Goal: Communication & Community: Answer question/provide support

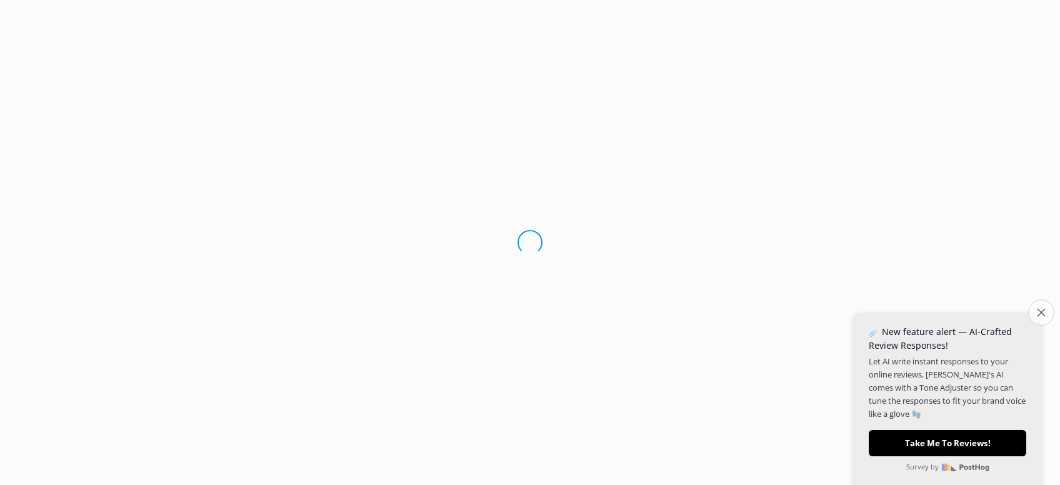
click at [1033, 306] on button "Close survey" at bounding box center [1041, 312] width 26 height 26
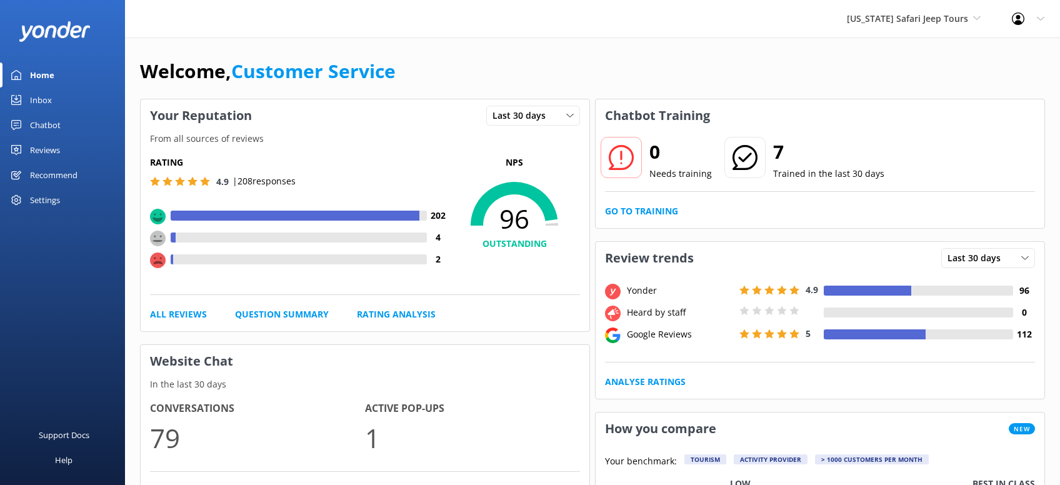
click at [45, 149] on div "Reviews" at bounding box center [45, 149] width 30 height 25
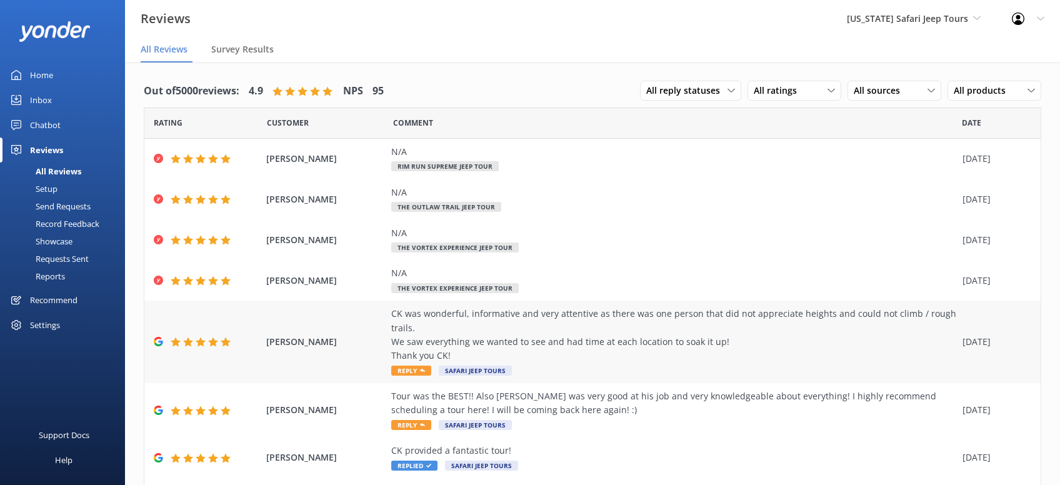
click at [402, 376] on div "CK was wonderful, informative and very attentive as there was one person that d…" at bounding box center [673, 342] width 565 height 70
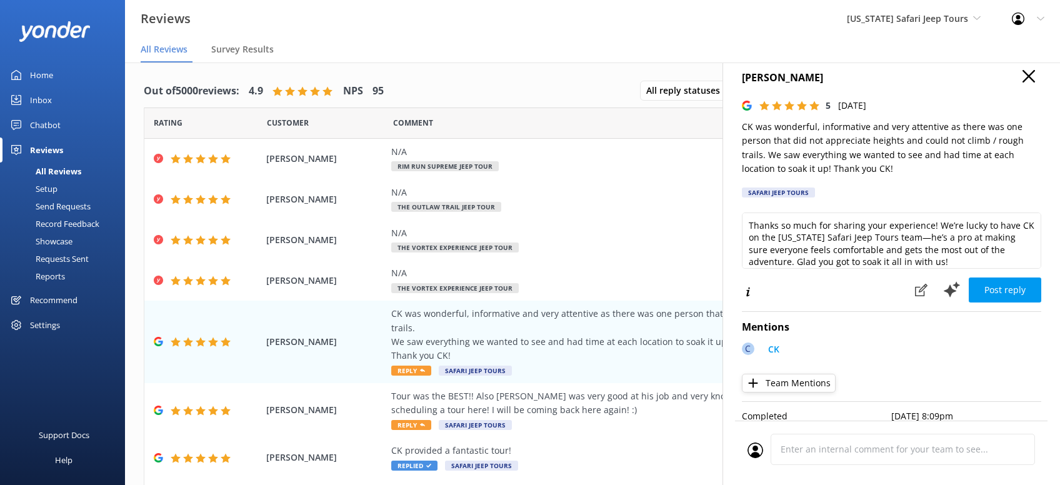
scroll to position [15, 0]
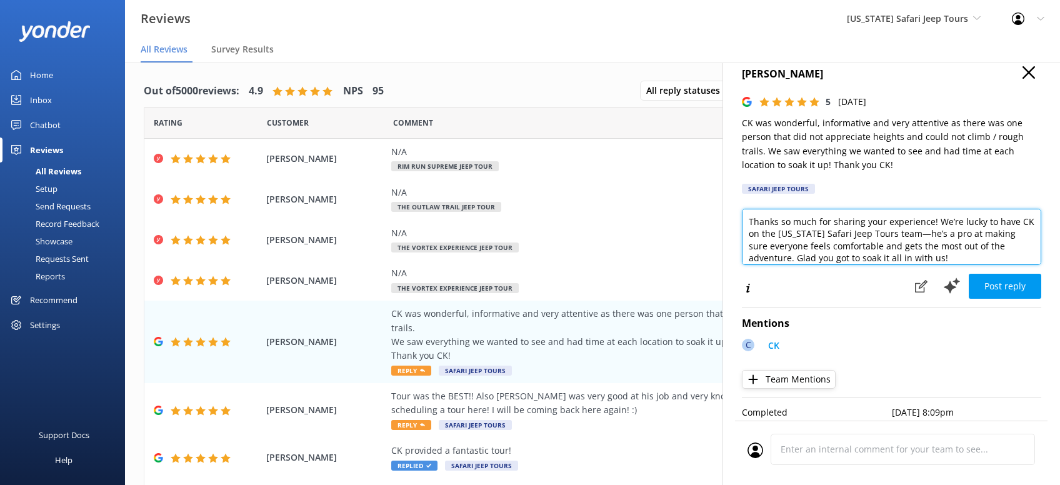
click at [903, 253] on textarea "Thanks so much for sharing your experience! We’re lucky to have CK on the [US_S…" at bounding box center [891, 237] width 299 height 56
drag, startPoint x: 925, startPoint y: 262, endPoint x: 907, endPoint y: 252, distance: 20.7
click at [897, 259] on textarea "Thanks so much for sharing your experience! We’re lucky to have CK on the [US_S…" at bounding box center [891, 237] width 299 height 56
type textarea "Thanks so much for sharing your experience! We’re lucky to have CK on the [US_S…"
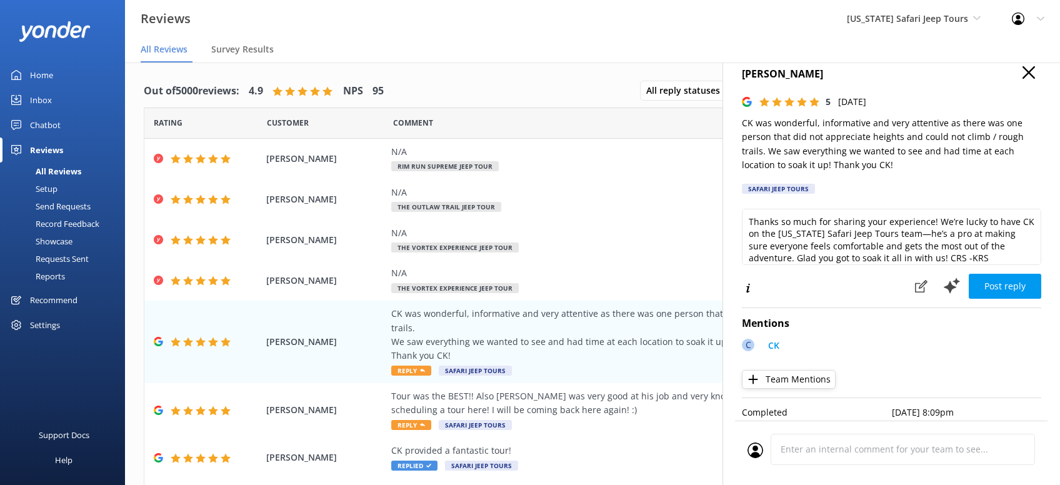
drag, startPoint x: 1000, startPoint y: 279, endPoint x: 1008, endPoint y: 260, distance: 20.4
click at [1000, 279] on button "Post reply" at bounding box center [1004, 286] width 72 height 25
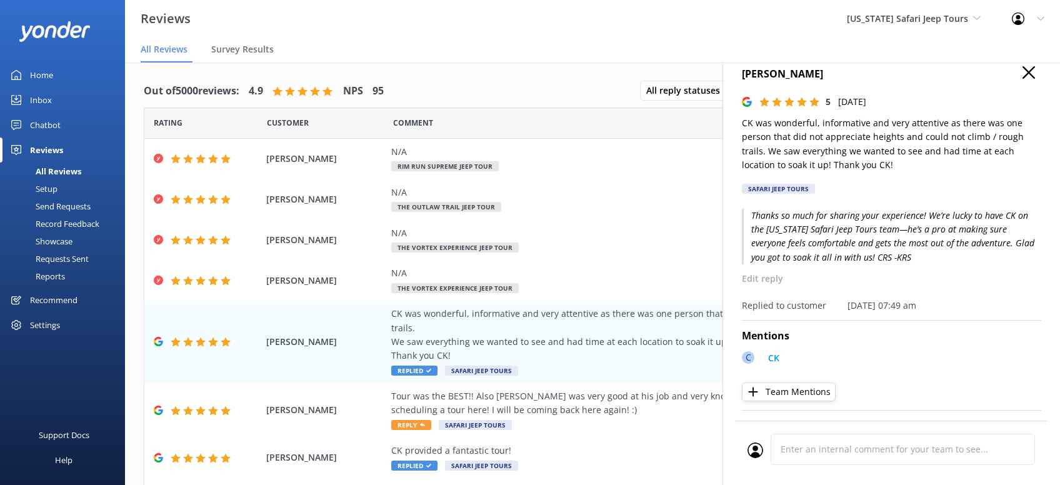
drag, startPoint x: 1027, startPoint y: 73, endPoint x: 1023, endPoint y: 62, distance: 11.3
click at [1025, 70] on icon "button" at bounding box center [1028, 72] width 12 height 12
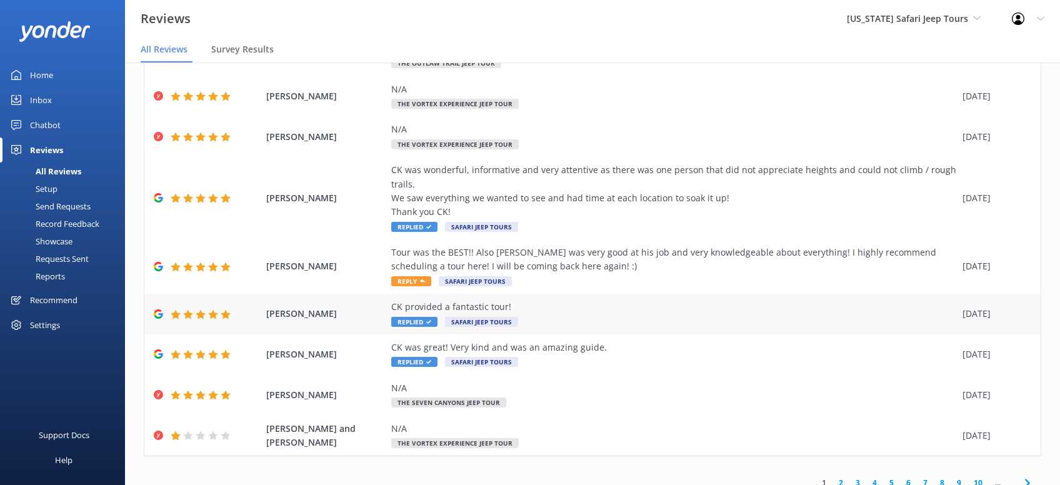
scroll to position [156, 0]
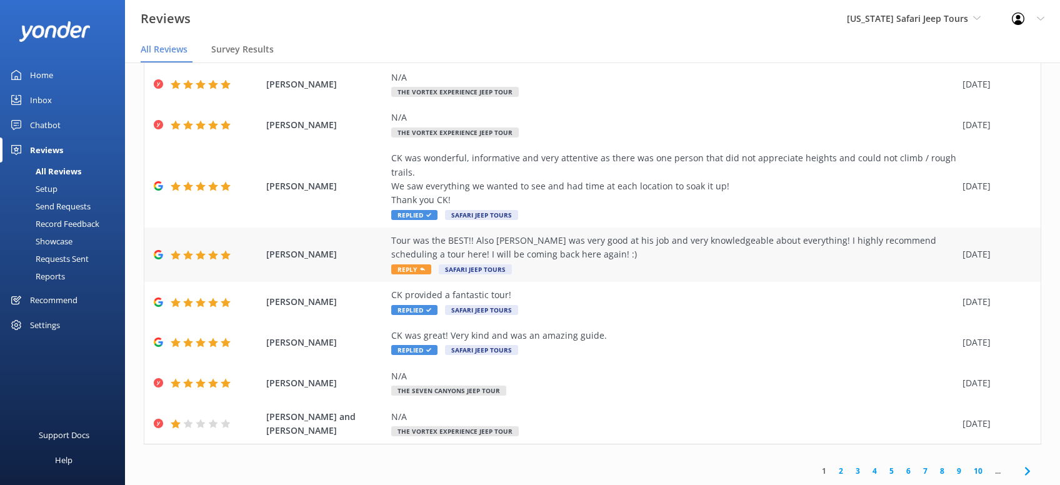
click at [417, 274] on span "Reply" at bounding box center [411, 269] width 40 height 10
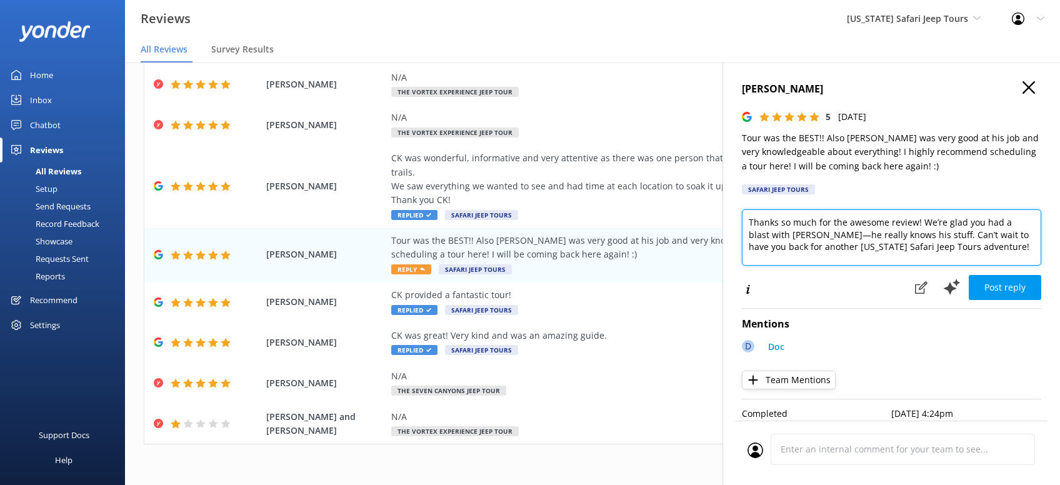
click at [968, 247] on textarea "Thanks so much for the awesome review! We’re glad you had a blast with [PERSON_…" at bounding box center [891, 237] width 299 height 56
paste textarea "CRS -KRS"
type textarea "Thanks so much for the awesome review! We’re glad you had a blast with [PERSON_…"
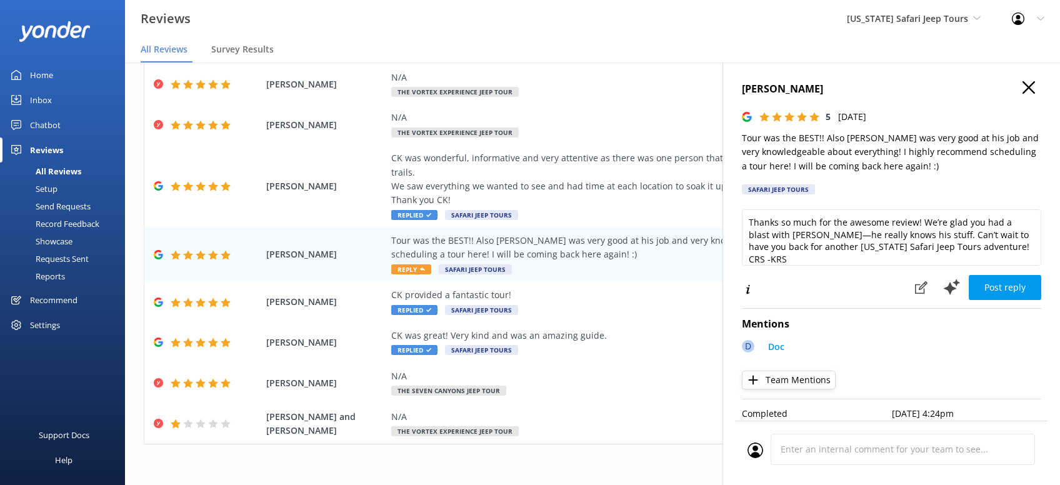
drag, startPoint x: 1029, startPoint y: 282, endPoint x: 1010, endPoint y: 287, distance: 19.9
click at [1025, 286] on button "Post reply" at bounding box center [1004, 287] width 72 height 25
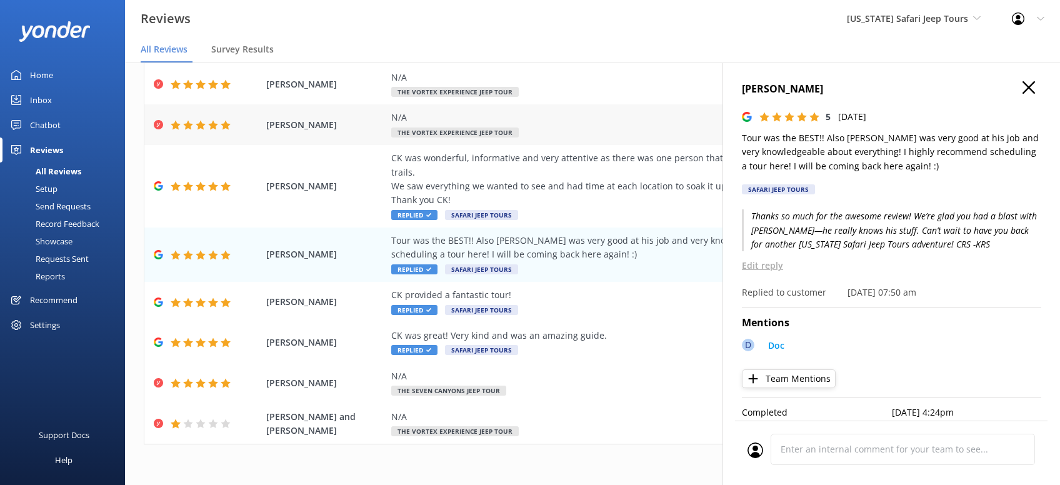
drag, startPoint x: 1030, startPoint y: 88, endPoint x: 918, endPoint y: 130, distance: 119.4
click at [1030, 87] on icon "button" at bounding box center [1028, 87] width 12 height 12
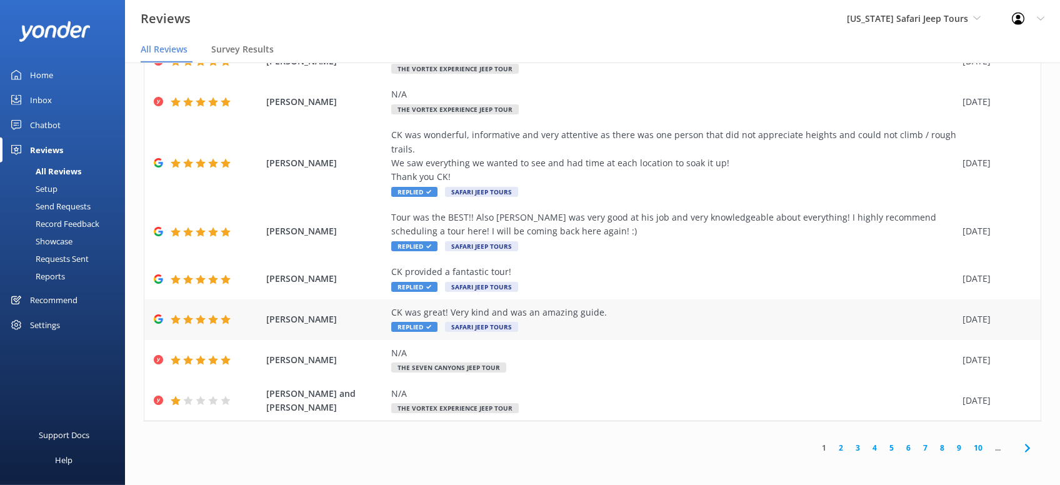
scroll to position [24, 0]
click at [1028, 450] on icon at bounding box center [1027, 446] width 15 height 15
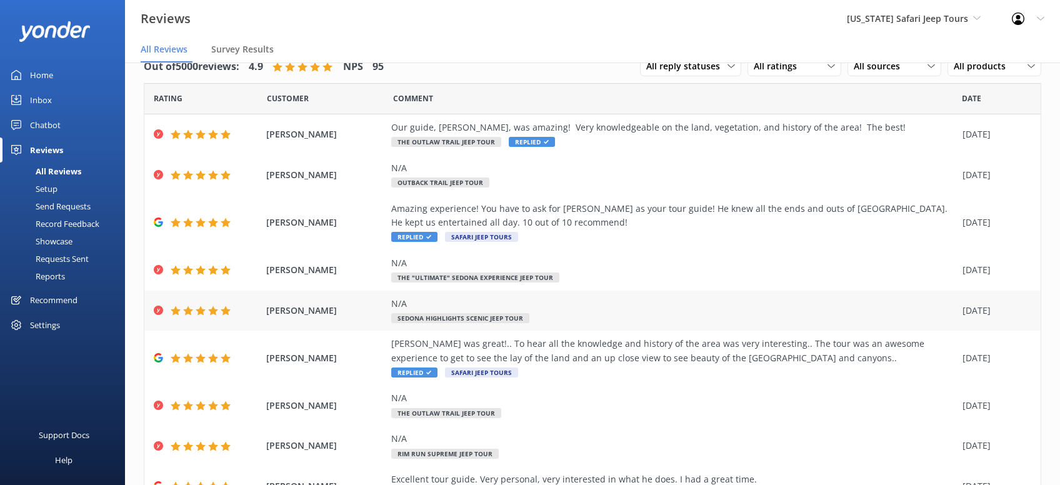
scroll to position [127, 0]
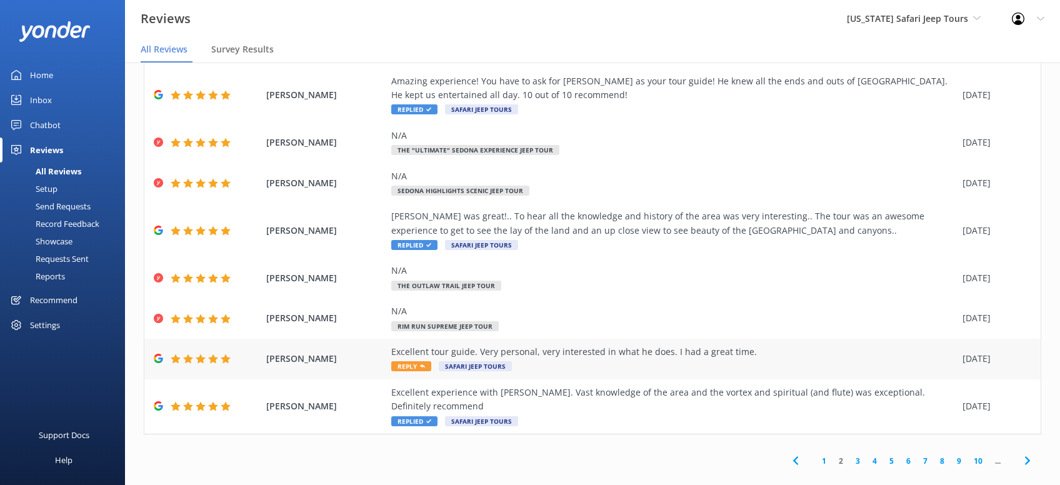
click at [422, 366] on use at bounding box center [422, 365] width 5 height 3
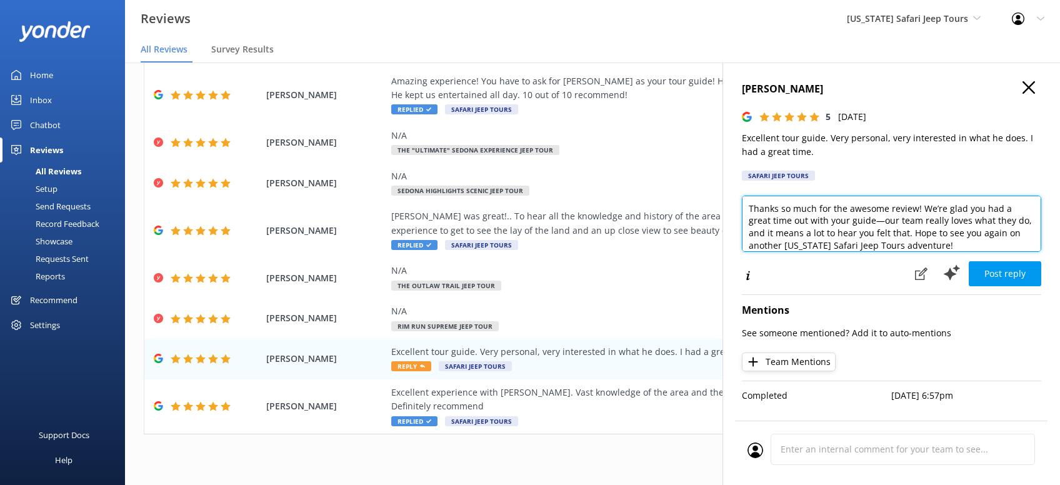
click at [909, 242] on textarea "Thanks so much for the awesome review! We’re glad you had a great time out with…" at bounding box center [891, 224] width 299 height 56
paste textarea "CRS -KRS"
type textarea "Thanks so much for the awesome review! We’re glad you had a great time out with…"
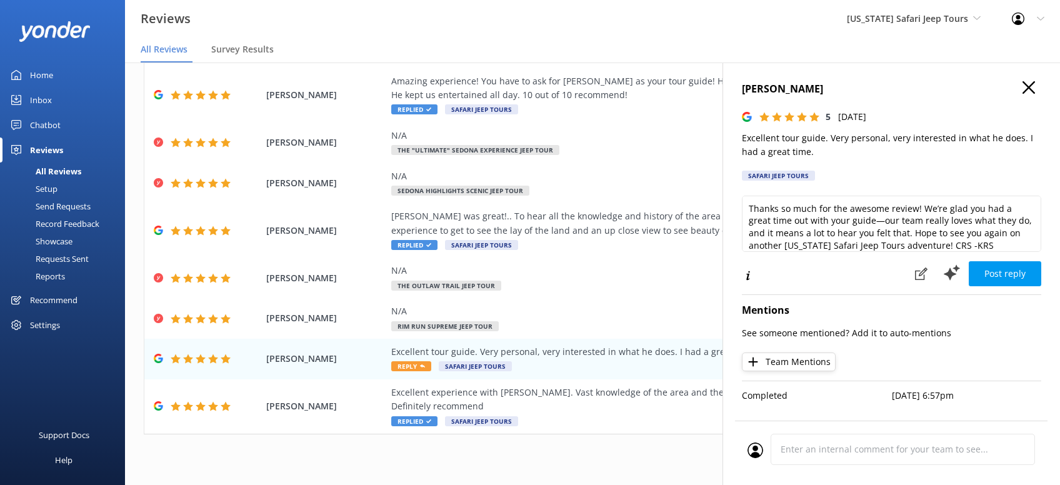
click at [1022, 272] on button "Post reply" at bounding box center [1004, 273] width 72 height 25
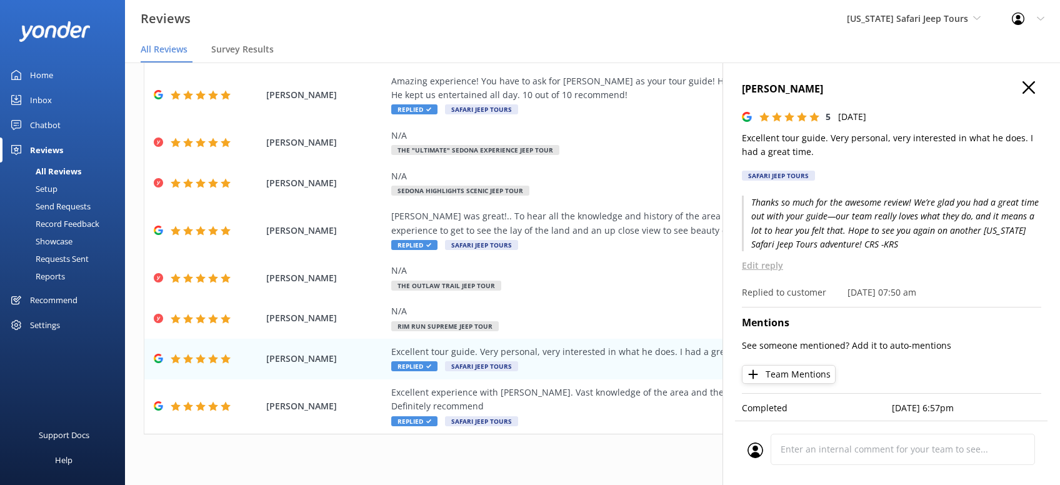
click at [1030, 85] on use "button" at bounding box center [1028, 87] width 12 height 12
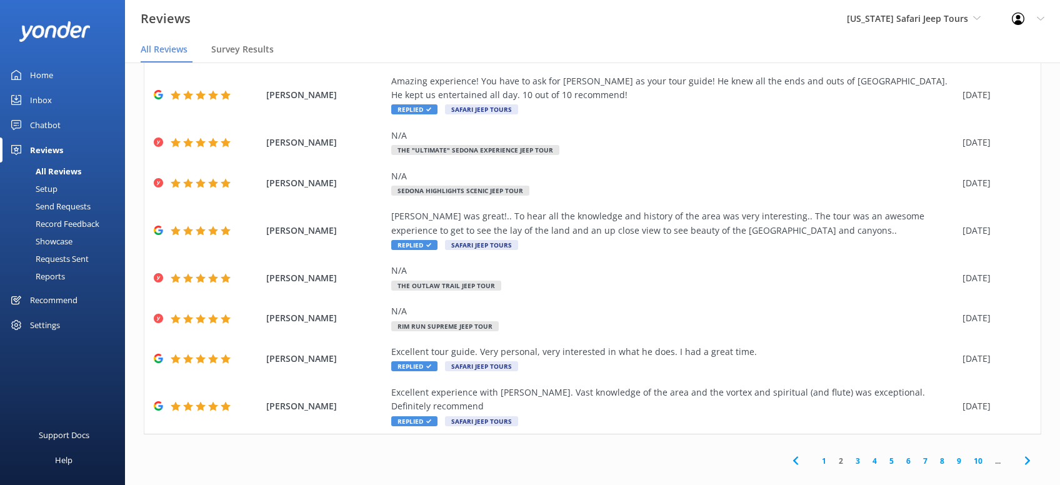
drag, startPoint x: 1024, startPoint y: 447, endPoint x: 1035, endPoint y: 443, distance: 11.3
click at [1032, 453] on icon at bounding box center [1027, 460] width 15 height 15
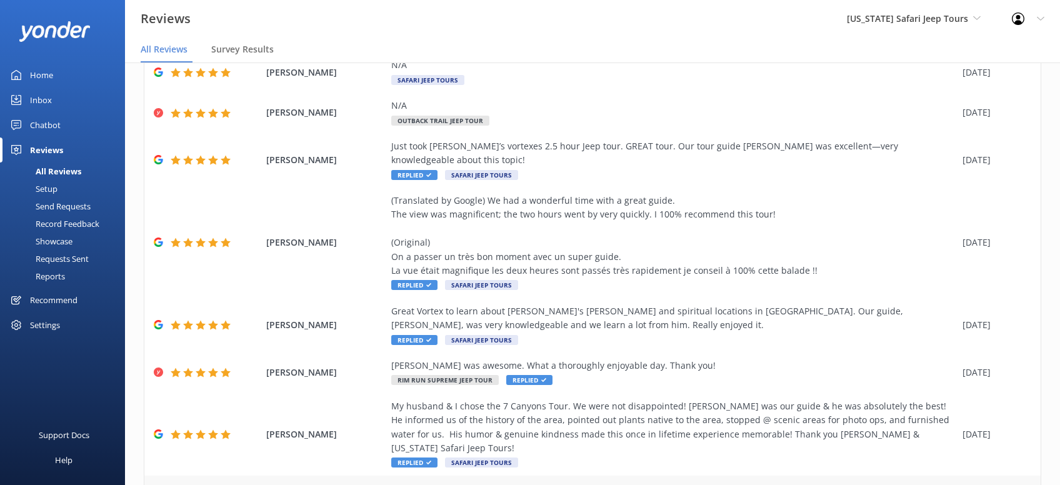
scroll to position [239, 0]
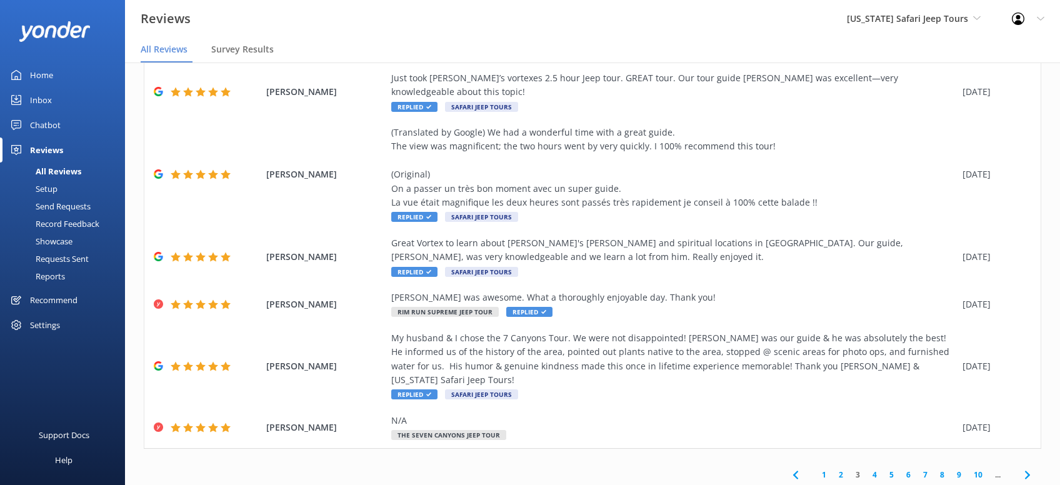
click at [1027, 467] on icon at bounding box center [1027, 474] width 15 height 15
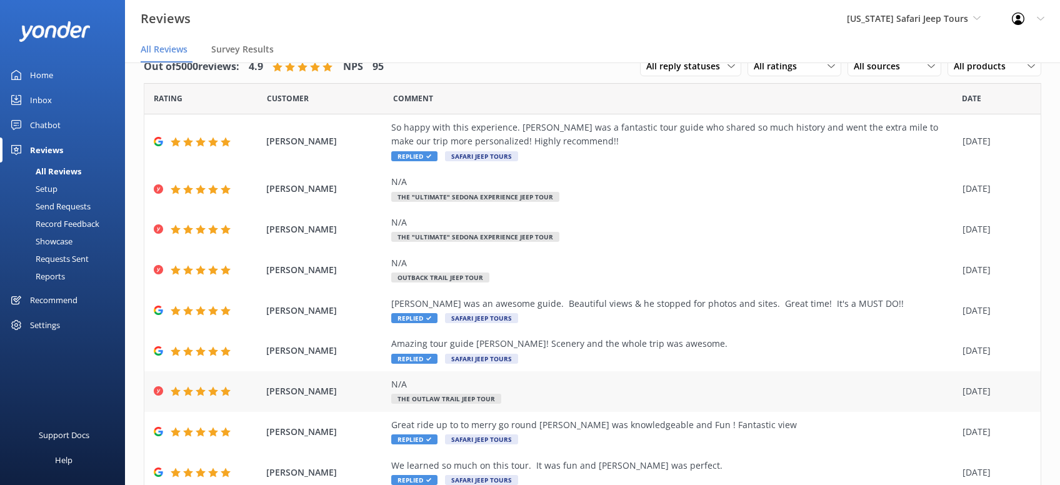
scroll to position [127, 0]
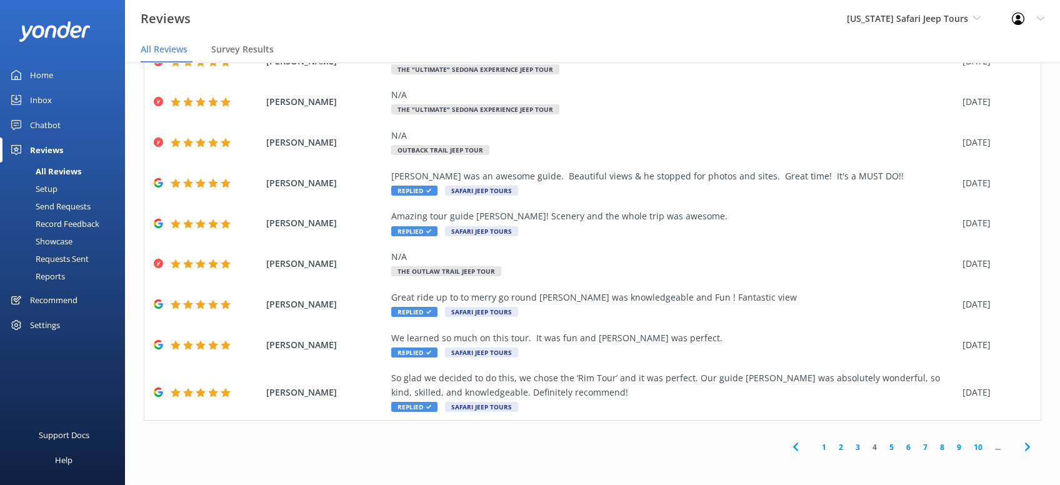
click at [1024, 447] on icon at bounding box center [1027, 446] width 15 height 15
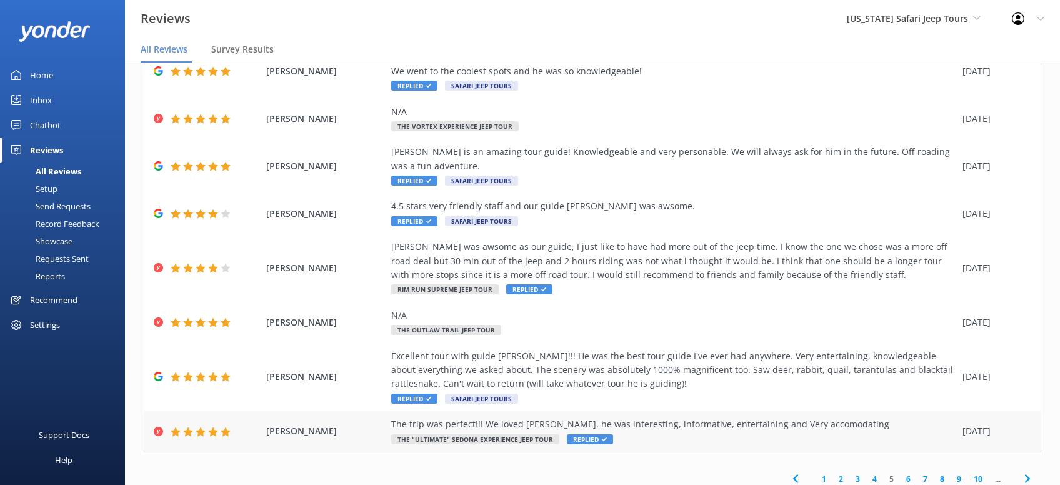
scroll to position [212, 0]
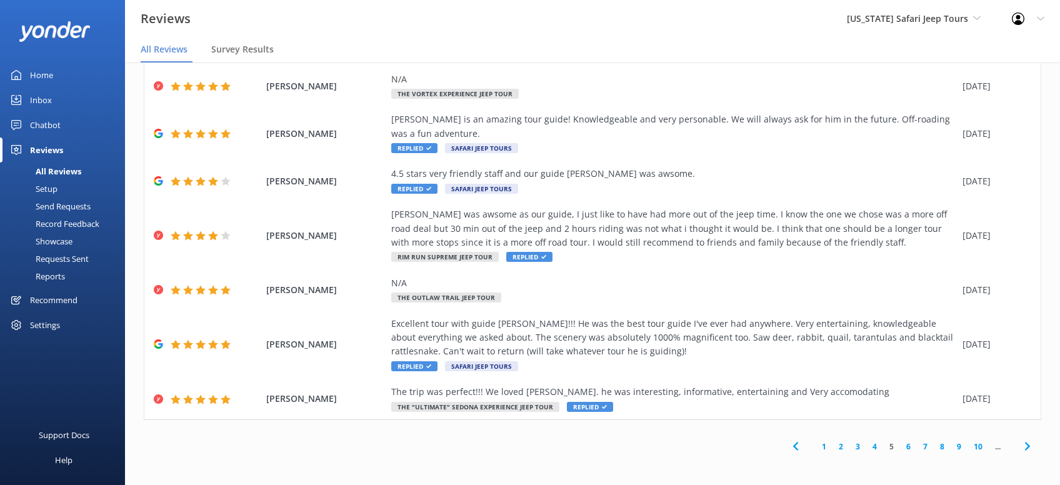
click at [1029, 447] on use at bounding box center [1026, 446] width 5 height 8
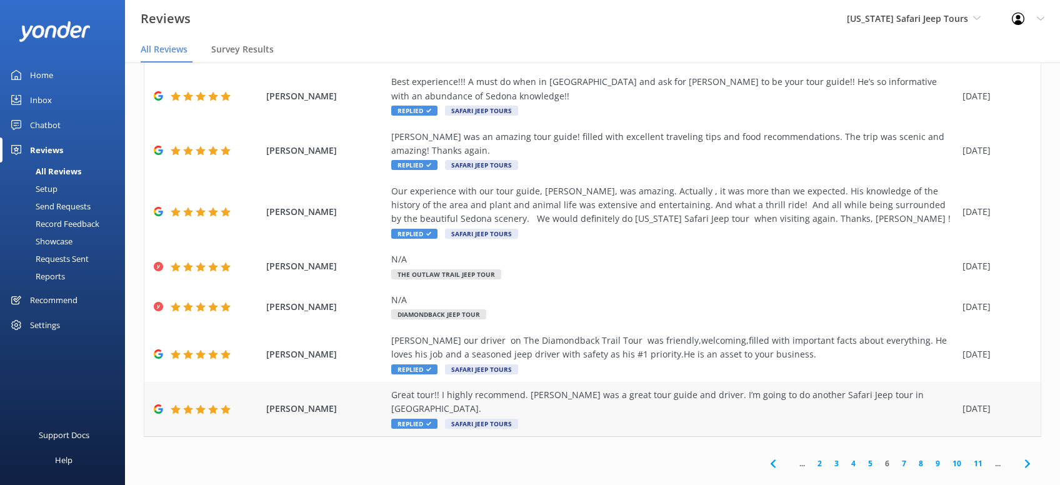
scroll to position [170, 0]
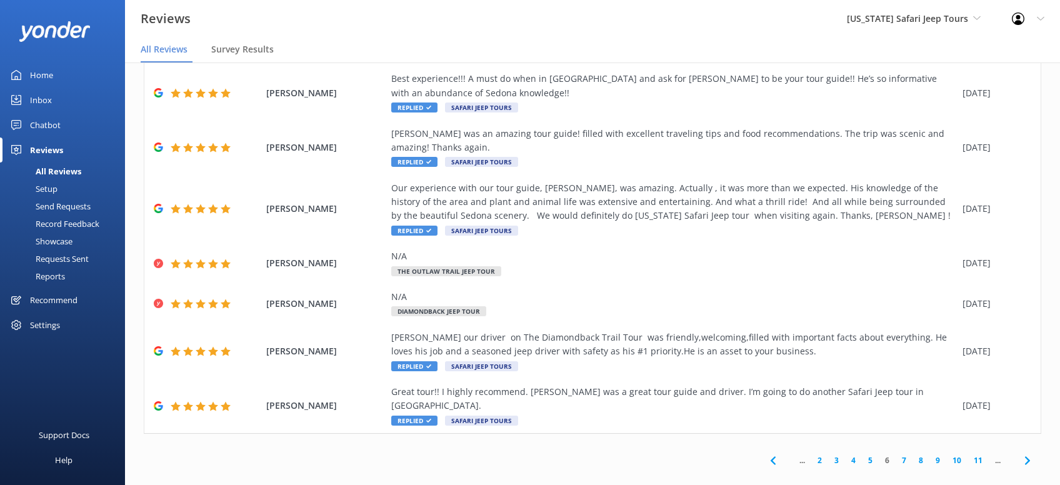
drag, startPoint x: 1022, startPoint y: 449, endPoint x: 1047, endPoint y: 452, distance: 25.2
click at [1024, 453] on icon at bounding box center [1027, 460] width 15 height 15
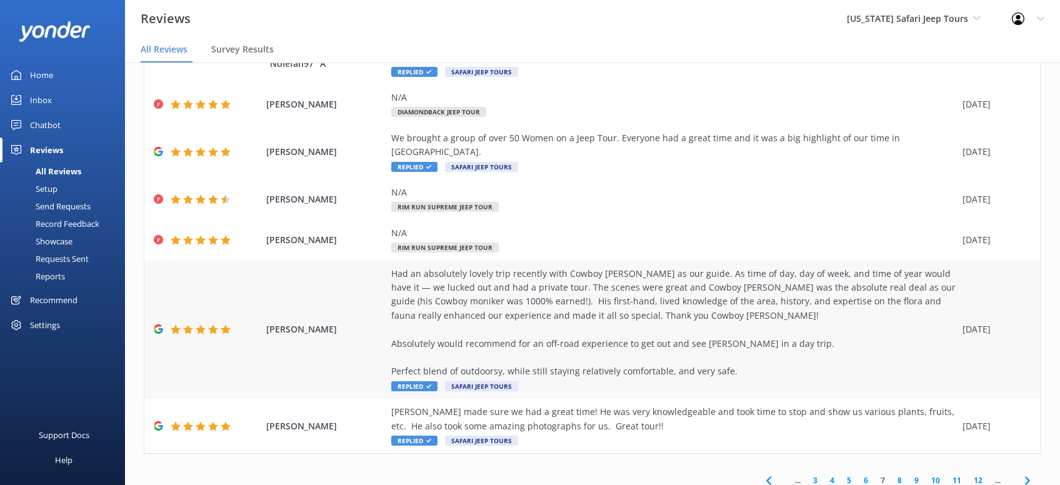
scroll to position [281, 0]
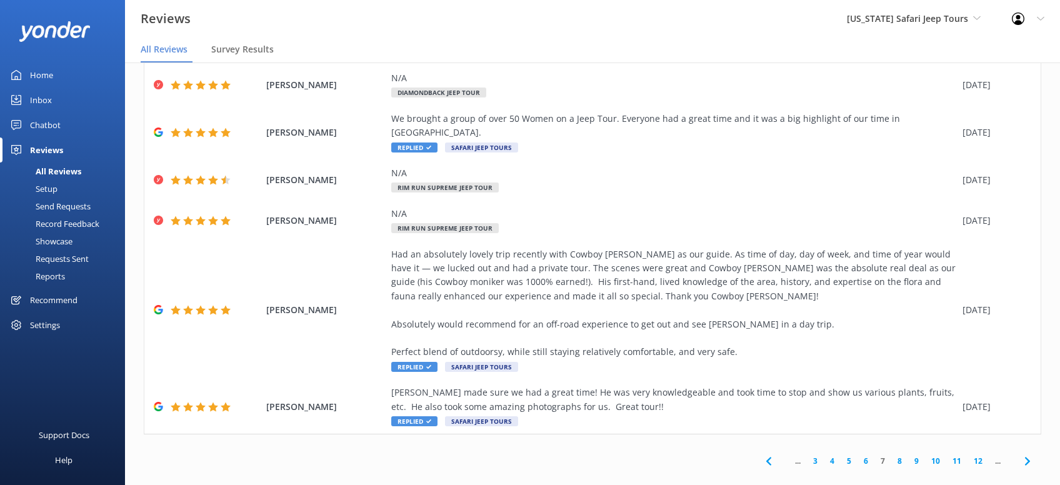
drag, startPoint x: 1026, startPoint y: 449, endPoint x: 1032, endPoint y: 451, distance: 6.5
click at [1027, 454] on icon at bounding box center [1027, 461] width 15 height 15
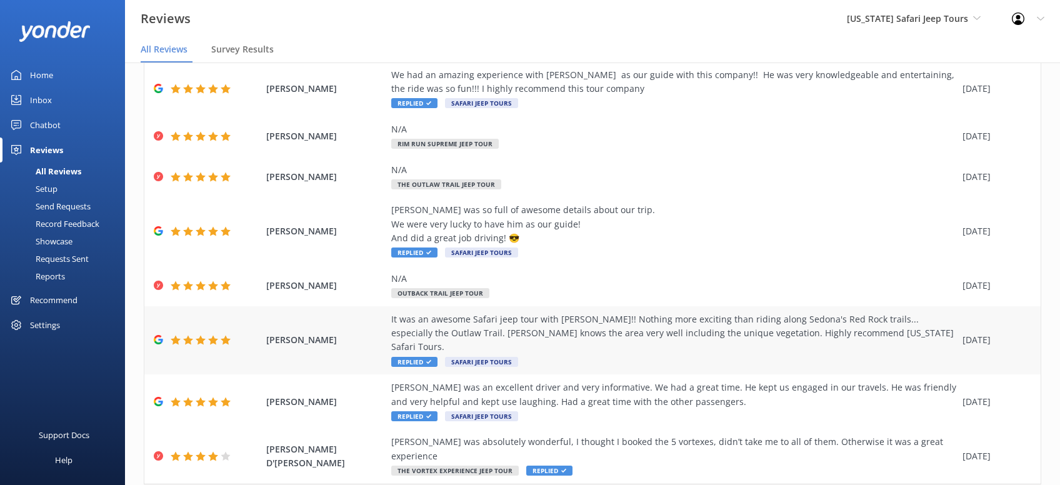
scroll to position [170, 0]
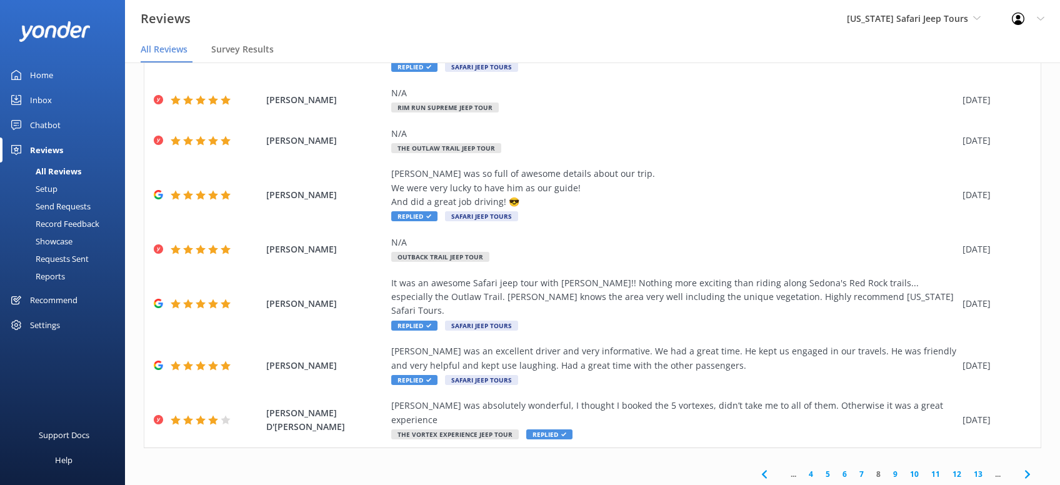
click at [1024, 467] on icon at bounding box center [1027, 474] width 15 height 15
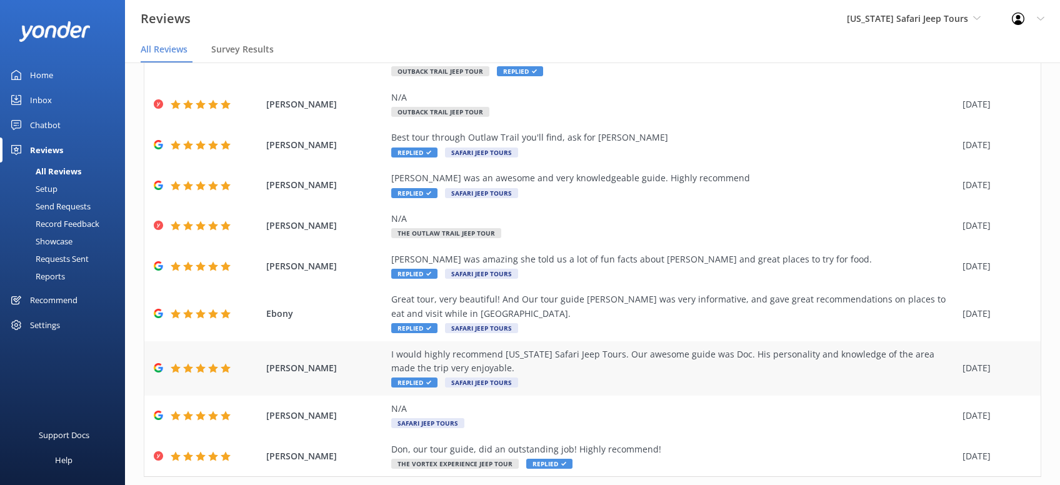
scroll to position [142, 0]
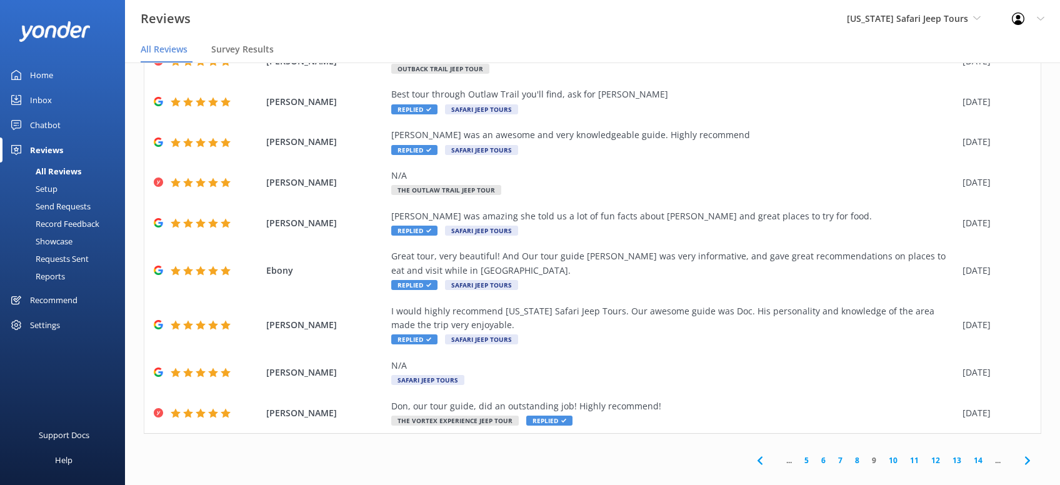
click at [1023, 453] on icon at bounding box center [1027, 460] width 15 height 15
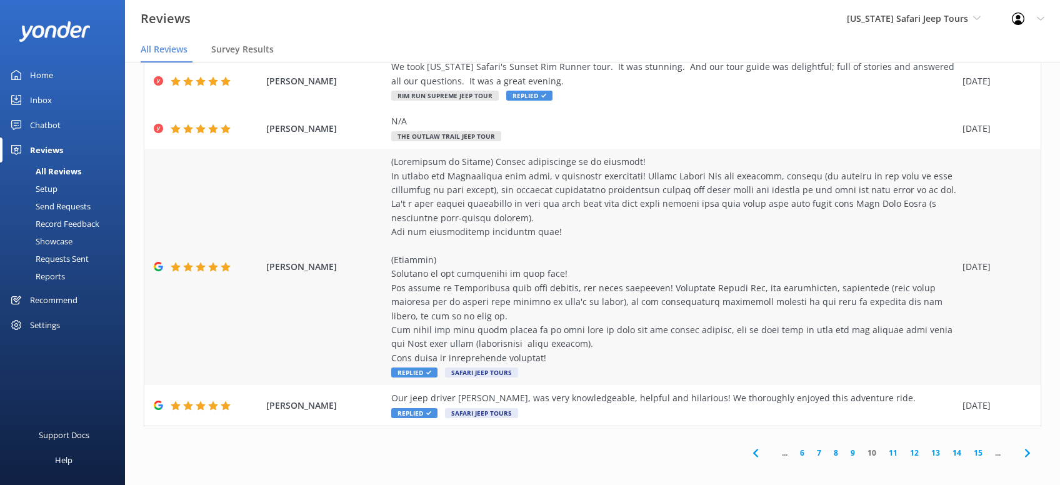
scroll to position [366, 0]
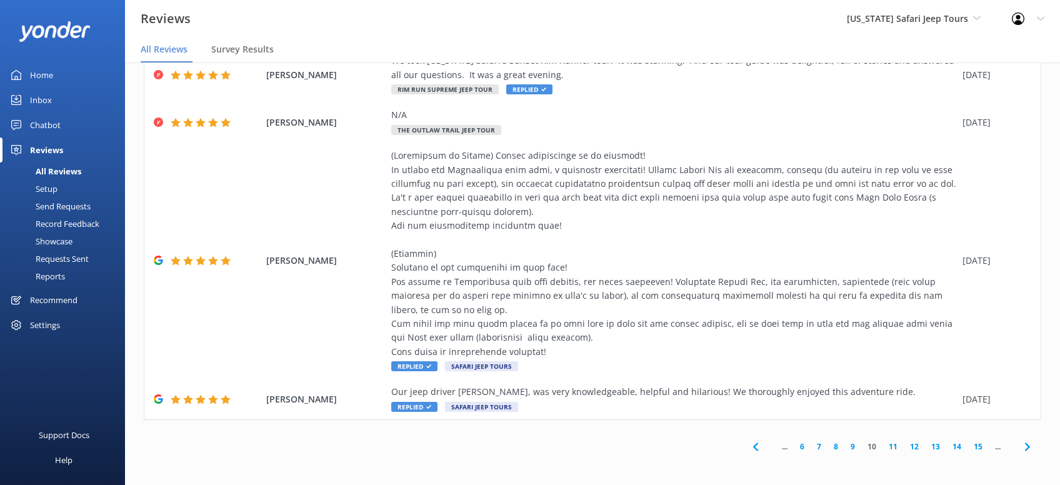
click at [1027, 448] on use at bounding box center [1026, 446] width 5 height 8
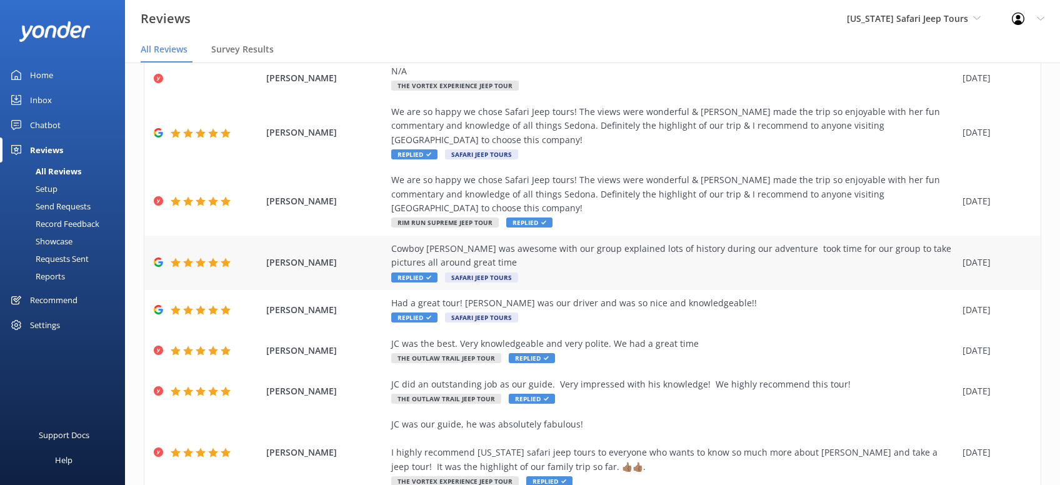
scroll to position [197, 0]
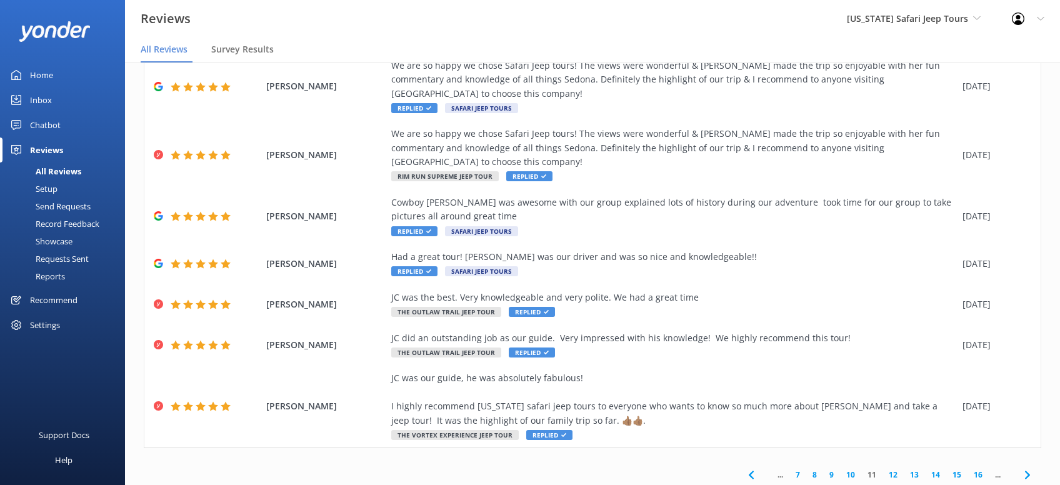
click at [1028, 470] on use at bounding box center [1026, 474] width 5 height 8
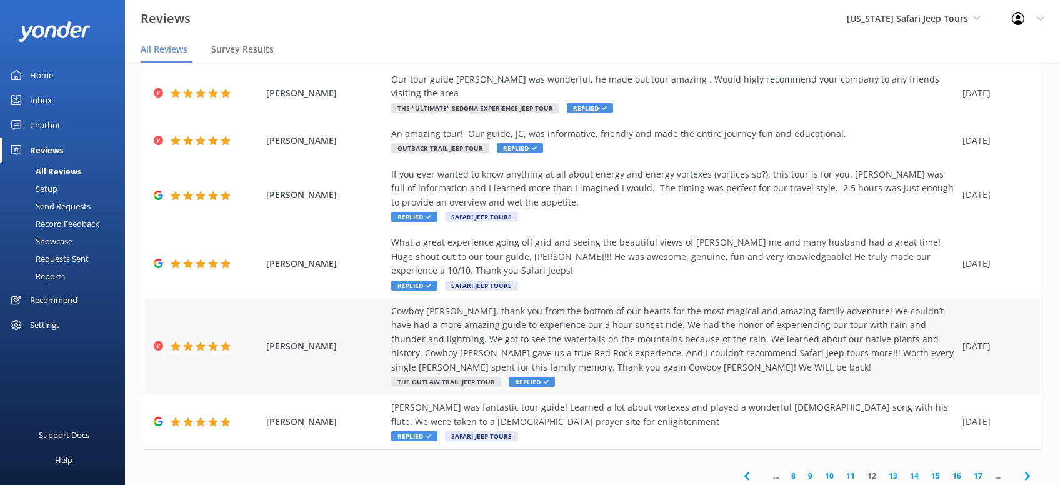
scroll to position [239, 0]
click at [1030, 467] on icon at bounding box center [1027, 474] width 15 height 15
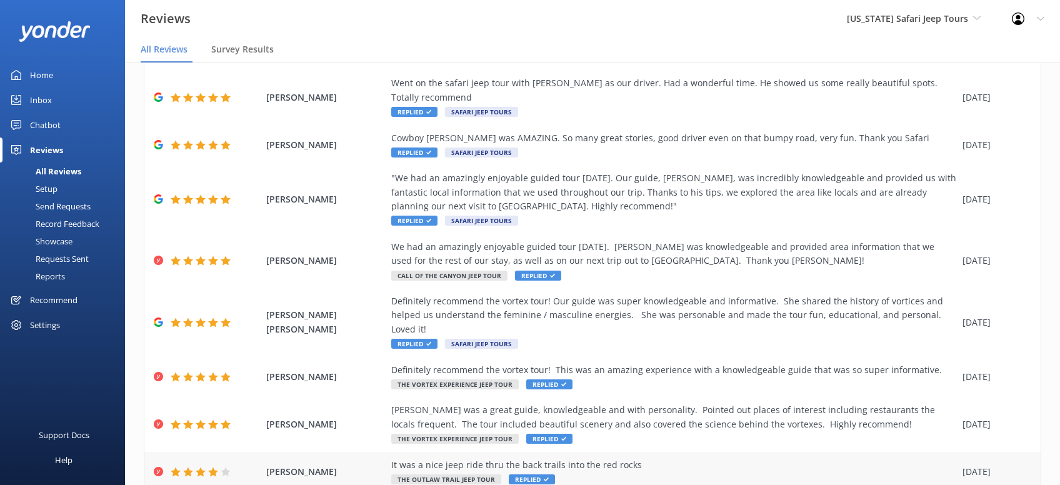
scroll to position [170, 0]
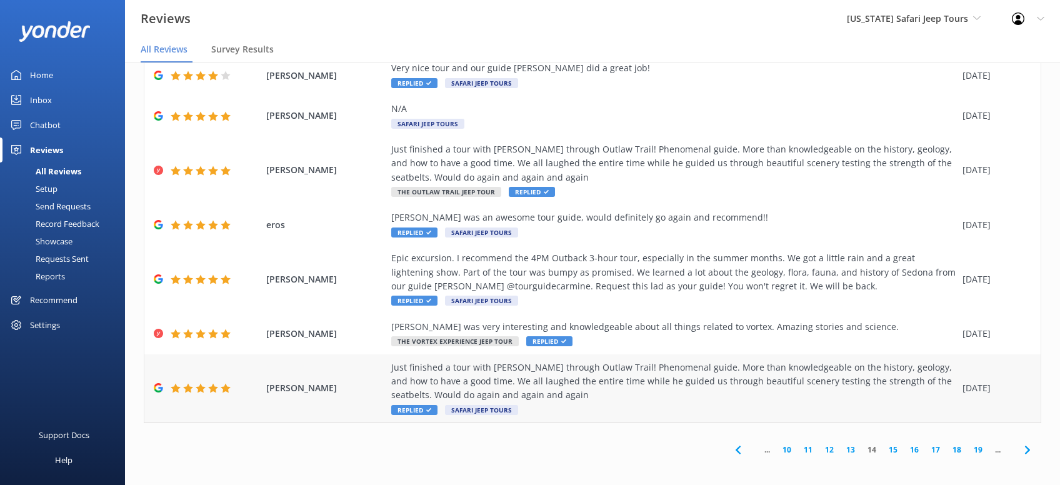
scroll to position [184, 0]
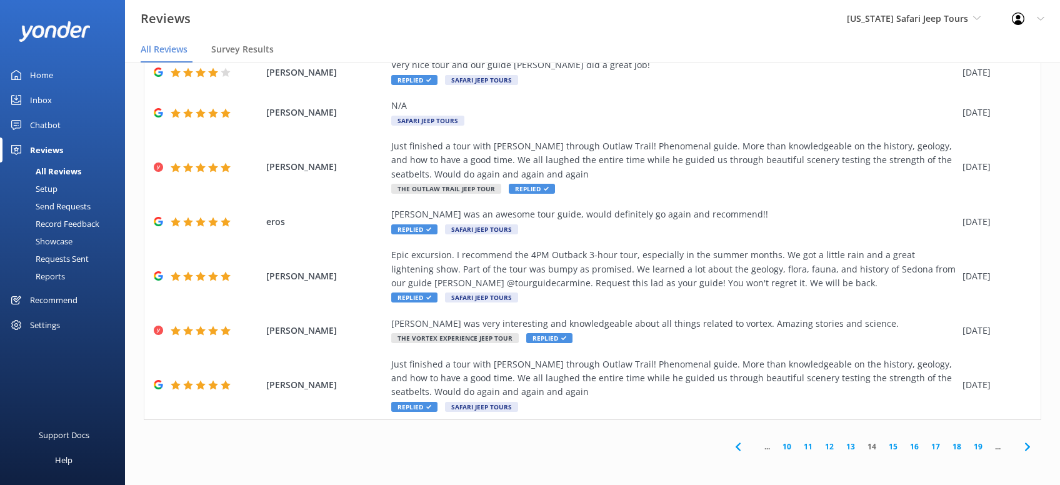
click at [1028, 448] on icon at bounding box center [1027, 446] width 15 height 15
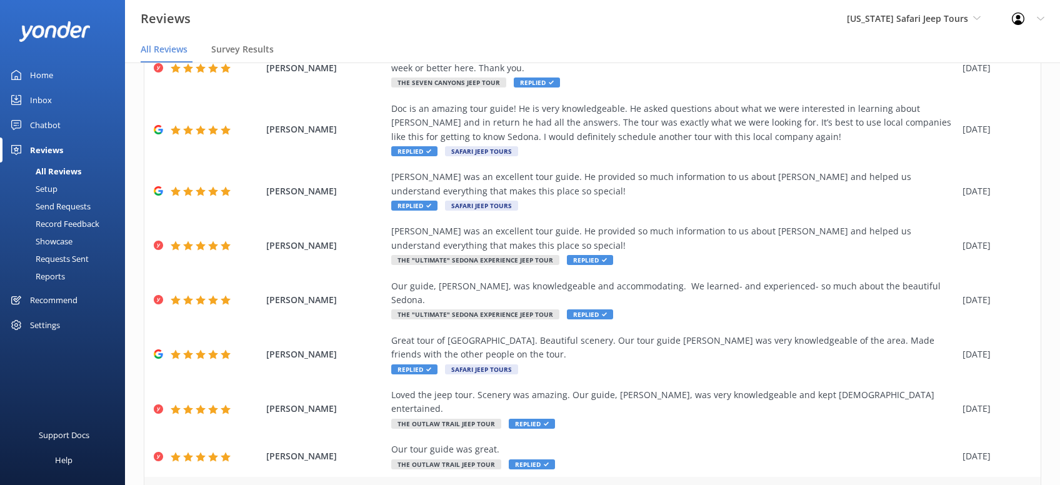
scroll to position [212, 0]
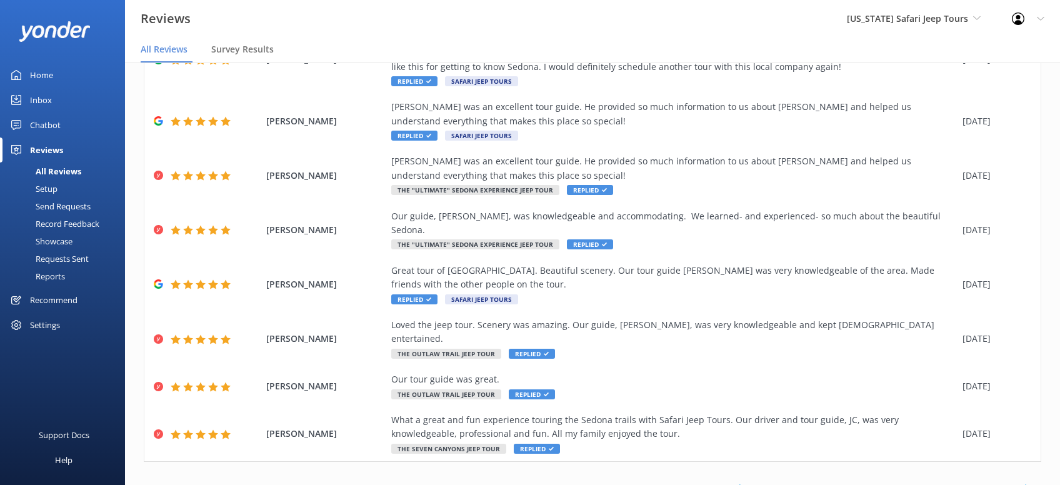
click at [1029, 484] on use at bounding box center [1026, 488] width 5 height 8
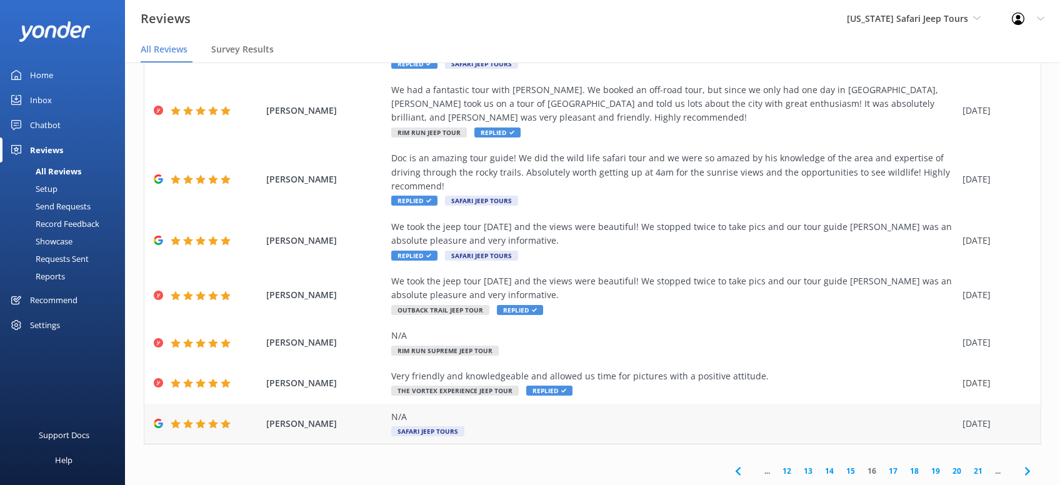
scroll to position [324, 0]
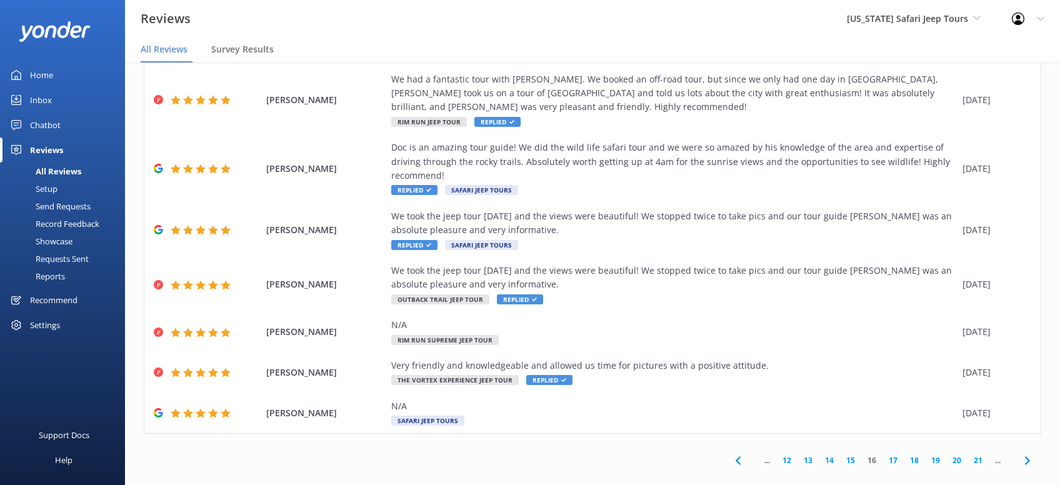
click at [1025, 456] on use at bounding box center [1026, 460] width 5 height 8
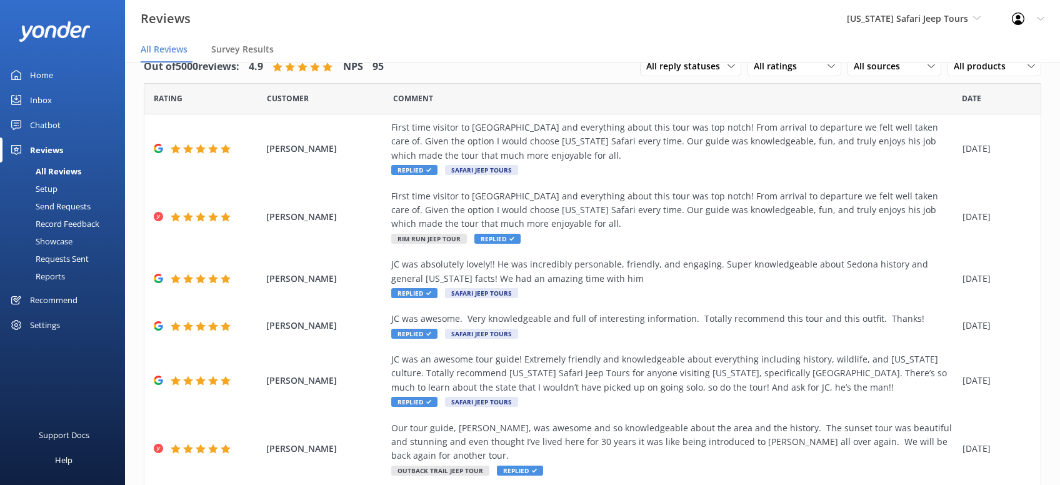
scroll to position [226, 0]
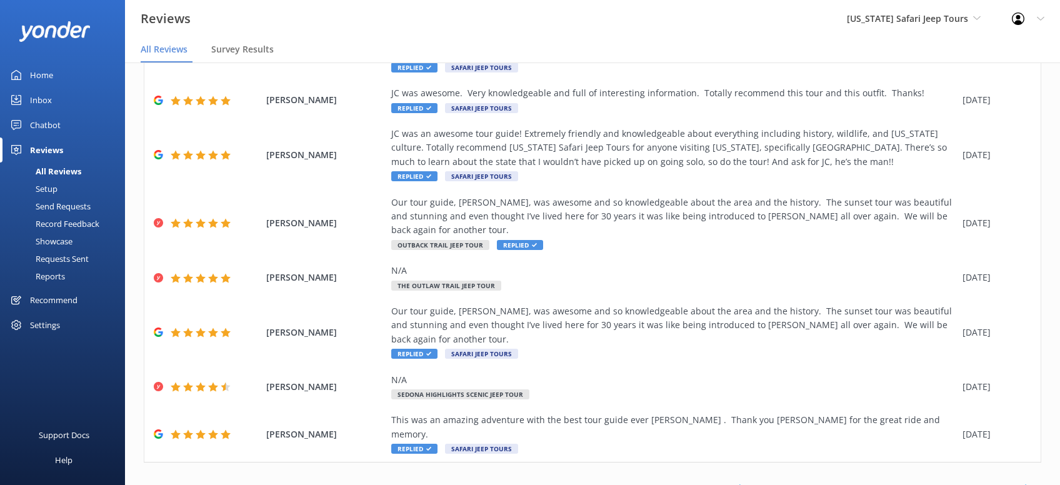
click at [1022, 481] on icon at bounding box center [1027, 488] width 15 height 15
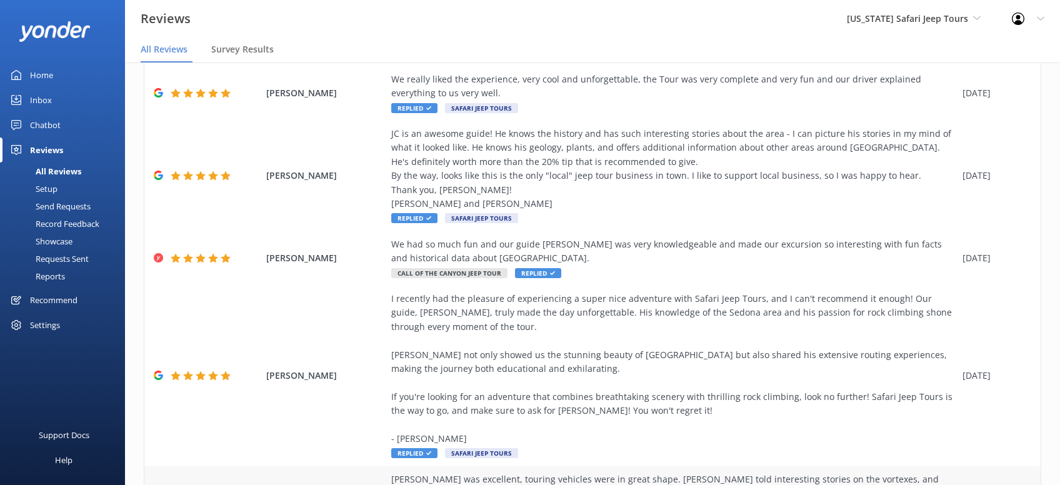
scroll to position [421, 0]
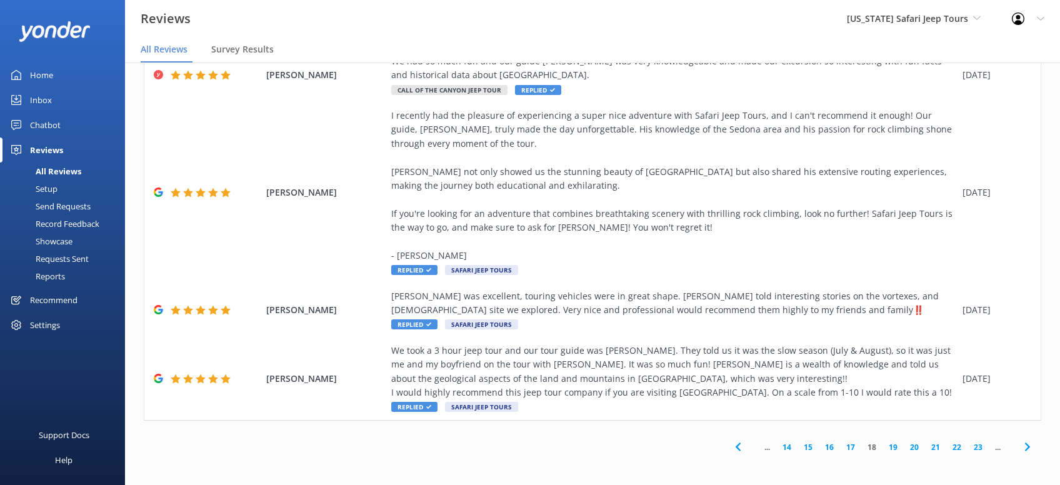
click at [1033, 447] on icon at bounding box center [1027, 446] width 15 height 15
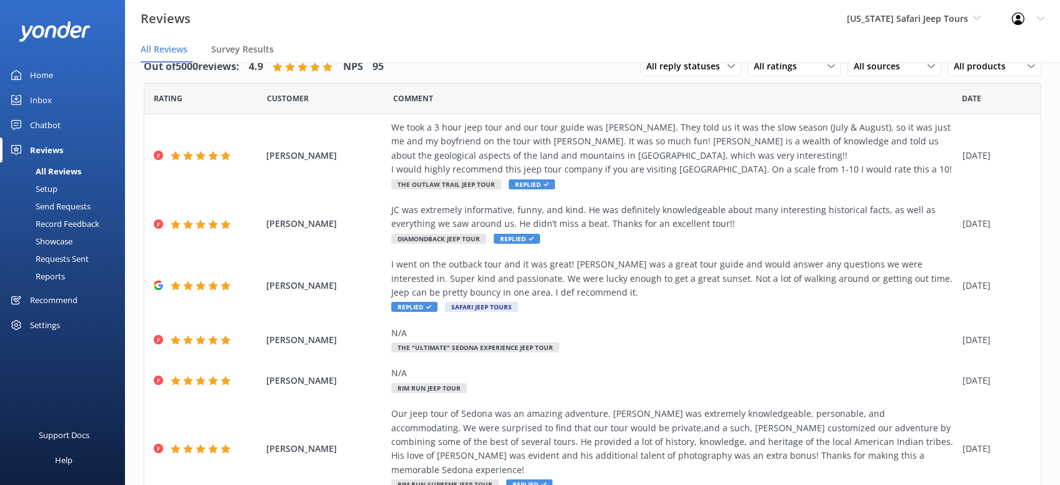
scroll to position [267, 0]
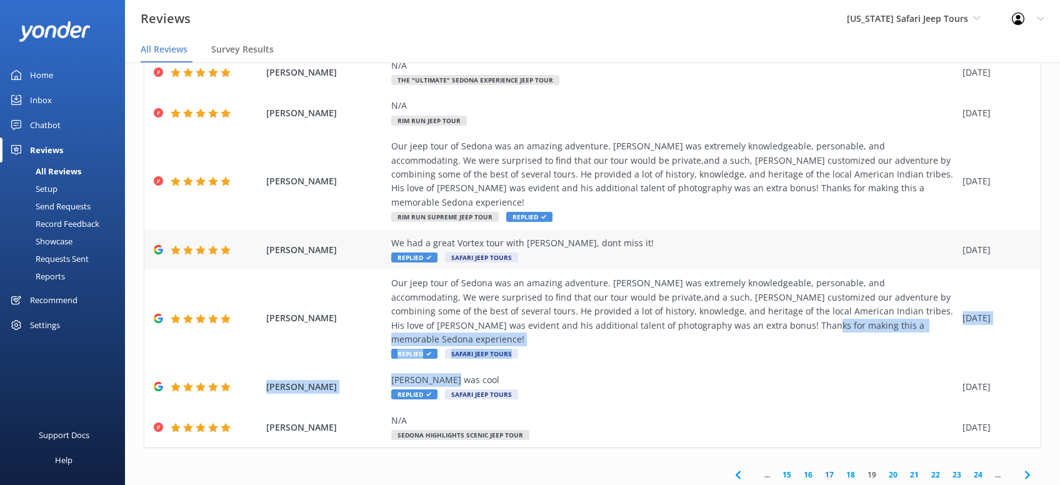
drag, startPoint x: 739, startPoint y: 347, endPoint x: 726, endPoint y: 248, distance: 99.6
click at [734, 284] on div "Rating Customer Comment Date [PERSON_NAME] We took a 3 hour jeep tour and our t…" at bounding box center [592, 132] width 897 height 632
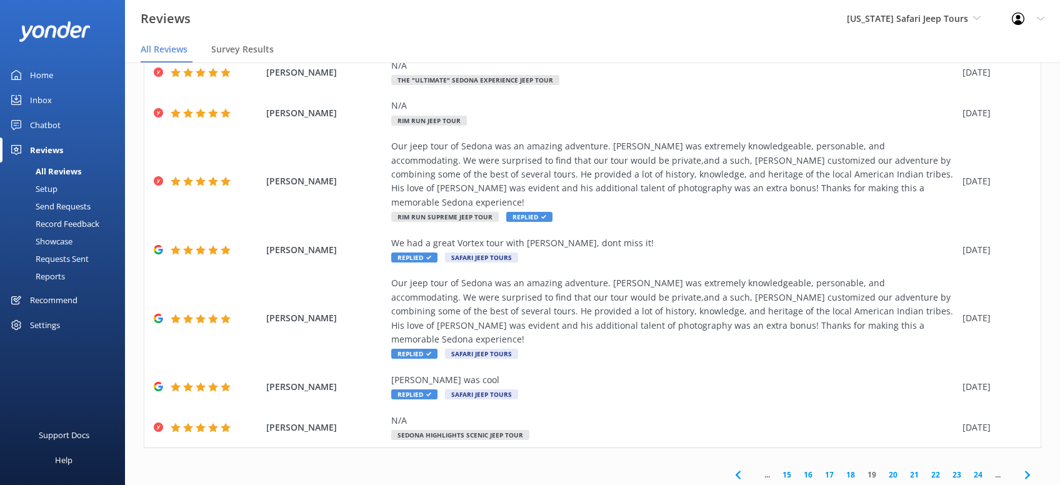
drag, startPoint x: 612, startPoint y: 457, endPoint x: 714, endPoint y: 446, distance: 103.0
click at [620, 460] on div "... 15 16 17 18 19 20 21 22 23 24 ..." at bounding box center [592, 474] width 897 height 28
click at [1024, 467] on icon at bounding box center [1027, 474] width 15 height 15
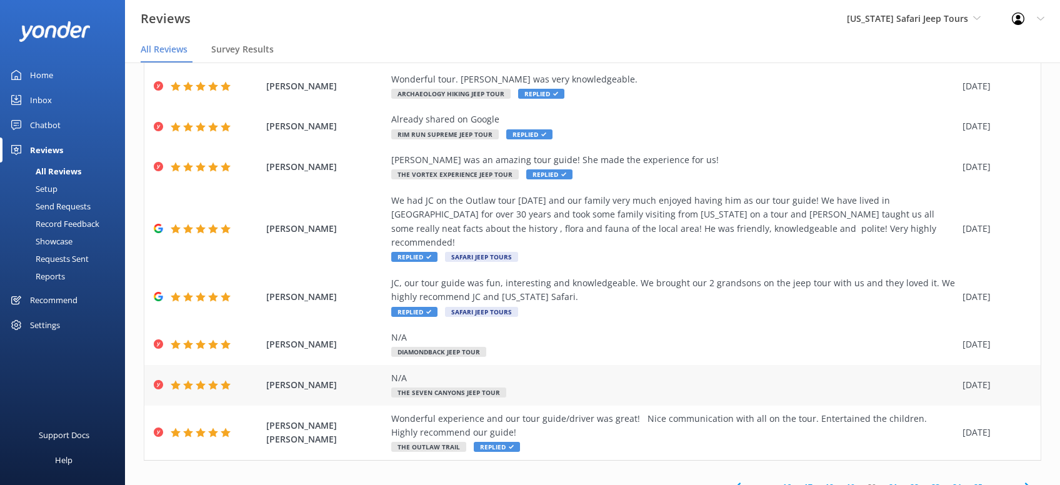
scroll to position [212, 0]
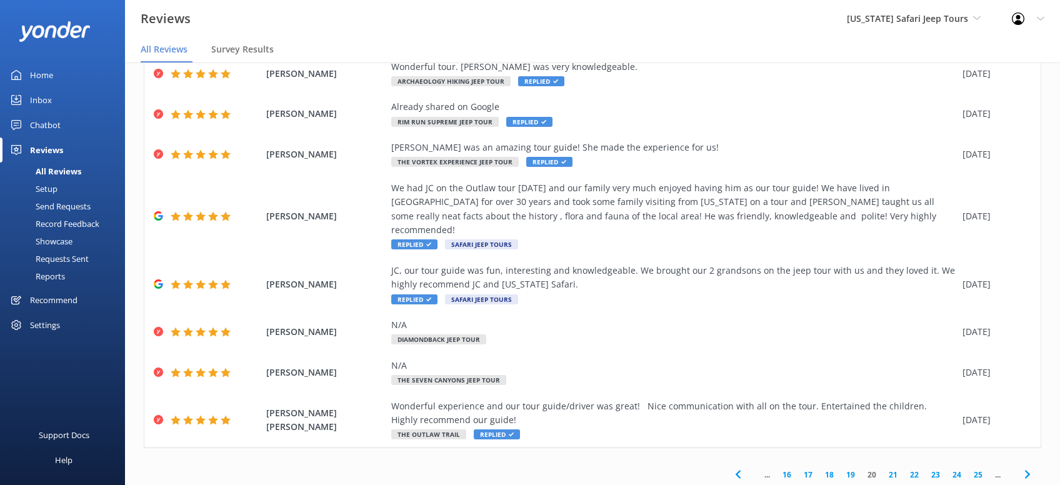
click at [1028, 470] on use at bounding box center [1026, 474] width 5 height 8
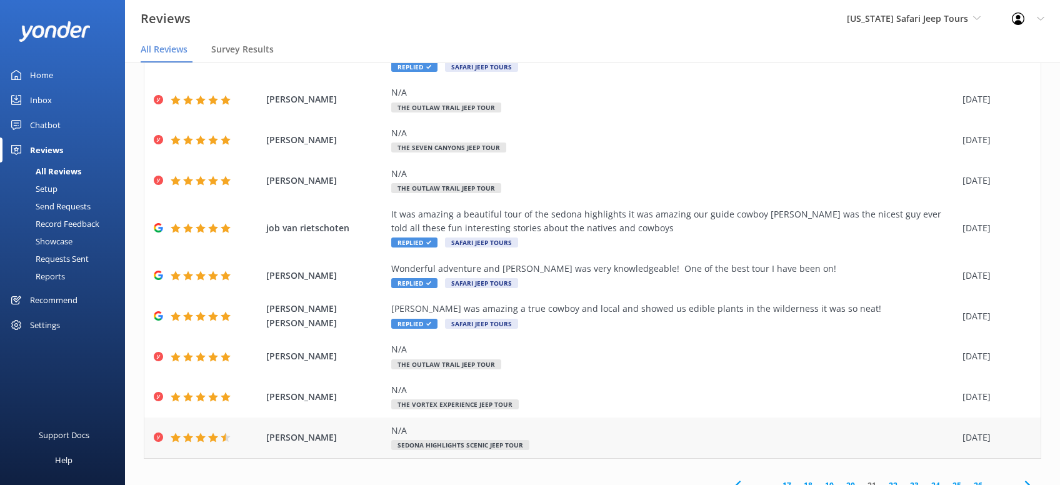
scroll to position [127, 0]
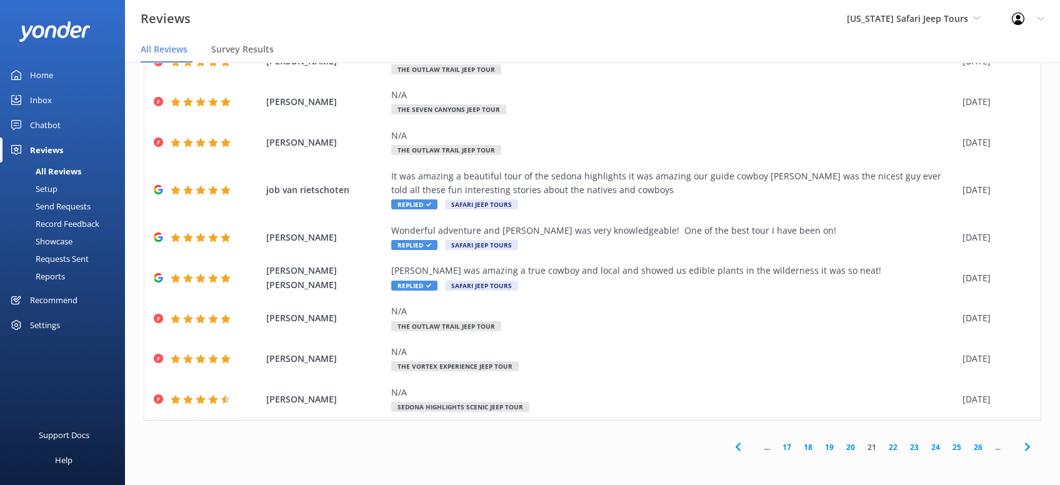
drag, startPoint x: 1024, startPoint y: 447, endPoint x: 1032, endPoint y: 444, distance: 8.5
click at [1025, 447] on icon at bounding box center [1027, 446] width 15 height 15
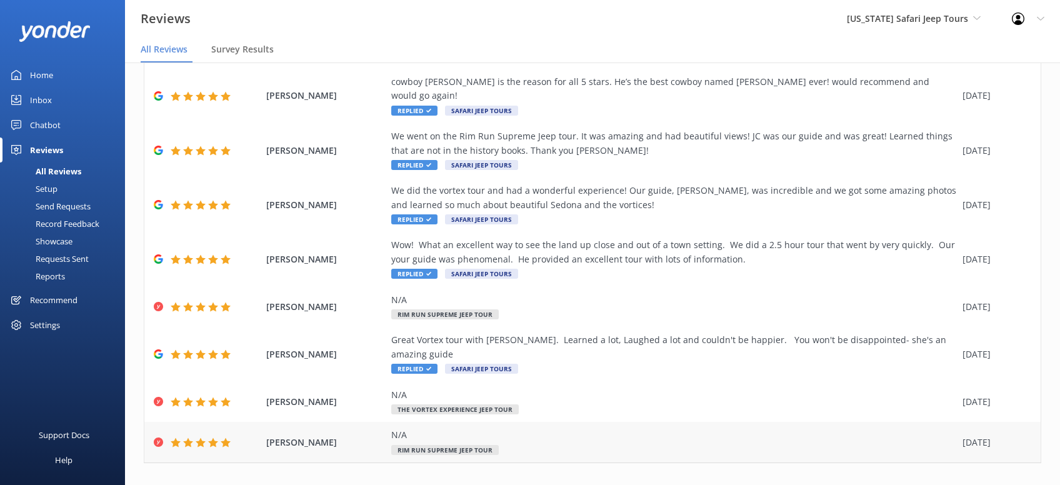
scroll to position [142, 0]
drag, startPoint x: 1029, startPoint y: 444, endPoint x: 1048, endPoint y: 439, distance: 20.0
click at [1035, 474] on span at bounding box center [1027, 488] width 28 height 28
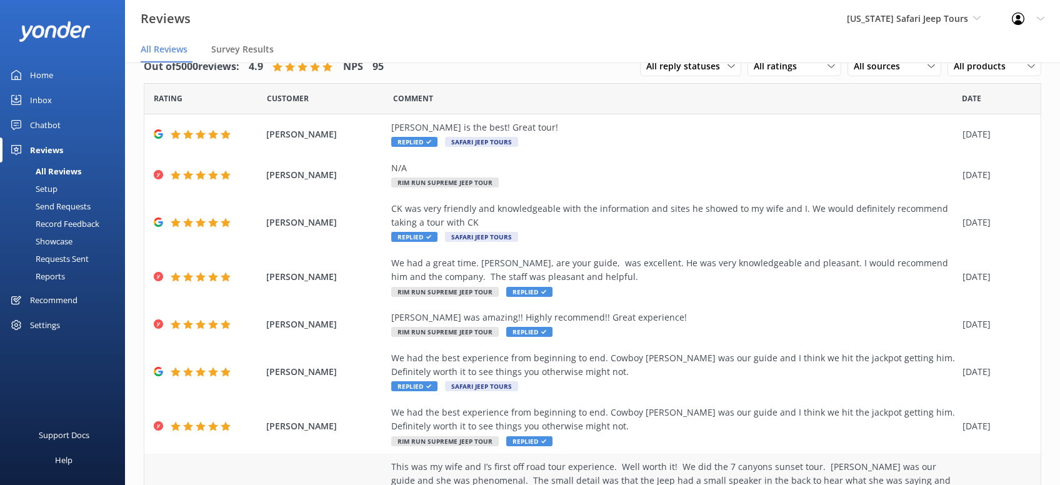
scroll to position [184, 0]
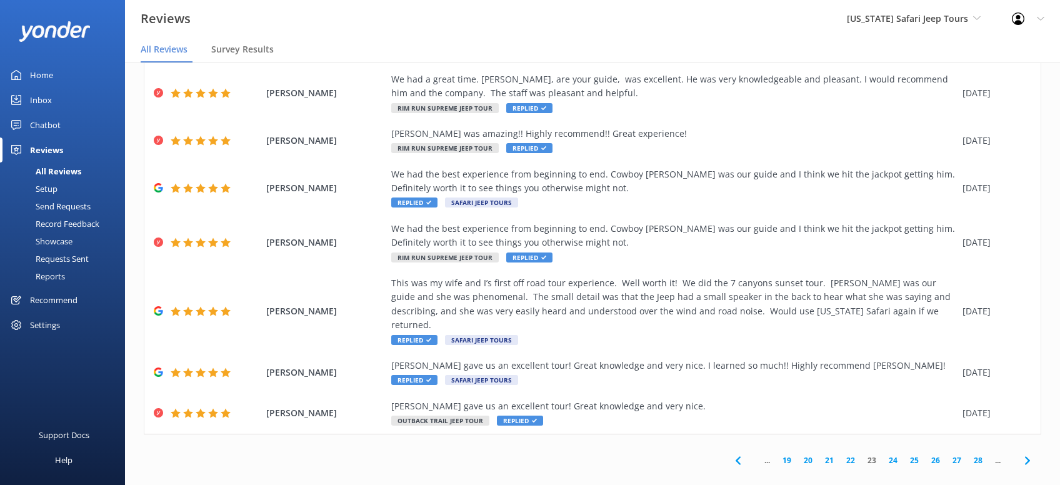
click at [1024, 453] on icon at bounding box center [1027, 460] width 15 height 15
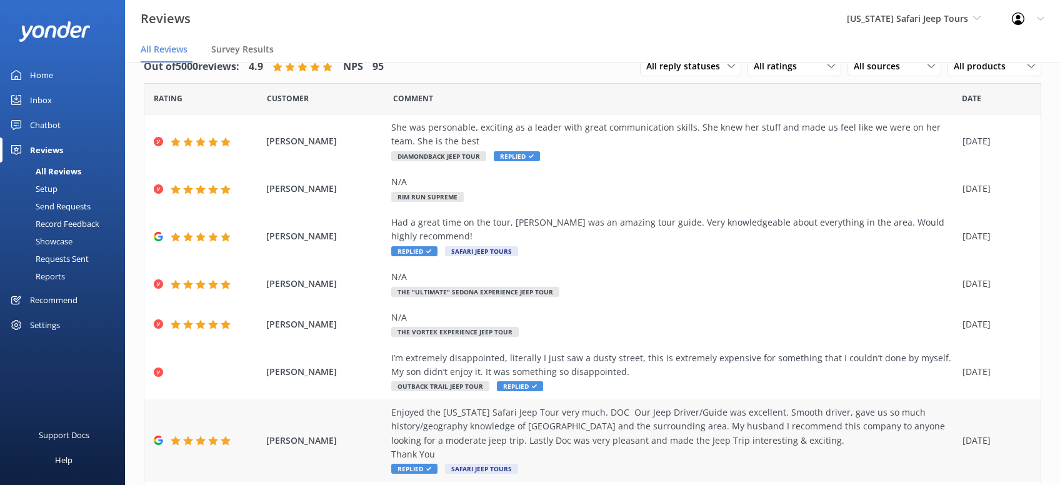
scroll to position [197, 0]
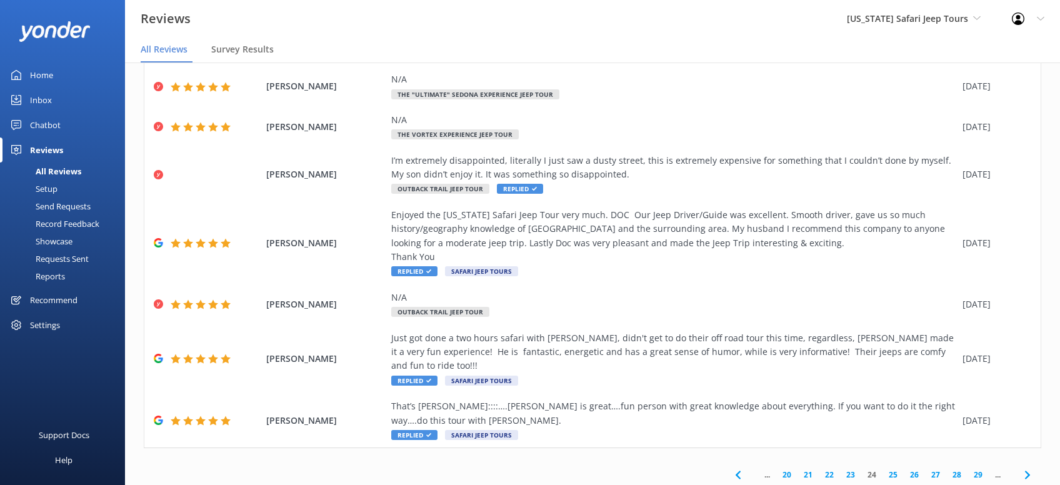
click at [1026, 467] on icon at bounding box center [1027, 474] width 15 height 15
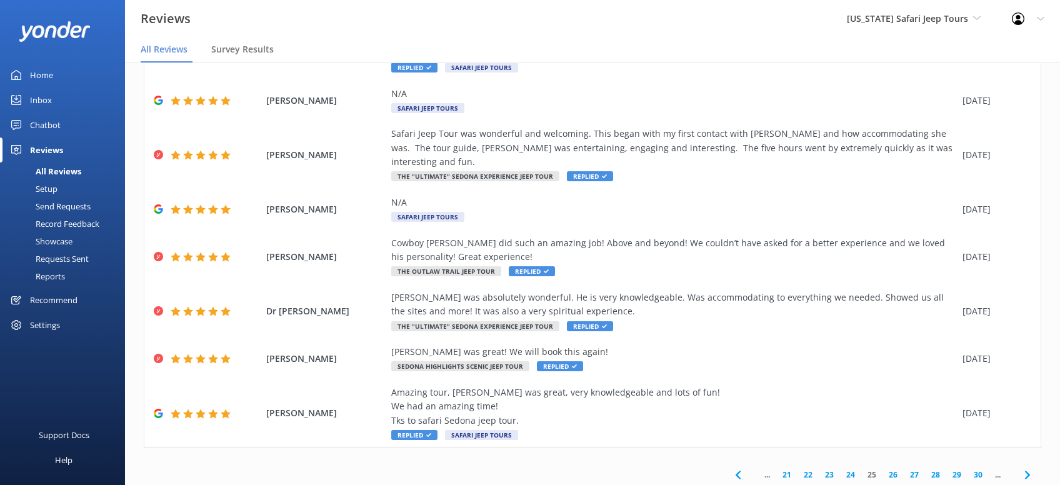
drag, startPoint x: 1030, startPoint y: 445, endPoint x: 1047, endPoint y: 436, distance: 19.6
click at [1032, 467] on icon at bounding box center [1027, 474] width 15 height 15
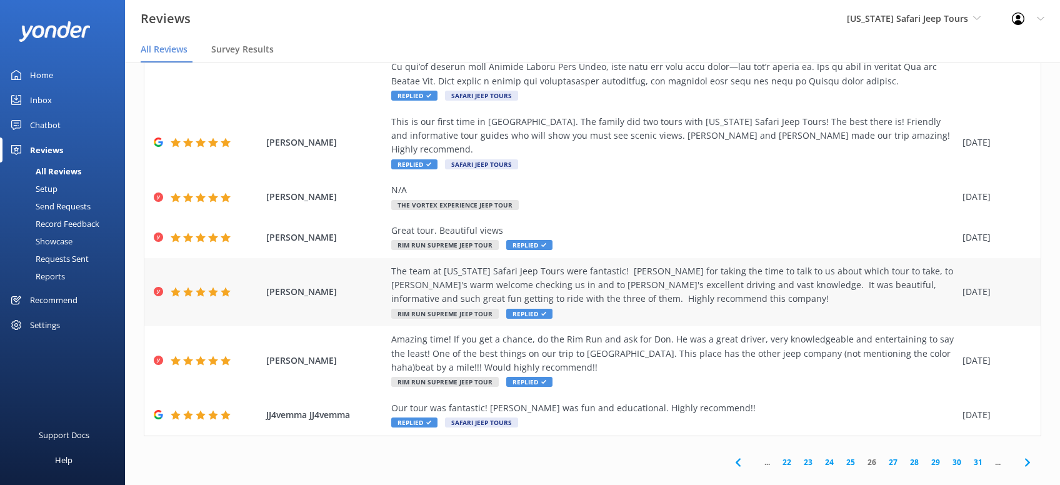
scroll to position [435, 0]
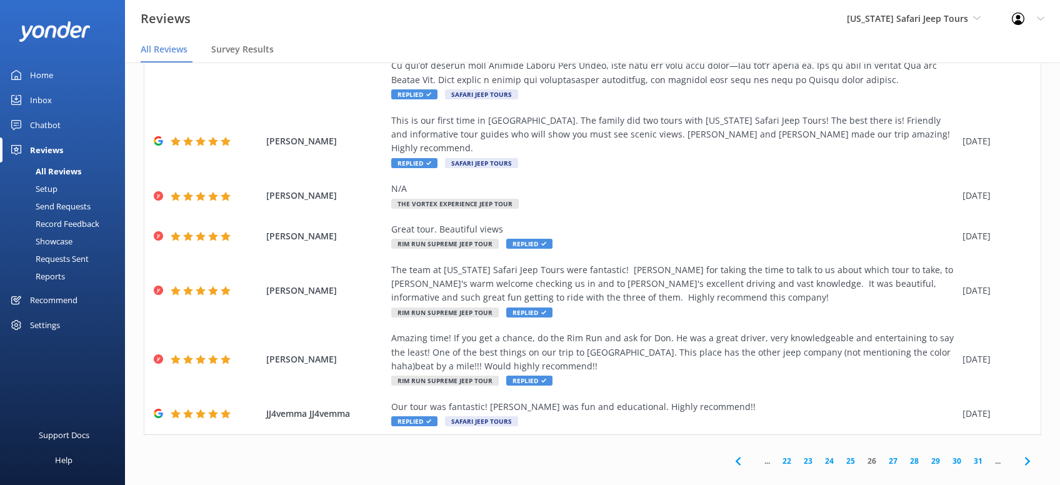
click at [1025, 454] on icon at bounding box center [1027, 461] width 15 height 15
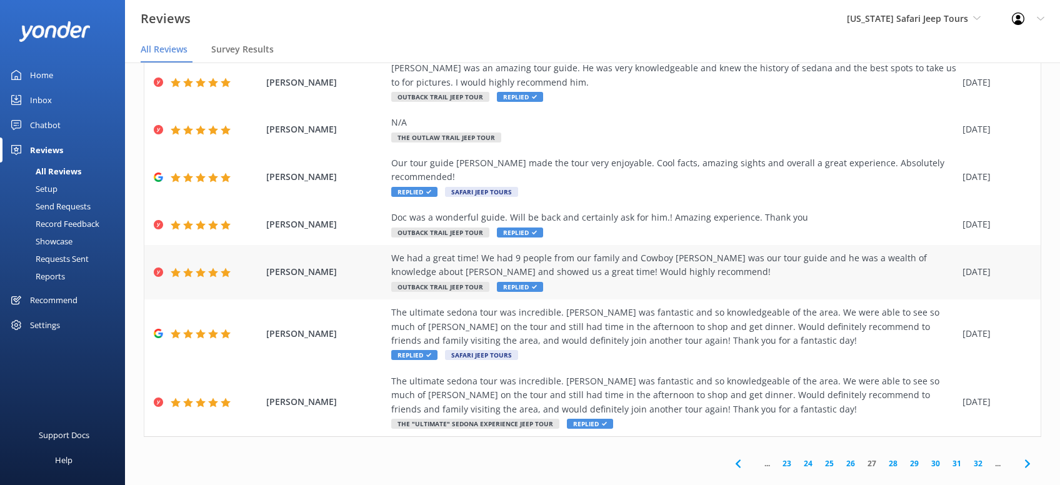
scroll to position [212, 0]
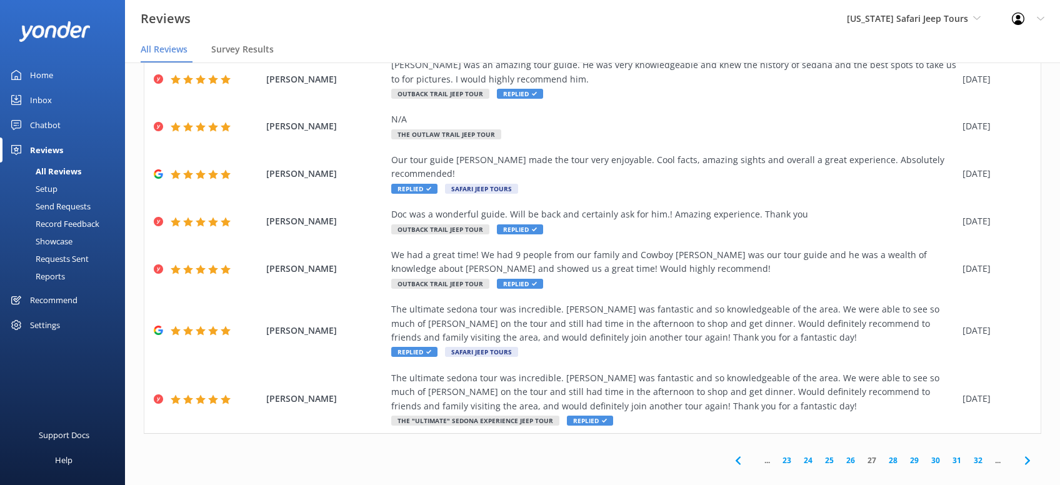
click at [1027, 453] on icon at bounding box center [1027, 460] width 15 height 15
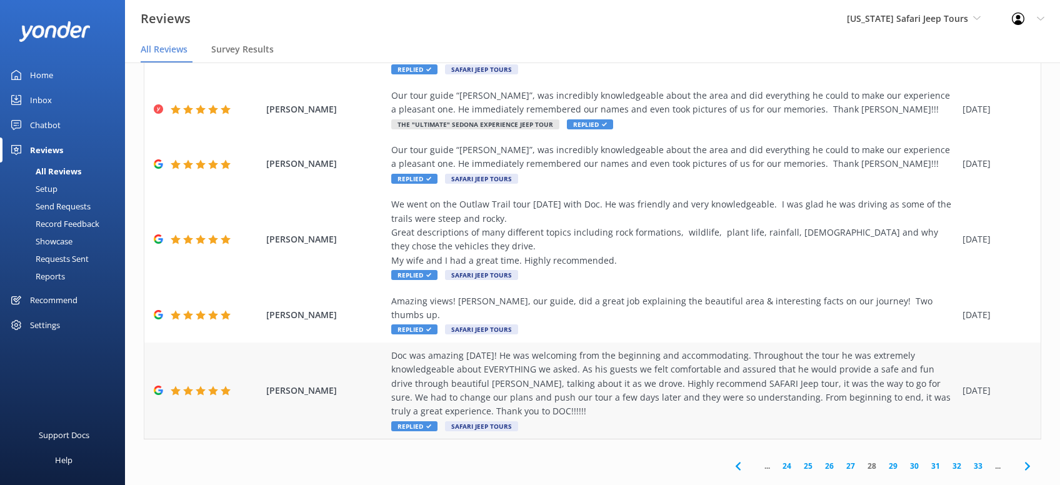
scroll to position [309, 0]
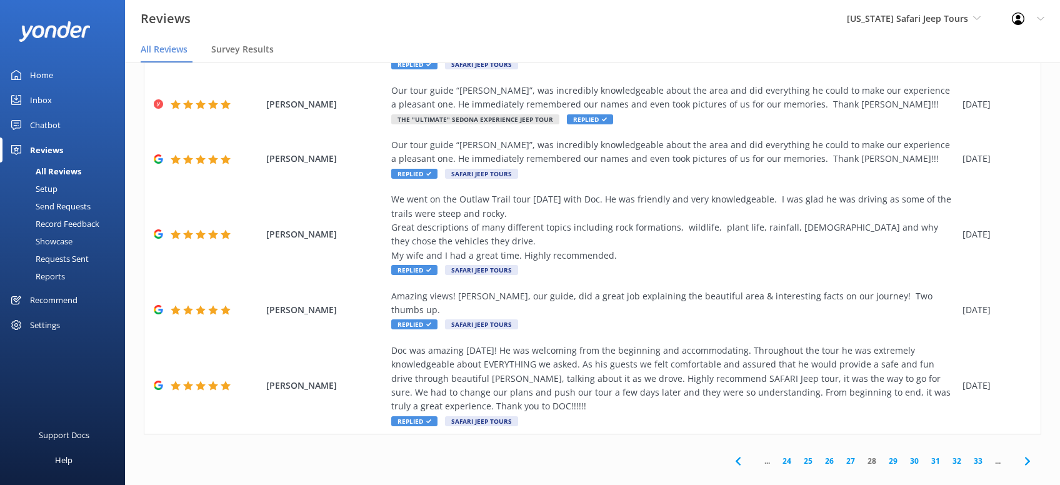
drag, startPoint x: 1028, startPoint y: 448, endPoint x: 1038, endPoint y: 443, distance: 11.2
click at [1032, 454] on icon at bounding box center [1027, 461] width 15 height 15
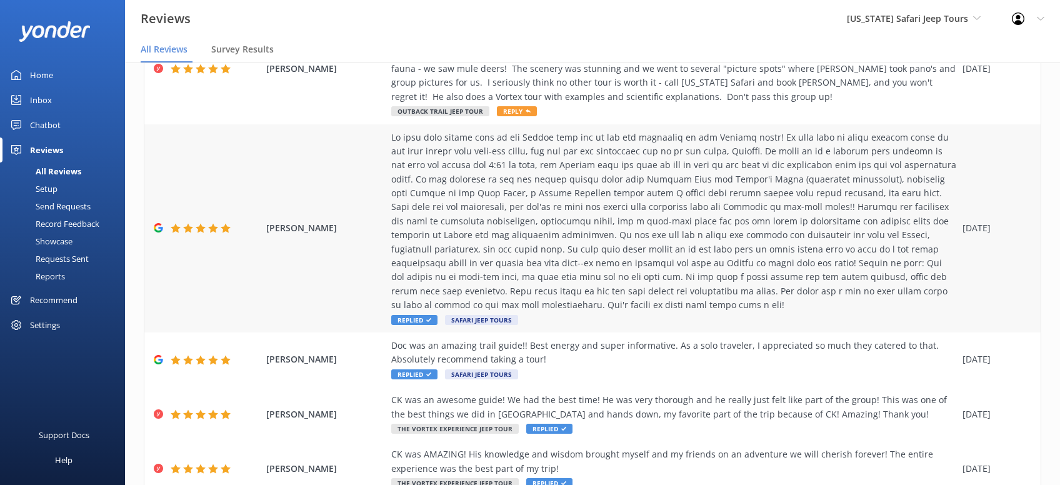
scroll to position [416, 0]
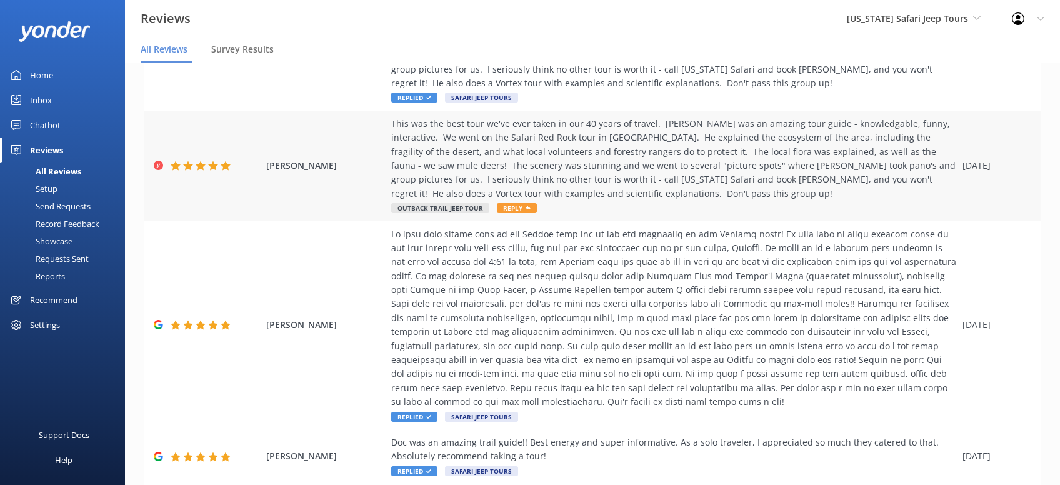
click at [540, 192] on div "This was the best tour we've ever taken in our 40 years of travel. [PERSON_NAME…" at bounding box center [673, 166] width 565 height 98
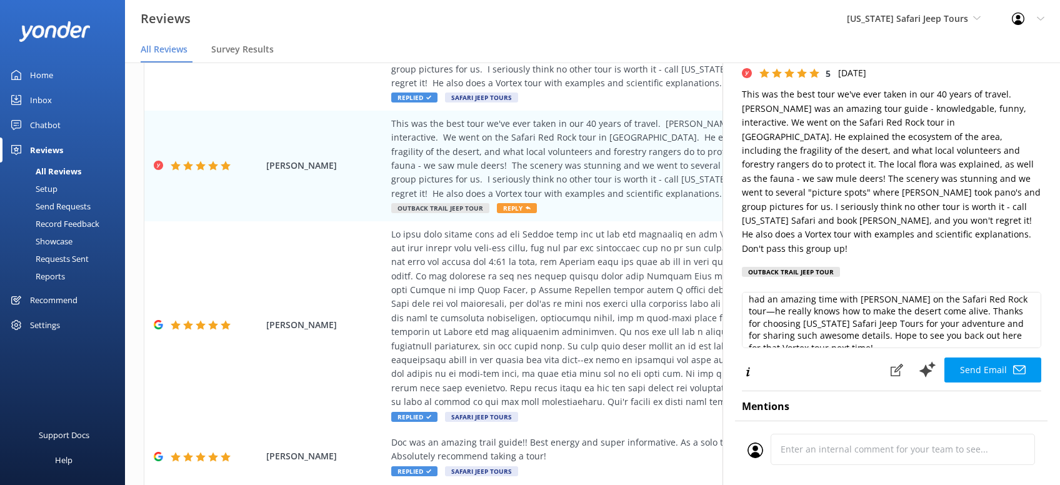
scroll to position [238, 0]
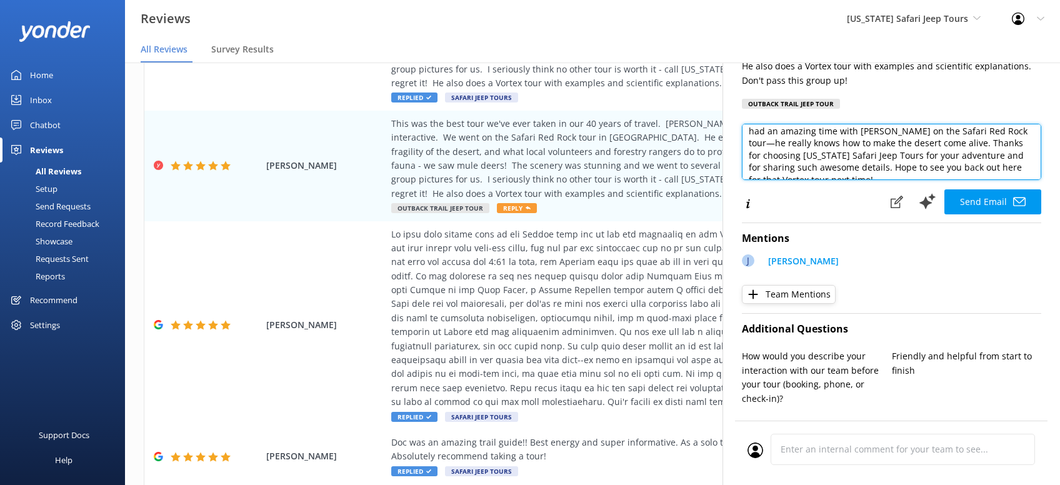
paste textarea "CRS -KRS"
type textarea "Wow, [PERSON_NAME], this just made our day! We’re so glad you had an amazing ti…"
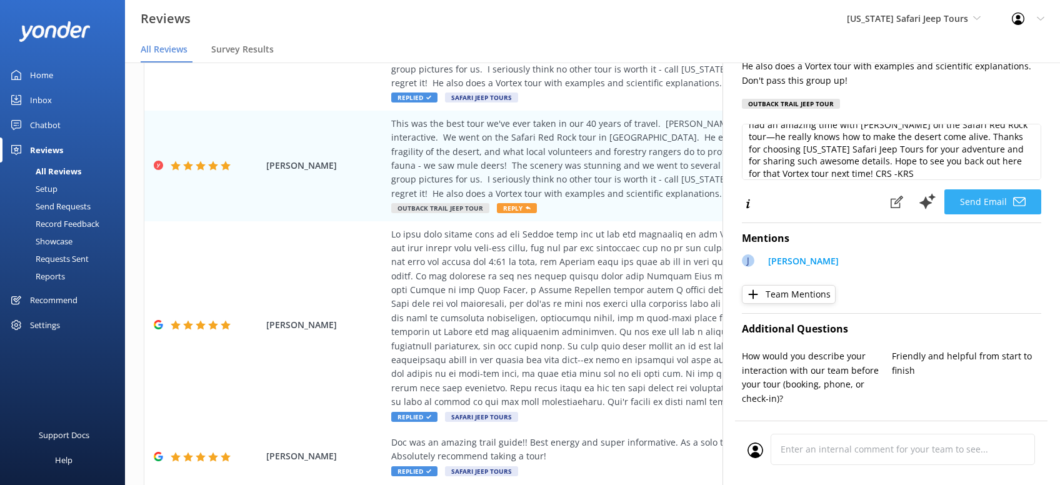
click at [985, 195] on button "Send Email" at bounding box center [992, 201] width 97 height 25
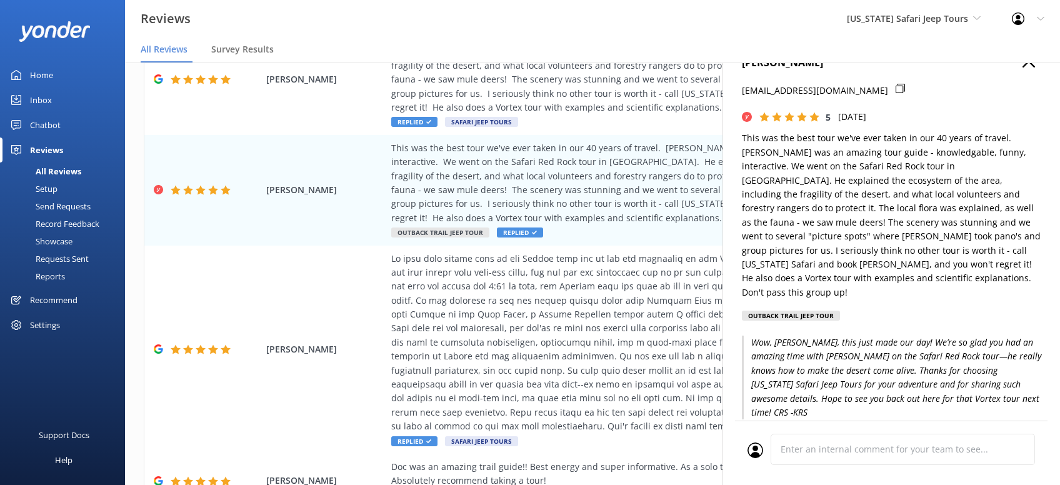
scroll to position [0, 0]
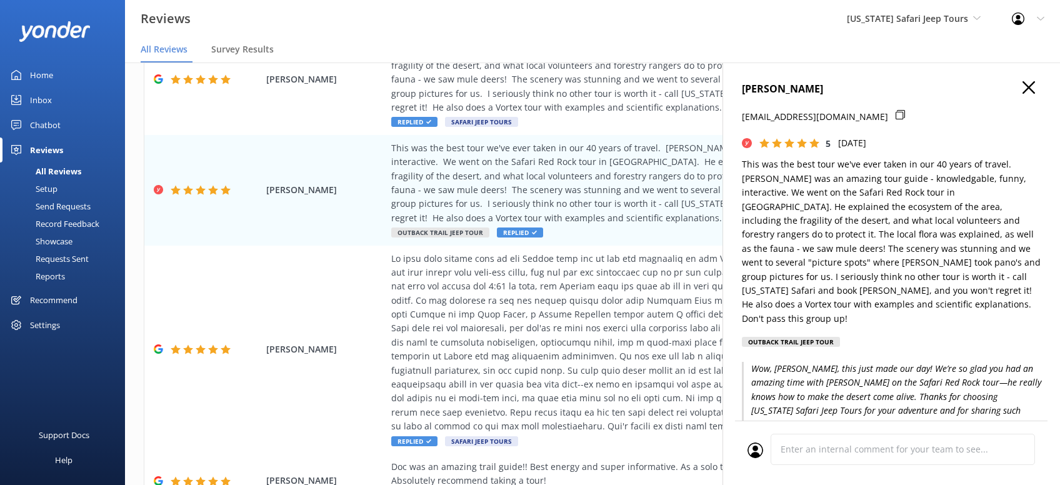
click at [1027, 91] on icon "button" at bounding box center [1028, 87] width 12 height 12
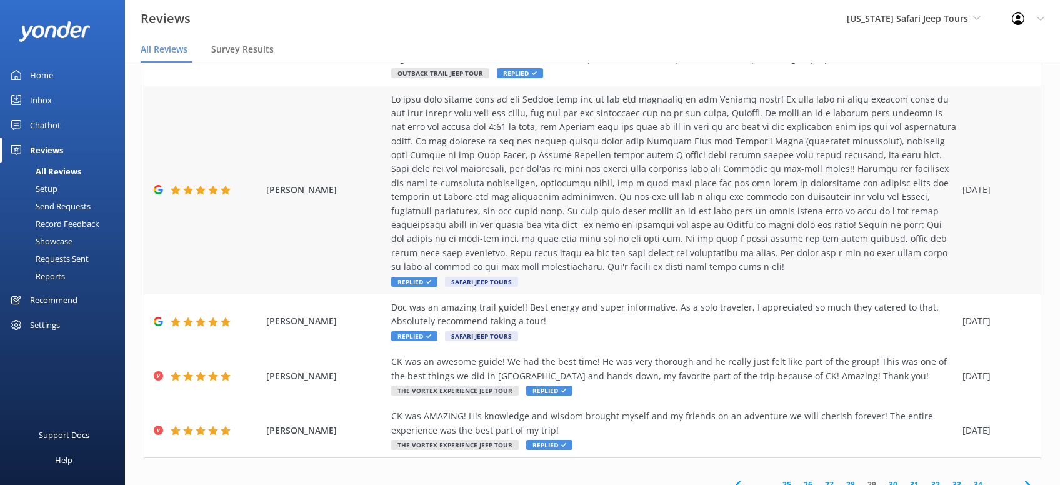
scroll to position [24, 0]
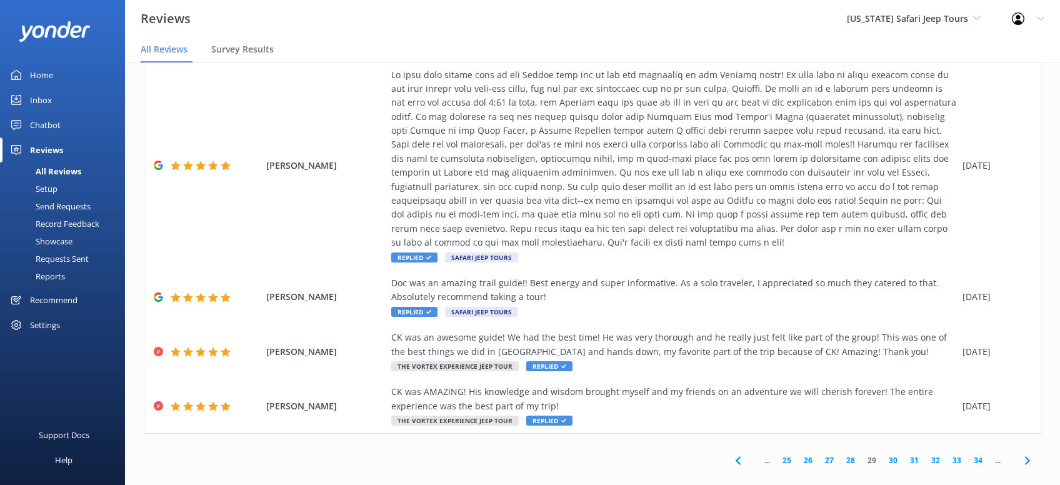
click at [1030, 453] on icon at bounding box center [1027, 460] width 15 height 15
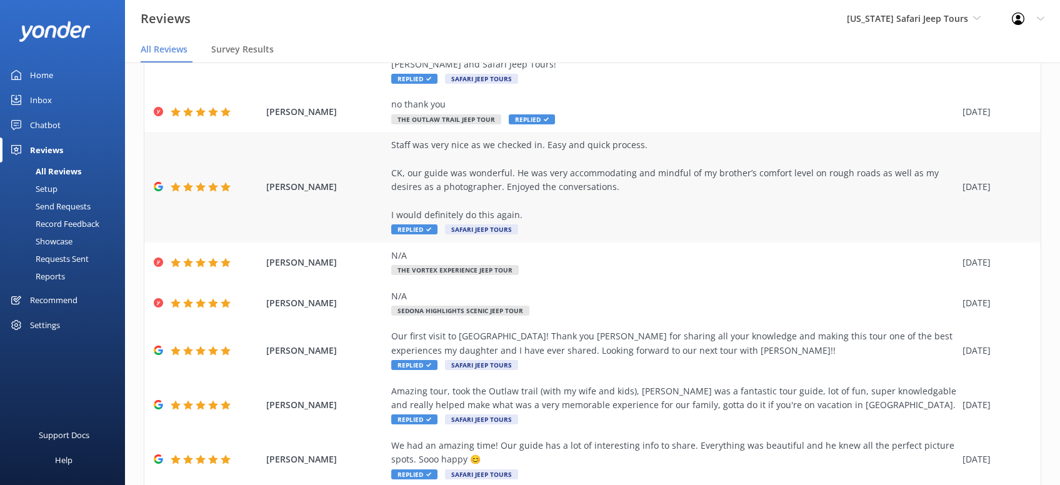
scroll to position [267, 0]
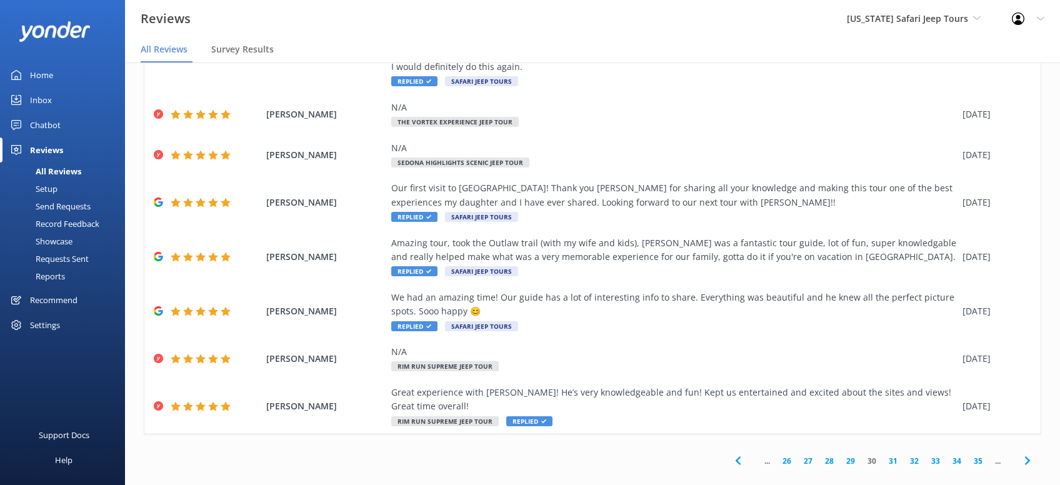
click at [1028, 457] on use at bounding box center [1026, 461] width 5 height 8
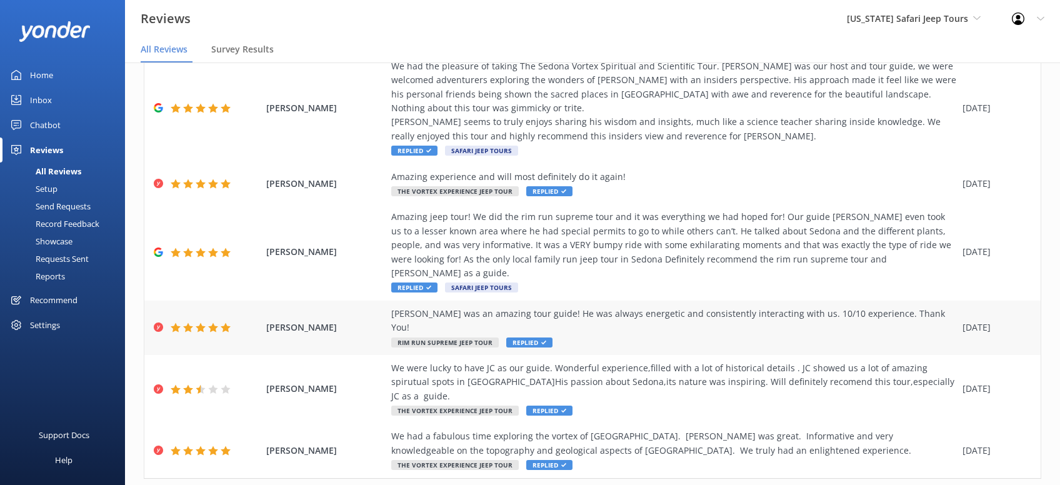
scroll to position [324, 0]
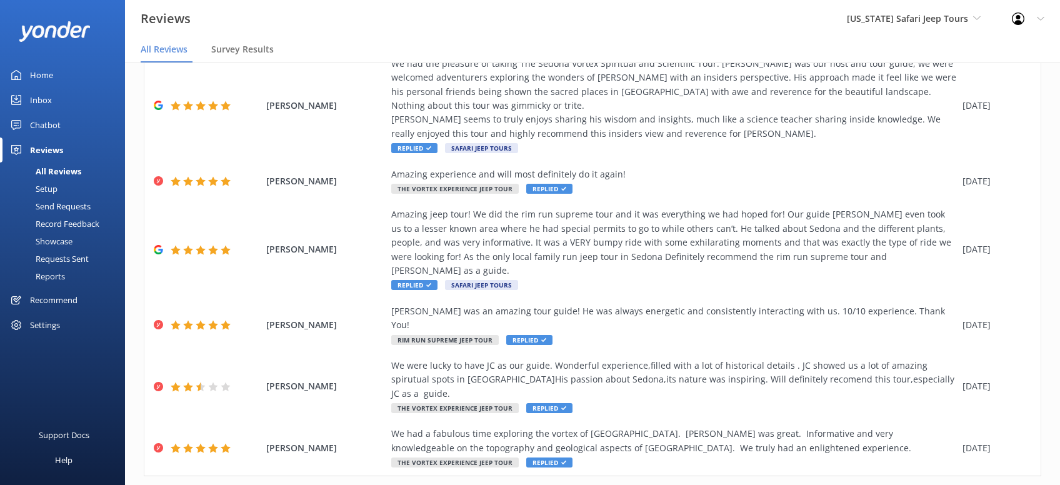
drag, startPoint x: 1023, startPoint y: 444, endPoint x: 1037, endPoint y: 438, distance: 14.3
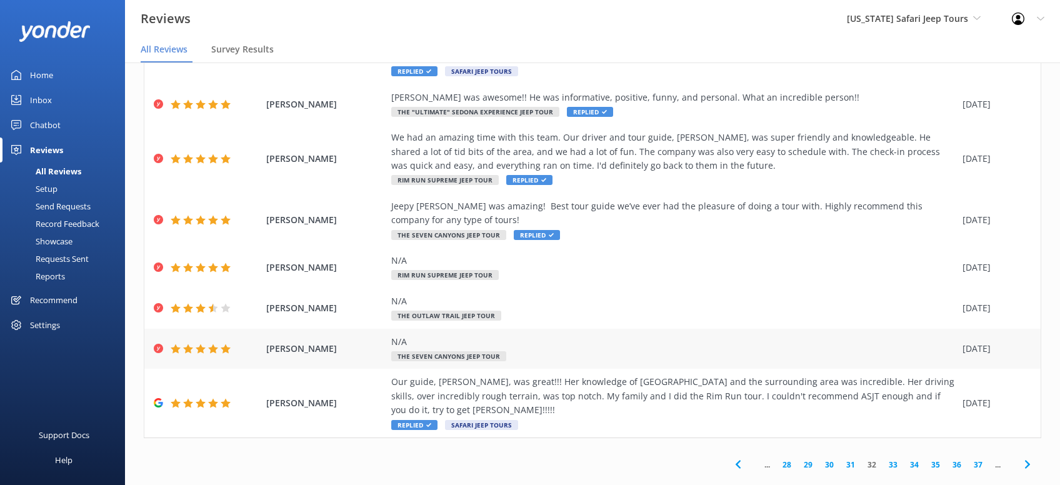
scroll to position [197, 0]
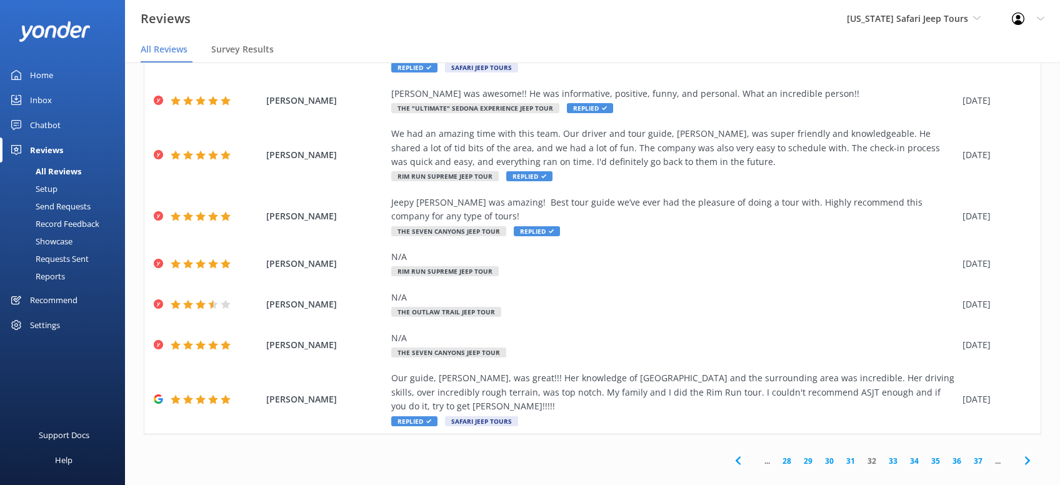
drag, startPoint x: 1025, startPoint y: 442, endPoint x: 1035, endPoint y: 427, distance: 18.0
click at [1029, 447] on span at bounding box center [1027, 461] width 28 height 28
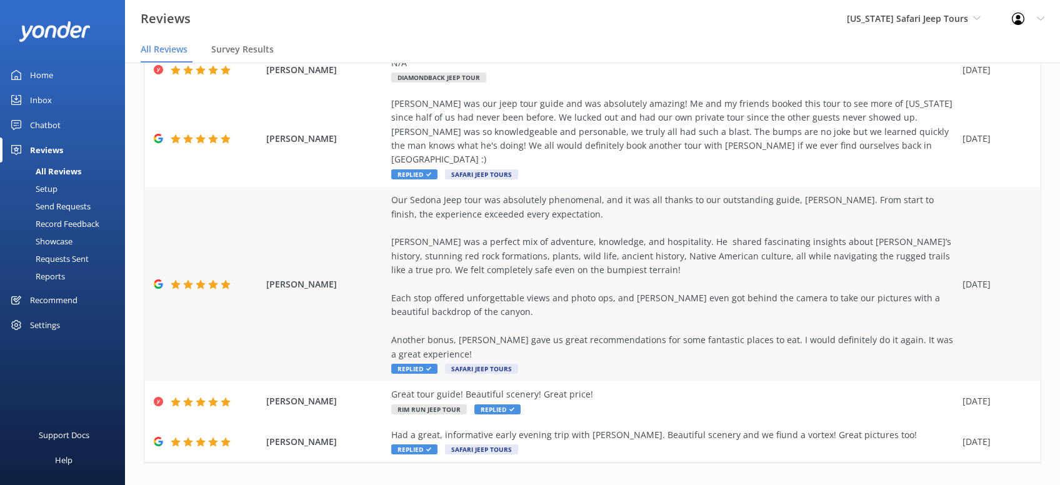
scroll to position [309, 0]
drag, startPoint x: 1030, startPoint y: 447, endPoint x: 1039, endPoint y: 437, distance: 13.7
click at [1031, 481] on icon at bounding box center [1027, 488] width 15 height 15
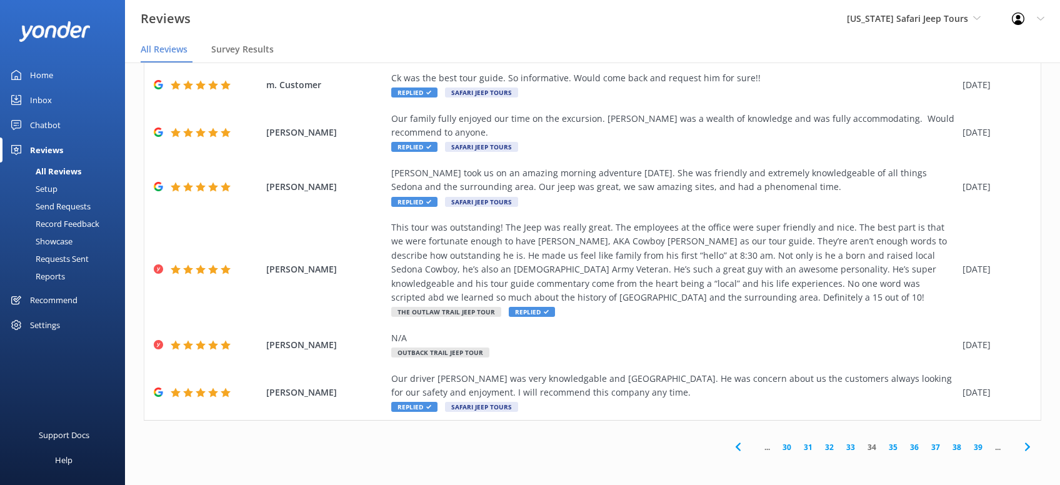
click at [1032, 431] on div "Out of 5000 reviews: 4.9 NPS 95 All reply statuses All reply statuses Needs a r…" at bounding box center [592, 101] width 935 height 745
click at [1030, 451] on icon at bounding box center [1027, 446] width 15 height 15
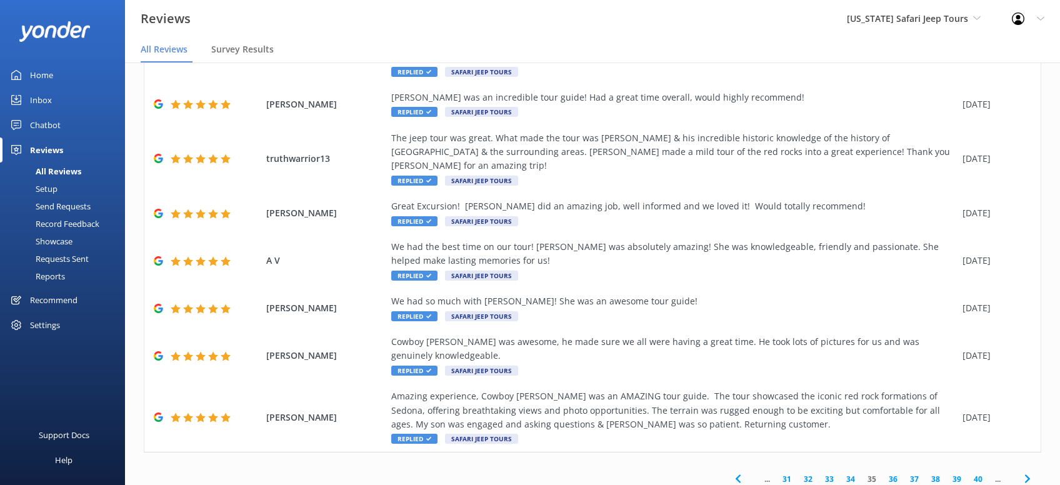
scroll to position [226, 0]
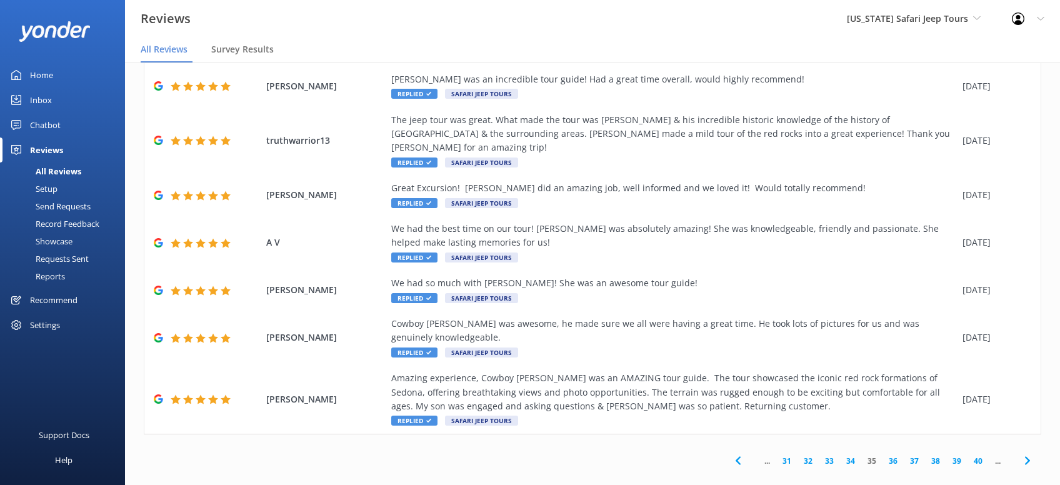
click at [1029, 453] on icon at bounding box center [1027, 460] width 15 height 15
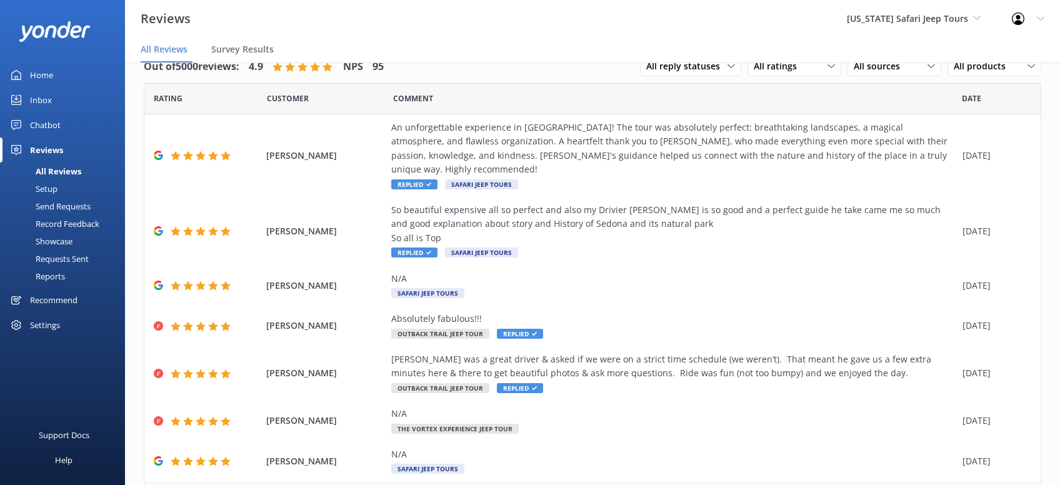
scroll to position [239, 0]
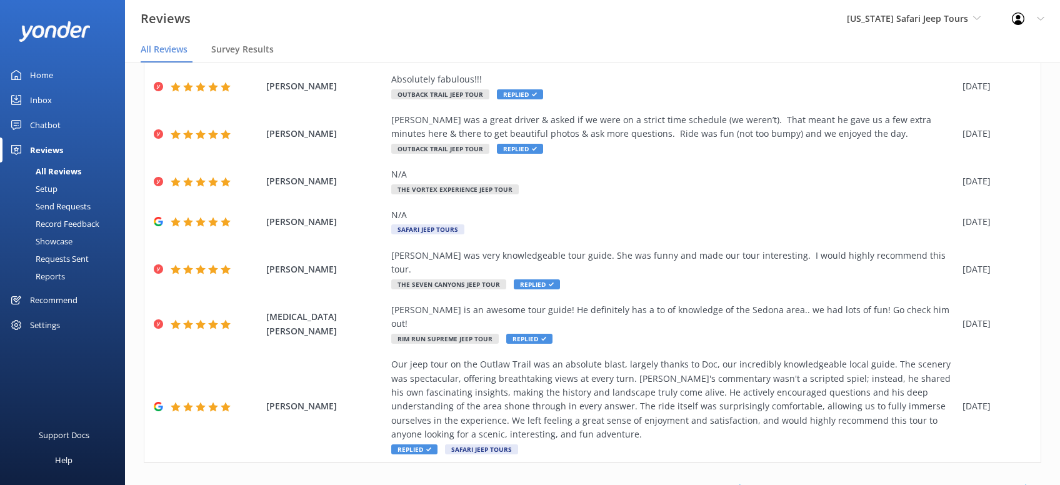
click at [1030, 481] on icon at bounding box center [1027, 488] width 15 height 15
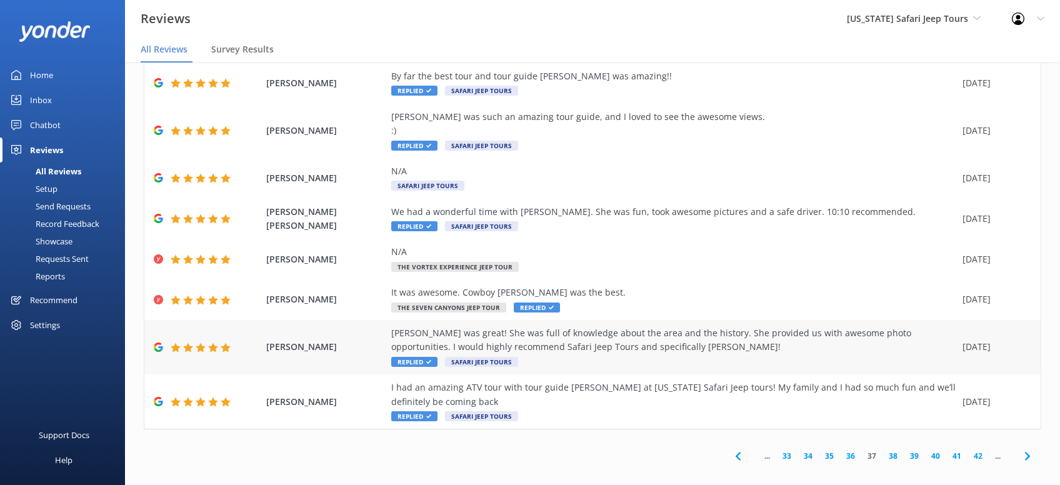
scroll to position [156, 0]
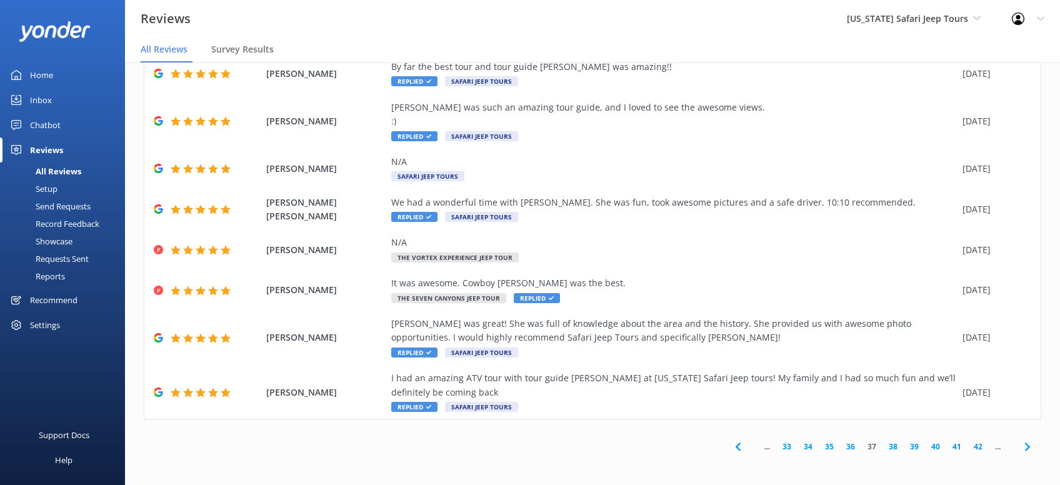
click at [1030, 446] on icon at bounding box center [1027, 446] width 15 height 15
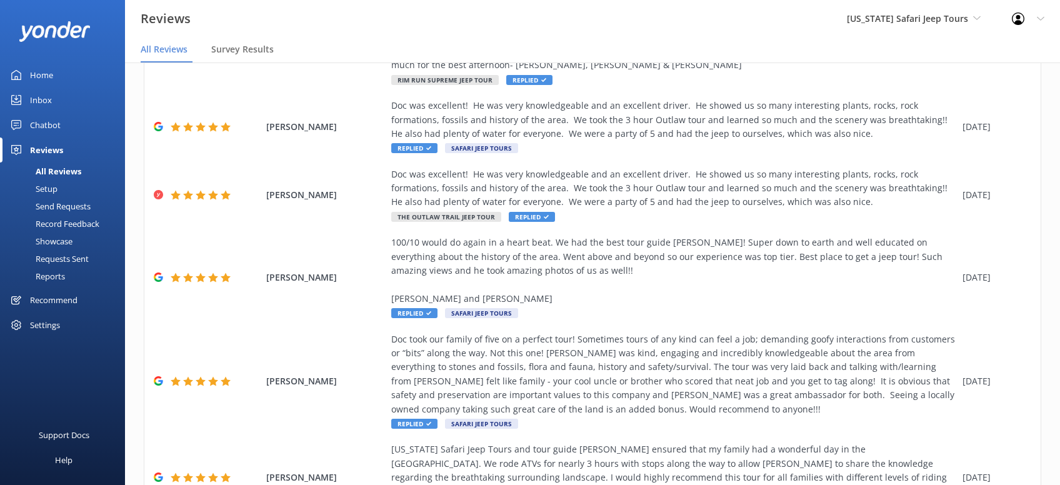
scroll to position [421, 0]
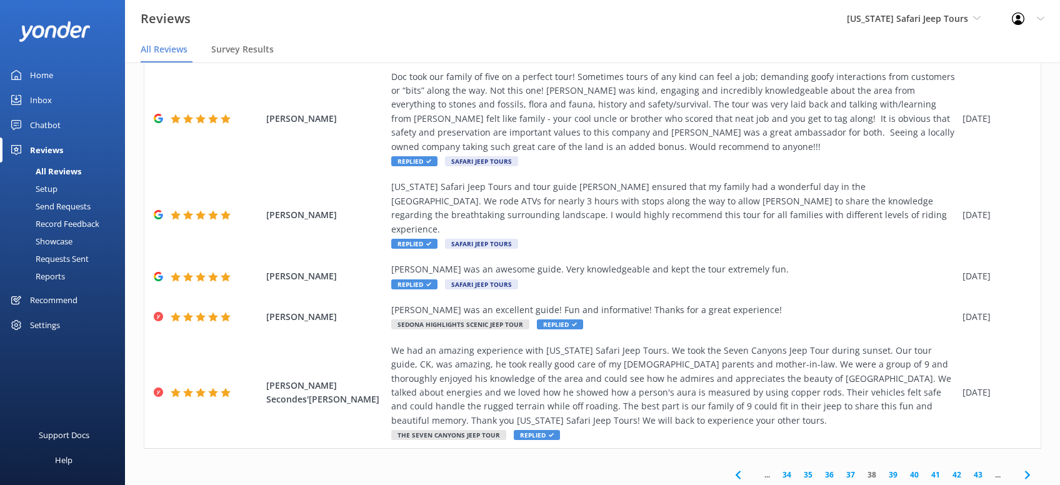
click at [1028, 470] on use at bounding box center [1026, 474] width 5 height 8
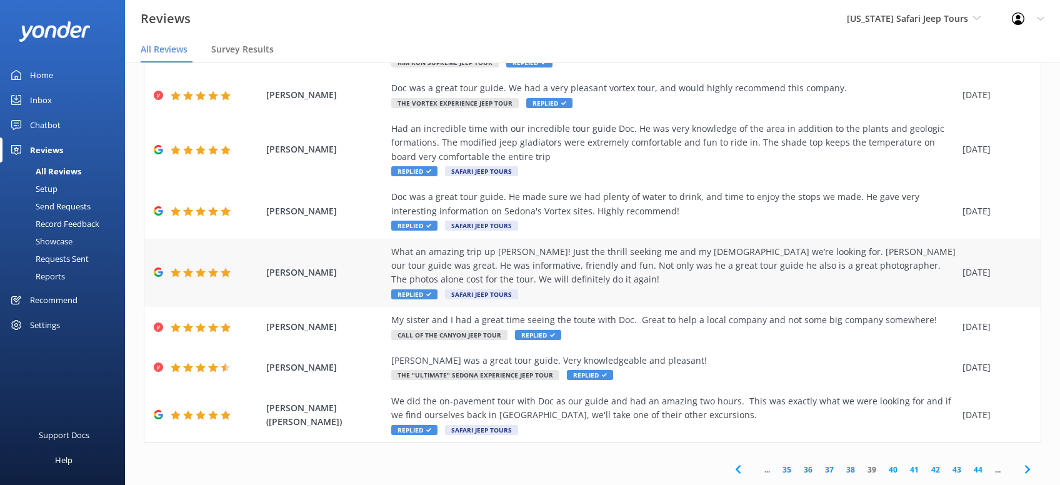
scroll to position [212, 0]
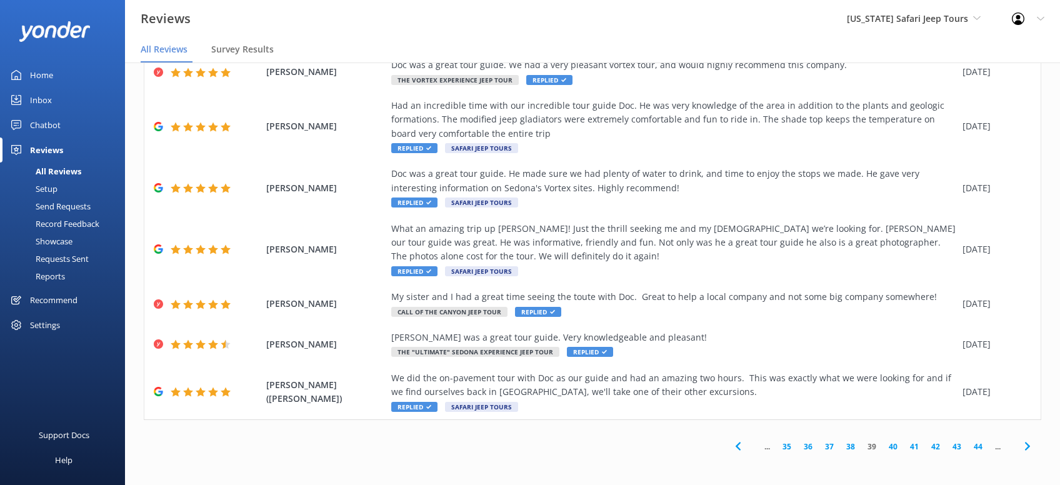
click at [1025, 454] on span at bounding box center [1027, 446] width 28 height 28
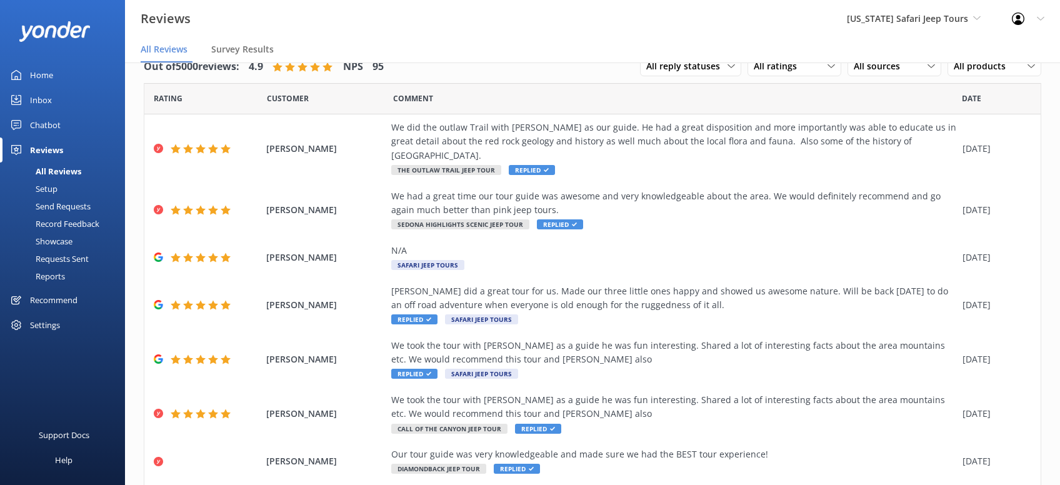
scroll to position [197, 0]
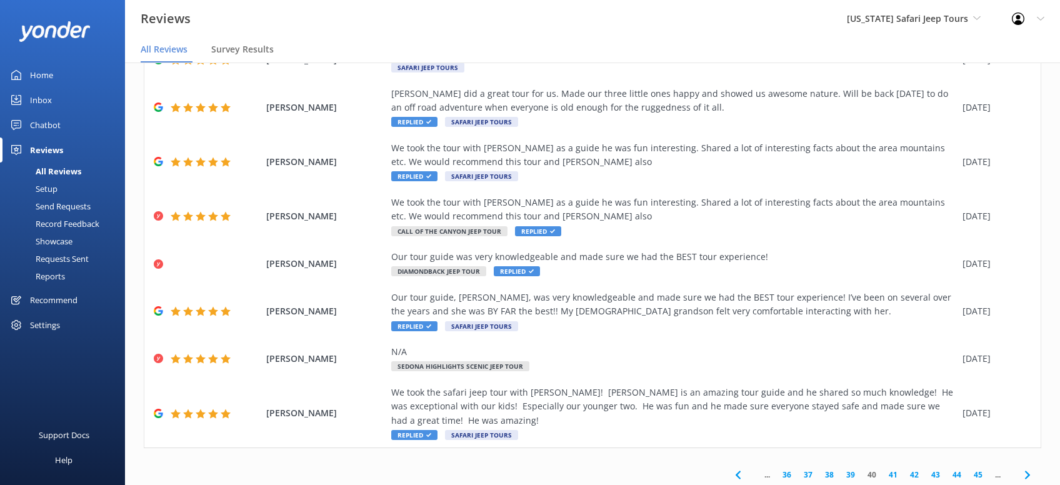
drag, startPoint x: 1030, startPoint y: 447, endPoint x: 1037, endPoint y: 442, distance: 8.0
click at [1031, 467] on icon at bounding box center [1027, 474] width 15 height 15
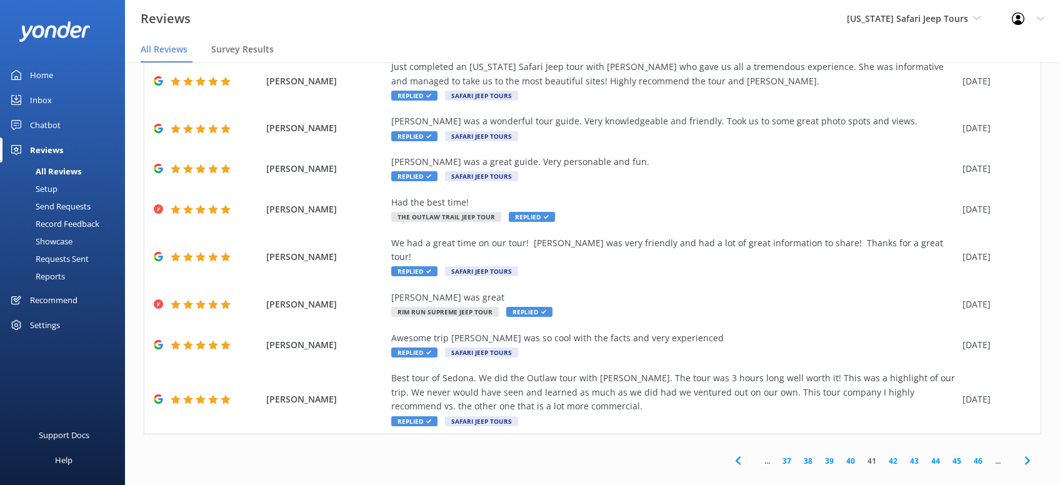
click at [1027, 457] on use at bounding box center [1026, 461] width 5 height 8
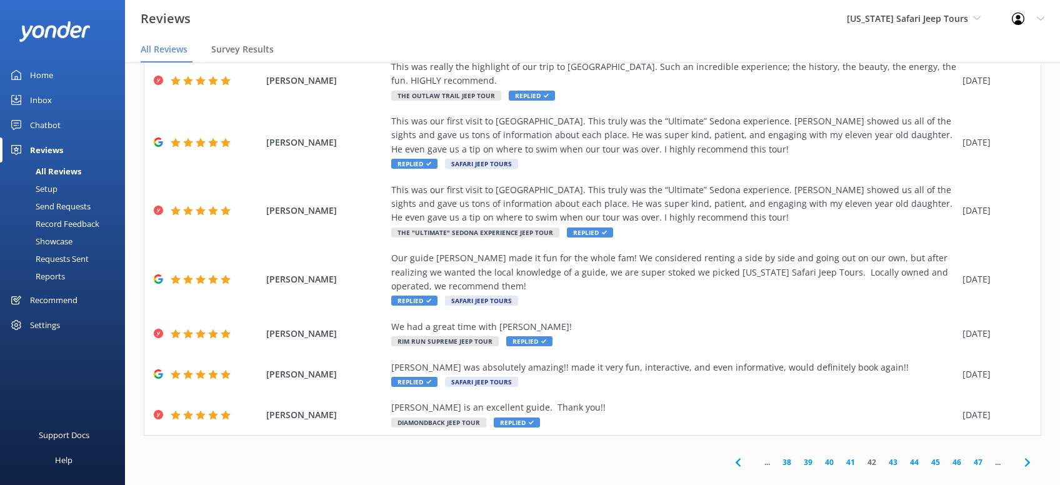
scroll to position [239, 0]
click at [1029, 454] on icon at bounding box center [1027, 461] width 15 height 15
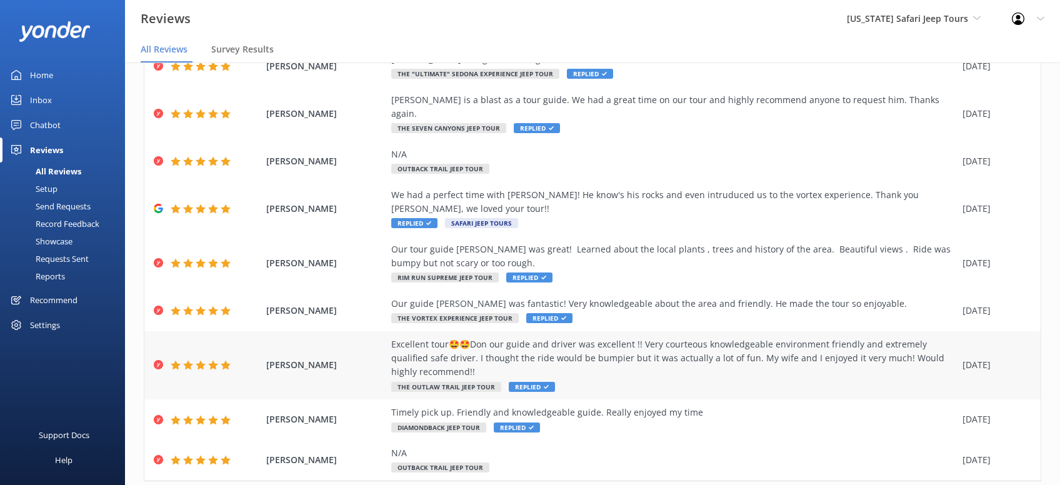
scroll to position [142, 0]
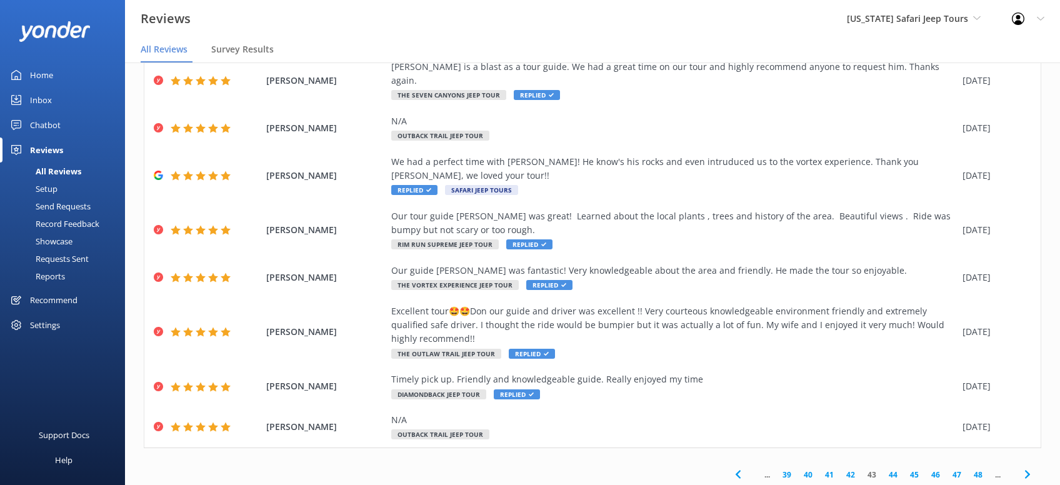
click at [1029, 467] on icon at bounding box center [1027, 474] width 15 height 15
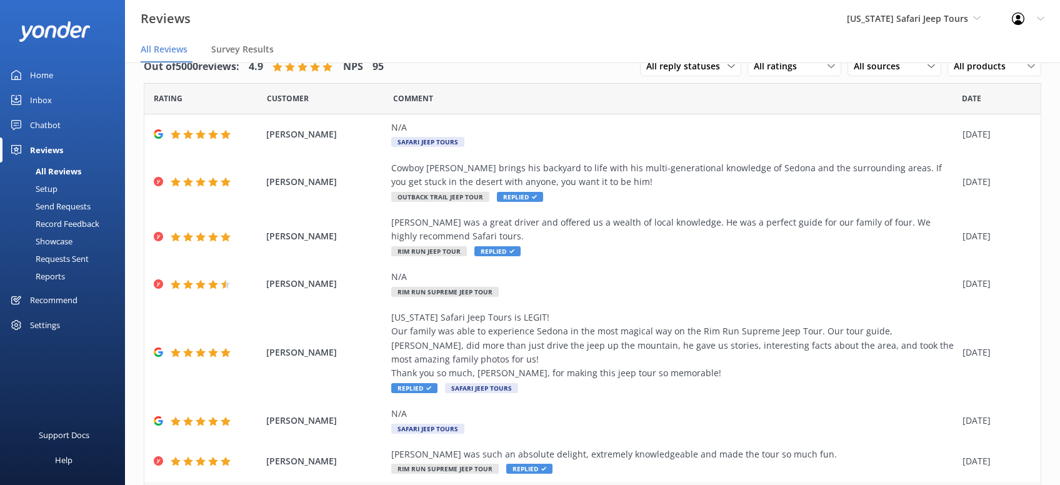
scroll to position [184, 0]
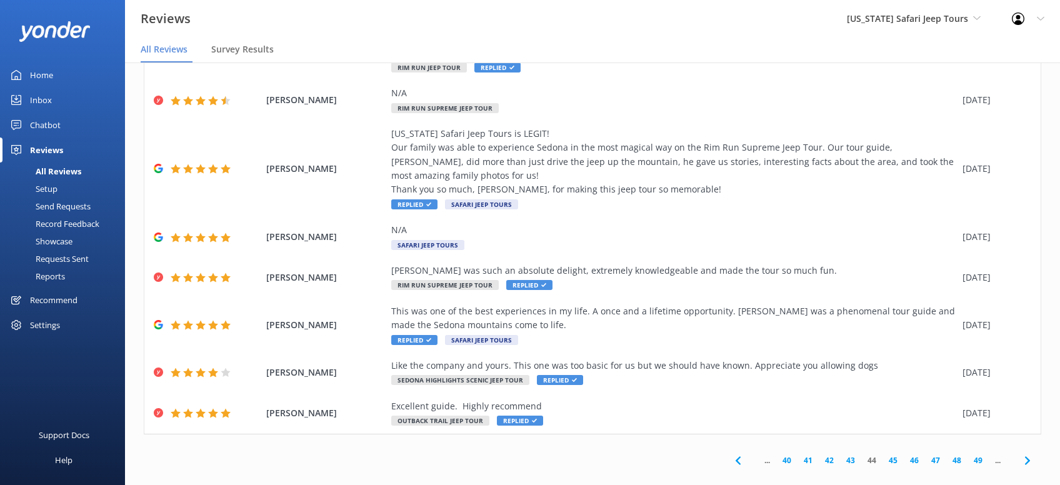
drag, startPoint x: 1025, startPoint y: 446, endPoint x: 1024, endPoint y: 435, distance: 11.3
click at [1026, 453] on icon at bounding box center [1027, 460] width 15 height 15
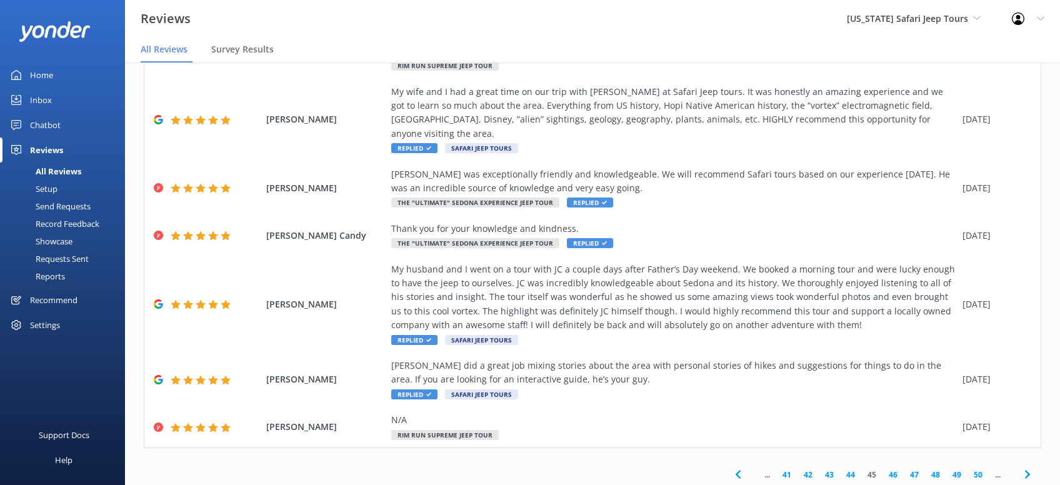
click at [1027, 467] on icon at bounding box center [1027, 474] width 15 height 15
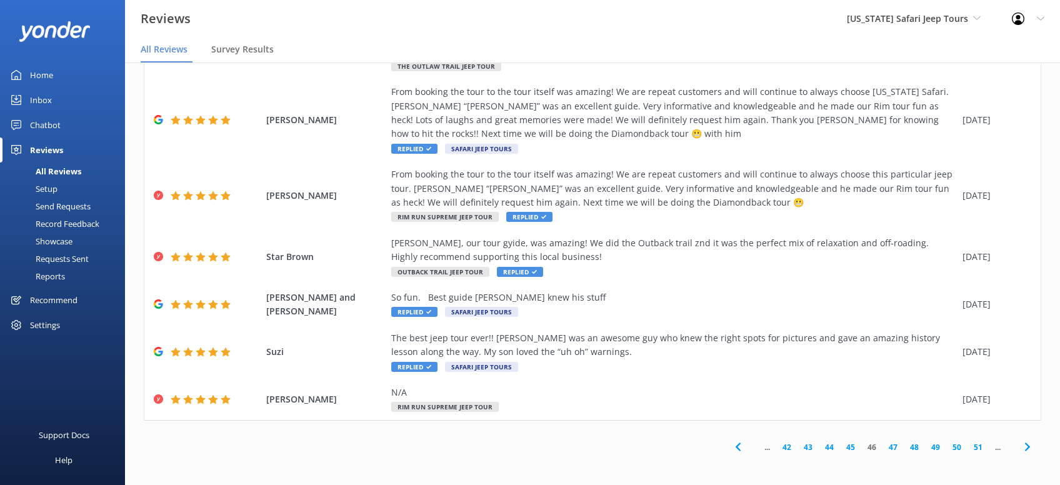
click at [1024, 443] on icon at bounding box center [1027, 446] width 15 height 15
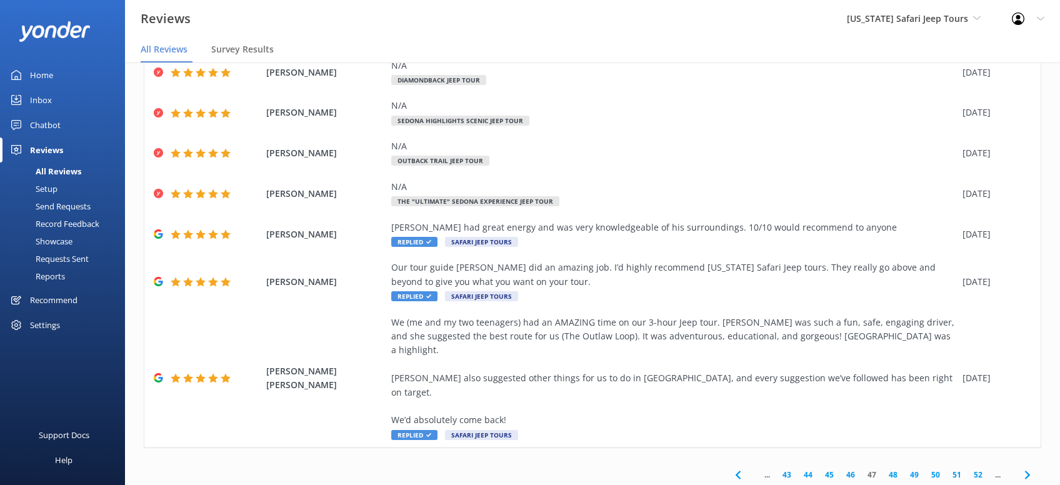
drag, startPoint x: 1020, startPoint y: 447, endPoint x: 1030, endPoint y: 439, distance: 12.4
click at [1024, 467] on icon at bounding box center [1027, 474] width 15 height 15
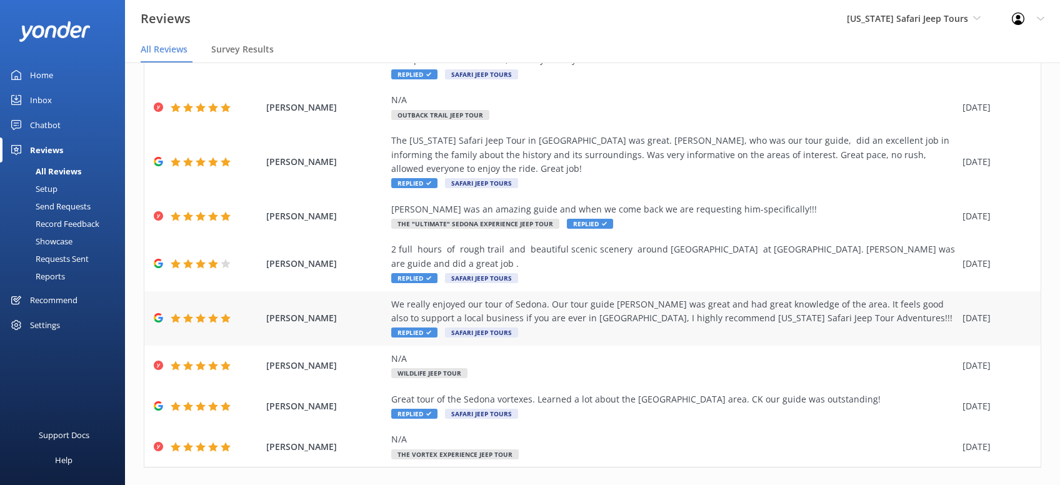
scroll to position [170, 0]
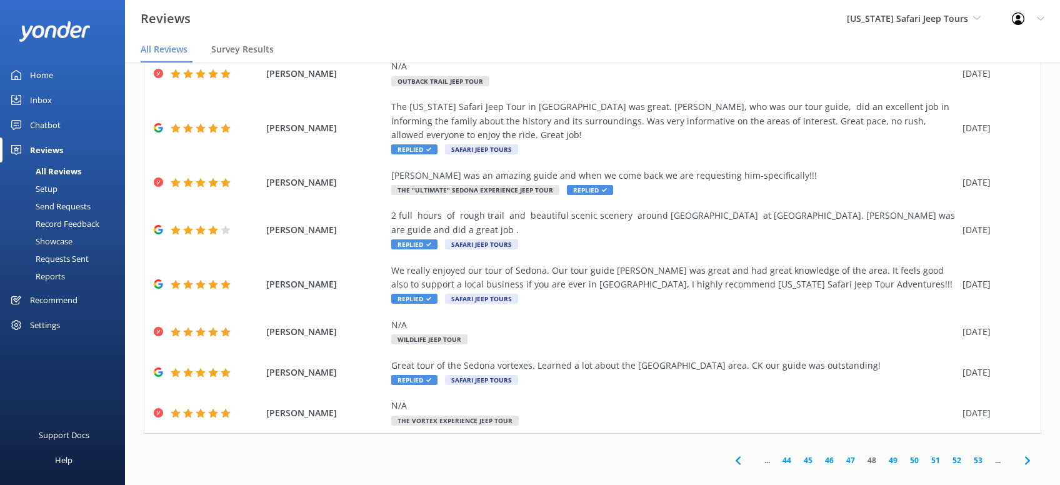
drag, startPoint x: 1029, startPoint y: 447, endPoint x: 978, endPoint y: 426, distance: 55.7
click at [1028, 453] on icon at bounding box center [1027, 460] width 15 height 15
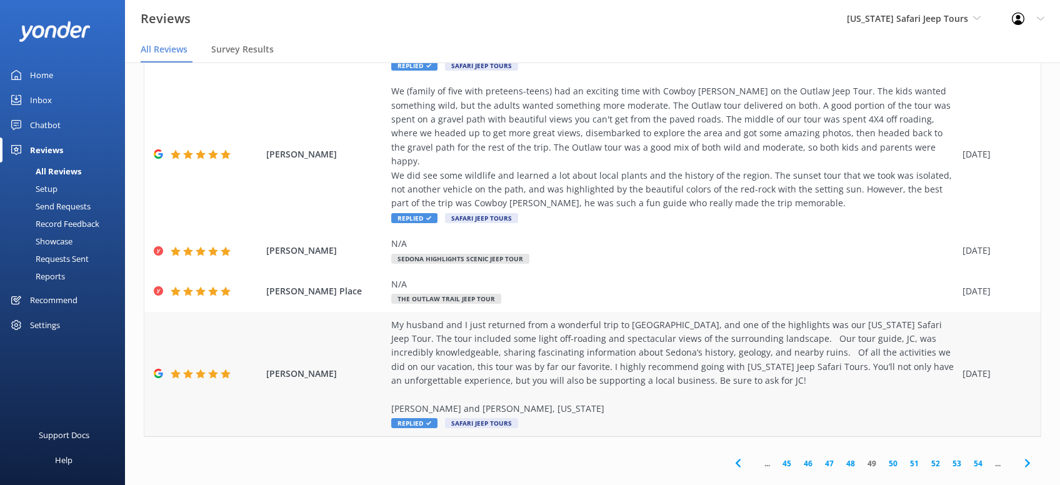
scroll to position [407, 0]
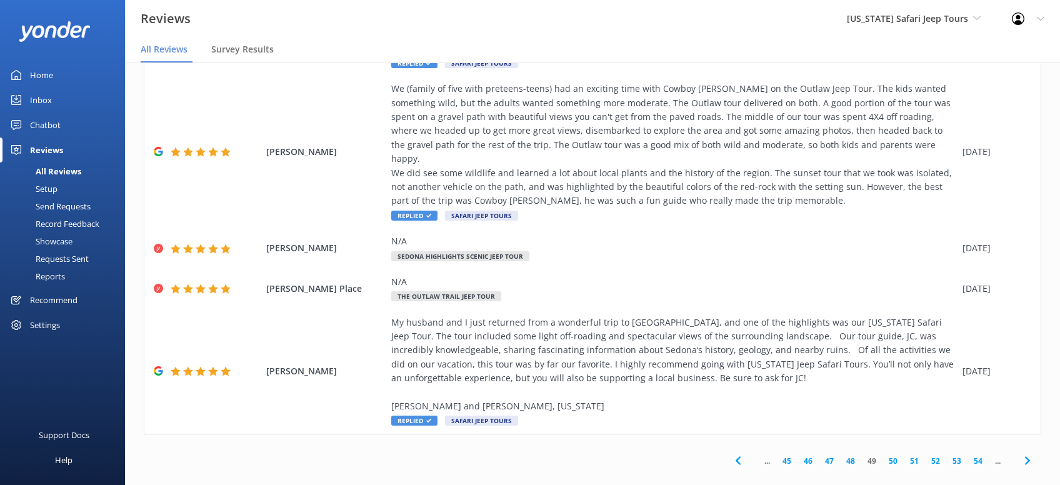
drag, startPoint x: 1023, startPoint y: 448, endPoint x: 1026, endPoint y: 439, distance: 9.3
click at [1023, 453] on icon at bounding box center [1027, 460] width 15 height 15
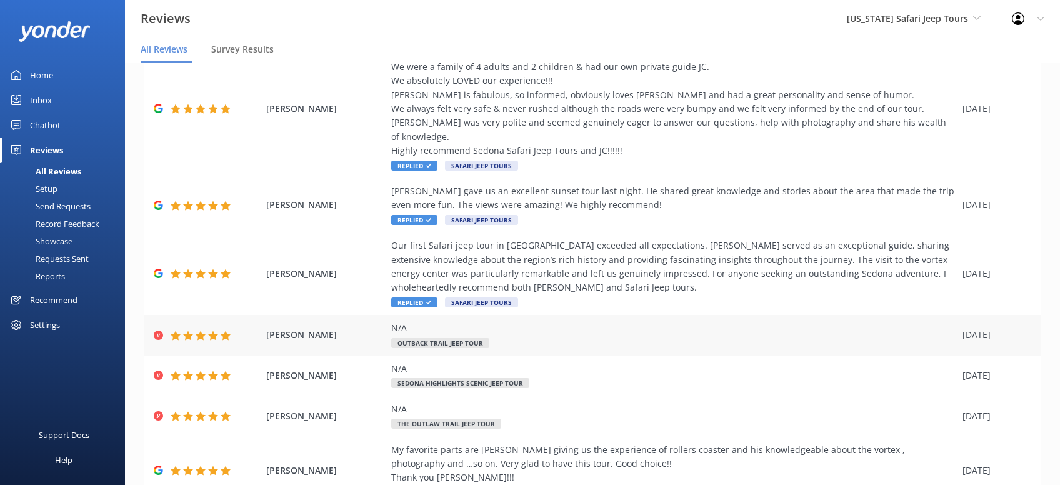
scroll to position [309, 0]
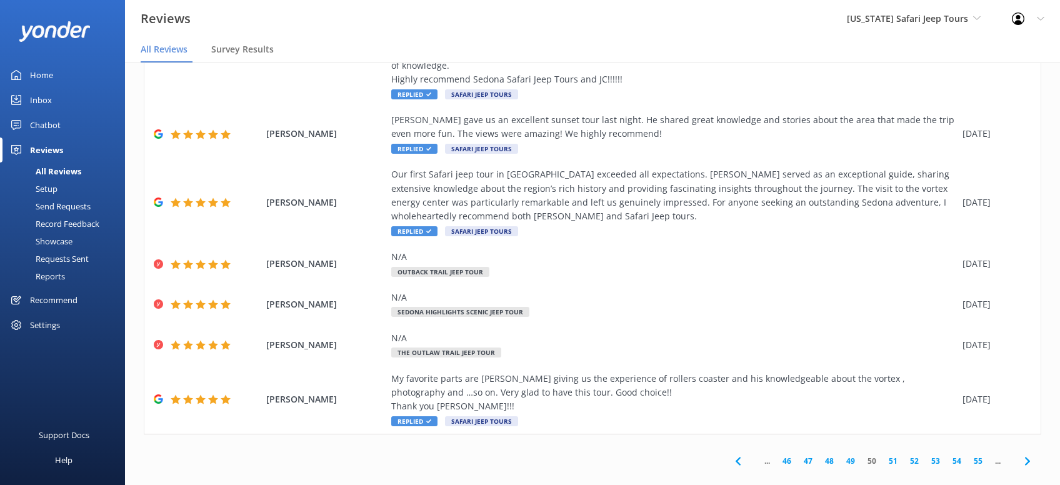
click at [1028, 454] on icon at bounding box center [1027, 461] width 15 height 15
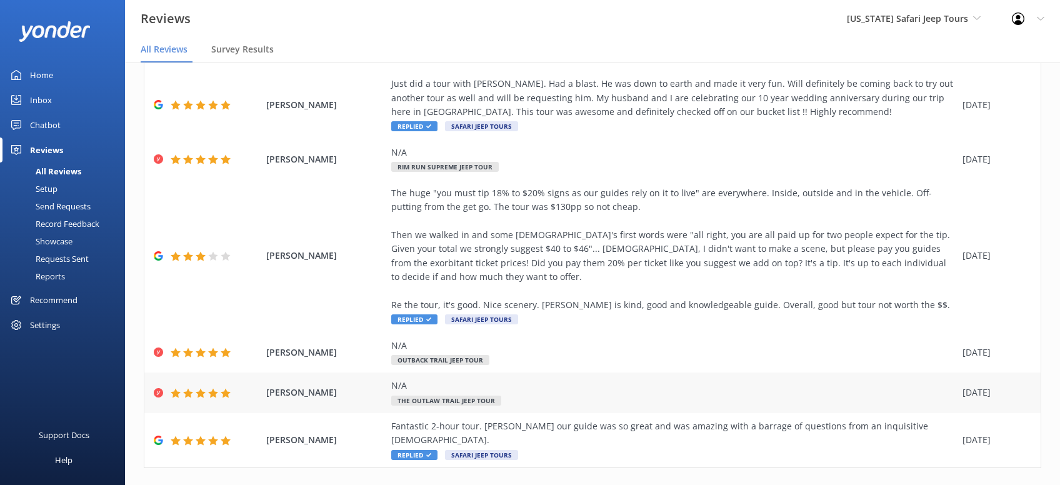
scroll to position [324, 0]
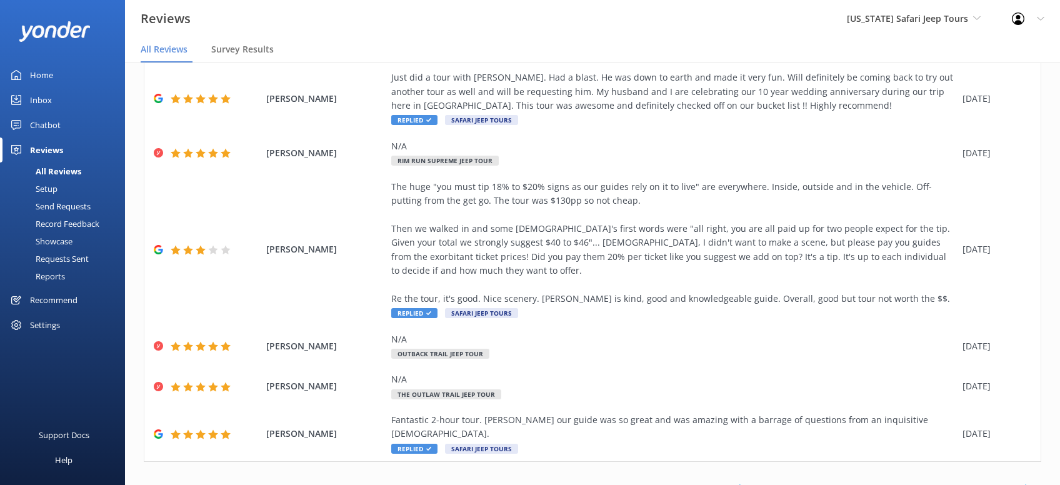
click at [1026, 481] on icon at bounding box center [1027, 488] width 15 height 15
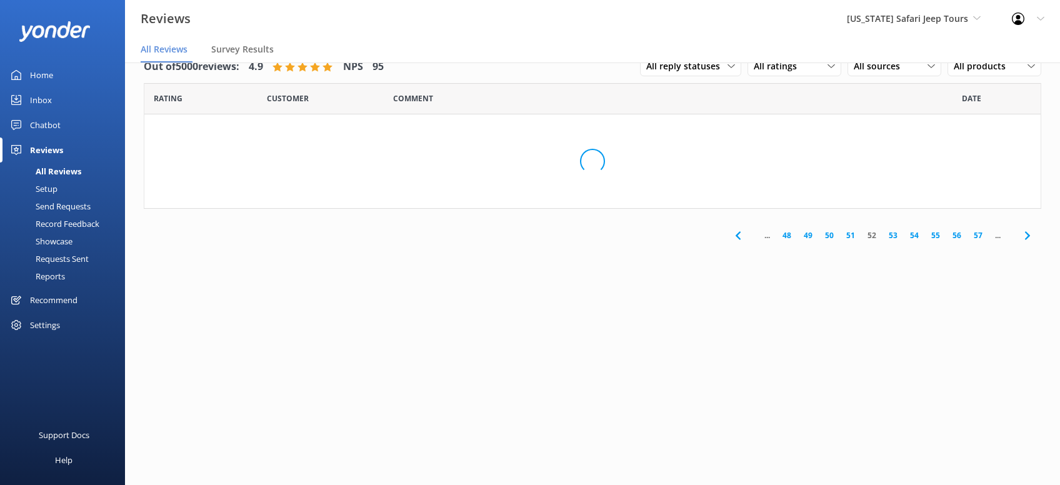
scroll to position [0, 0]
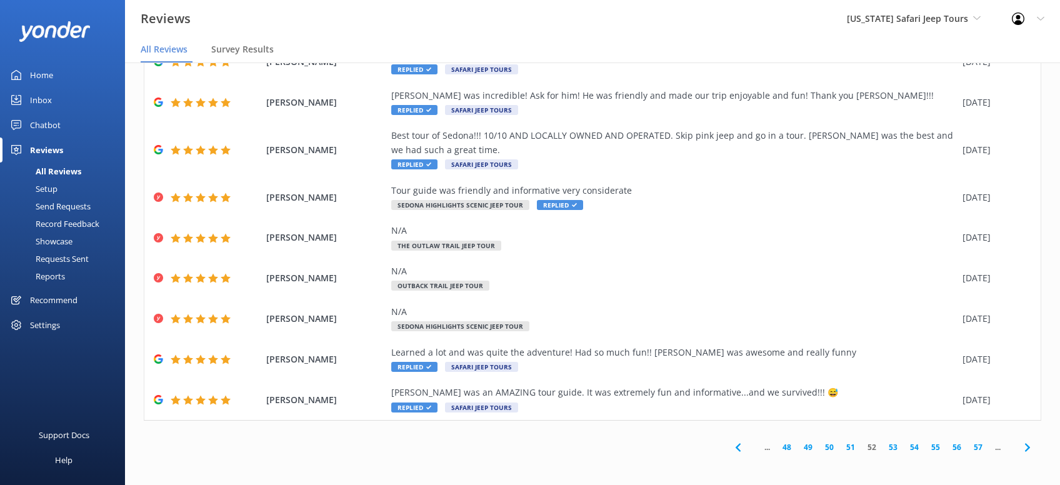
click at [1024, 449] on icon at bounding box center [1027, 447] width 15 height 15
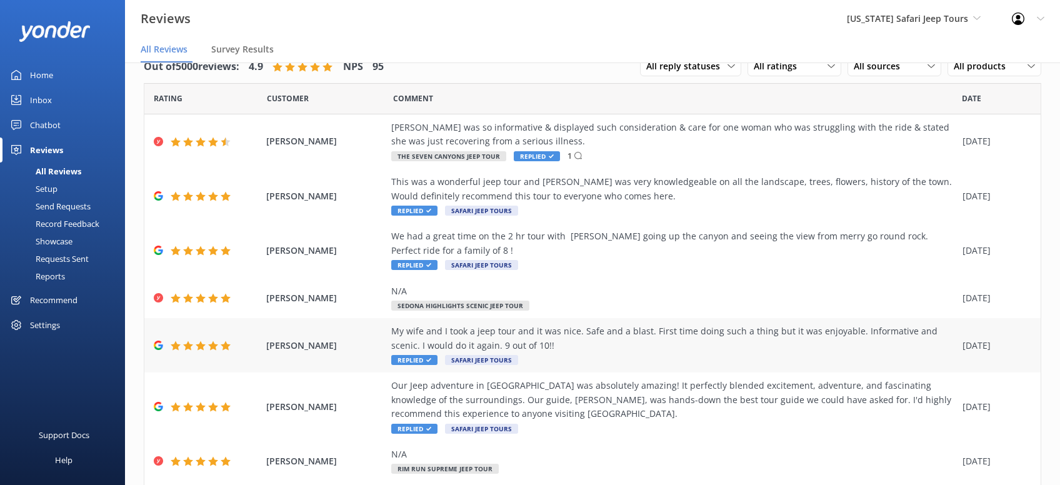
scroll to position [197, 0]
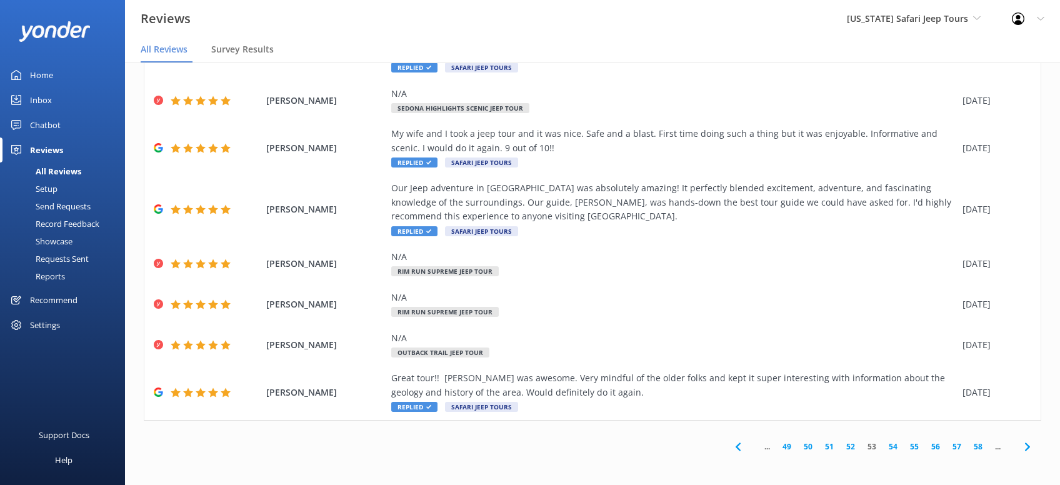
click at [1030, 447] on icon at bounding box center [1027, 446] width 15 height 15
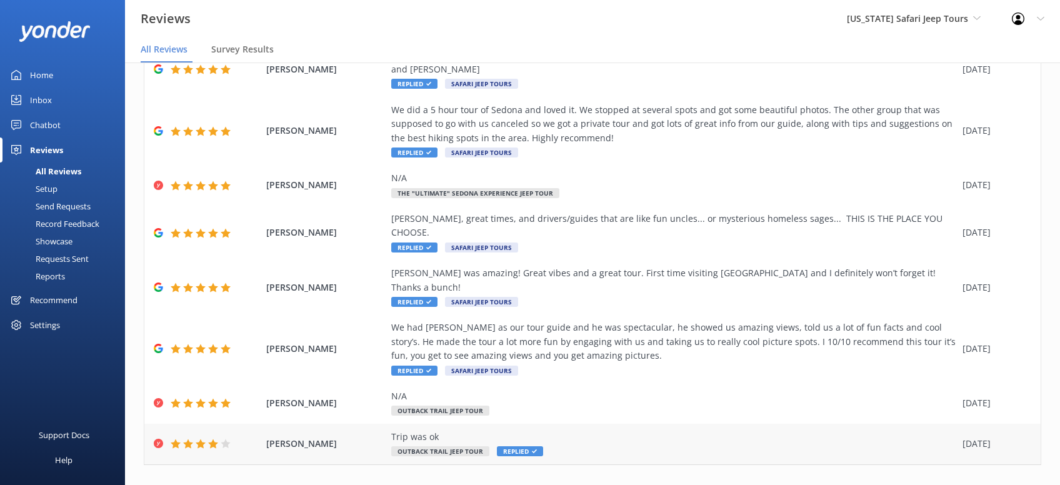
scroll to position [156, 0]
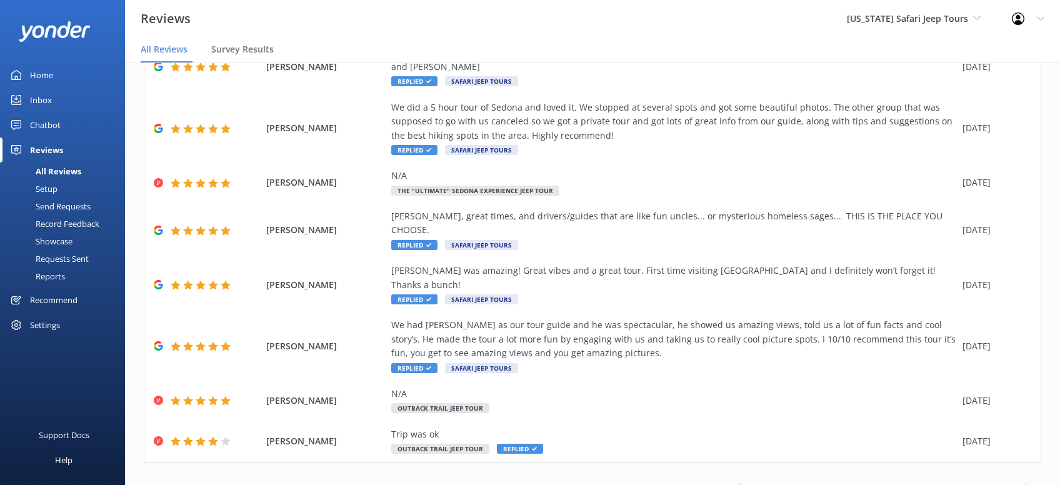
click at [1030, 481] on icon at bounding box center [1027, 488] width 15 height 15
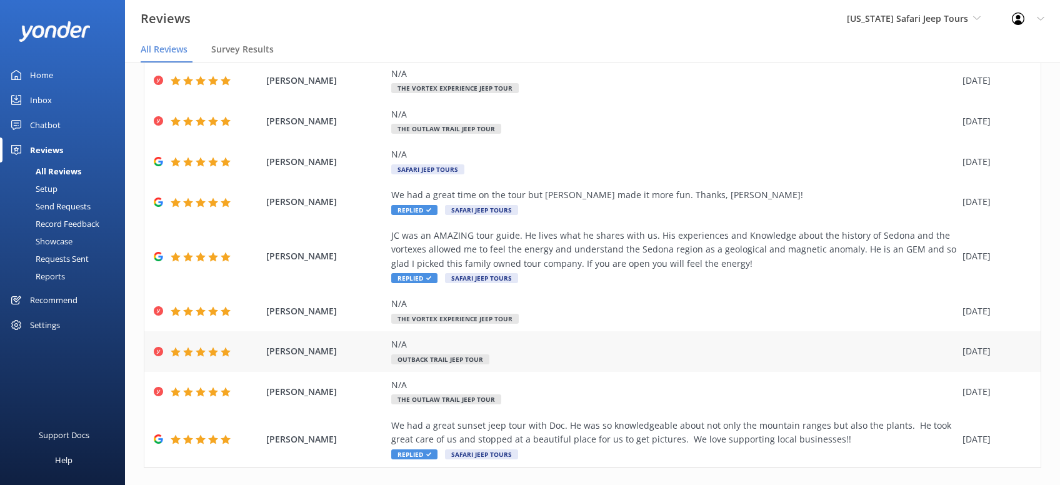
scroll to position [142, 0]
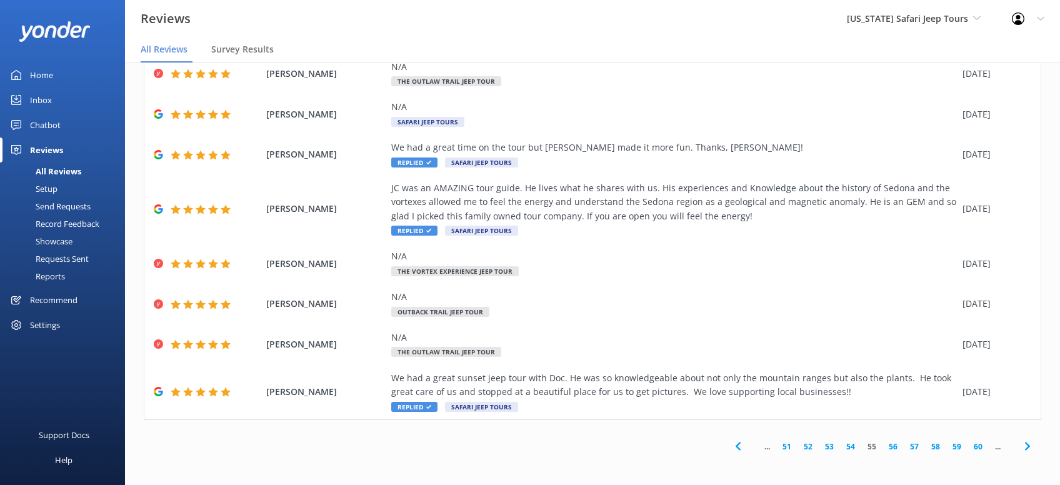
click at [1025, 444] on icon at bounding box center [1027, 446] width 15 height 15
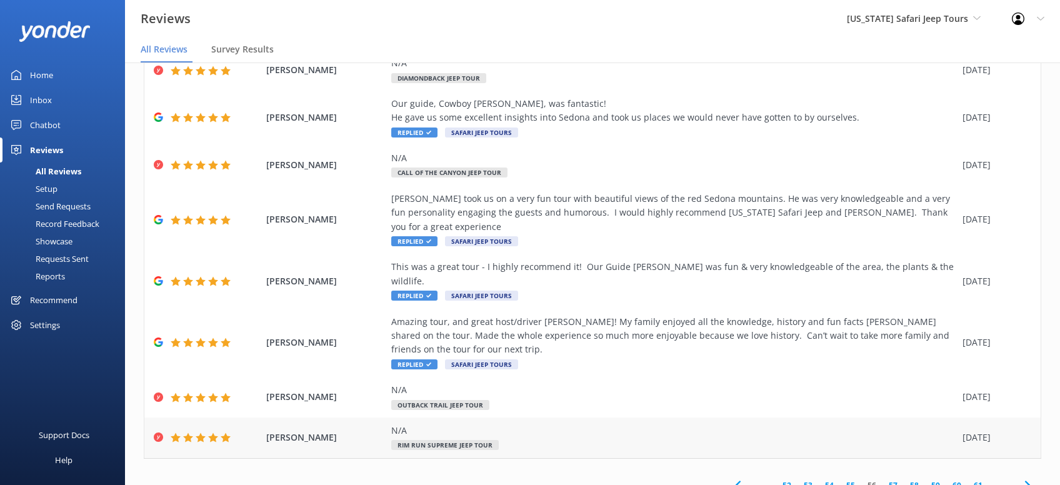
scroll to position [212, 0]
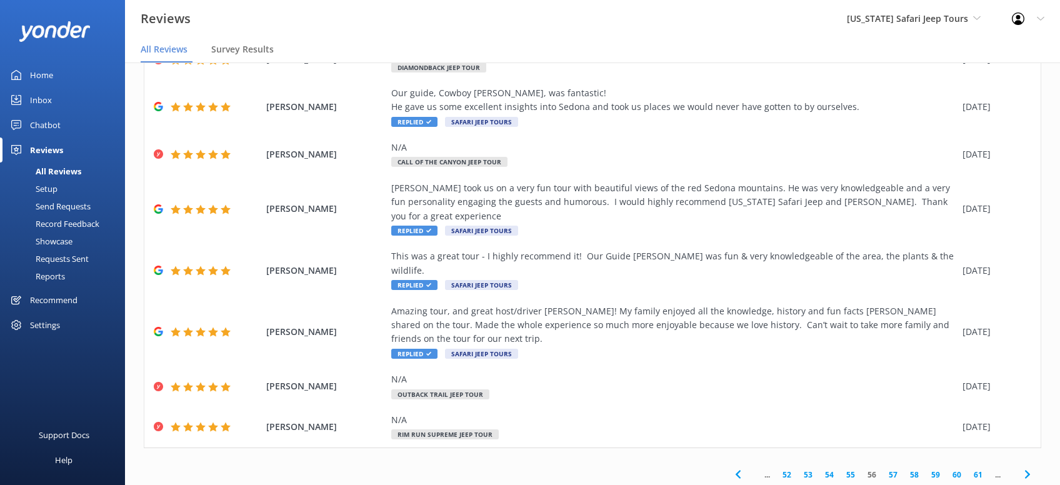
drag, startPoint x: 1027, startPoint y: 444, endPoint x: 1059, endPoint y: 439, distance: 32.3
click at [1031, 467] on icon at bounding box center [1027, 474] width 15 height 15
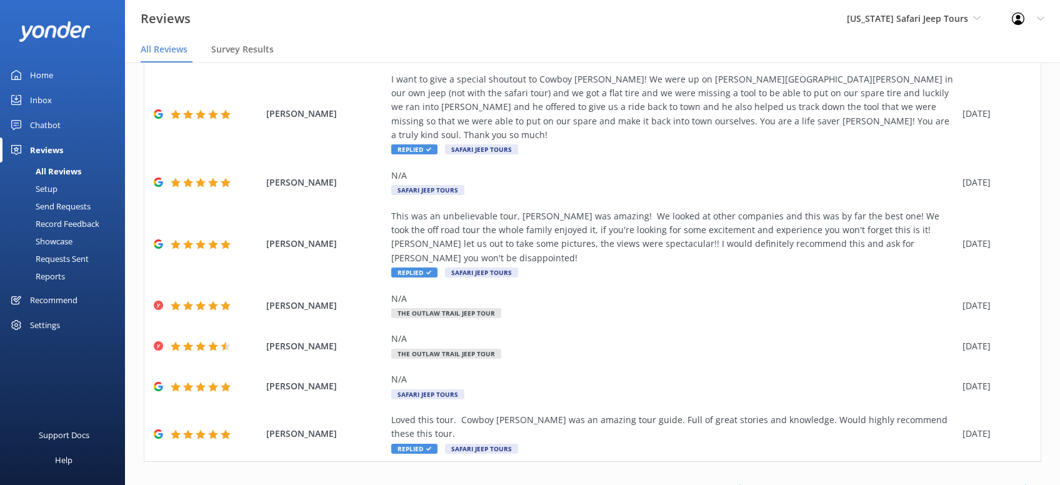
click at [1027, 484] on use at bounding box center [1026, 488] width 5 height 8
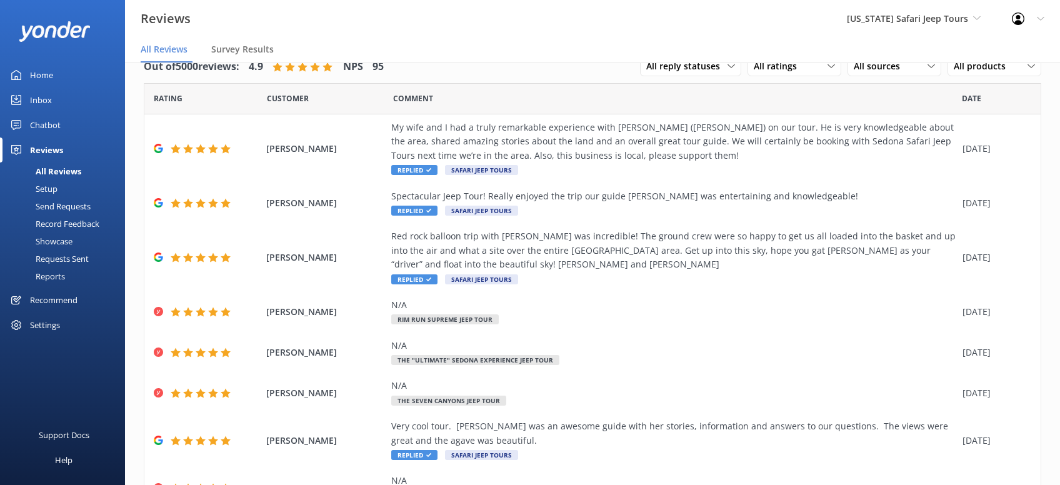
scroll to position [184, 0]
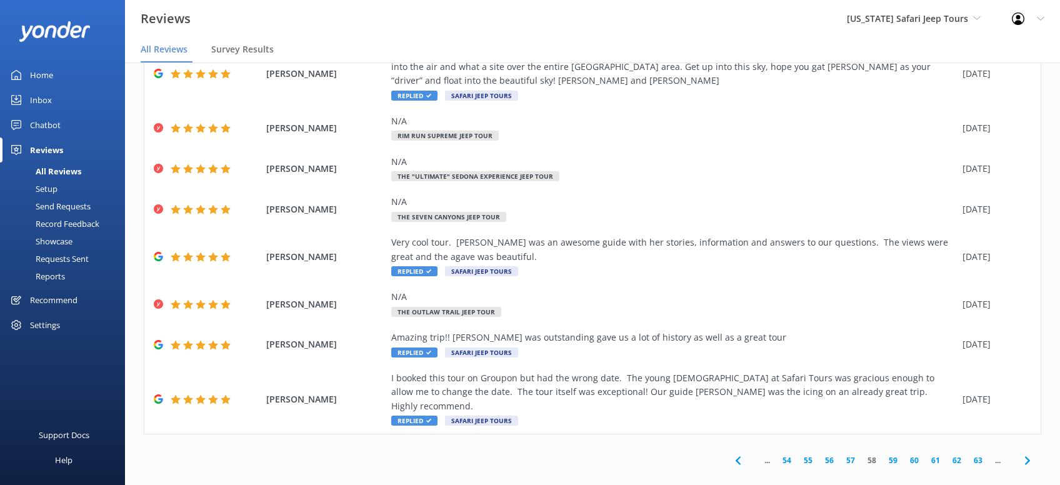
click at [1030, 453] on icon at bounding box center [1027, 460] width 15 height 15
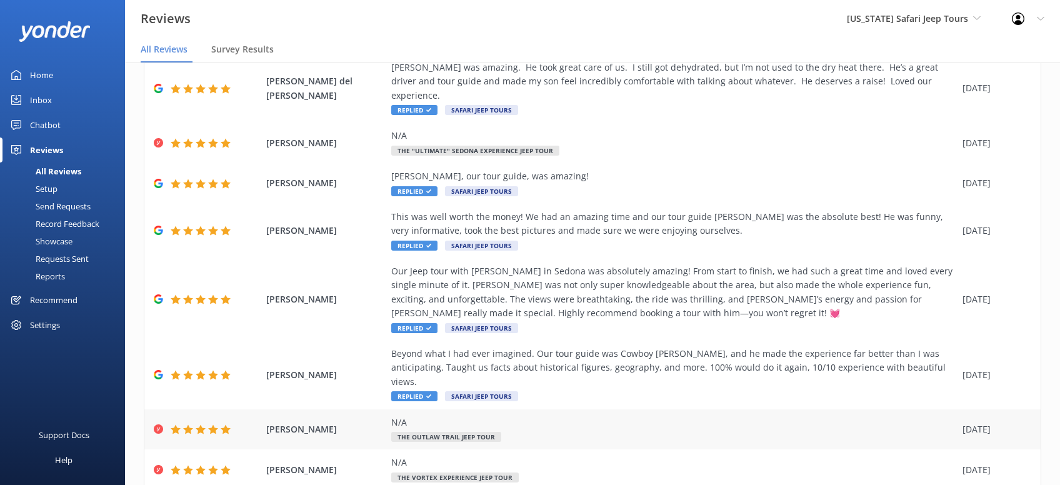
scroll to position [159, 0]
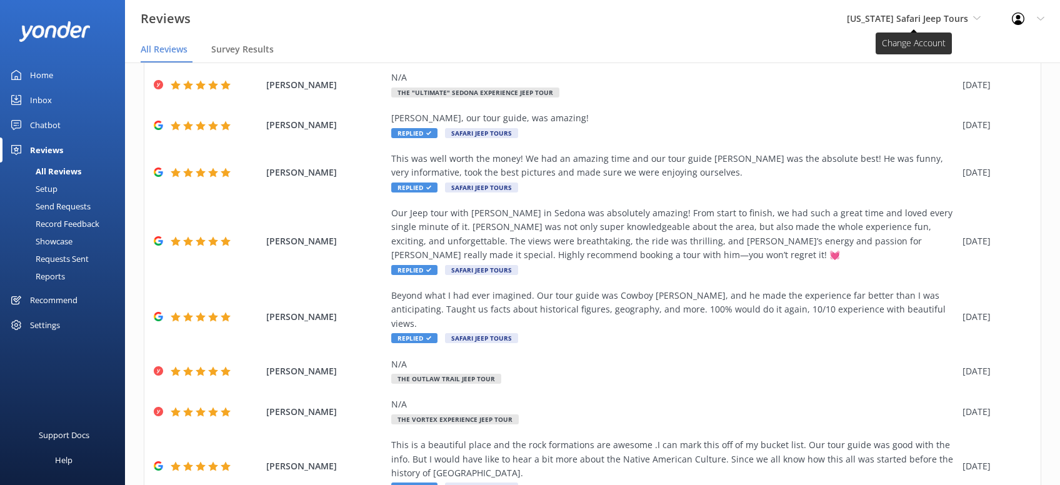
click at [967, 22] on span "[US_STATE] Safari Jeep Tours" at bounding box center [907, 18] width 121 height 12
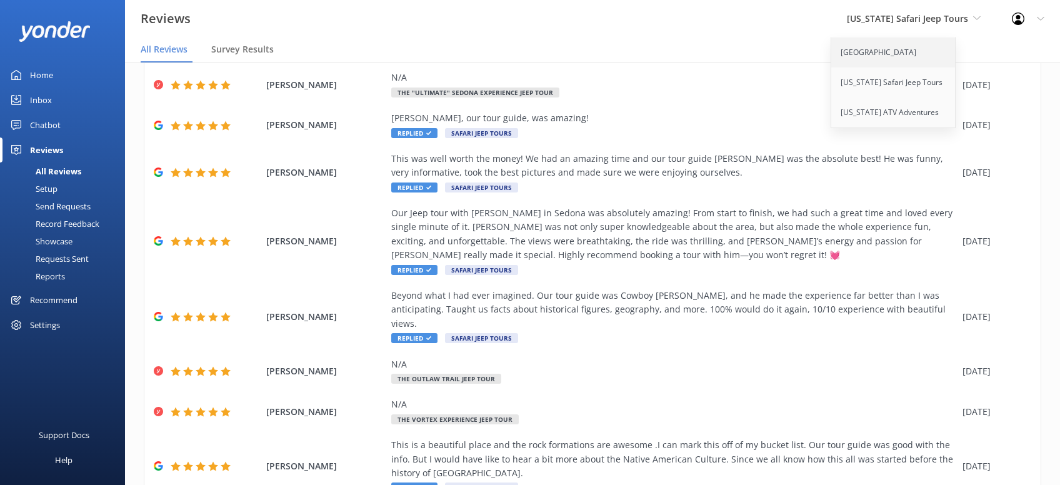
click at [930, 53] on link "[GEOGRAPHIC_DATA]" at bounding box center [893, 52] width 125 height 30
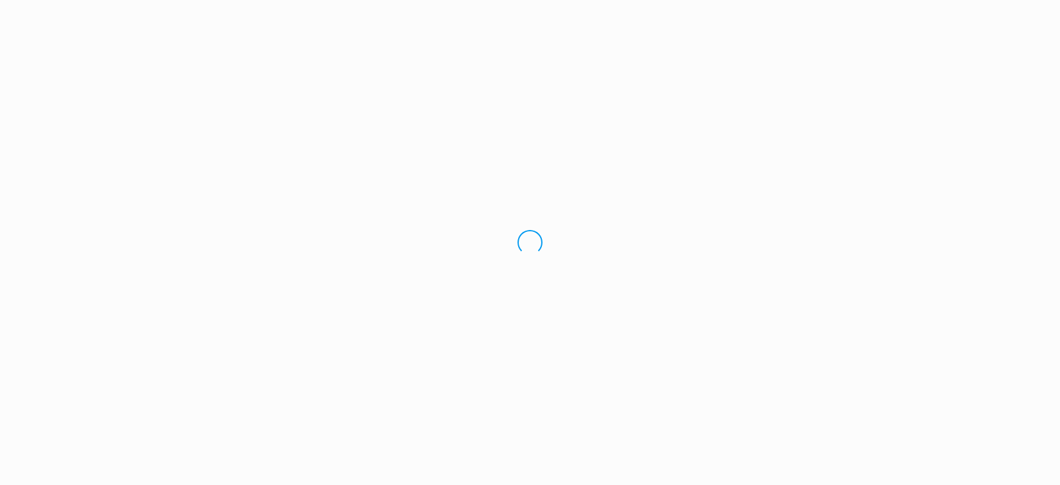
scroll to position [0, 0]
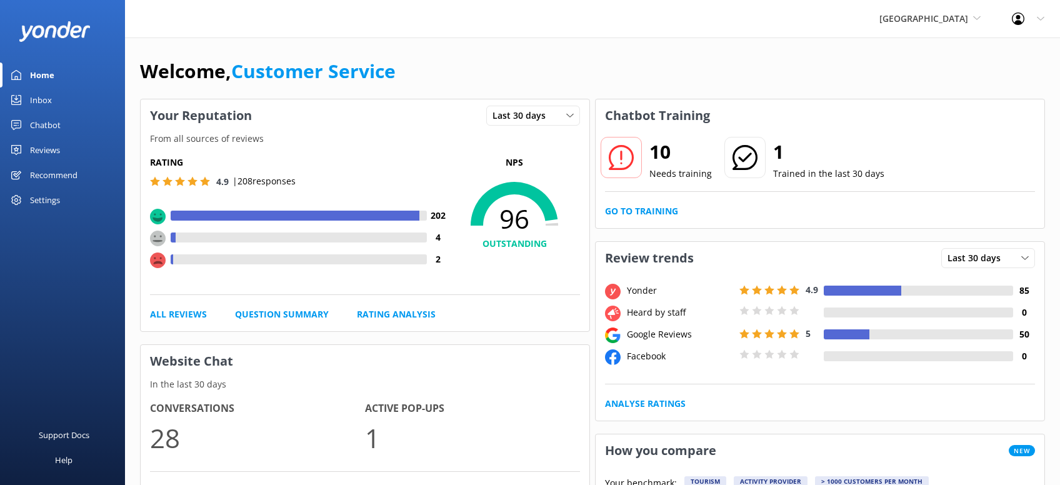
click at [52, 154] on div "Reviews" at bounding box center [45, 149] width 30 height 25
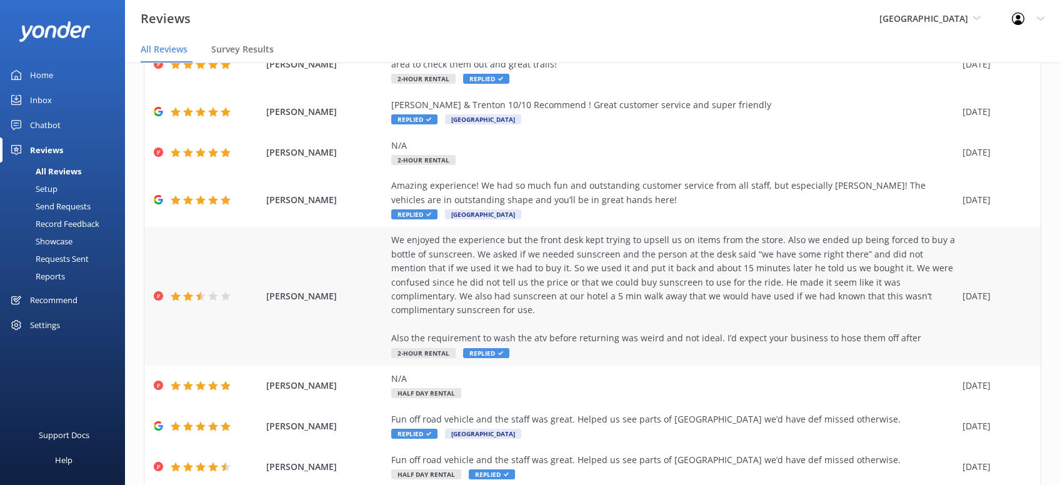
scroll to position [212, 0]
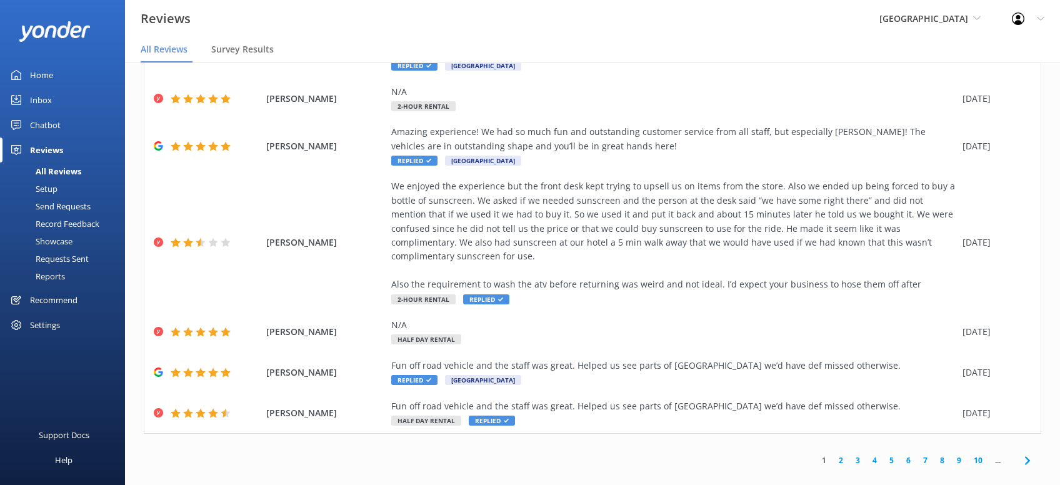
click at [1030, 453] on icon at bounding box center [1027, 460] width 15 height 15
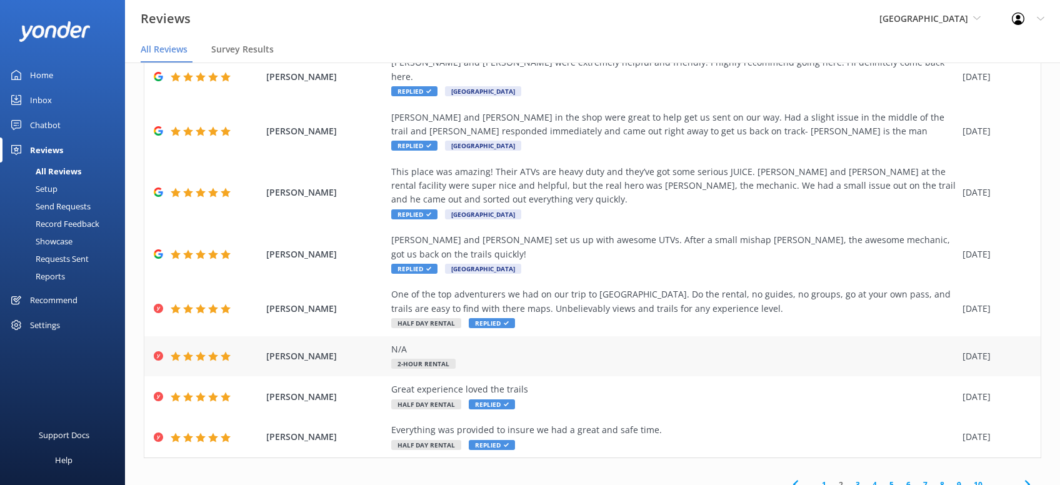
scroll to position [184, 0]
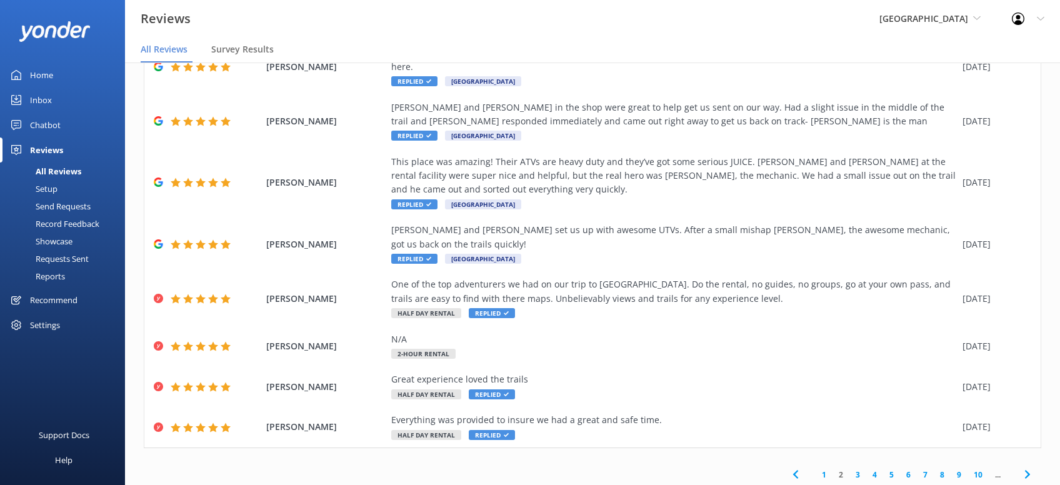
drag, startPoint x: 1031, startPoint y: 447, endPoint x: 1059, endPoint y: 426, distance: 35.2
click at [1043, 441] on div "Out of 3064 reviews: 4.8 NPS 91 All reply statuses All reply statuses Needs a r…" at bounding box center [592, 177] width 935 height 647
click at [1028, 470] on use at bounding box center [1026, 474] width 5 height 8
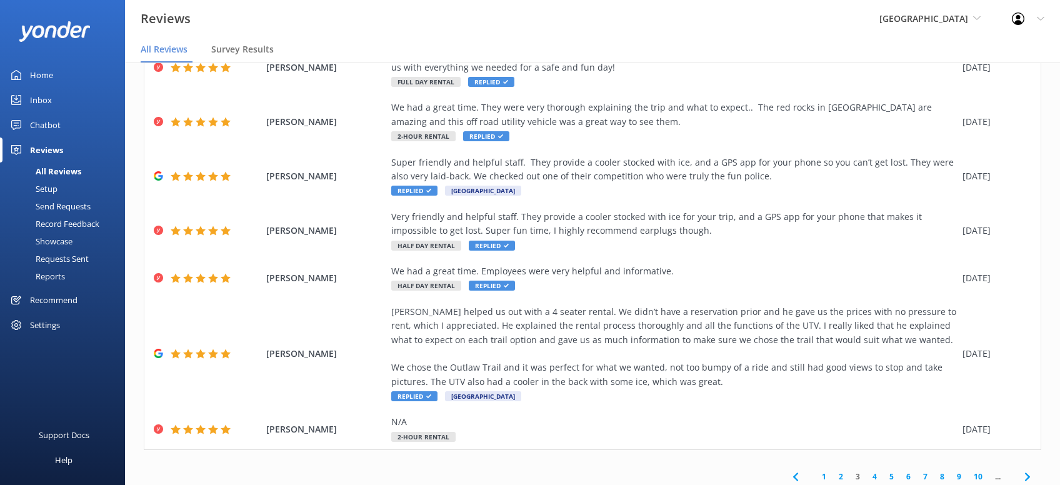
scroll to position [337, 0]
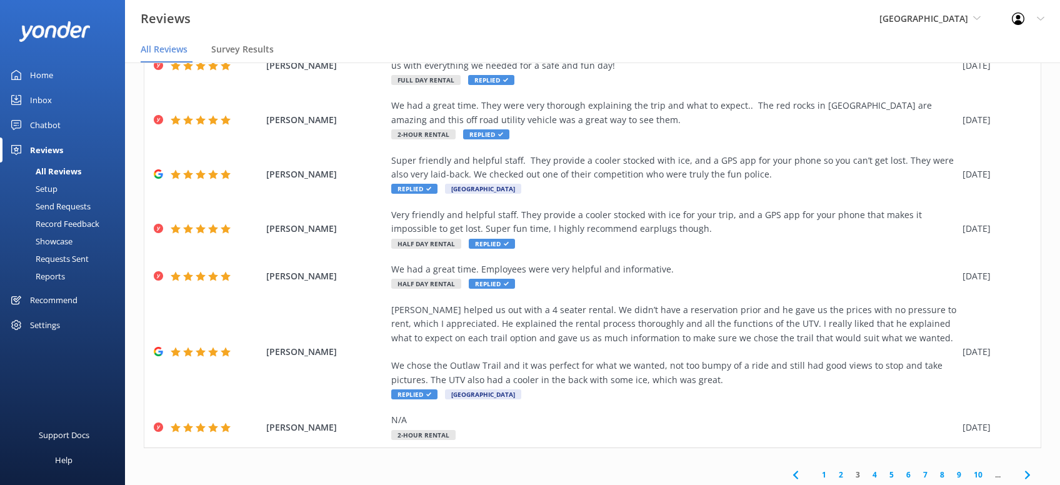
click at [1024, 467] on icon at bounding box center [1027, 474] width 15 height 15
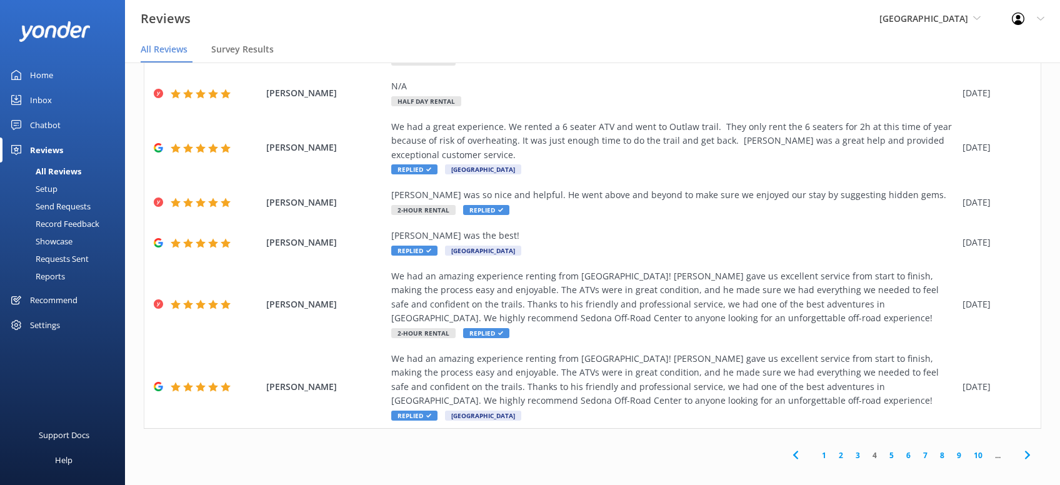
scroll to position [212, 0]
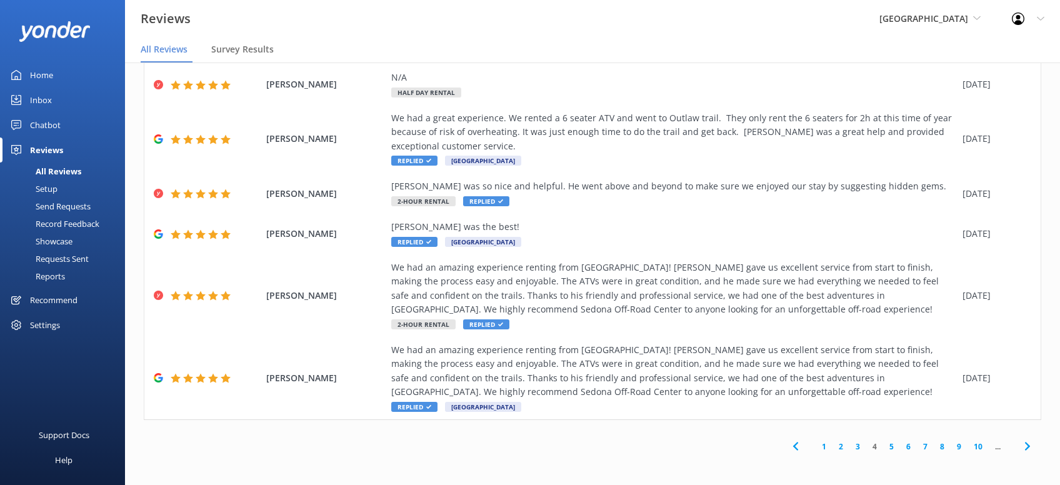
drag, startPoint x: 1025, startPoint y: 446, endPoint x: 1046, endPoint y: 434, distance: 24.6
click at [1026, 445] on icon at bounding box center [1027, 446] width 15 height 15
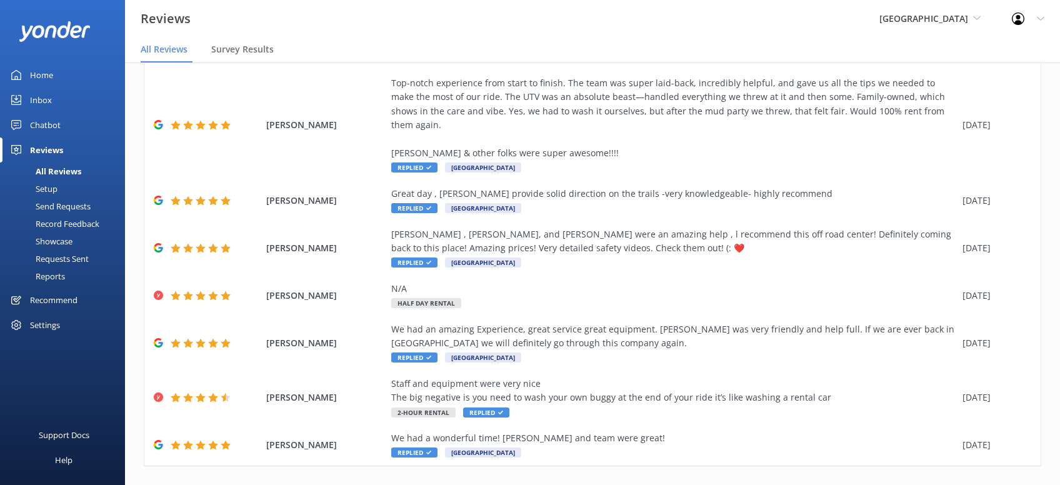
scroll to position [267, 0]
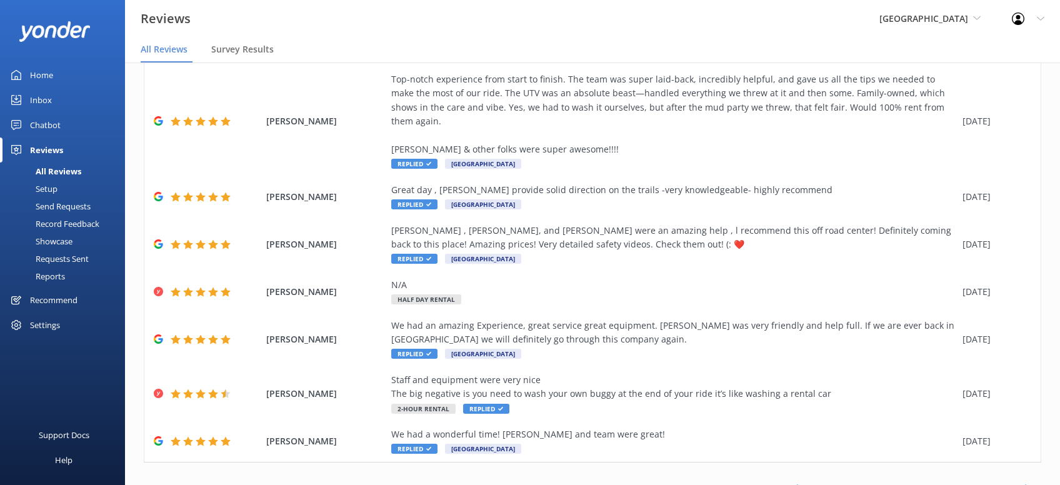
click at [1024, 481] on icon at bounding box center [1027, 488] width 15 height 15
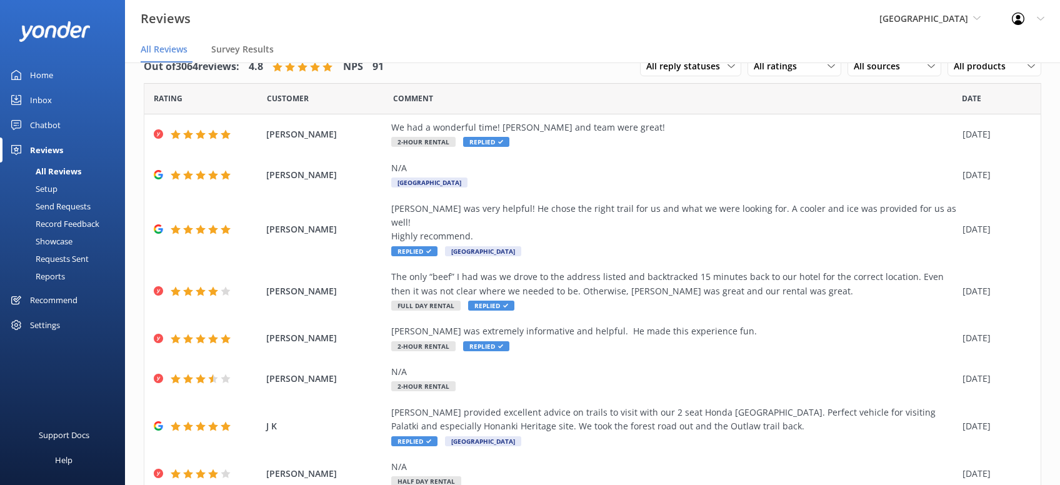
scroll to position [156, 0]
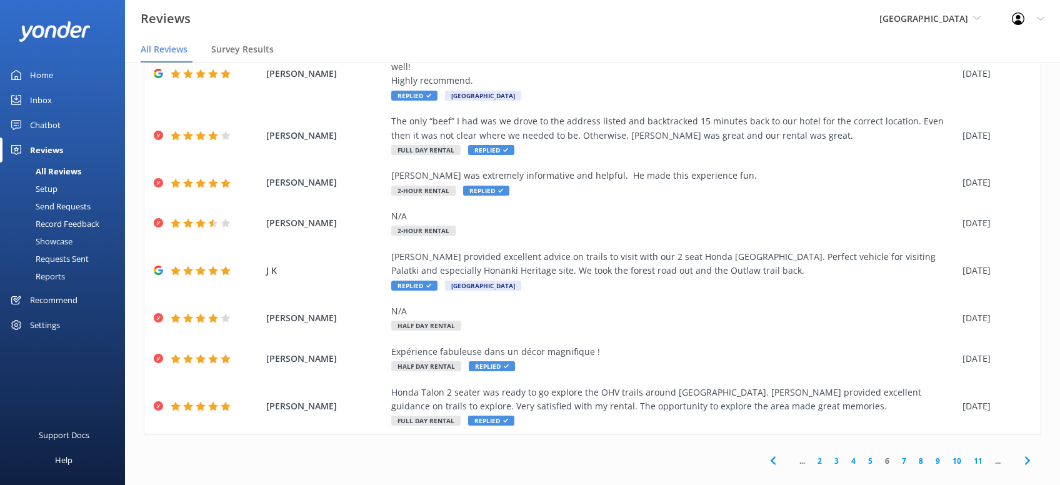
click at [1036, 447] on span at bounding box center [1027, 461] width 28 height 28
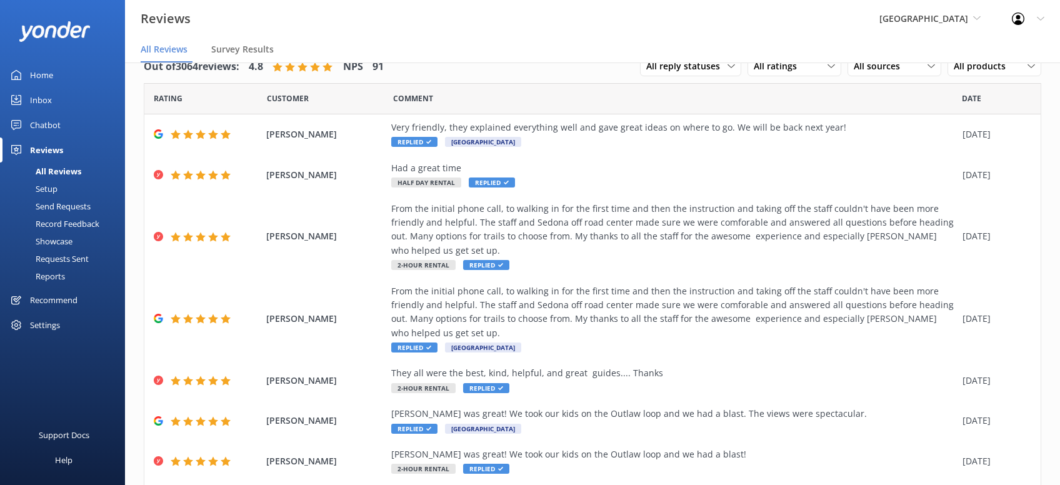
scroll to position [170, 0]
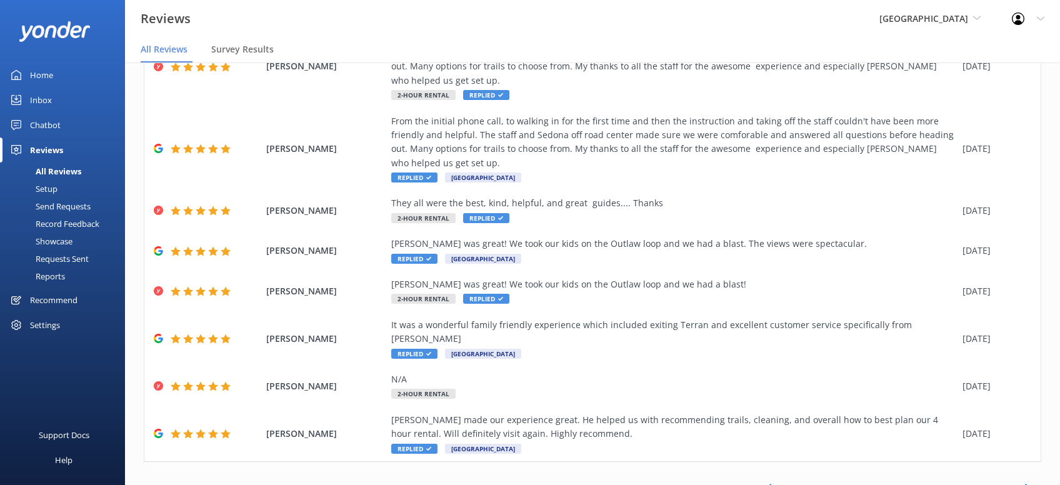
click at [1032, 480] on icon at bounding box center [1027, 487] width 15 height 15
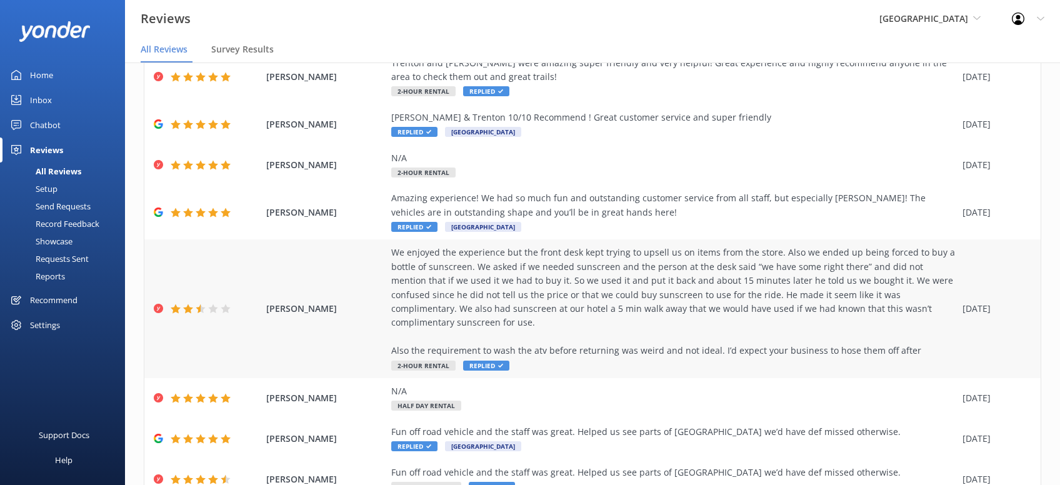
scroll to position [212, 0]
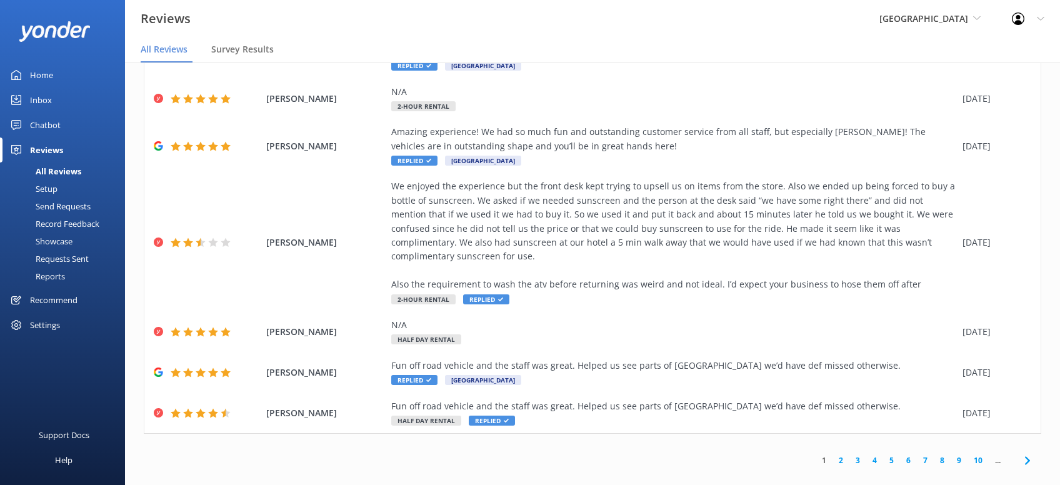
click at [1024, 453] on icon at bounding box center [1027, 460] width 15 height 15
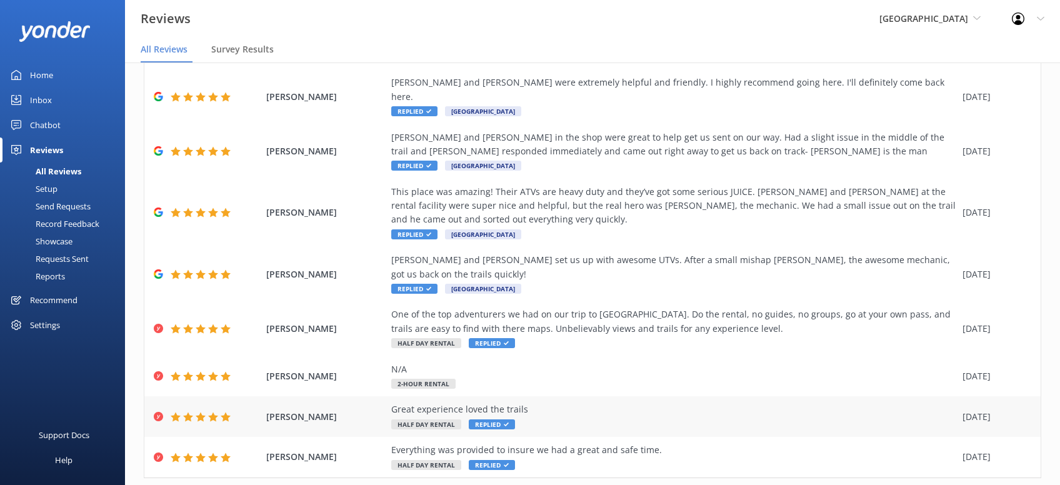
scroll to position [184, 0]
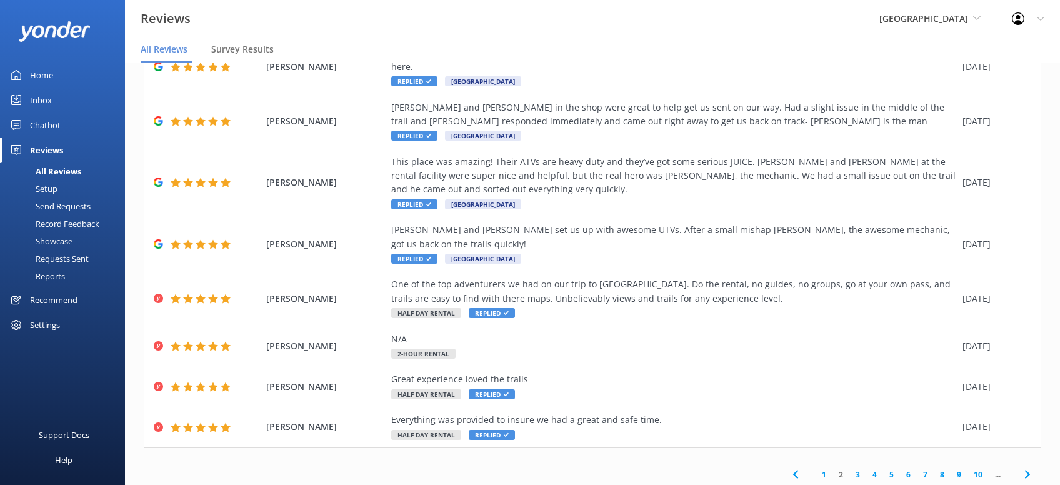
drag, startPoint x: 1027, startPoint y: 451, endPoint x: 1013, endPoint y: 444, distance: 15.7
click at [1028, 467] on icon at bounding box center [1027, 474] width 15 height 15
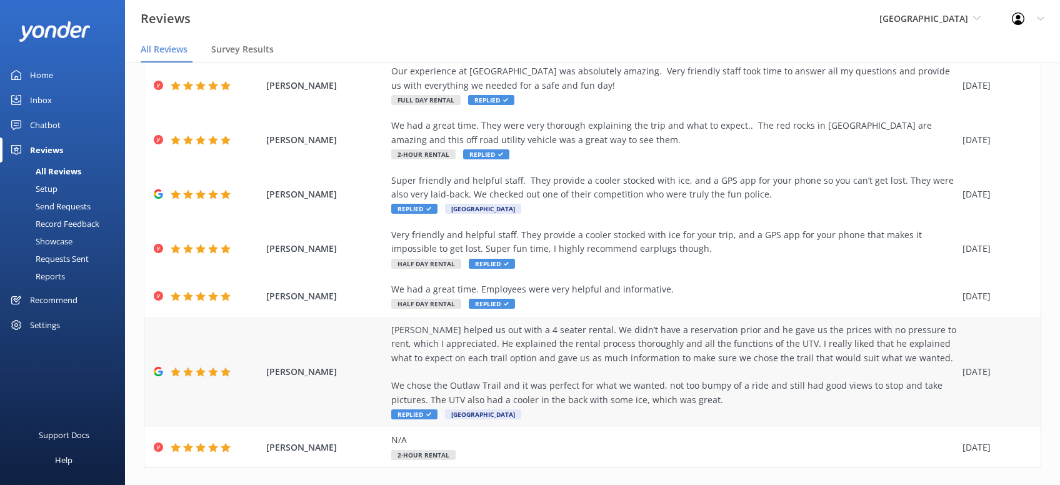
scroll to position [337, 0]
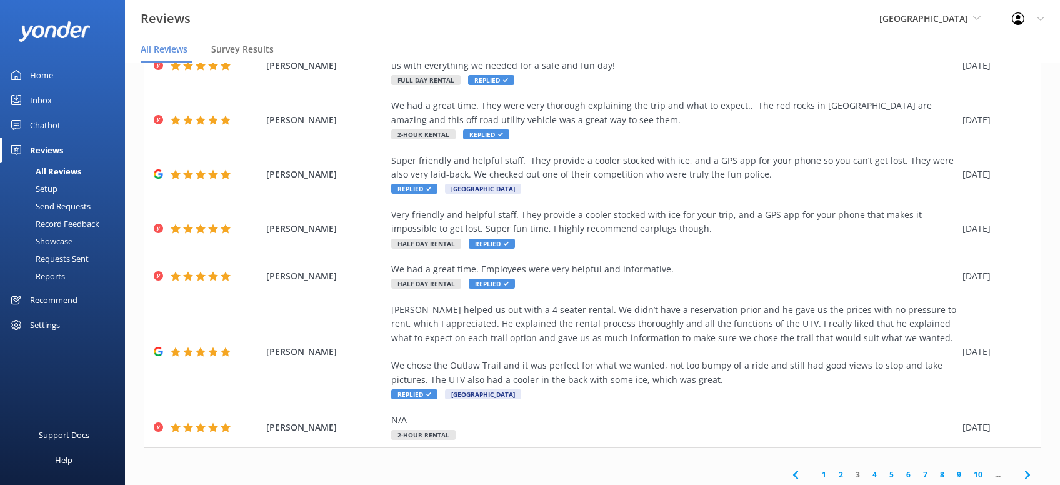
drag, startPoint x: 1028, startPoint y: 447, endPoint x: 1038, endPoint y: 439, distance: 12.4
click at [1028, 470] on use at bounding box center [1026, 474] width 5 height 8
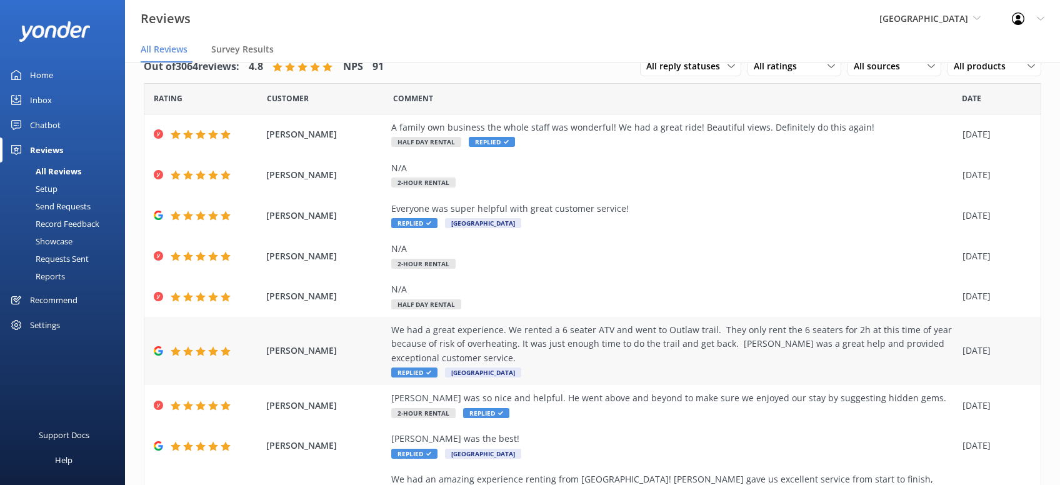
scroll to position [212, 0]
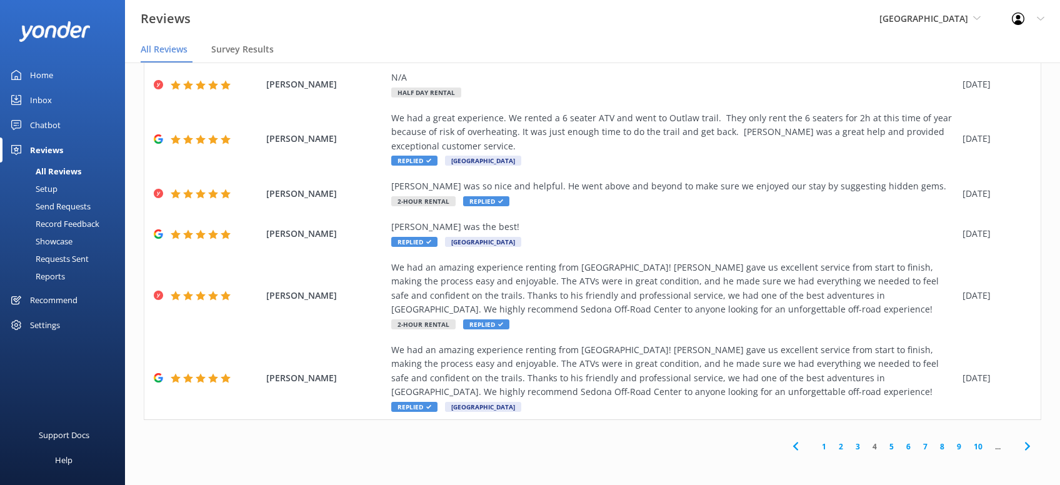
drag, startPoint x: 1024, startPoint y: 447, endPoint x: 1052, endPoint y: 443, distance: 27.7
click at [1034, 447] on icon at bounding box center [1027, 446] width 15 height 15
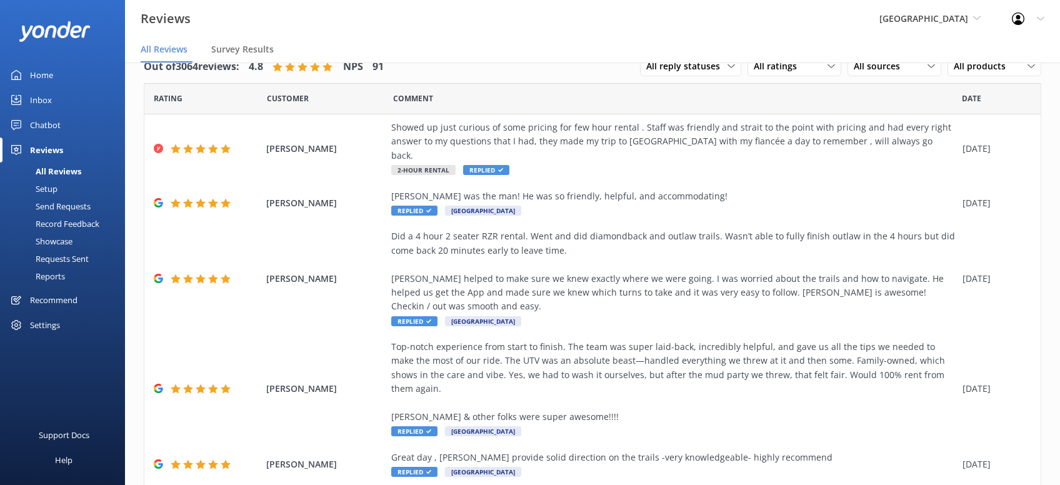
scroll to position [267, 0]
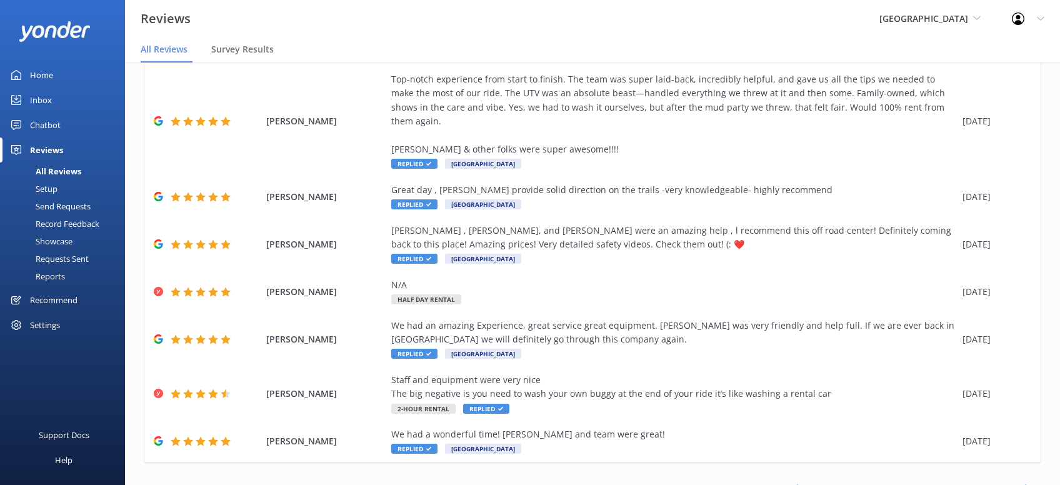
drag, startPoint x: 1025, startPoint y: 442, endPoint x: 1030, endPoint y: 437, distance: 6.6
click at [1025, 481] on icon at bounding box center [1027, 488] width 15 height 15
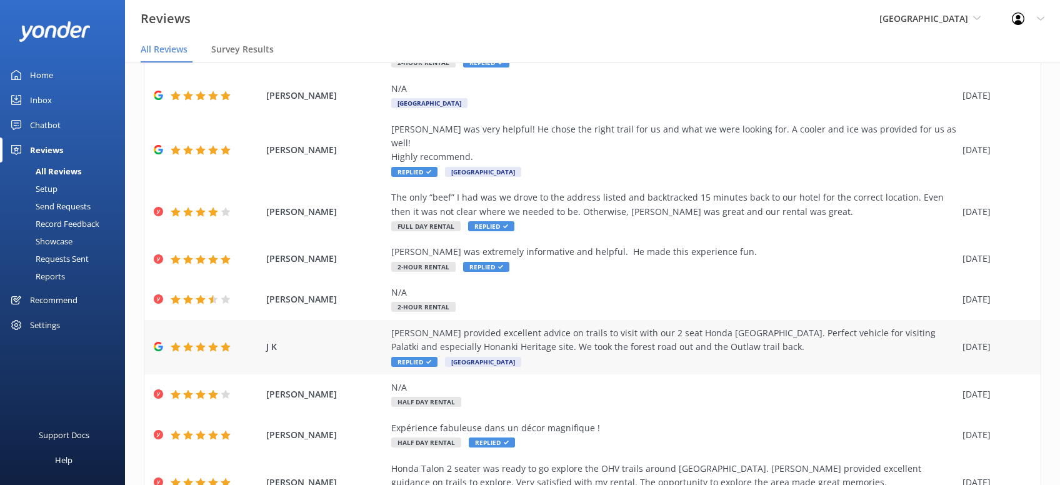
scroll to position [156, 0]
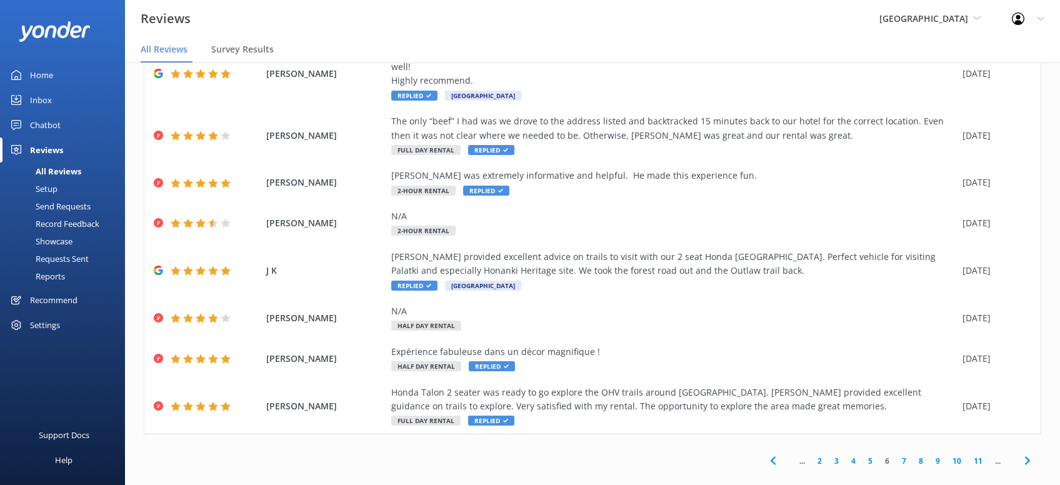
drag, startPoint x: 1032, startPoint y: 446, endPoint x: 1053, endPoint y: 444, distance: 20.8
click at [1037, 447] on span at bounding box center [1027, 461] width 28 height 28
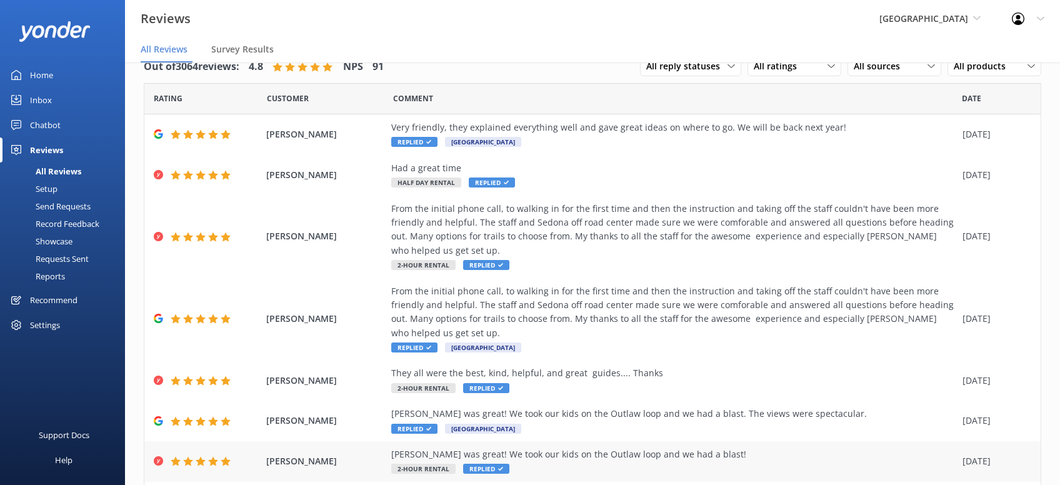
scroll to position [170, 0]
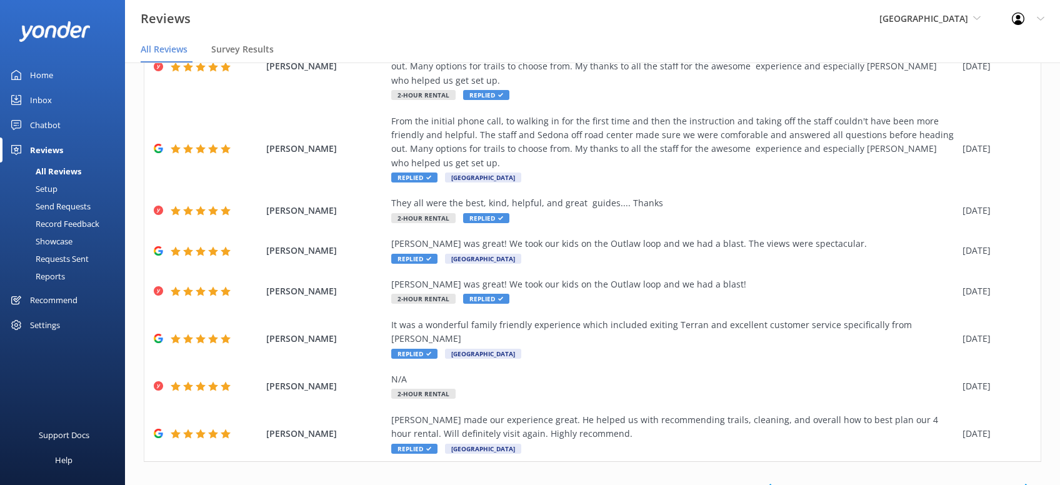
drag, startPoint x: 1028, startPoint y: 447, endPoint x: 1033, endPoint y: 442, distance: 6.6
click at [1033, 480] on icon at bounding box center [1027, 487] width 15 height 15
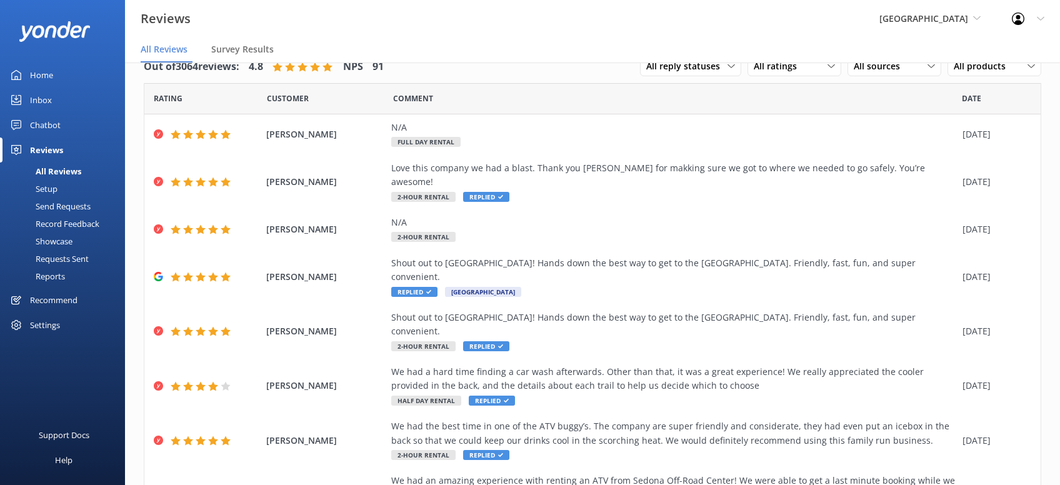
scroll to position [254, 0]
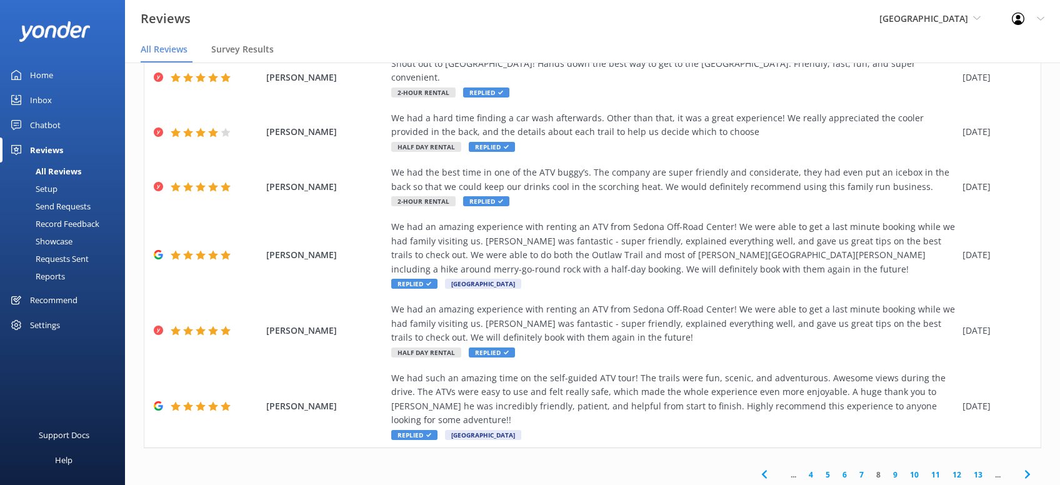
click at [1030, 460] on span at bounding box center [1027, 474] width 28 height 28
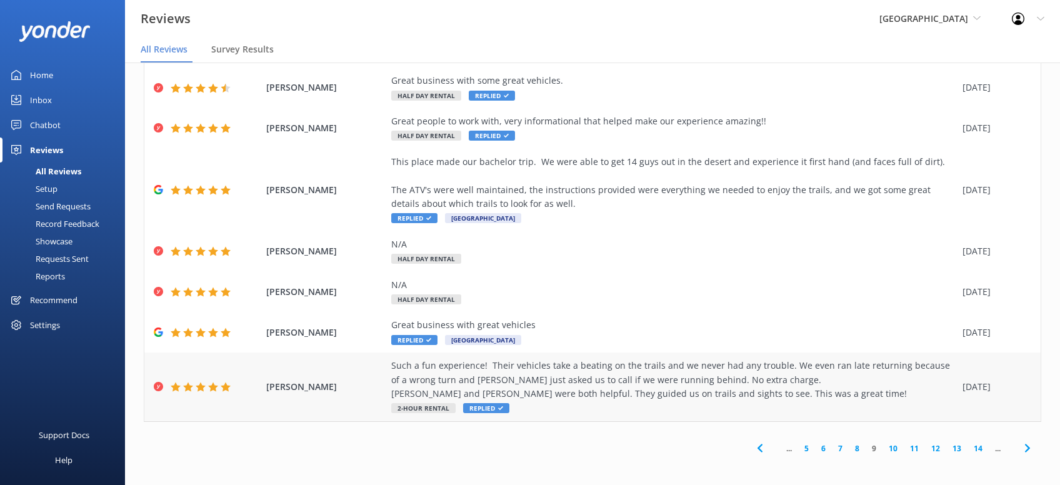
scroll to position [239, 0]
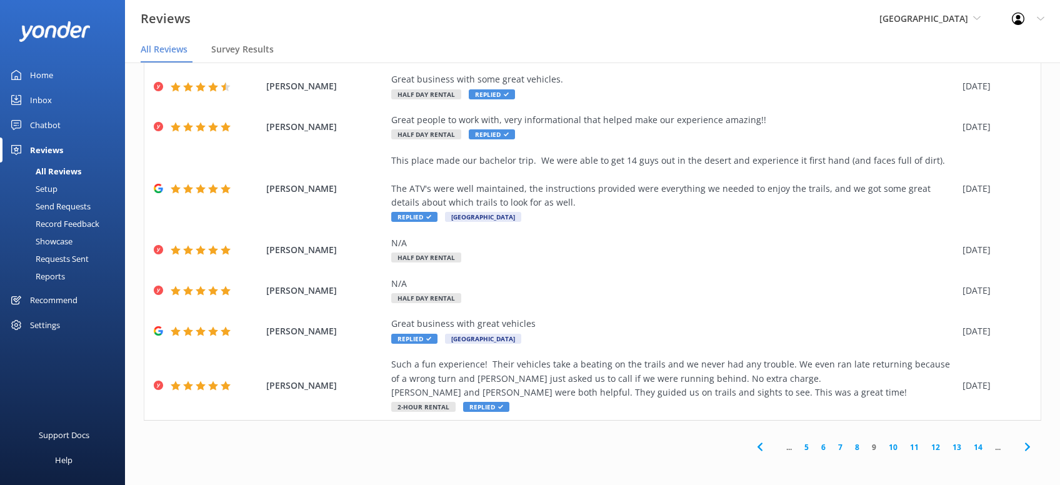
click at [1028, 448] on icon at bounding box center [1027, 446] width 15 height 15
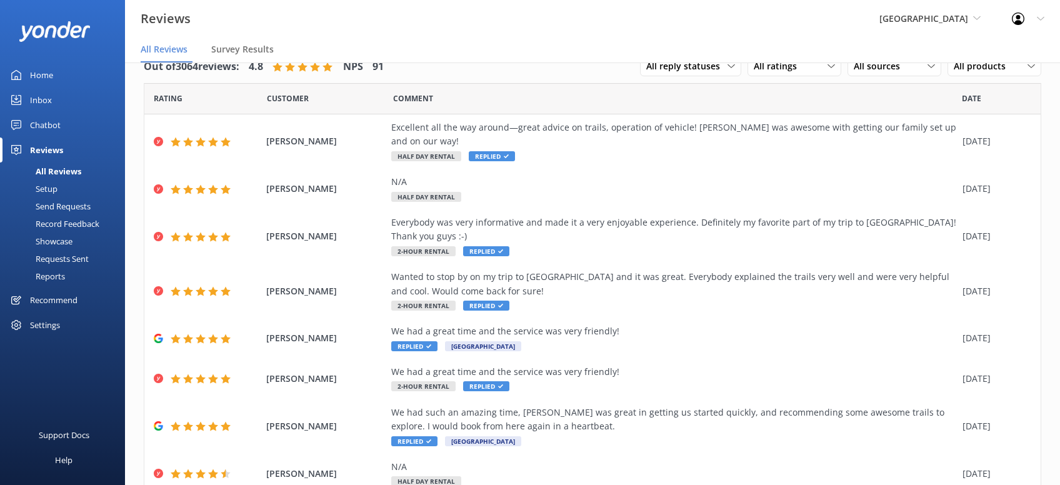
scroll to position [170, 0]
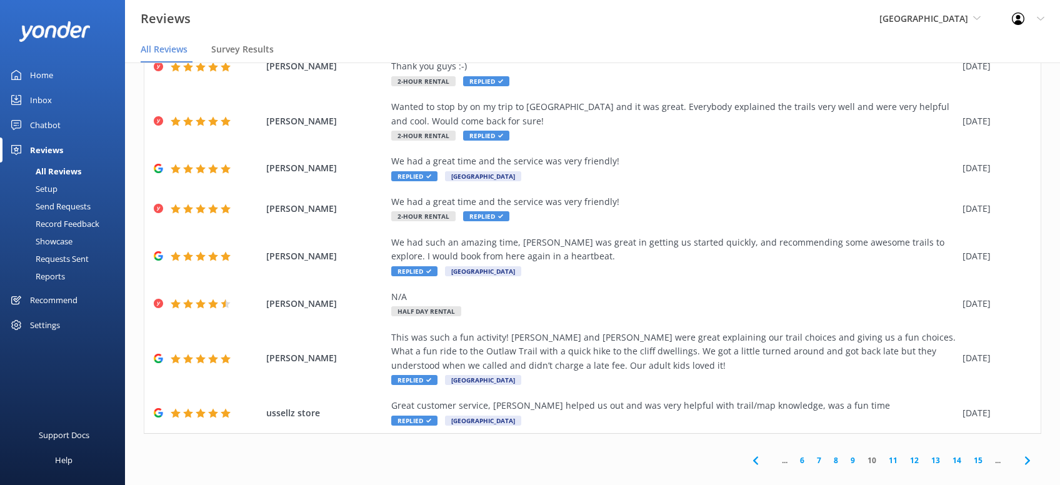
click at [1025, 453] on icon at bounding box center [1027, 460] width 15 height 15
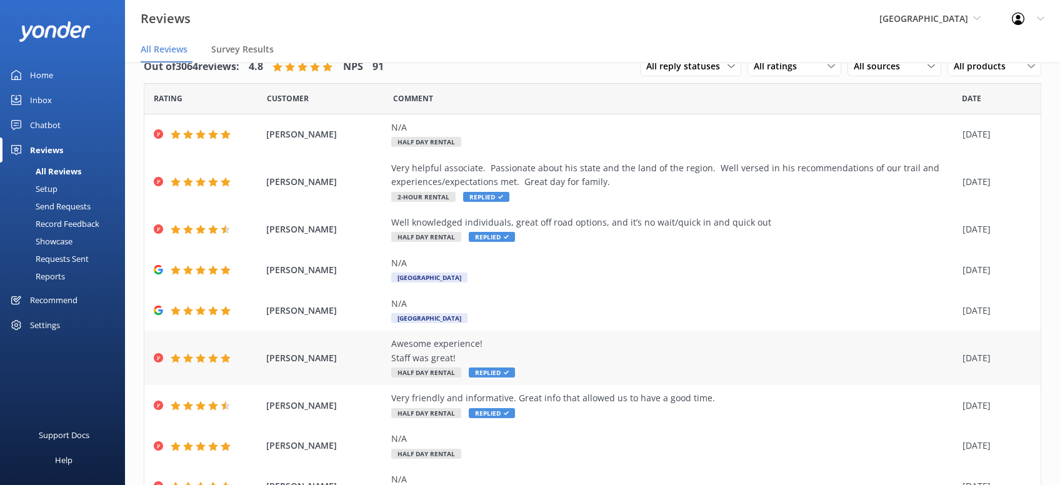
scroll to position [127, 0]
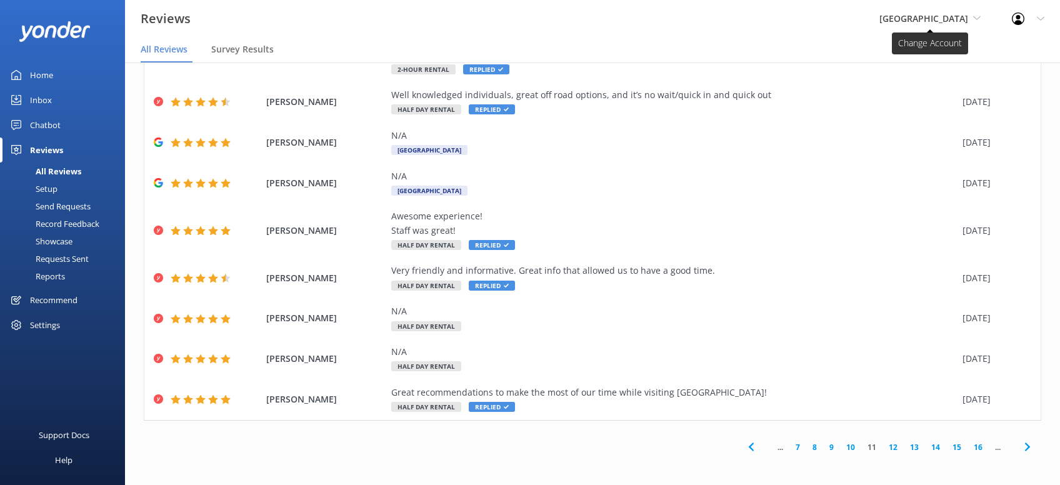
click at [974, 14] on span "[GEOGRAPHIC_DATA]" at bounding box center [929, 19] width 101 height 14
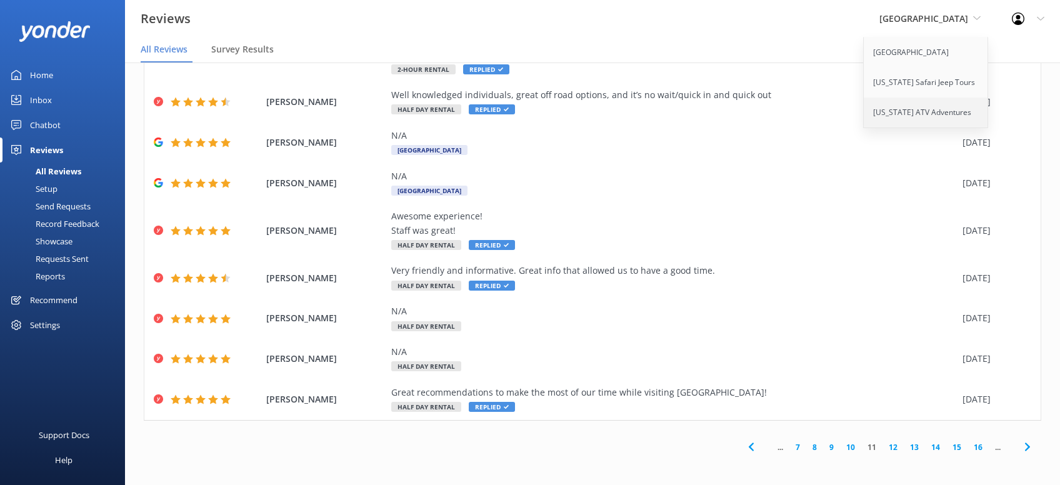
click at [929, 110] on link "[US_STATE] ATV Adventures" at bounding box center [926, 112] width 125 height 30
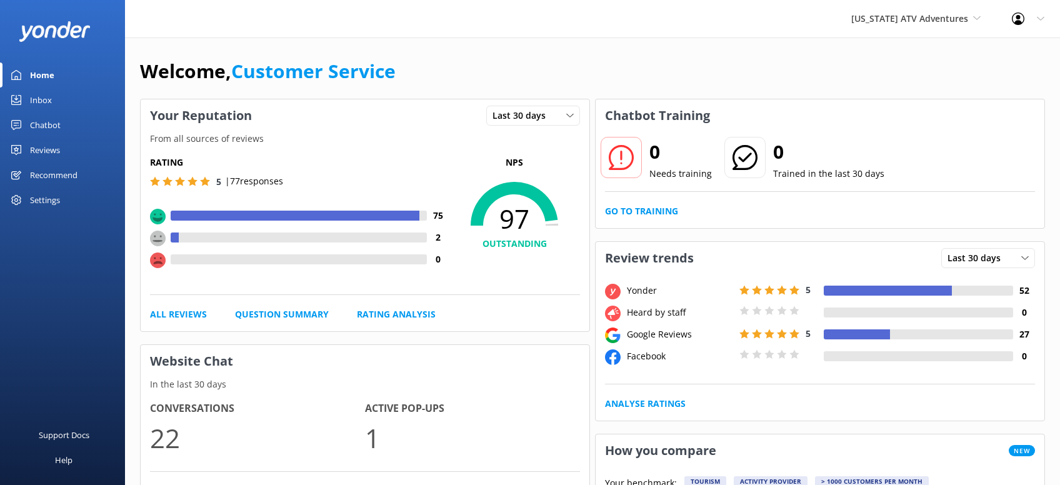
click at [46, 151] on div "Reviews" at bounding box center [45, 149] width 30 height 25
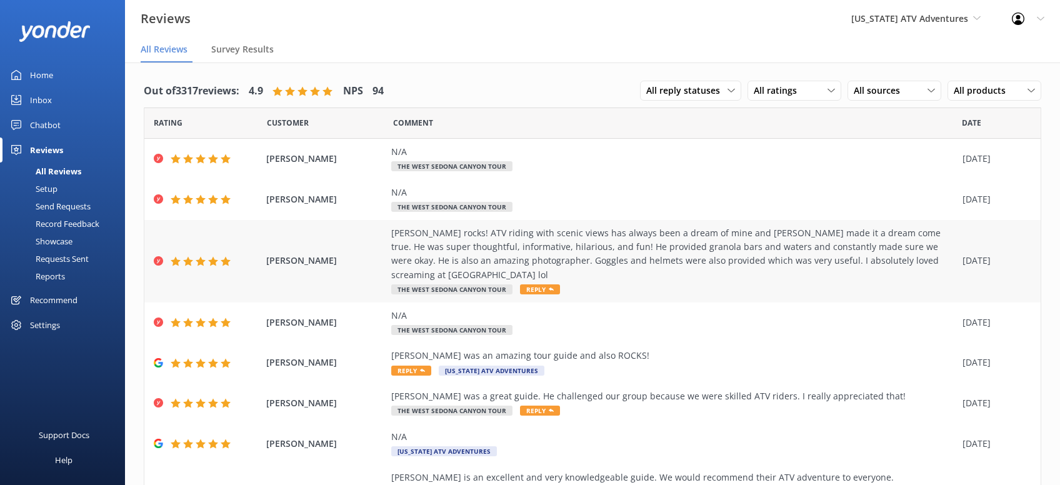
click at [547, 284] on span "Reply" at bounding box center [540, 289] width 40 height 10
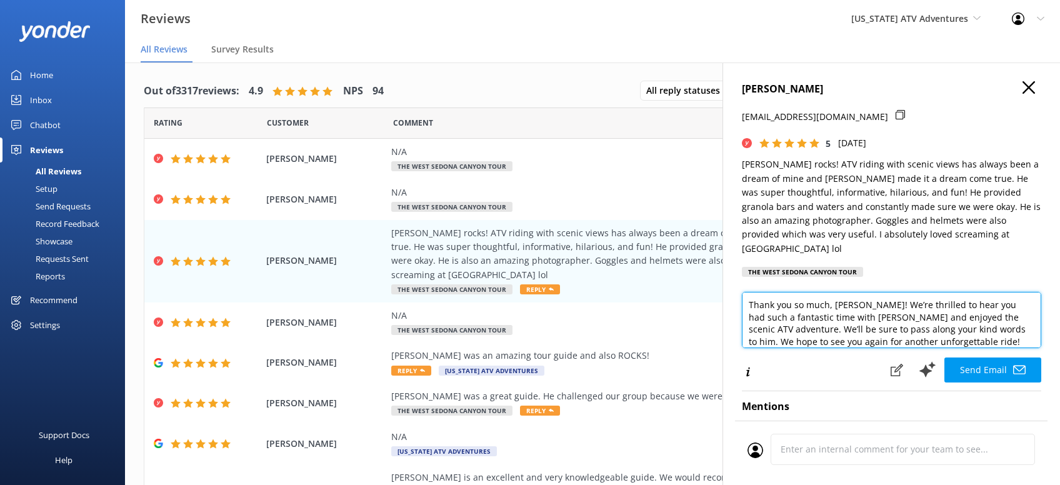
drag, startPoint x: 906, startPoint y: 327, endPoint x: 919, endPoint y: 316, distance: 17.3
click at [915, 316] on textarea "Thank you so much, Alexus! We’re thrilled to hear you had such a fantastic time…" at bounding box center [891, 320] width 299 height 56
click at [907, 332] on textarea "Thank you so much, Alexus! We’re thrilled to hear you had such a fantastic time…" at bounding box center [891, 320] width 299 height 56
paste textarea "CRS -KRS"
type textarea "Thank you so much, Alexus! We’re thrilled to hear you had such a fantastic time…"
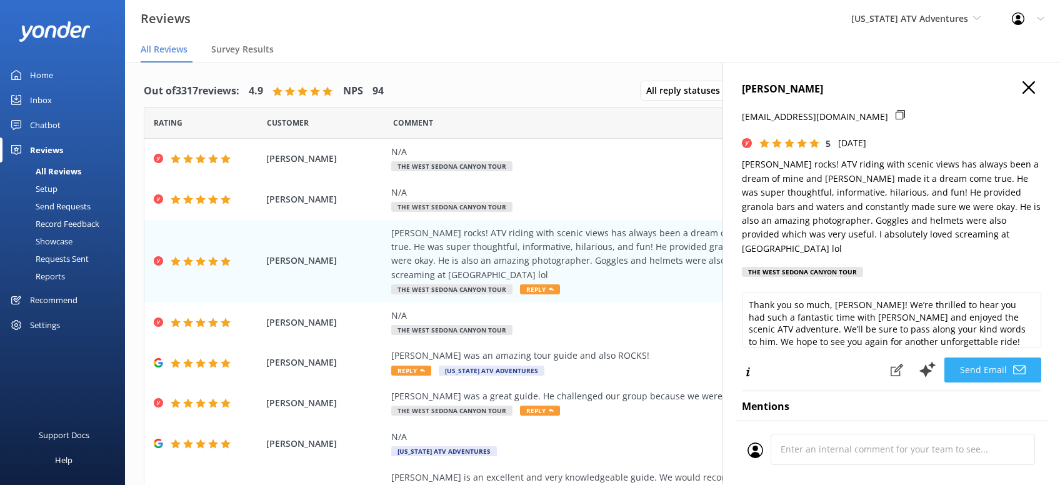
click at [990, 357] on button "Send Email" at bounding box center [992, 369] width 97 height 25
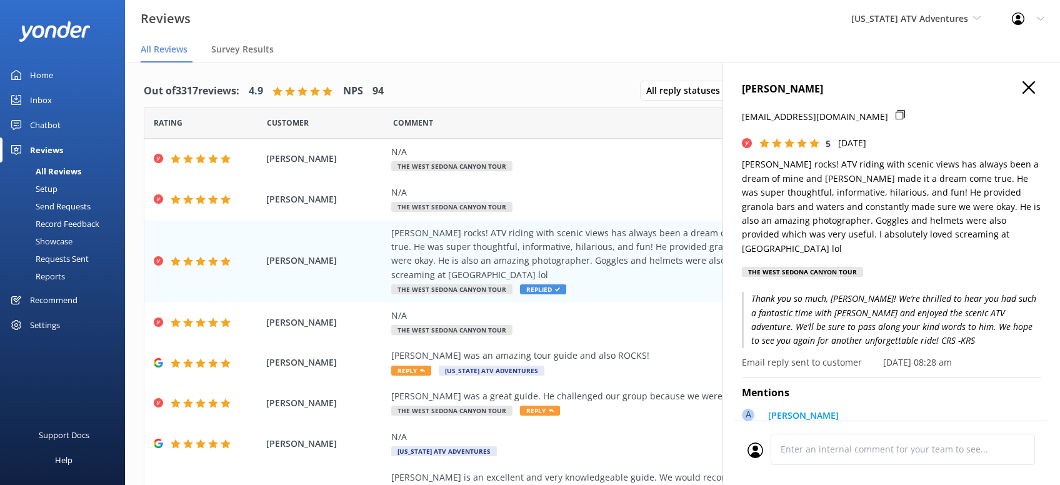
click at [1034, 87] on icon "button" at bounding box center [1028, 87] width 12 height 12
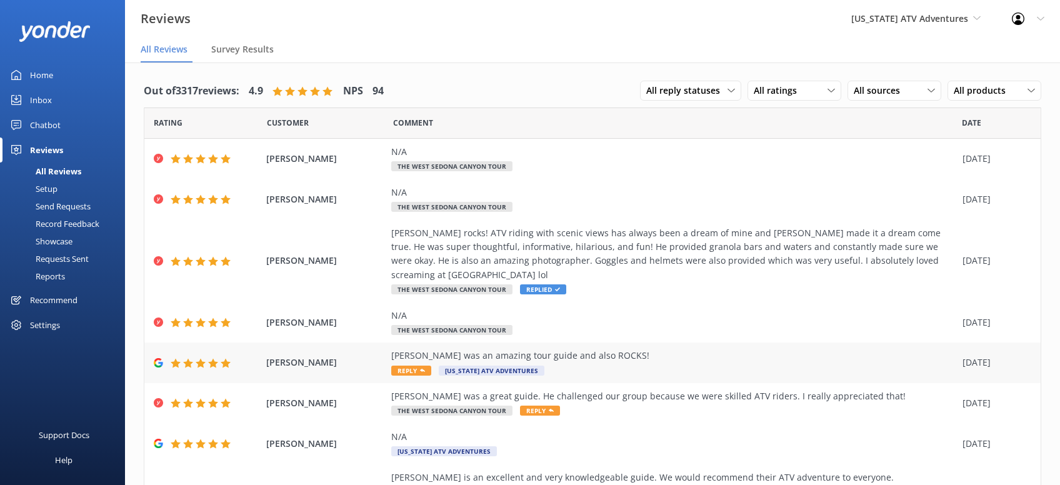
click at [422, 366] on span "Reply" at bounding box center [411, 371] width 40 height 10
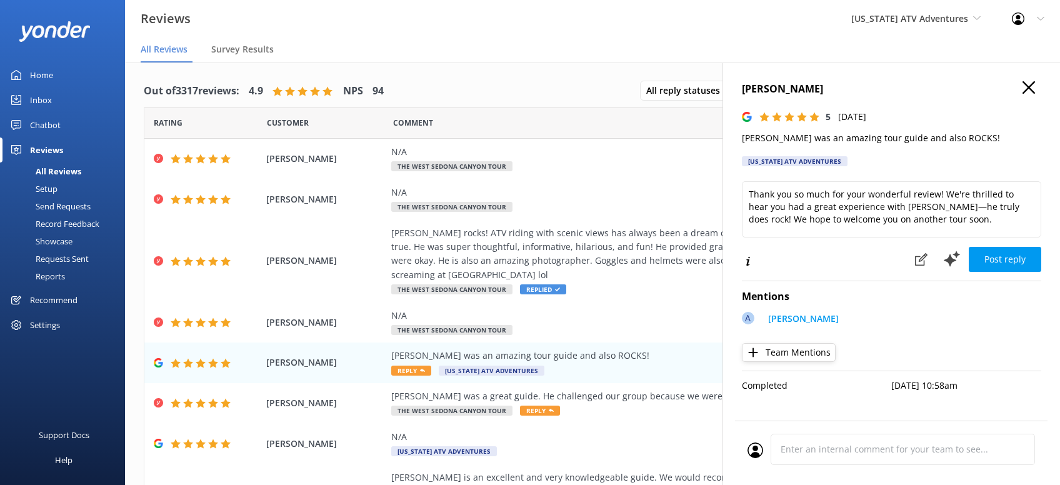
scroll to position [24, 0]
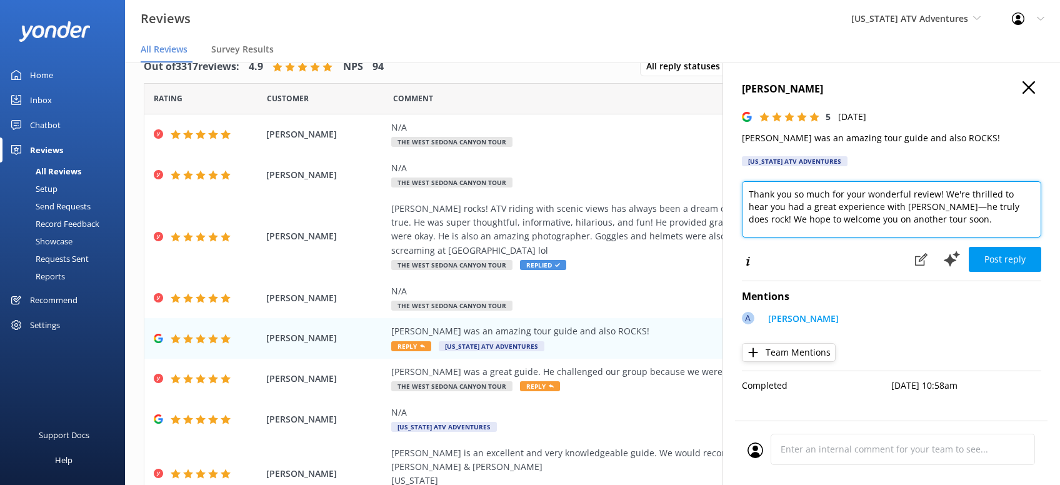
click at [918, 215] on textarea "Thank you so much for your wonderful review! We're thrilled to hear you had a g…" at bounding box center [891, 209] width 299 height 56
paste textarea "CRS -KRS"
type textarea "Thank you so much for your wonderful review! We're thrilled to hear you had a g…"
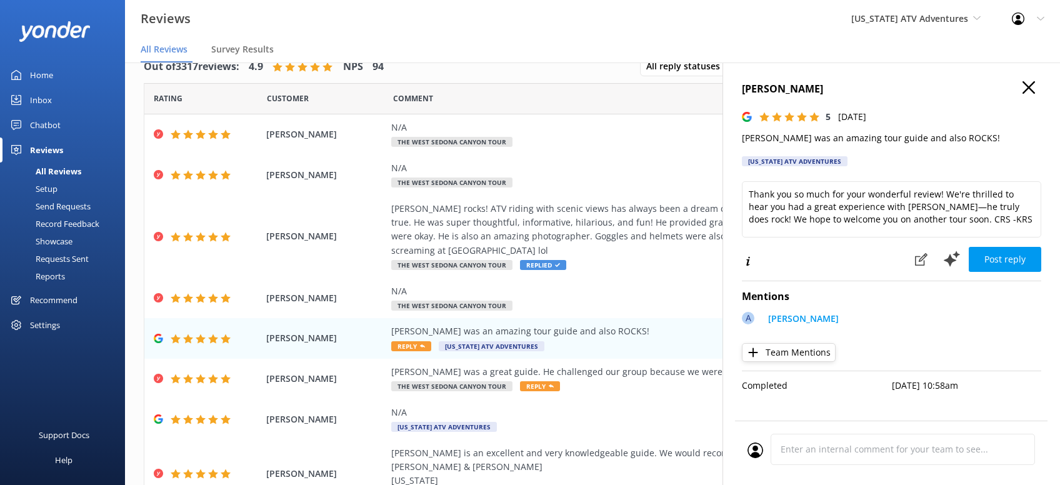
drag, startPoint x: 976, startPoint y: 254, endPoint x: 1011, endPoint y: 236, distance: 39.4
click at [978, 248] on button "Post reply" at bounding box center [1004, 259] width 72 height 25
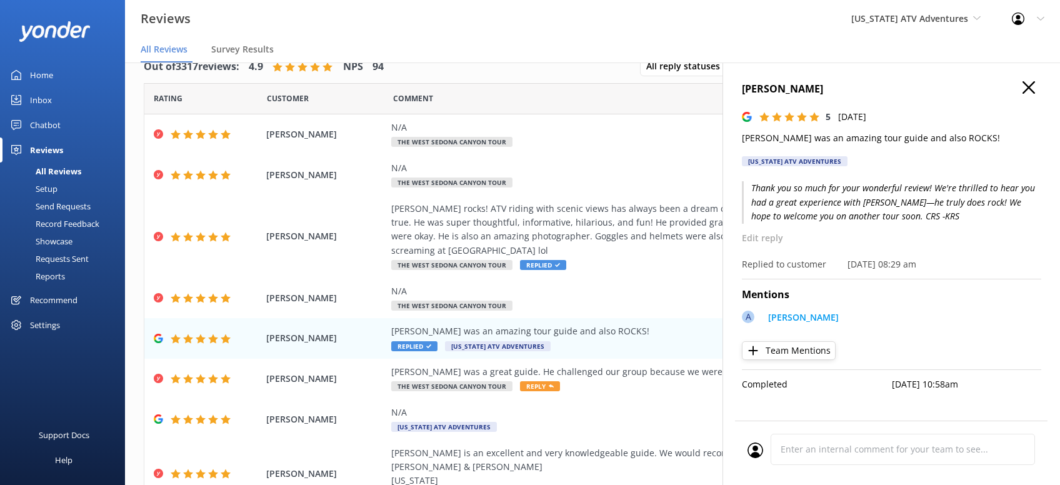
click at [1029, 92] on icon "button" at bounding box center [1028, 87] width 12 height 12
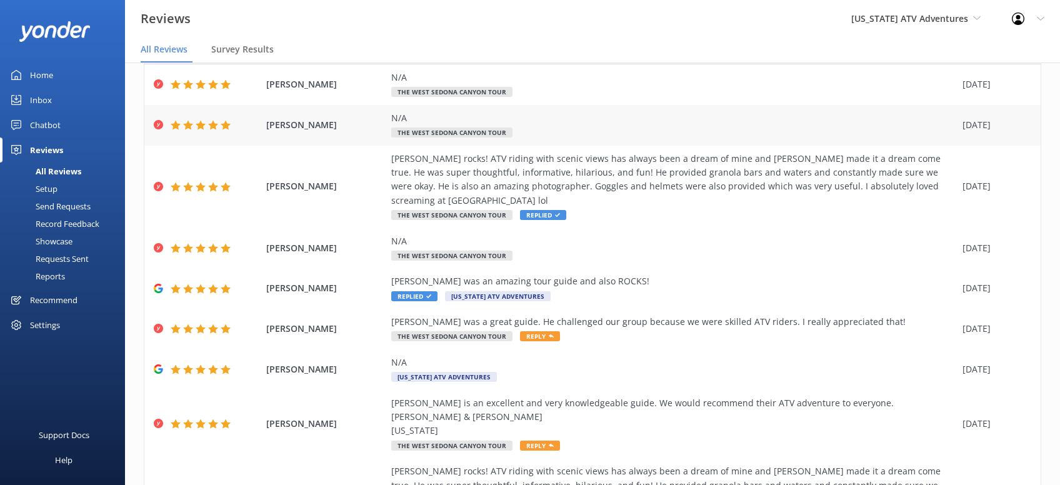
scroll to position [79, 0]
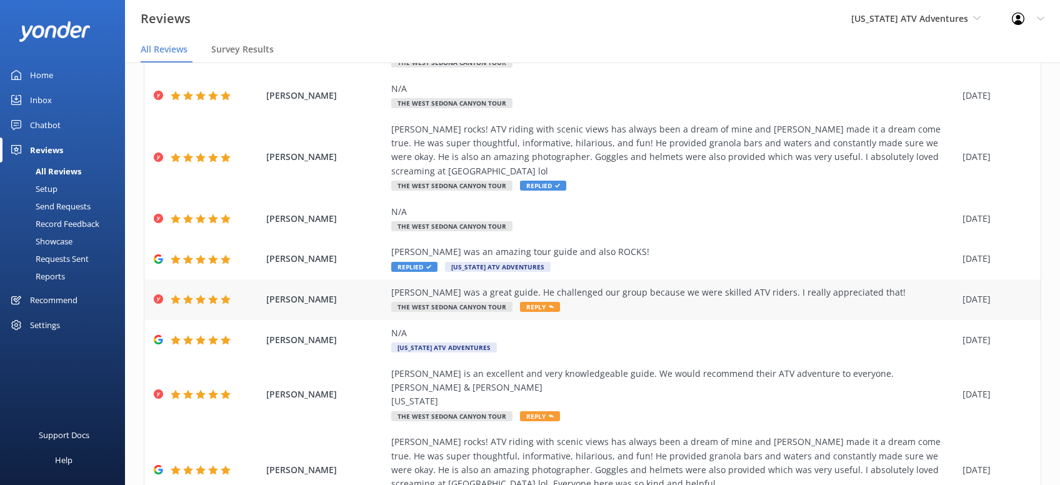
click at [552, 302] on span "Reply" at bounding box center [540, 307] width 40 height 10
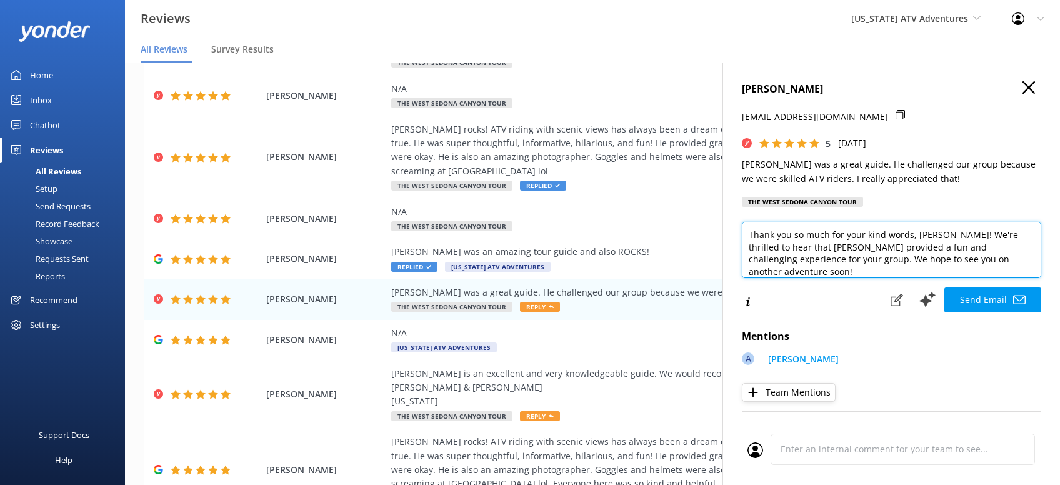
click at [957, 267] on textarea "Thank you so much for your kind words, Daniel! We're thrilled to hear that Adam…" at bounding box center [891, 250] width 299 height 56
paste textarea "CRS -KRS"
type textarea "Thank you so much for your kind words, Daniel! We're thrilled to hear that Adam…"
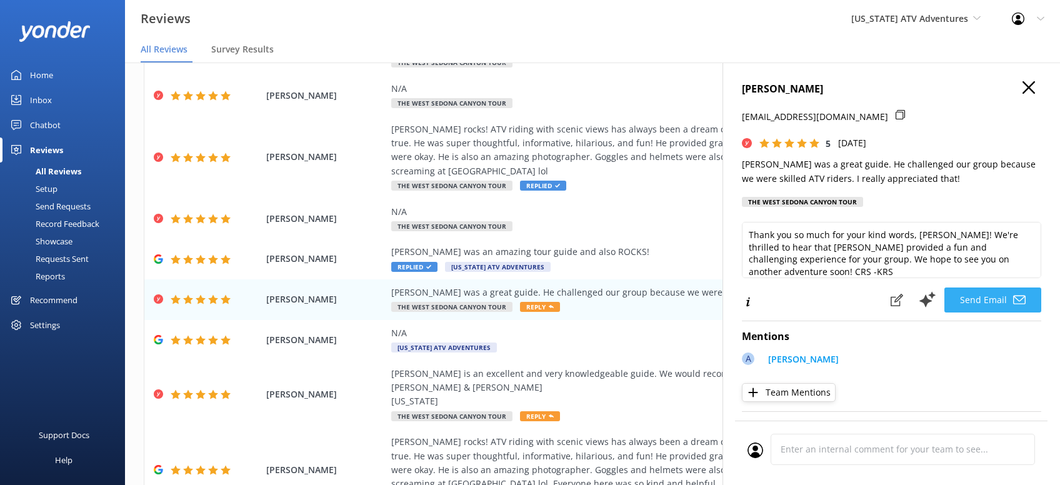
click at [995, 300] on button "Send Email" at bounding box center [992, 299] width 97 height 25
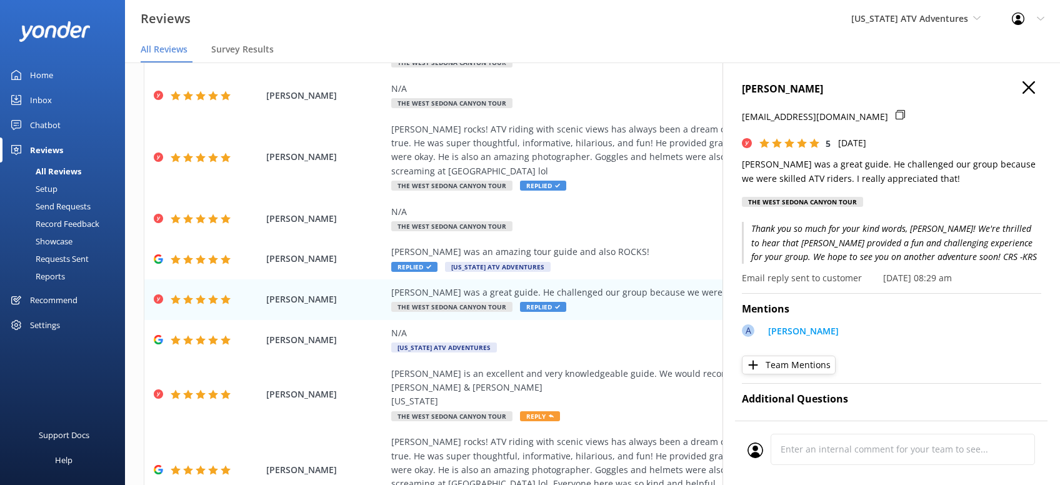
click at [1030, 89] on use "button" at bounding box center [1028, 87] width 12 height 12
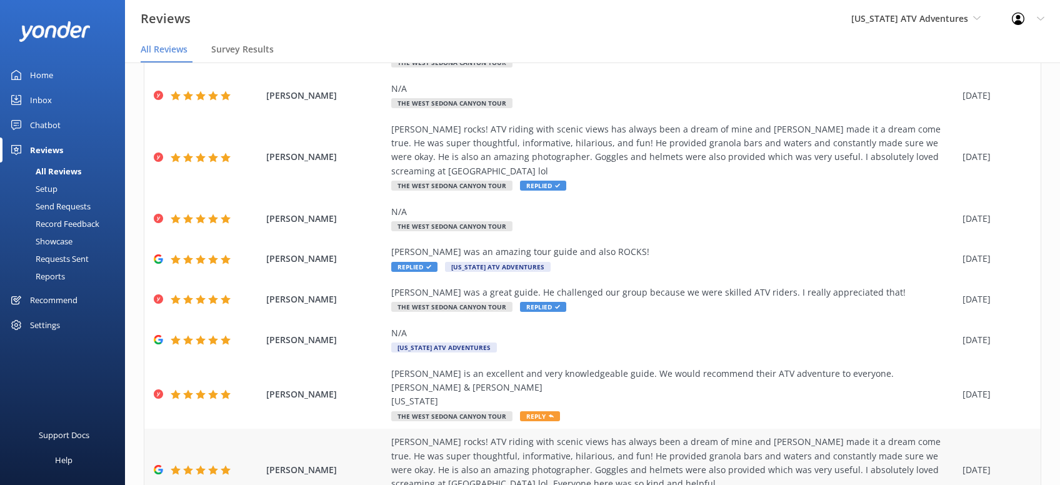
scroll to position [212, 0]
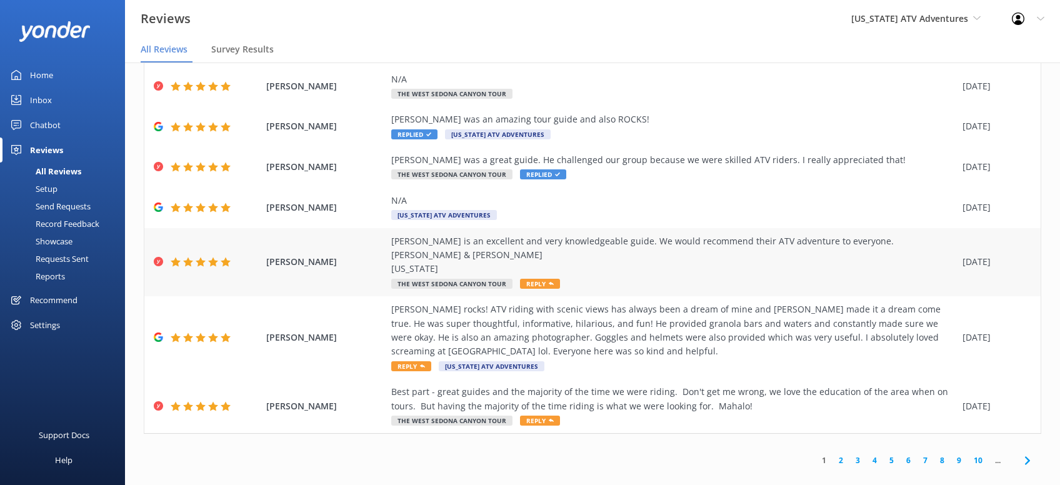
click at [544, 279] on span "Reply" at bounding box center [540, 284] width 40 height 10
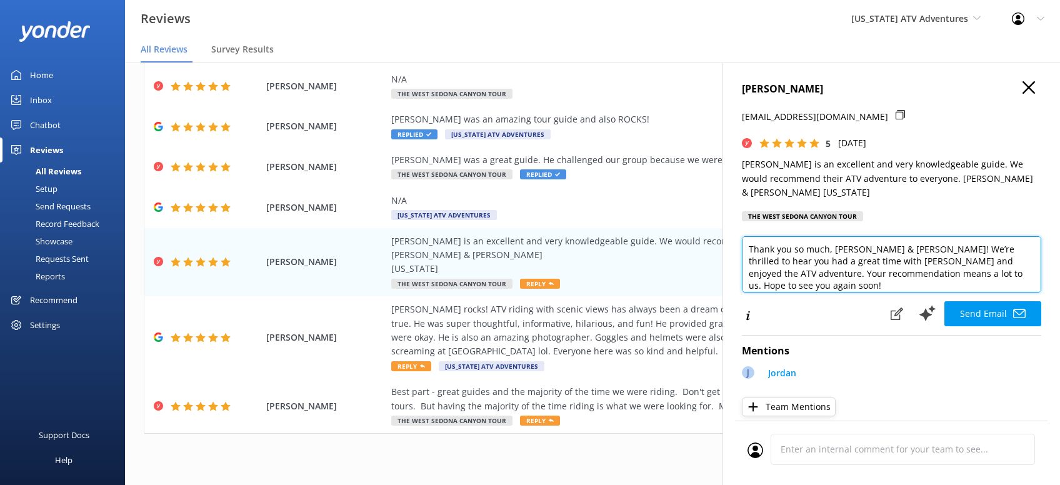
click at [1017, 275] on textarea "Thank you so much, Bob & Lisa! We’re thrilled to hear you had a great time with…" at bounding box center [891, 264] width 299 height 56
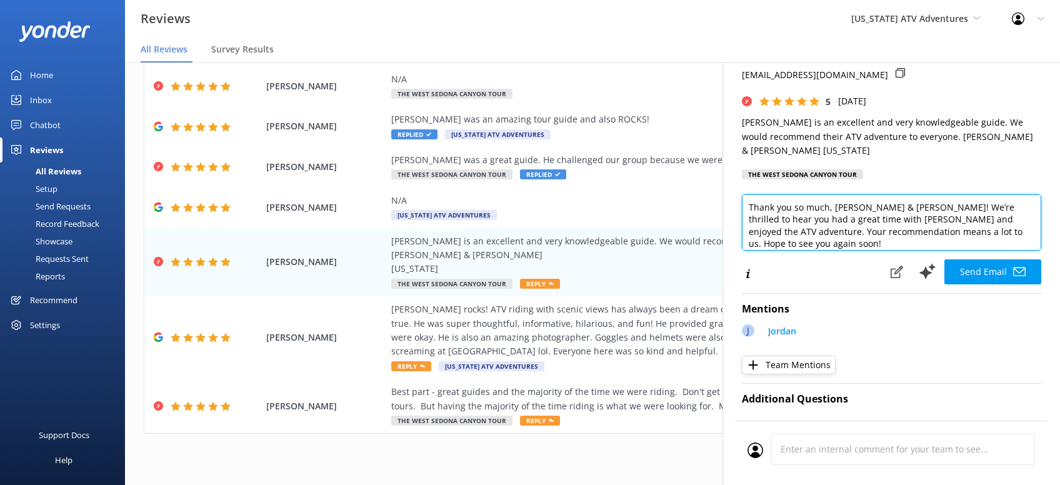
scroll to position [79, 0]
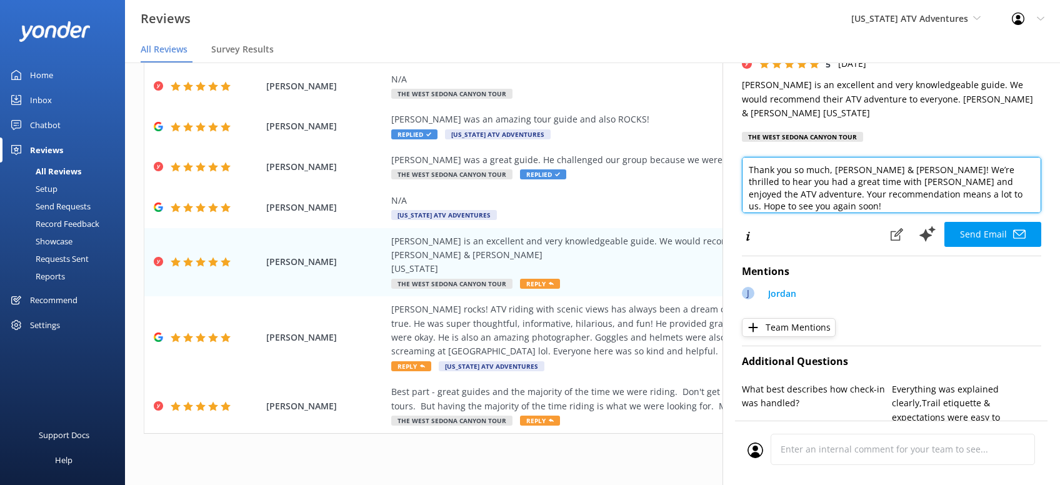
paste textarea "CRS -KRS"
type textarea "Thank you so much, Bob & Lisa! We’re thrilled to hear you had a great time with…"
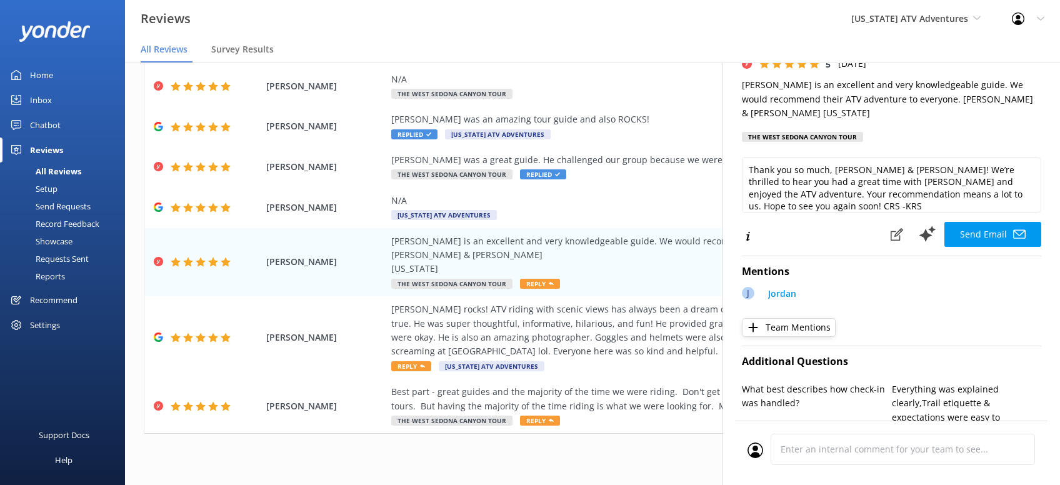
drag, startPoint x: 973, startPoint y: 227, endPoint x: 992, endPoint y: 231, distance: 18.6
click at [976, 237] on button "Send Email" at bounding box center [992, 234] width 97 height 25
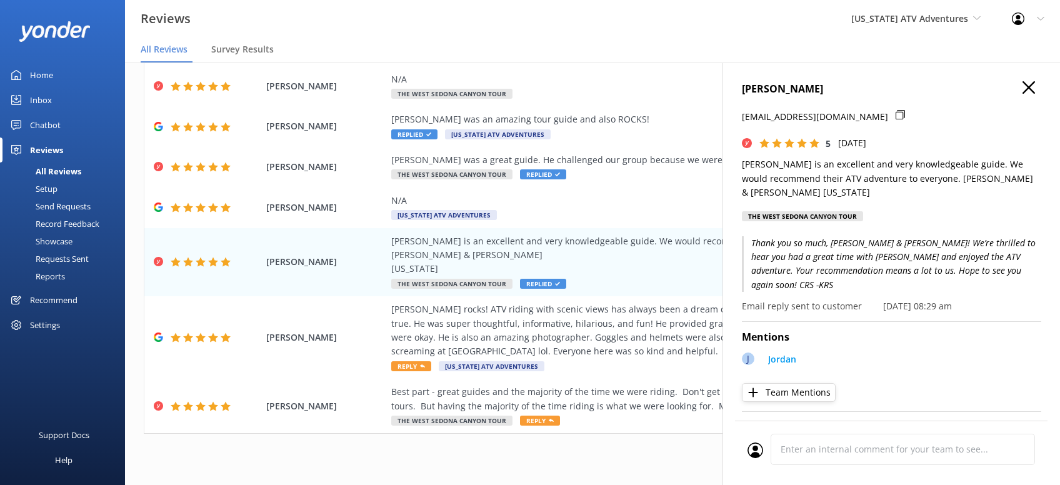
click at [1025, 86] on icon "button" at bounding box center [1028, 87] width 12 height 12
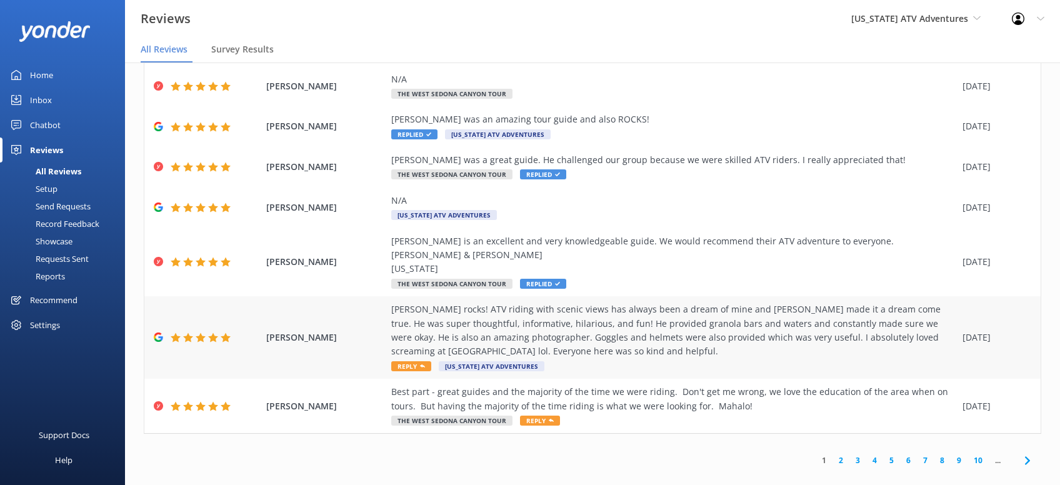
drag, startPoint x: 416, startPoint y: 349, endPoint x: 437, endPoint y: 337, distance: 24.9
click at [416, 361] on span "Reply" at bounding box center [411, 366] width 40 height 10
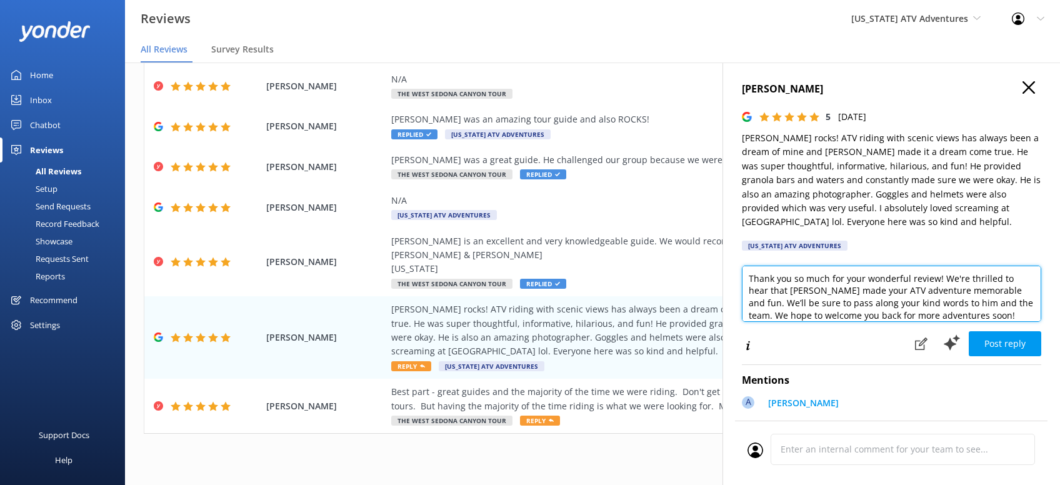
click at [948, 312] on textarea "Thank you so much for your wonderful review! We're thrilled to hear that Adam m…" at bounding box center [891, 294] width 299 height 56
paste textarea "CRS -KRS"
type textarea "Thank you so much for your wonderful review! We're thrilled to hear that Adam m…"
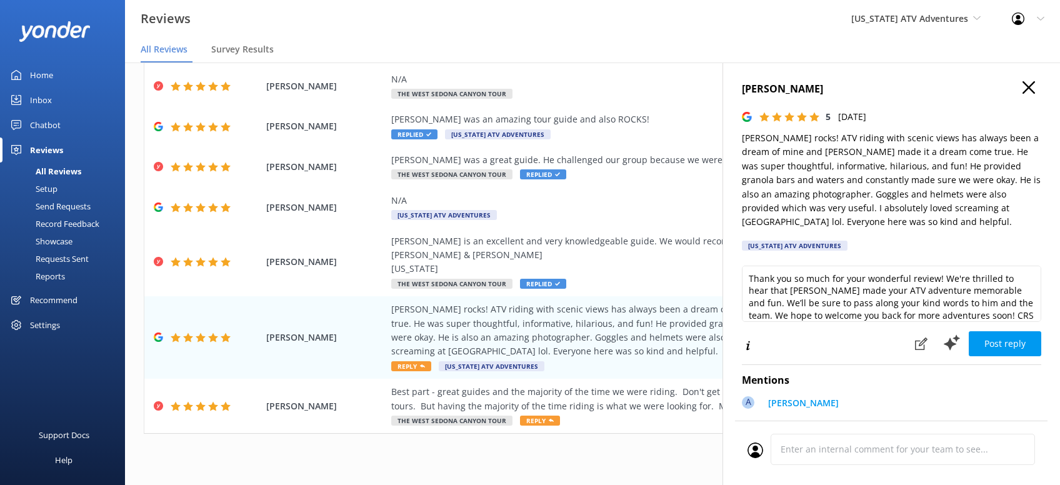
drag, startPoint x: 1010, startPoint y: 343, endPoint x: 1011, endPoint y: 322, distance: 20.6
click at [1013, 343] on button "Post reply" at bounding box center [1004, 343] width 72 height 25
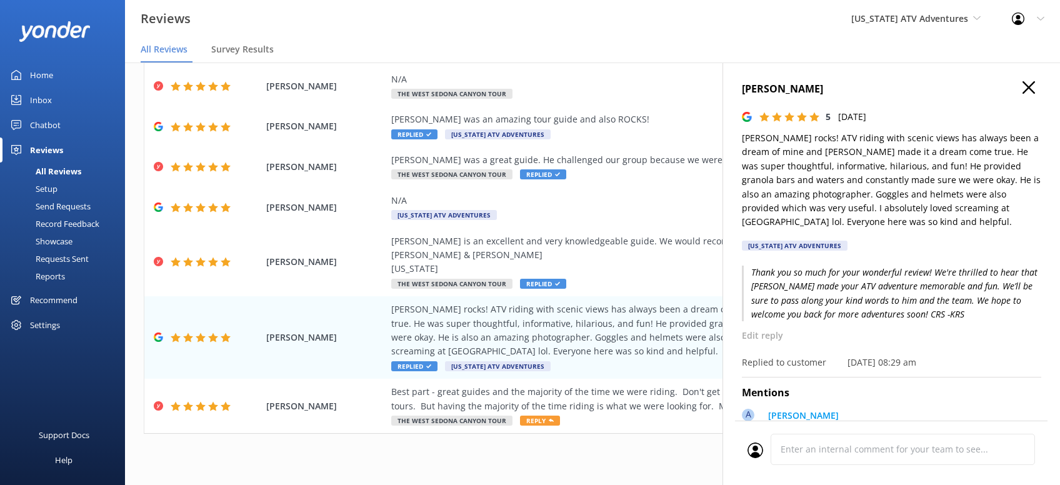
click at [1022, 84] on h4 "Alexus Chappa" at bounding box center [891, 89] width 299 height 16
drag, startPoint x: 1029, startPoint y: 82, endPoint x: 972, endPoint y: 117, distance: 67.1
click at [1028, 82] on icon "button" at bounding box center [1028, 87] width 12 height 12
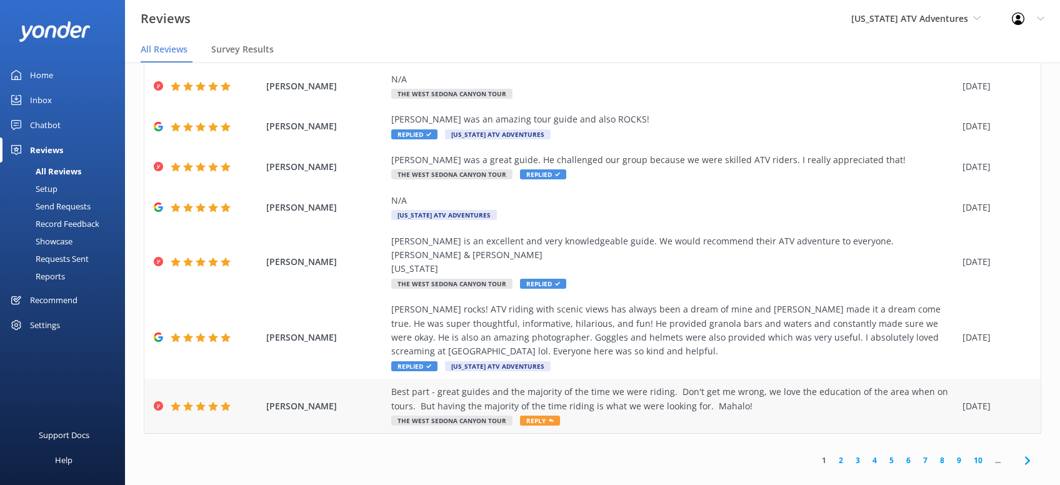
click at [534, 416] on span "Reply" at bounding box center [540, 421] width 40 height 10
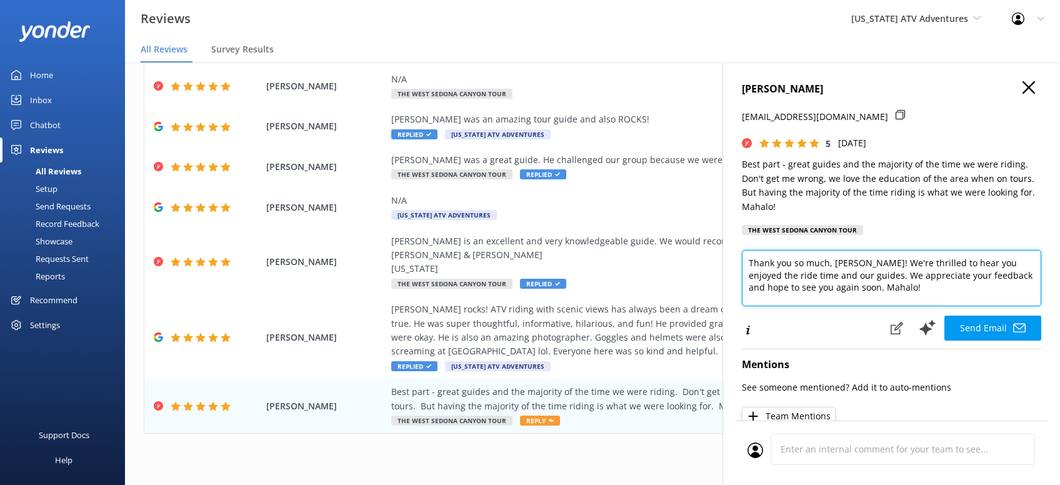
click at [859, 291] on textarea "Thank you so much, Carol! We're thrilled to hear you enjoyed the ride time and …" at bounding box center [891, 278] width 299 height 56
paste textarea "CRS -KRS"
type textarea "Thank you so much, Carol! We're thrilled to hear you enjoyed the ride time and …"
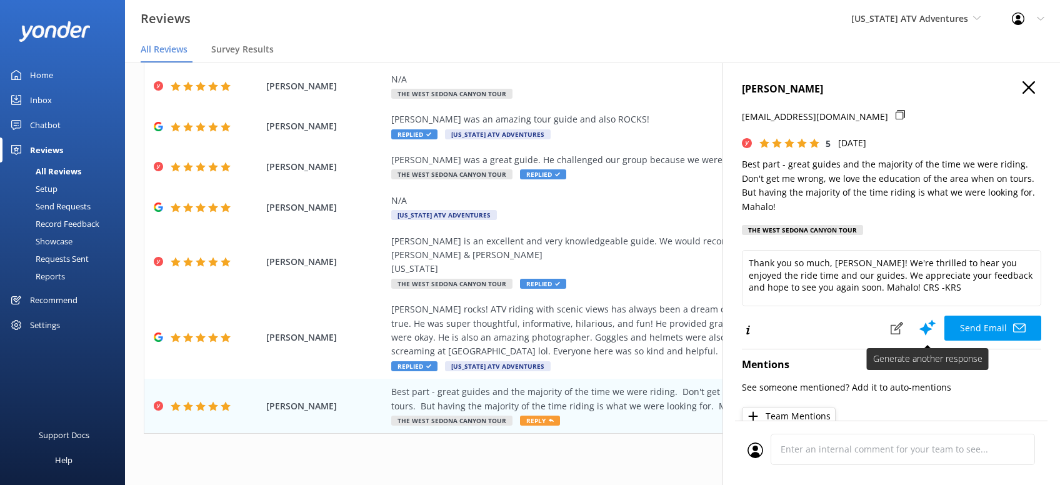
click at [983, 320] on button "Send Email" at bounding box center [992, 328] width 97 height 25
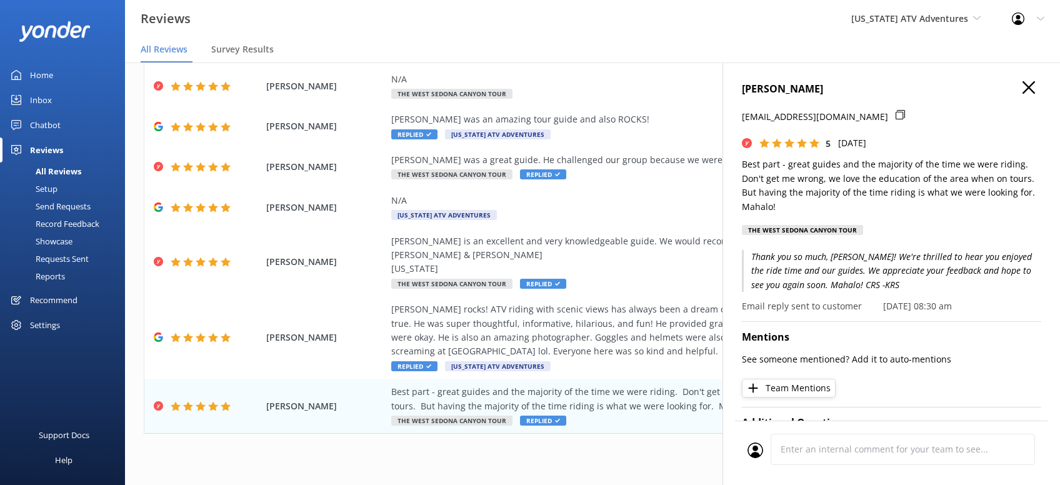
click at [1027, 87] on icon "button" at bounding box center [1028, 87] width 12 height 12
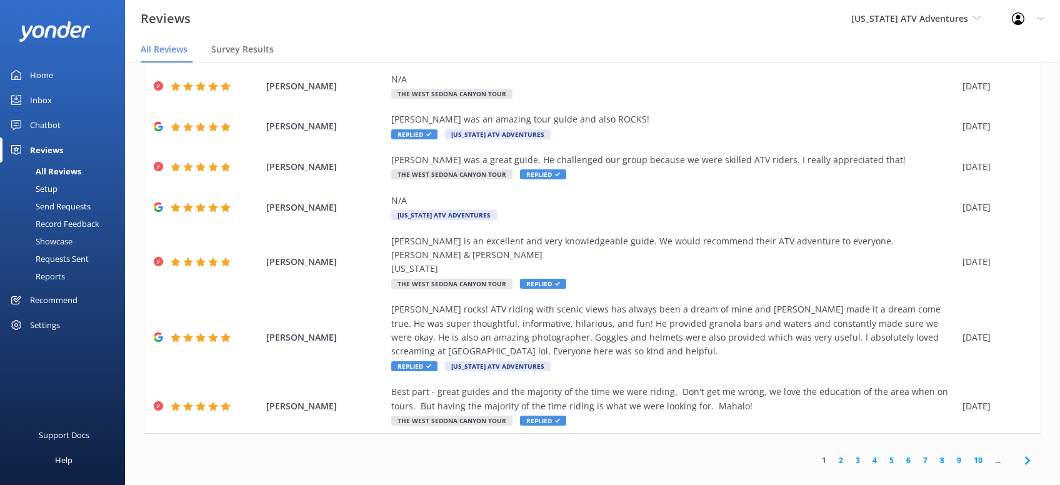
drag, startPoint x: 1024, startPoint y: 442, endPoint x: 1046, endPoint y: 414, distance: 35.6
click at [1027, 446] on span at bounding box center [1027, 460] width 28 height 28
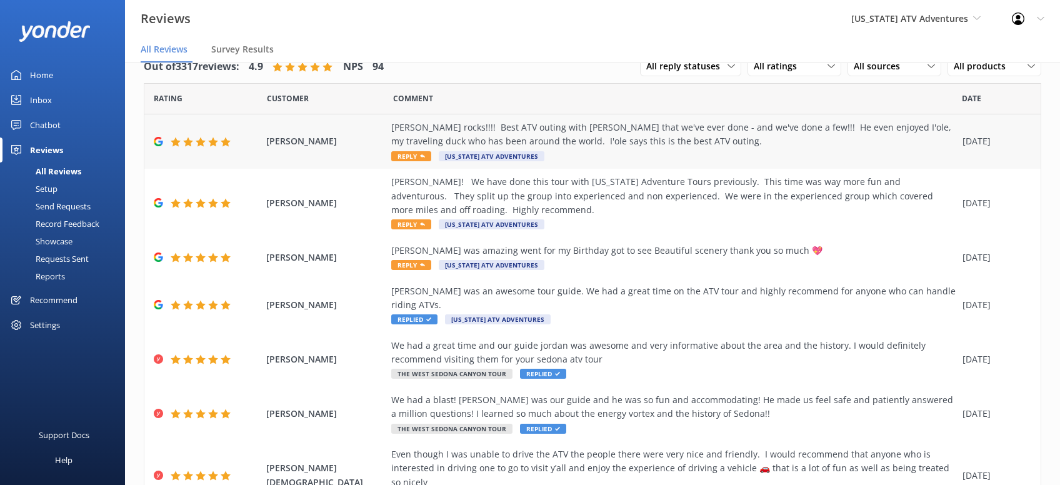
click at [423, 159] on icon at bounding box center [422, 156] width 5 height 5
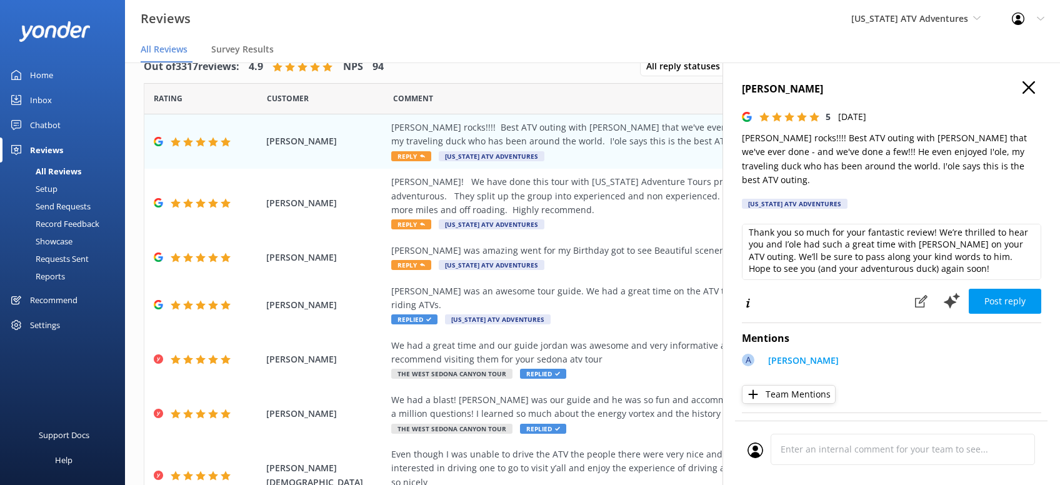
scroll to position [6, 0]
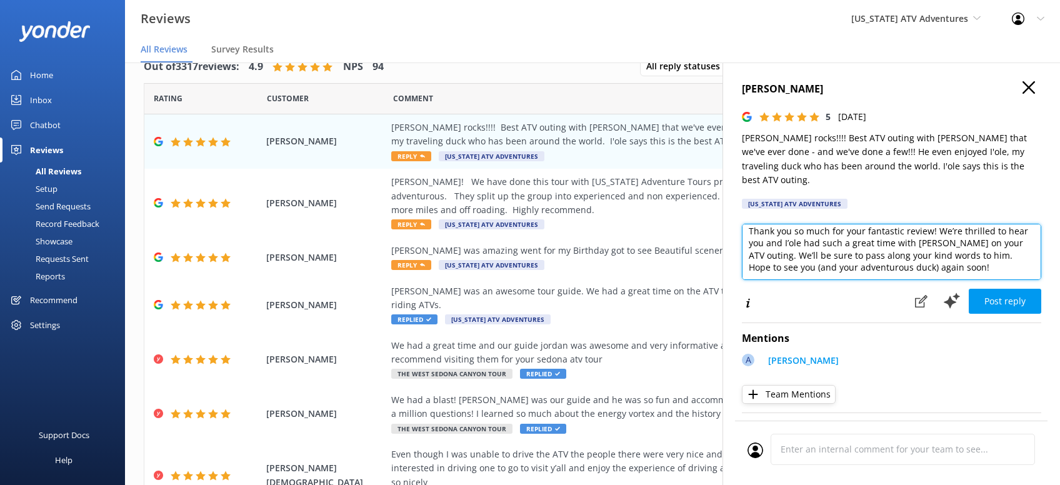
click at [935, 252] on textarea "Thank you so much for your fantastic review! We’re thrilled to hear you and I’o…" at bounding box center [891, 252] width 299 height 56
paste textarea "CRS -KRS"
type textarea "Thank you so much for your fantastic review! We’re thrilled to hear you and I’o…"
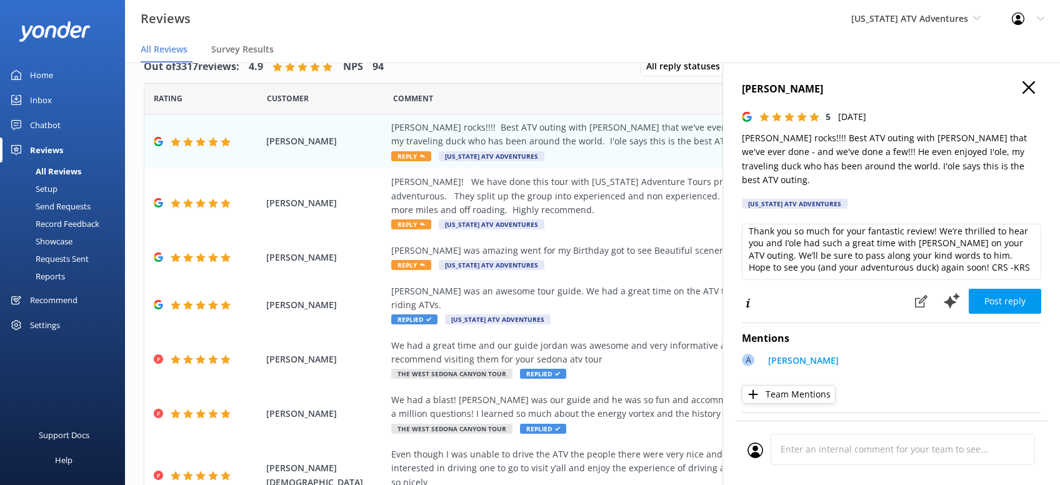
drag, startPoint x: 1023, startPoint y: 282, endPoint x: 1018, endPoint y: 267, distance: 16.4
click at [1024, 289] on button "Post reply" at bounding box center [1004, 301] width 72 height 25
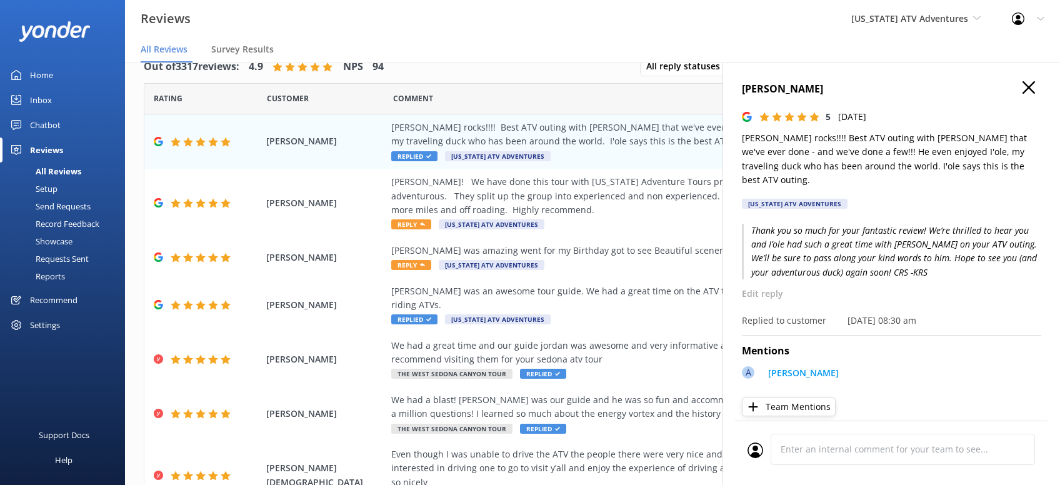
click at [1025, 89] on use "button" at bounding box center [1028, 87] width 12 height 12
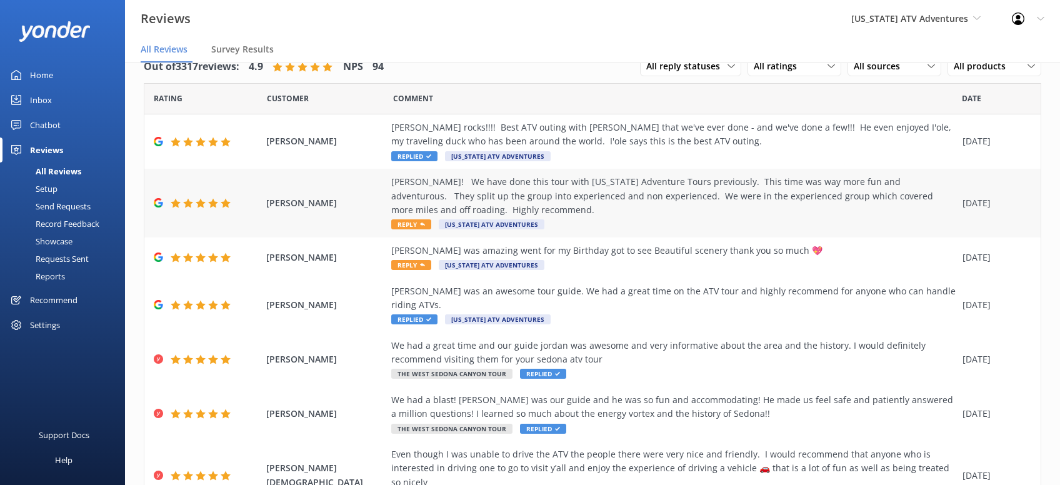
click at [404, 225] on span "Reply" at bounding box center [411, 224] width 40 height 10
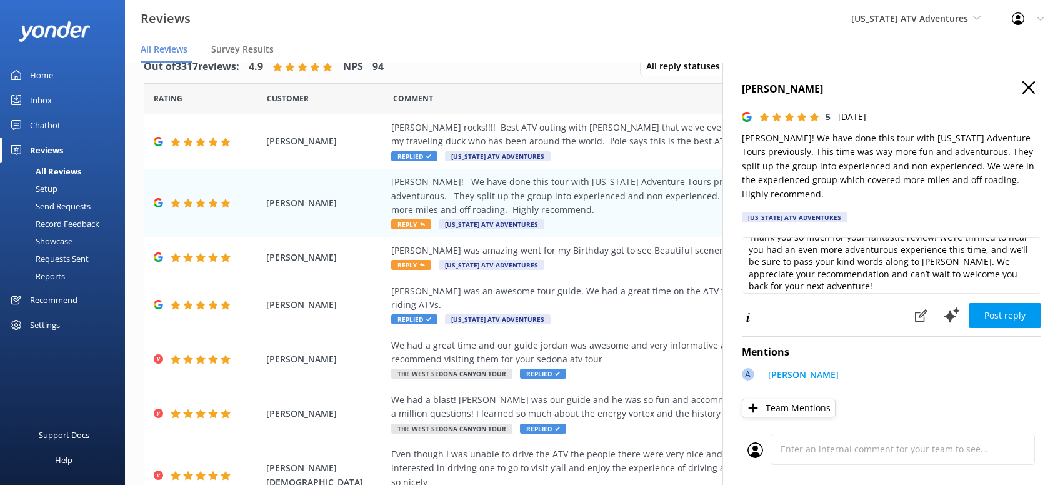
scroll to position [19, 0]
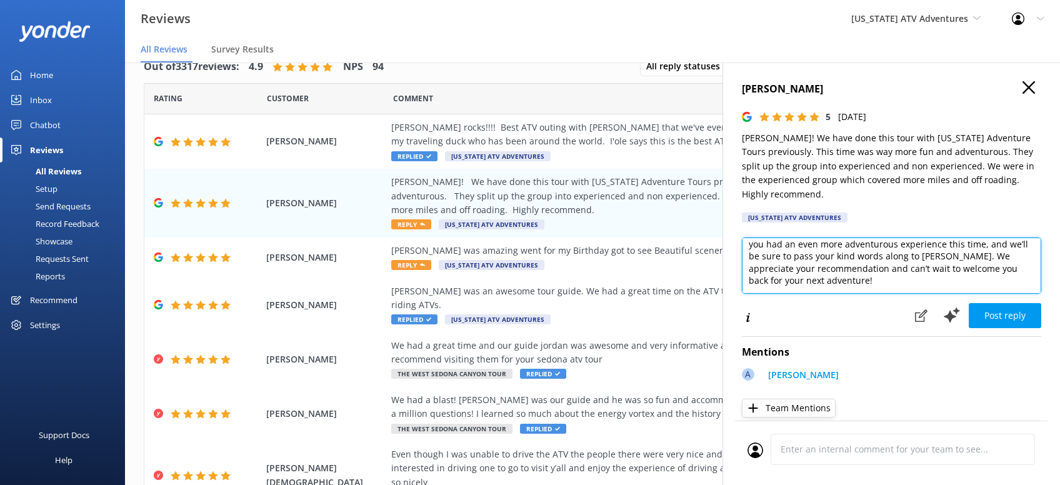
click at [848, 285] on textarea "Thank you so much for your fantastic review! We’re thrilled to hear you had an …" at bounding box center [891, 265] width 299 height 56
paste textarea "CRS -KRS"
type textarea "Thank you so much for your fantastic review! We’re thrilled to hear you had an …"
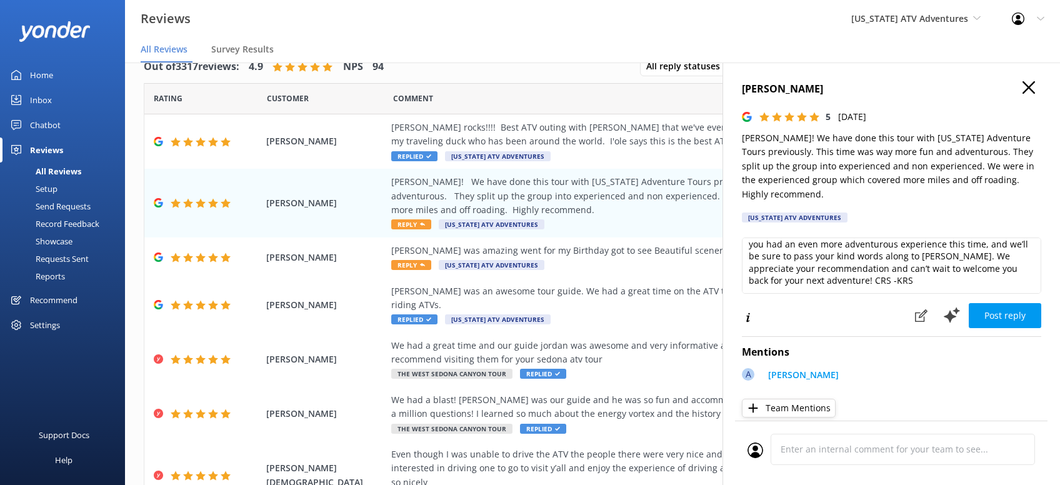
drag, startPoint x: 995, startPoint y: 324, endPoint x: 999, endPoint y: 319, distance: 6.6
click at [996, 322] on button "Post reply" at bounding box center [1004, 315] width 72 height 25
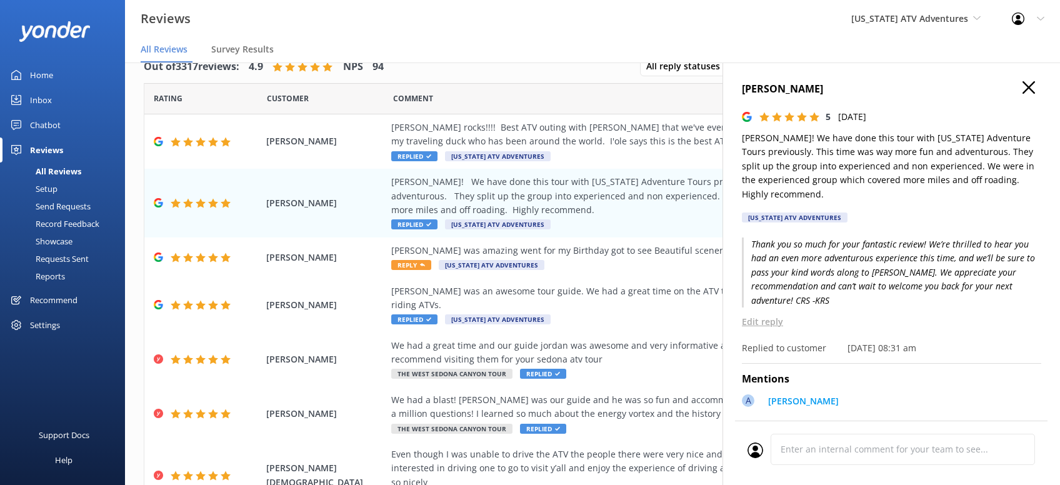
drag, startPoint x: 1024, startPoint y: 89, endPoint x: 1006, endPoint y: 93, distance: 18.5
click at [1013, 92] on div "Lisa Rimlinger 5 Sun, 7th Sep 2025 Adam Rocks! We have done this tour with Ariz…" at bounding box center [890, 304] width 337 height 485
click at [1031, 87] on icon "button" at bounding box center [1028, 87] width 12 height 12
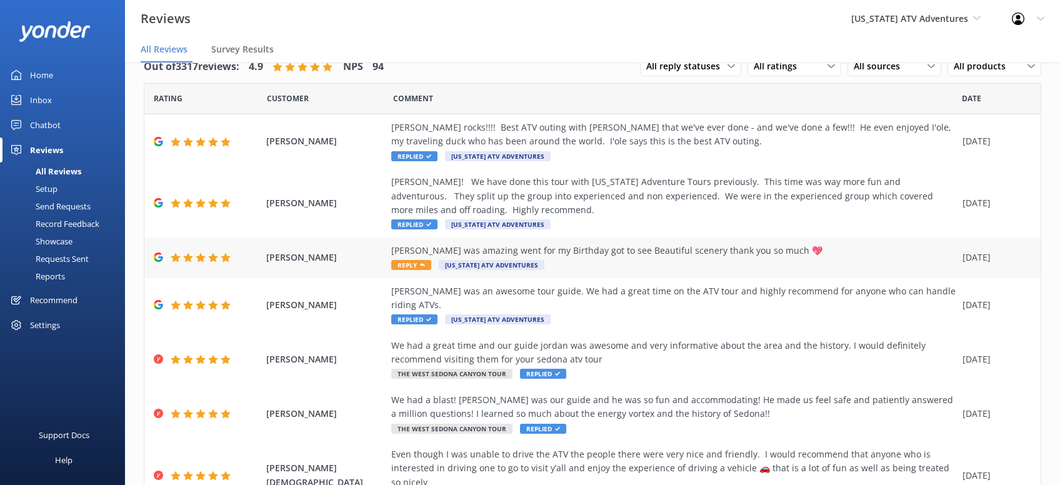
drag, startPoint x: 407, startPoint y: 265, endPoint x: 427, endPoint y: 264, distance: 19.4
click at [411, 266] on span "Reply" at bounding box center [411, 265] width 40 height 10
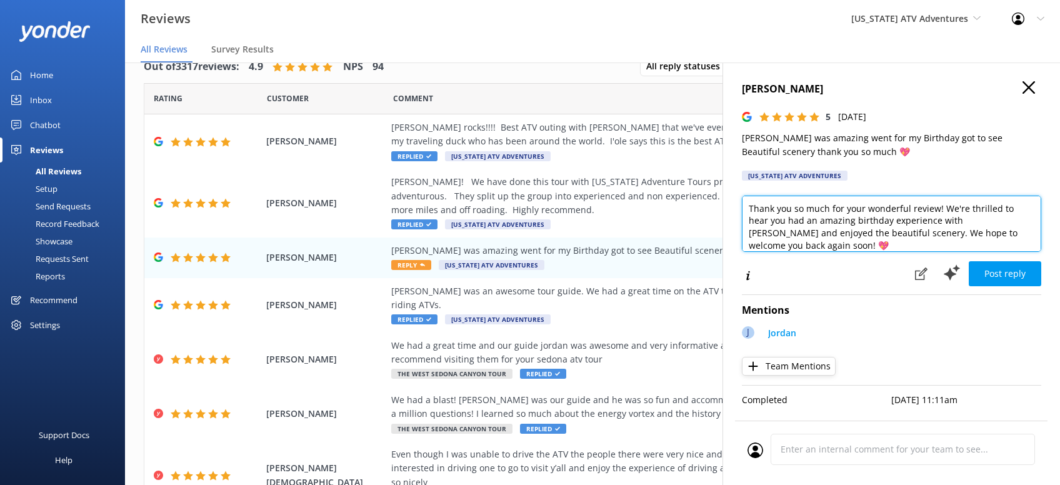
click at [1028, 232] on textarea "Thank you so much for your wonderful review! We're thrilled to hear you had an …" at bounding box center [891, 224] width 299 height 56
paste textarea "CRS -KRS"
type textarea "Thank you so much for your wonderful review! We're thrilled to hear you had an …"
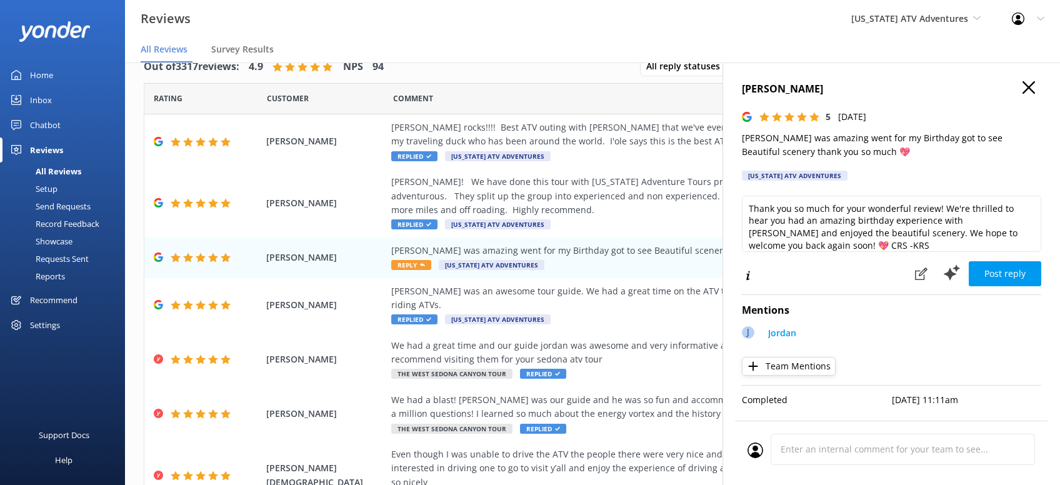
drag, startPoint x: 989, startPoint y: 276, endPoint x: 1000, endPoint y: 282, distance: 12.0
click at [990, 277] on button "Post reply" at bounding box center [1004, 273] width 72 height 25
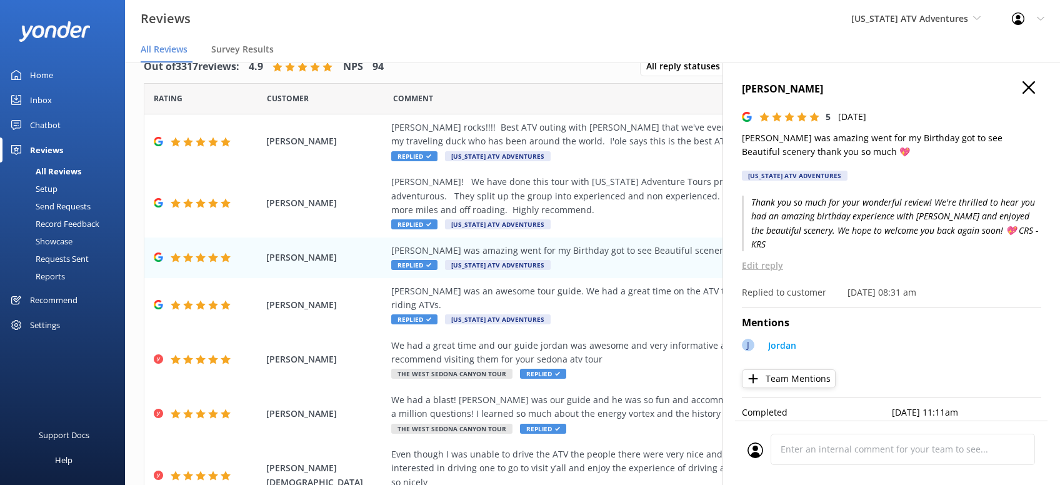
click at [1025, 88] on icon "button" at bounding box center [1028, 87] width 12 height 12
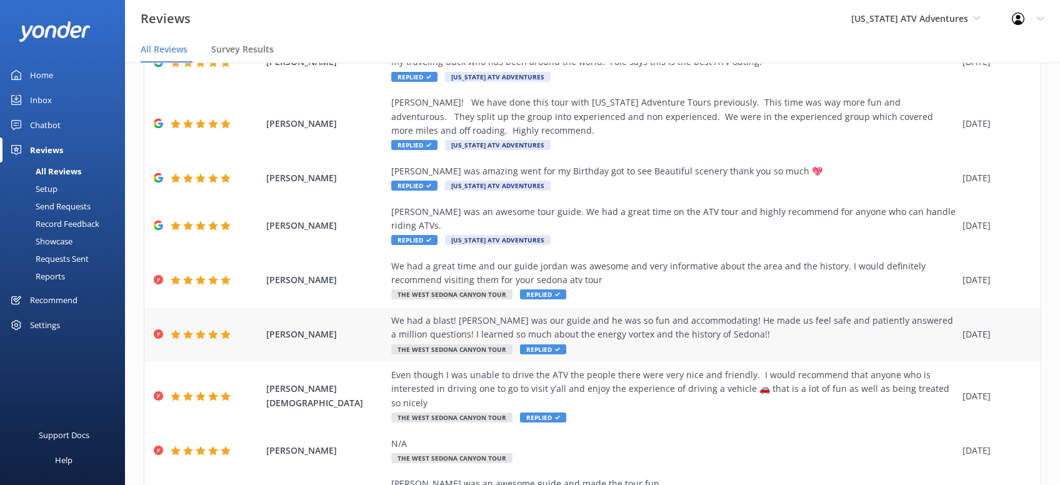
scroll to position [184, 0]
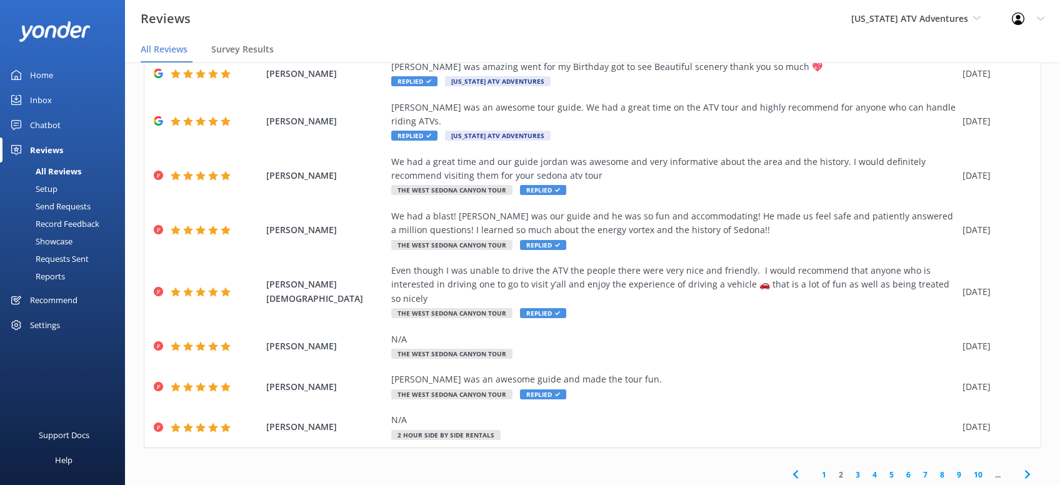
drag, startPoint x: 1030, startPoint y: 445, endPoint x: 1059, endPoint y: 426, distance: 34.3
click at [1033, 467] on icon at bounding box center [1027, 474] width 15 height 15
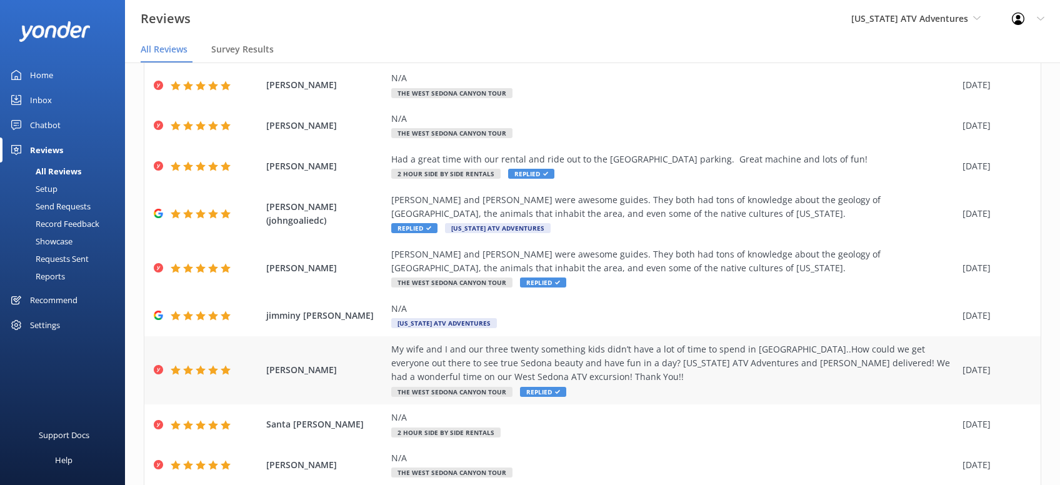
scroll to position [170, 0]
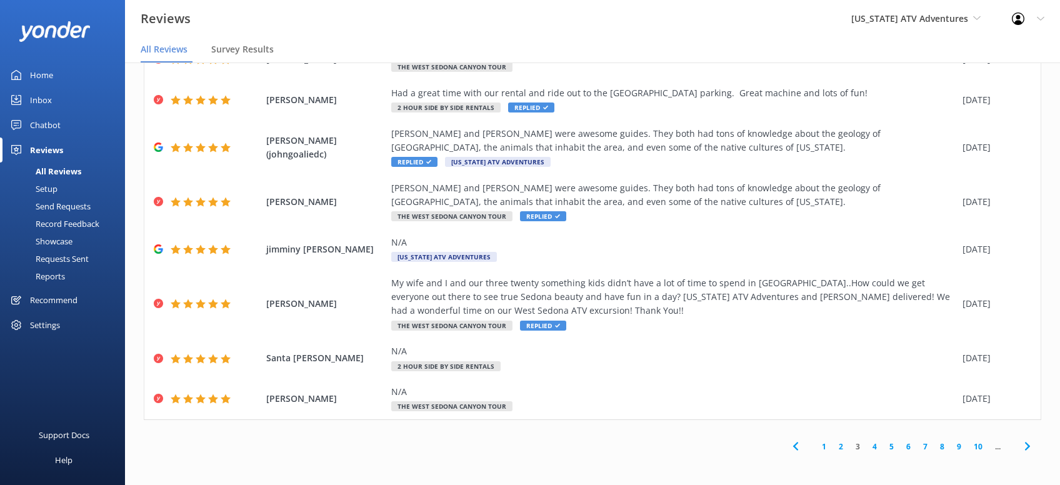
drag, startPoint x: 1027, startPoint y: 446, endPoint x: 1027, endPoint y: 436, distance: 10.0
click at [1027, 446] on icon at bounding box center [1027, 446] width 15 height 15
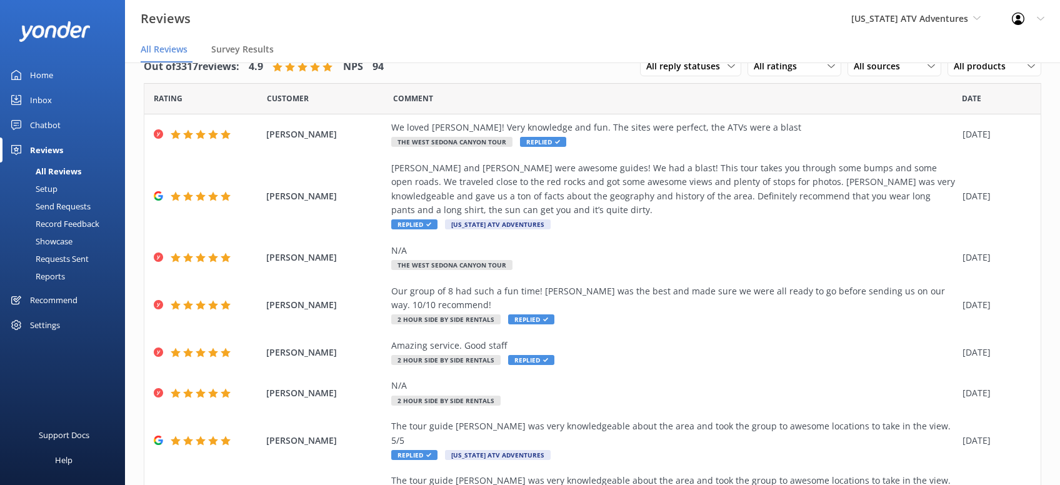
scroll to position [184, 0]
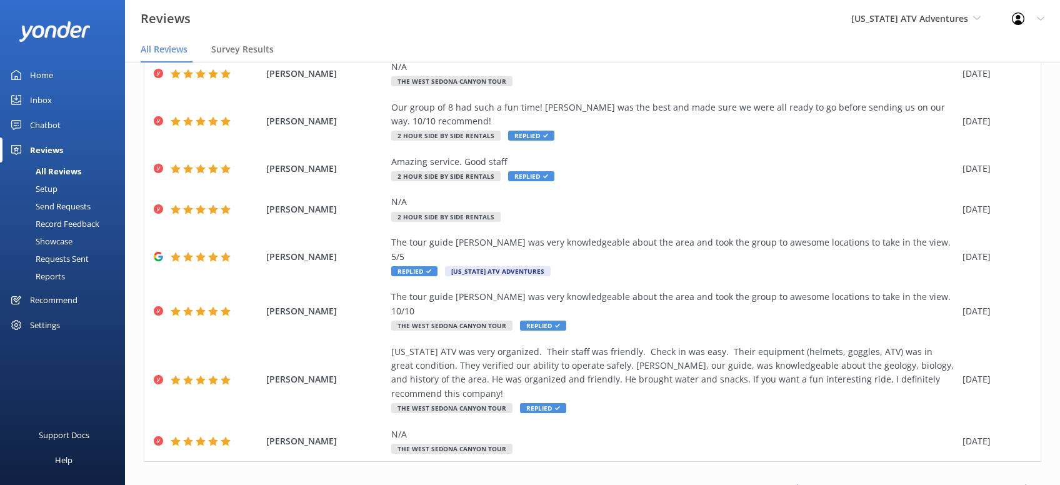
click at [1031, 481] on icon at bounding box center [1027, 488] width 15 height 15
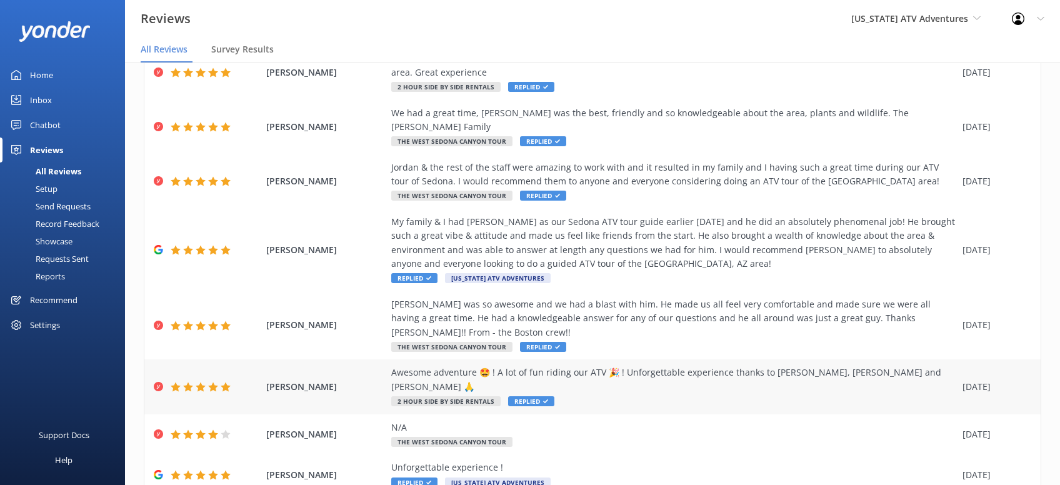
scroll to position [212, 0]
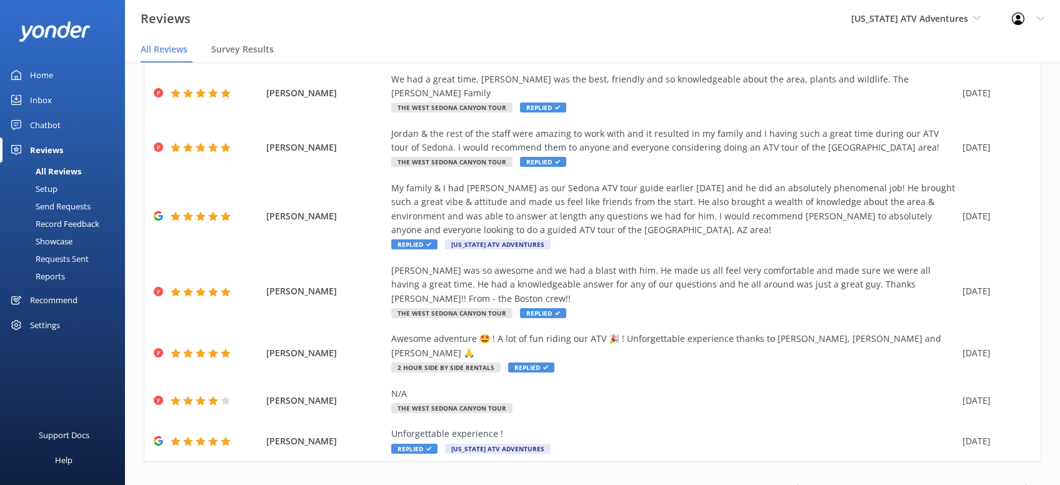
drag, startPoint x: 1029, startPoint y: 447, endPoint x: 1046, endPoint y: 444, distance: 17.2
click at [1036, 474] on span at bounding box center [1027, 488] width 28 height 28
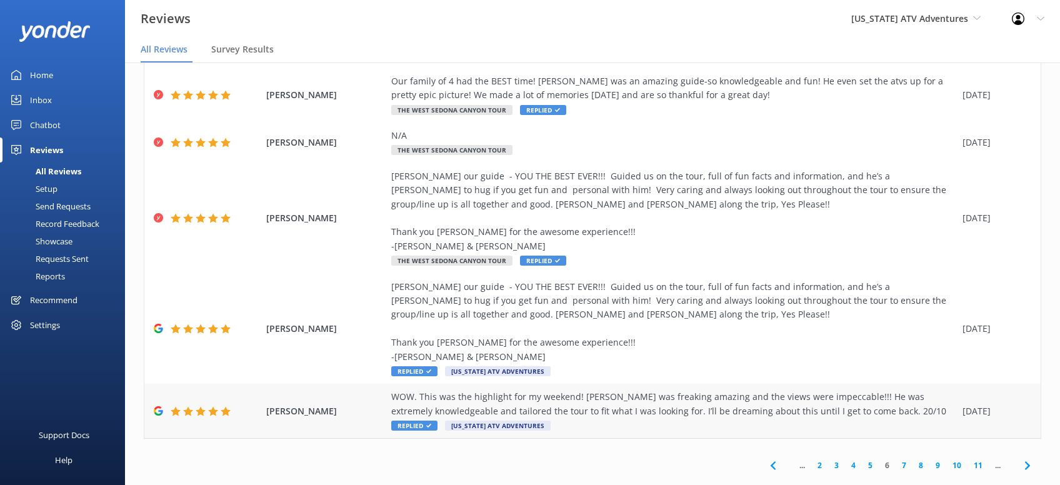
scroll to position [324, 0]
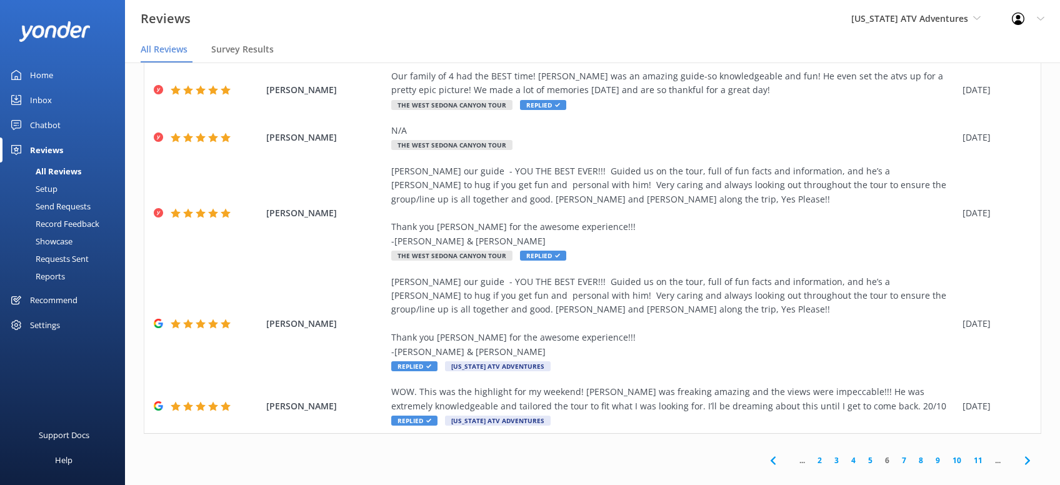
drag, startPoint x: 1023, startPoint y: 442, endPoint x: 1034, endPoint y: 447, distance: 11.7
click at [1023, 453] on icon at bounding box center [1027, 460] width 15 height 15
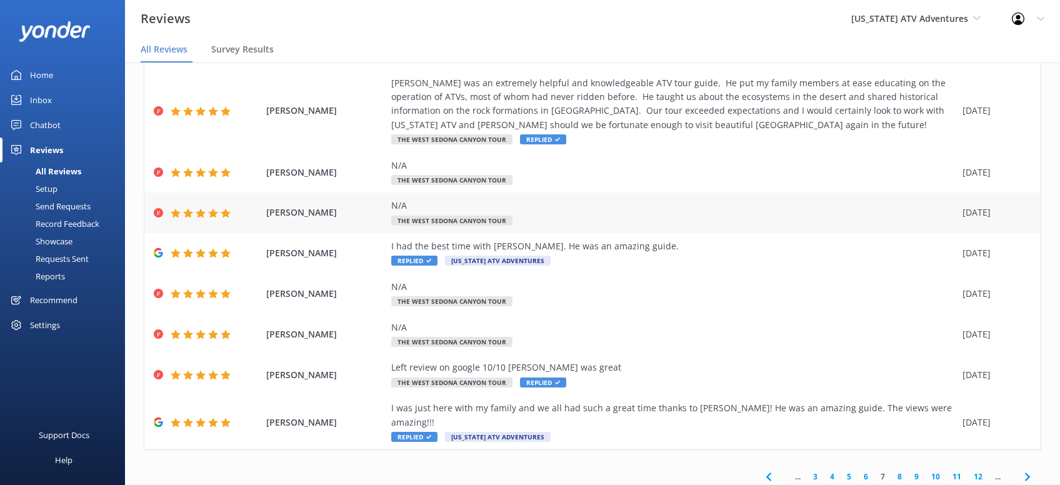
scroll to position [142, 0]
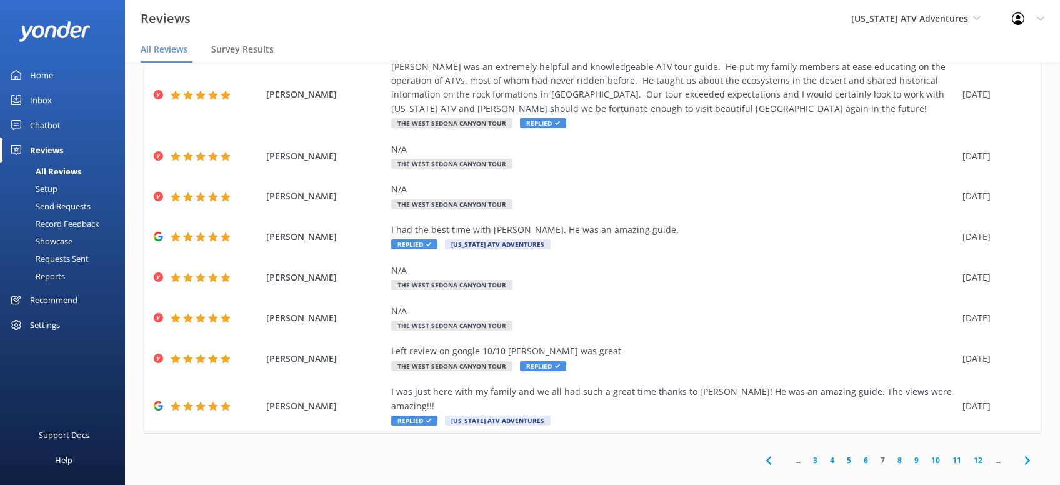
click at [1029, 453] on icon at bounding box center [1027, 460] width 15 height 15
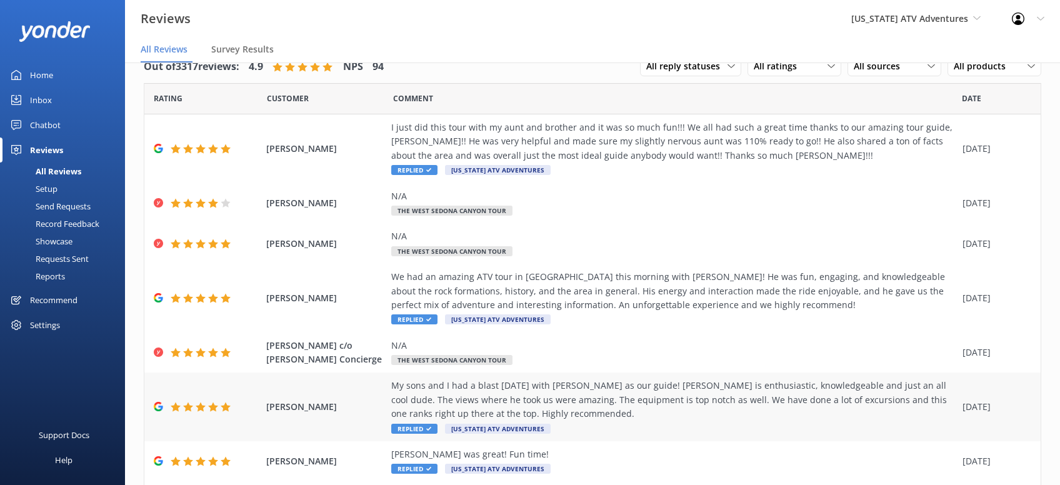
scroll to position [197, 0]
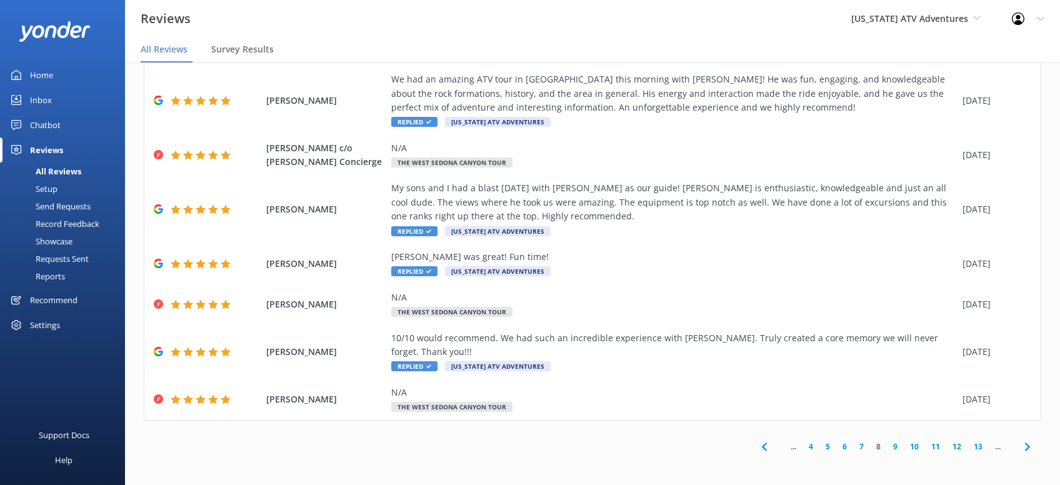
click at [1028, 449] on icon at bounding box center [1027, 446] width 15 height 15
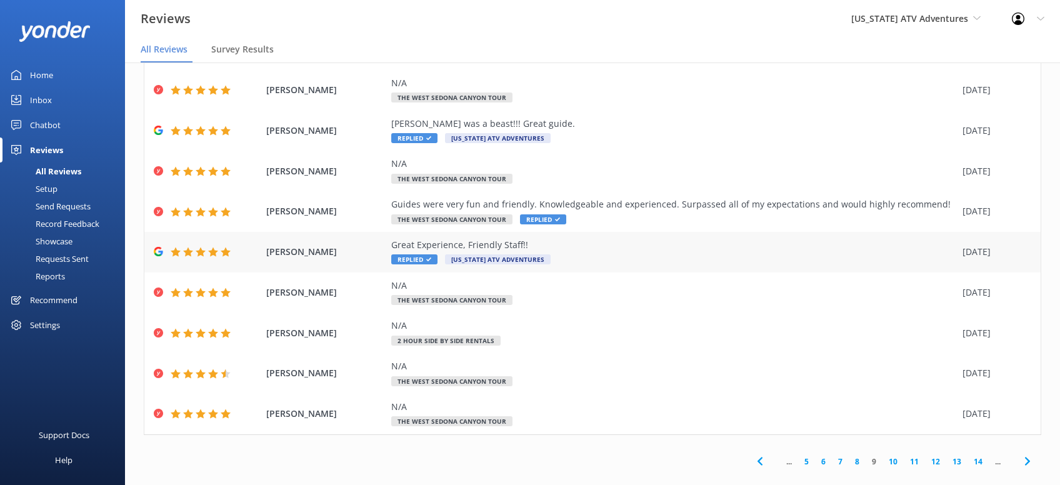
scroll to position [99, 0]
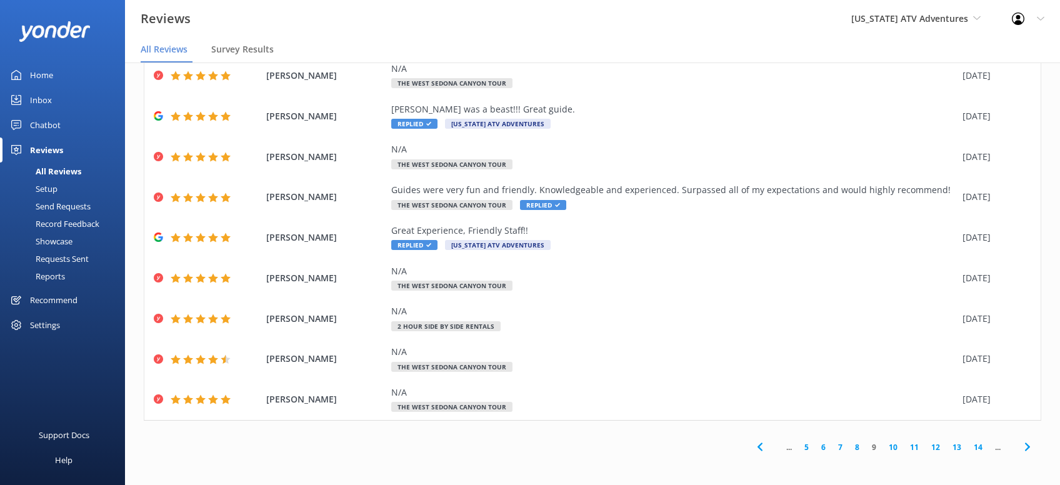
click at [1026, 444] on icon at bounding box center [1027, 446] width 15 height 15
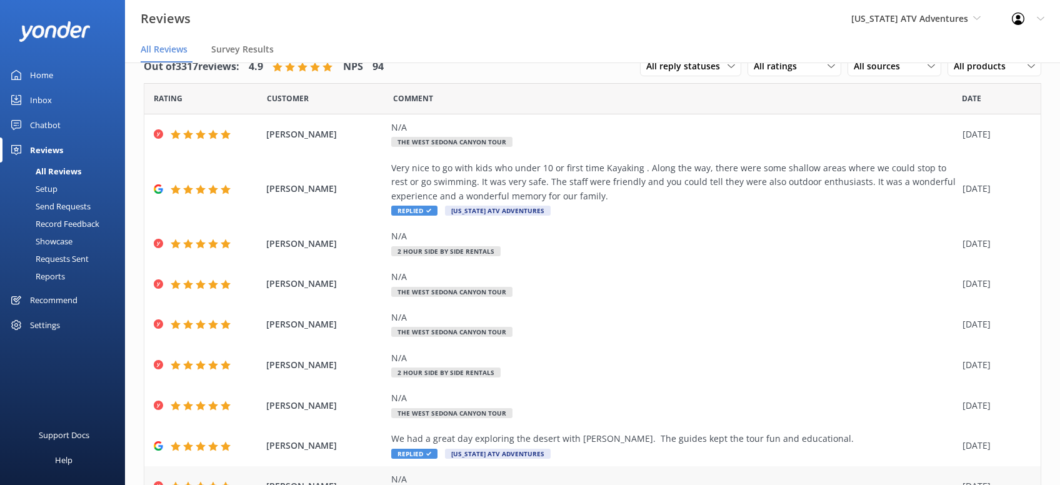
scroll to position [142, 0]
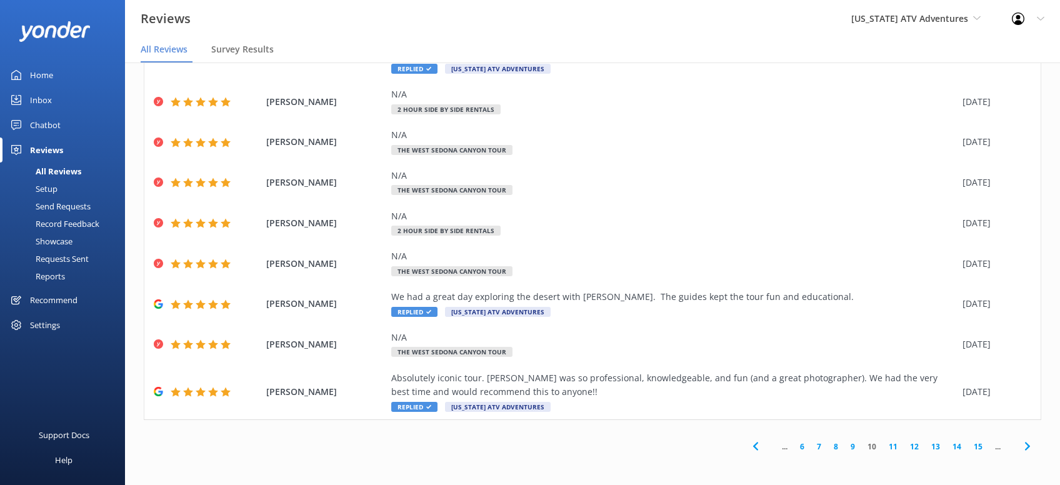
drag, startPoint x: 1029, startPoint y: 446, endPoint x: 1038, endPoint y: 444, distance: 9.1
click at [1029, 447] on icon at bounding box center [1027, 446] width 15 height 15
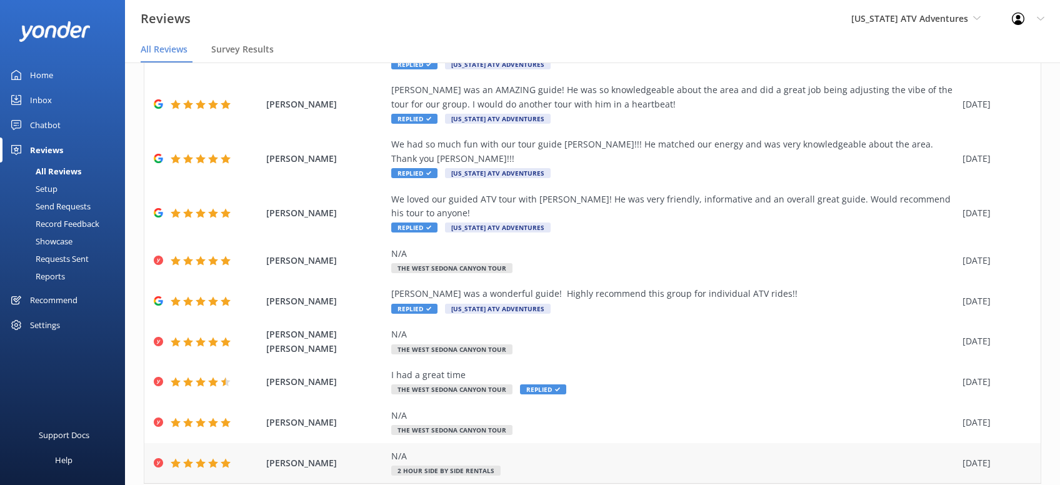
scroll to position [127, 0]
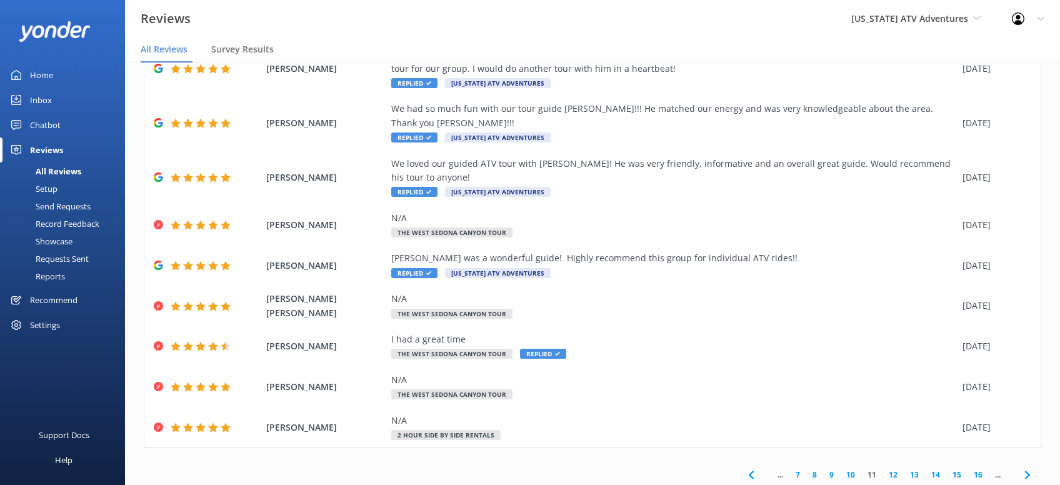
click at [1028, 467] on icon at bounding box center [1027, 474] width 15 height 15
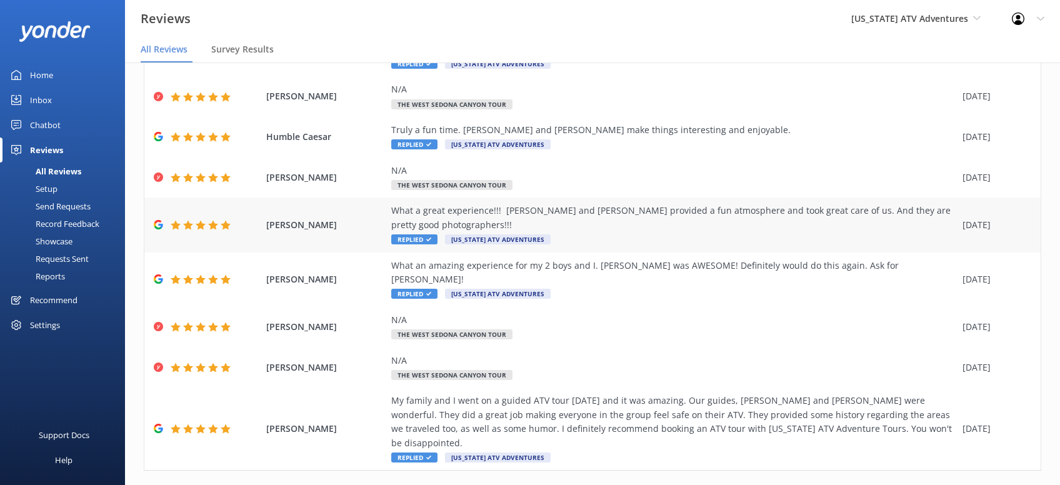
scroll to position [184, 0]
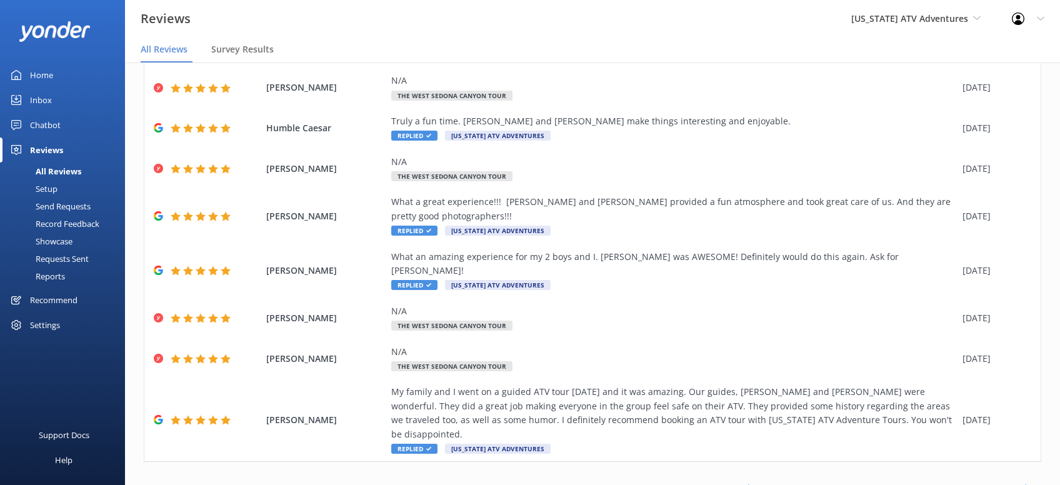
drag, startPoint x: 1032, startPoint y: 446, endPoint x: 1028, endPoint y: 429, distance: 16.7
click at [1032, 481] on icon at bounding box center [1027, 488] width 15 height 15
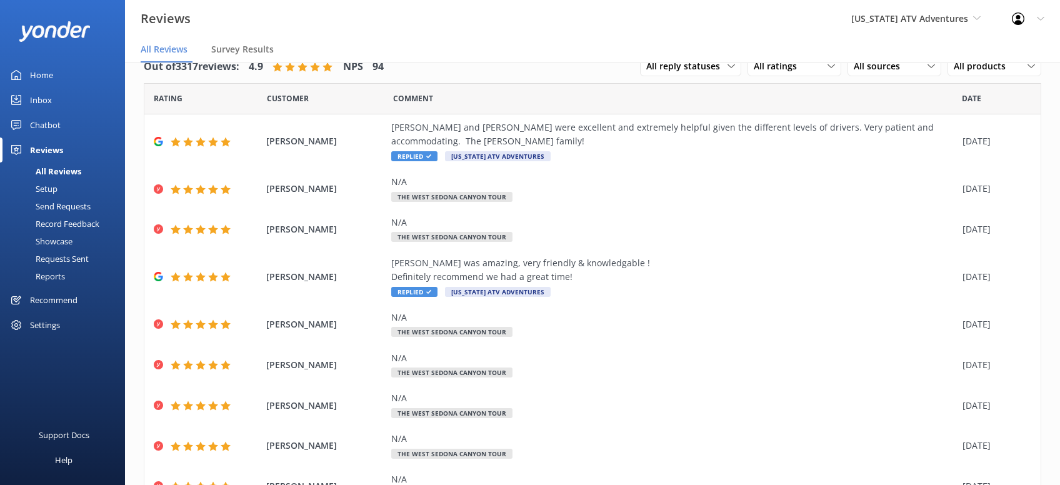
scroll to position [156, 0]
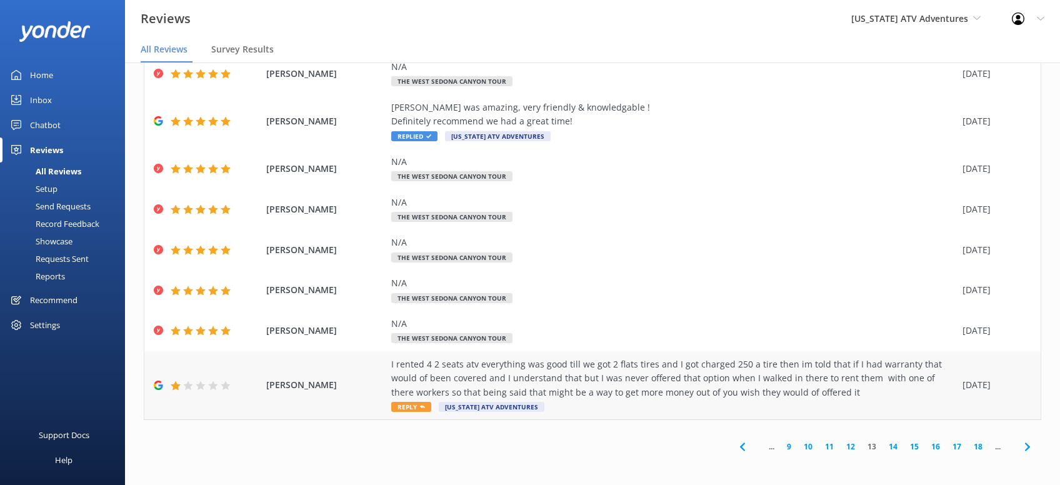
click at [420, 407] on icon at bounding box center [422, 406] width 5 height 5
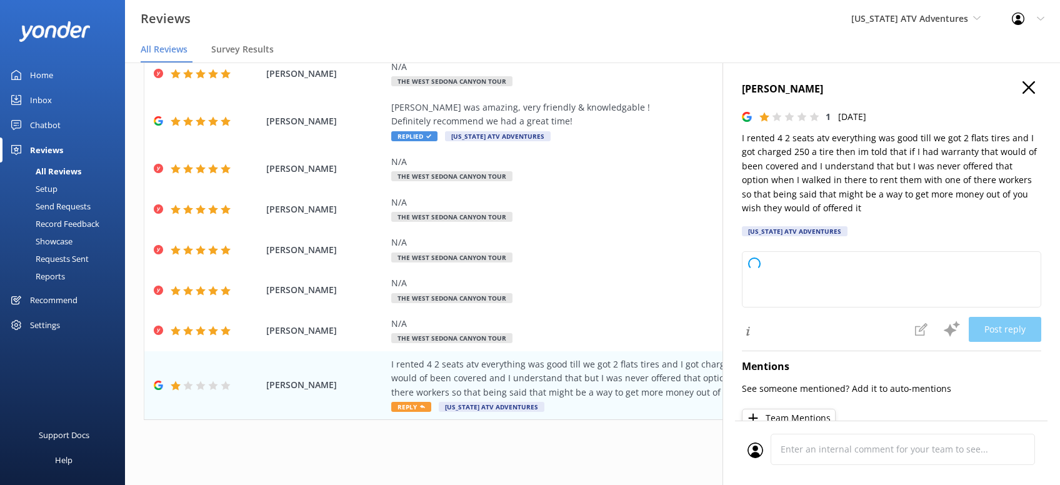
type textarea "Thank you for your feedback. We're sorry to hear about your experience and unde…"
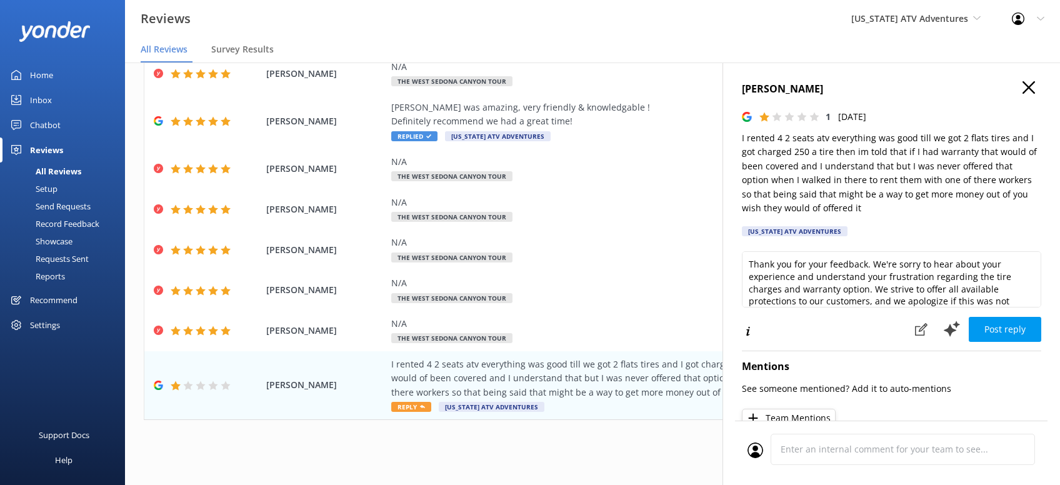
click at [1038, 88] on h4 "Frank M" at bounding box center [891, 89] width 299 height 16
click at [1026, 87] on icon "button" at bounding box center [1028, 87] width 12 height 12
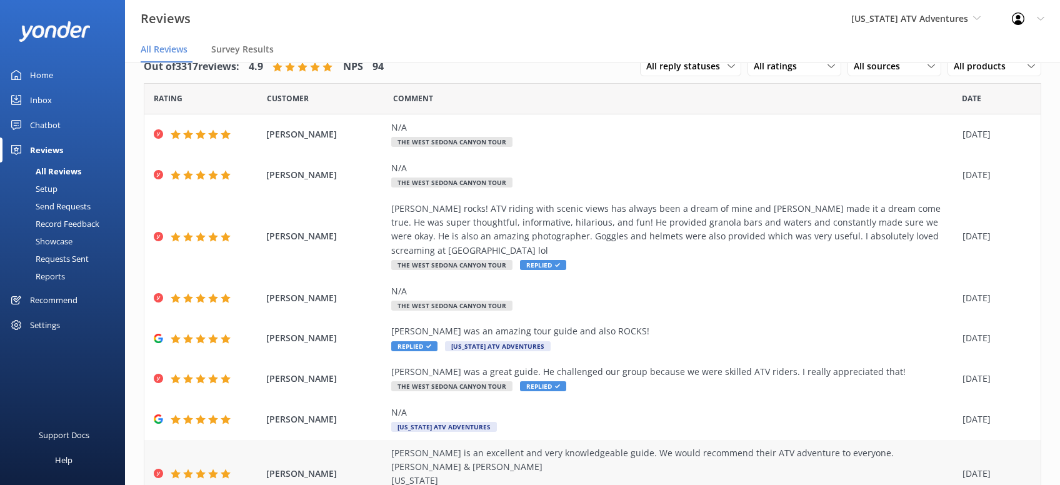
scroll to position [212, 0]
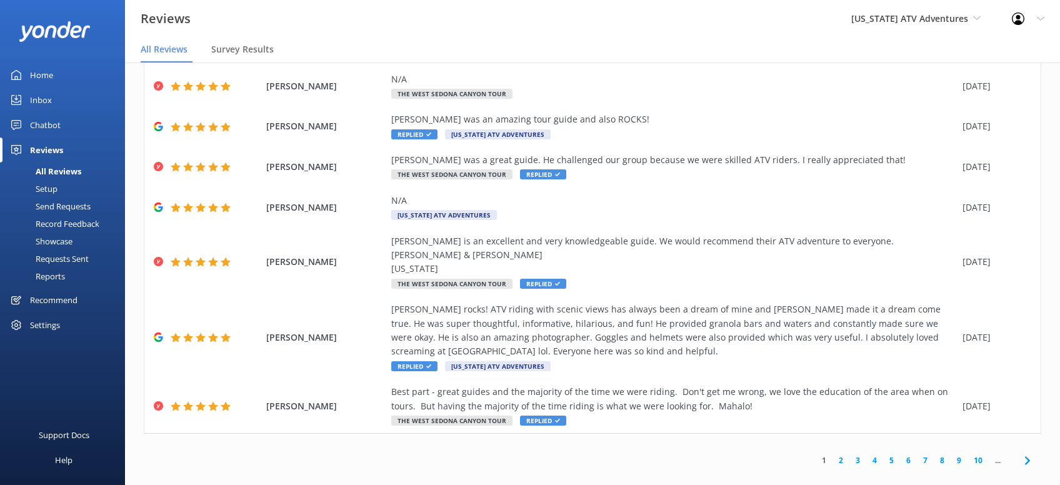
click at [1022, 453] on icon at bounding box center [1027, 460] width 15 height 15
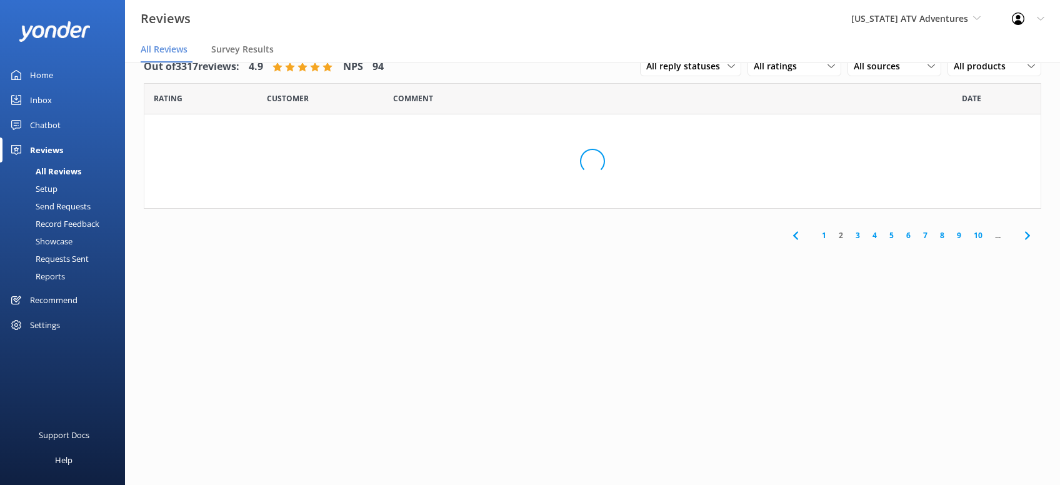
click at [967, 416] on div "Out of 3317 reviews: 4.9 NPS 94 All reply statuses All reply statuses Needs a r…" at bounding box center [592, 261] width 935 height 447
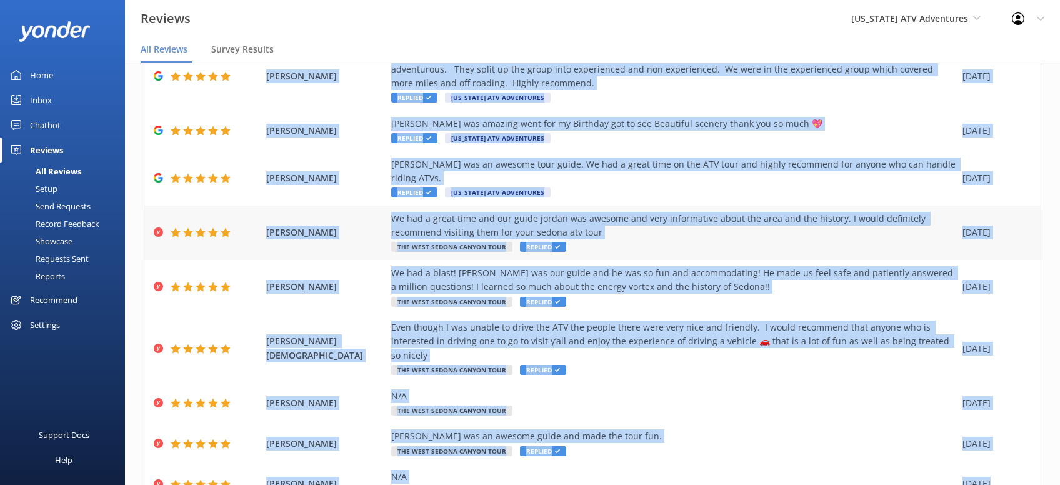
scroll to position [184, 0]
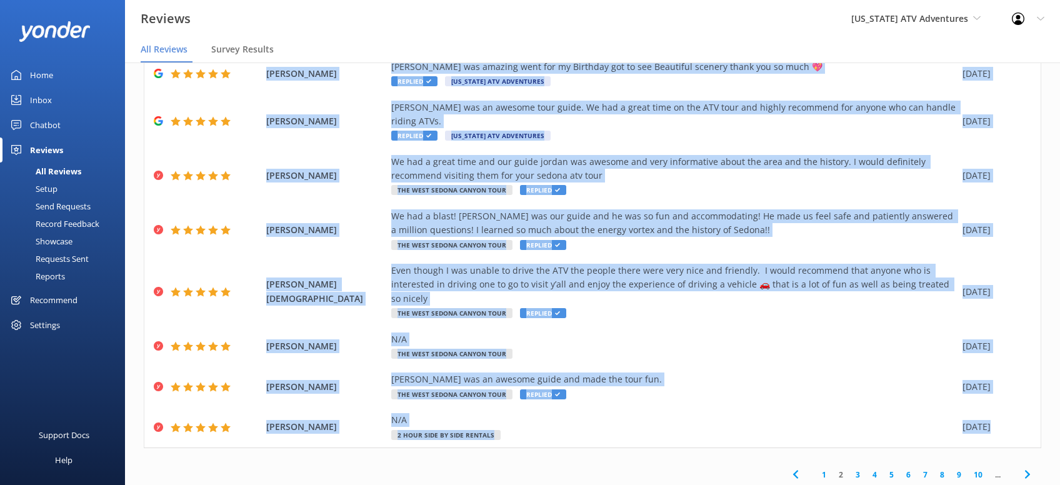
drag, startPoint x: 548, startPoint y: 433, endPoint x: 632, endPoint y: 433, distance: 84.4
click at [569, 460] on div "1 2 3 4 5 6 7 8 9 10 ..." at bounding box center [592, 474] width 897 height 28
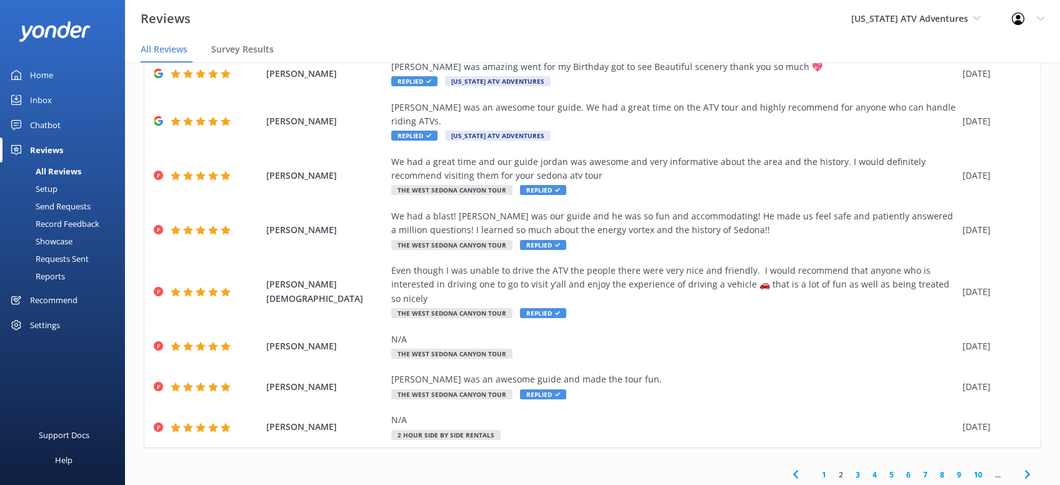
click at [1027, 467] on icon at bounding box center [1027, 474] width 15 height 15
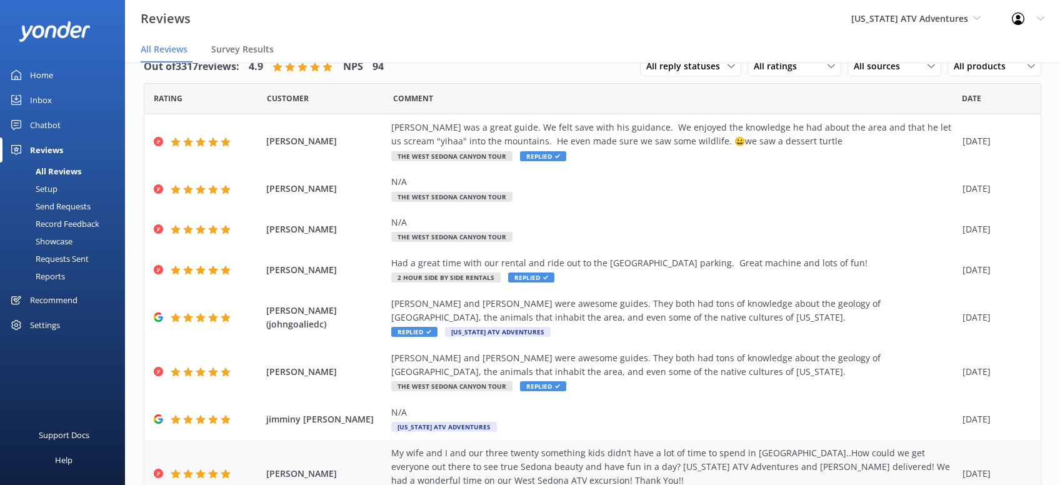
scroll to position [170, 0]
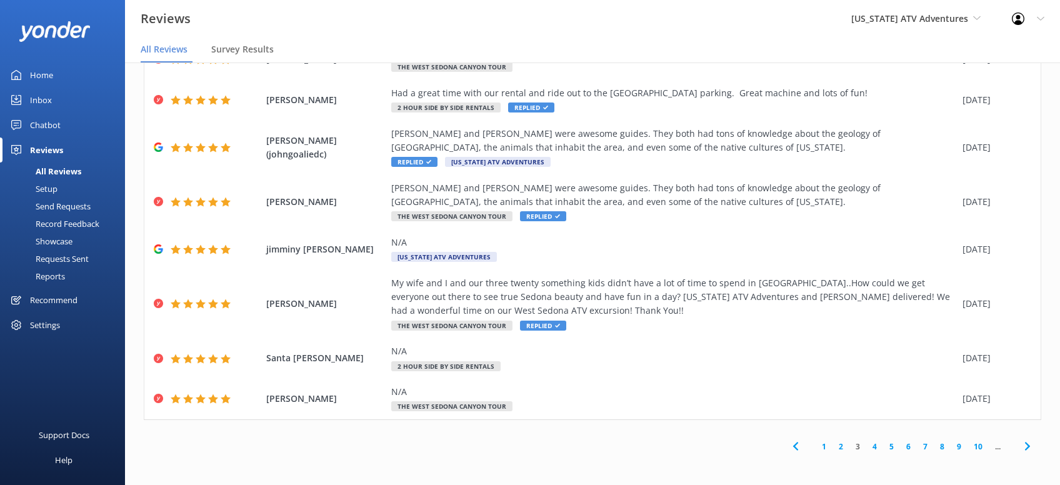
click at [1020, 451] on icon at bounding box center [1027, 446] width 15 height 15
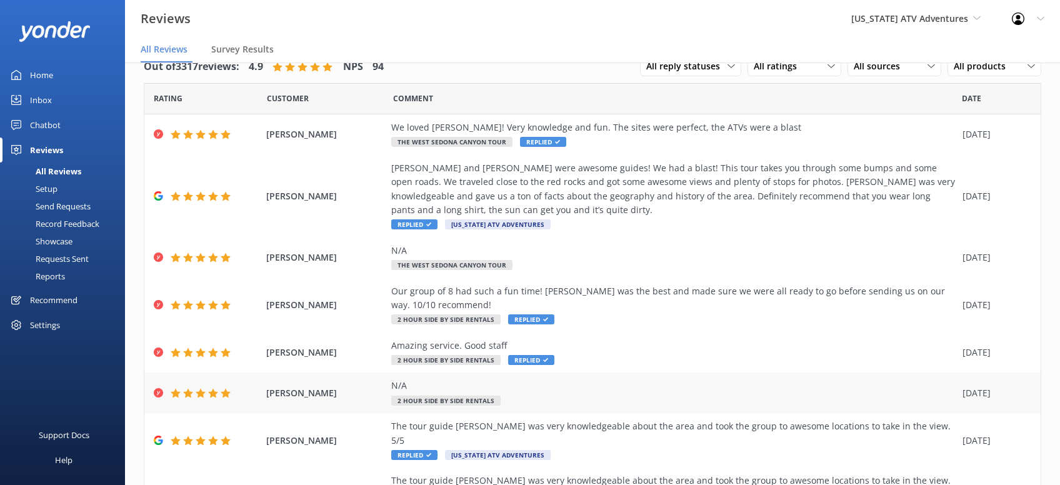
scroll to position [184, 0]
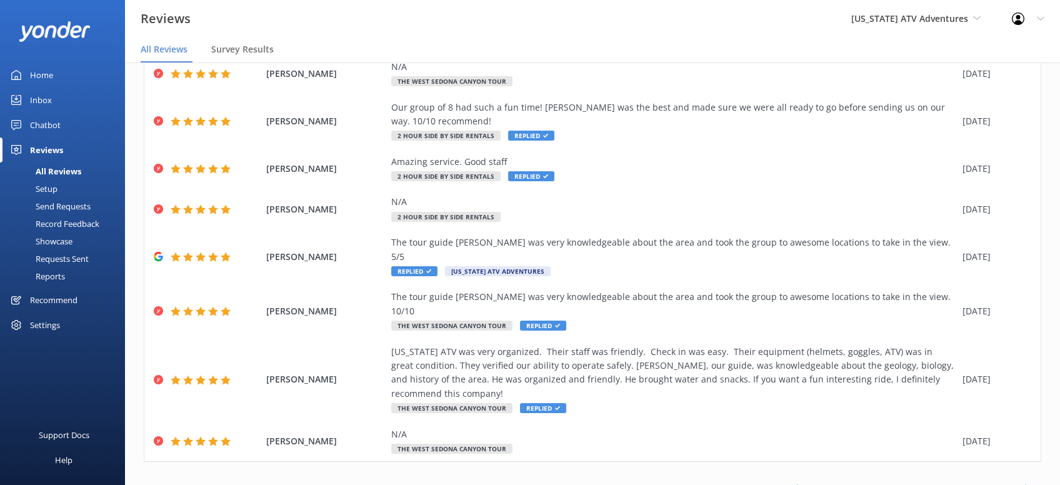
click at [1021, 481] on icon at bounding box center [1027, 488] width 15 height 15
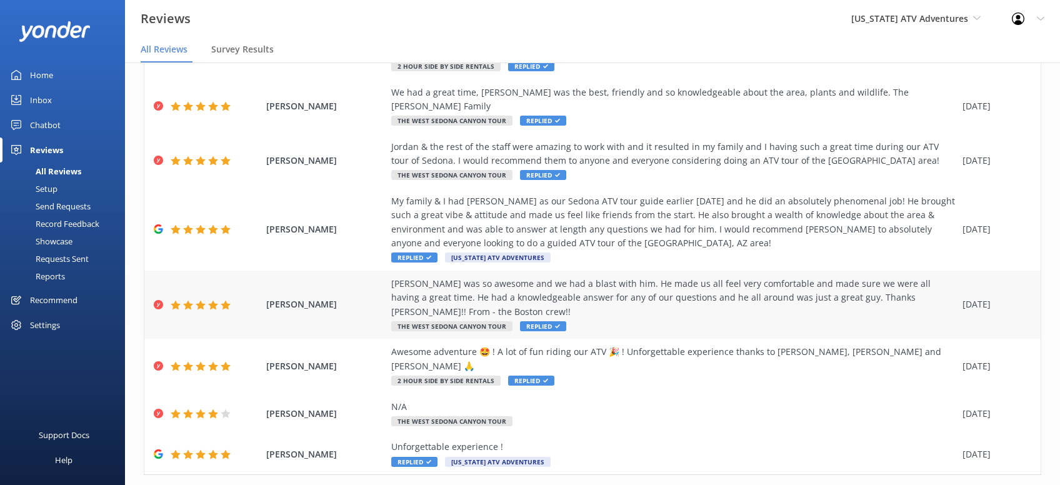
scroll to position [212, 0]
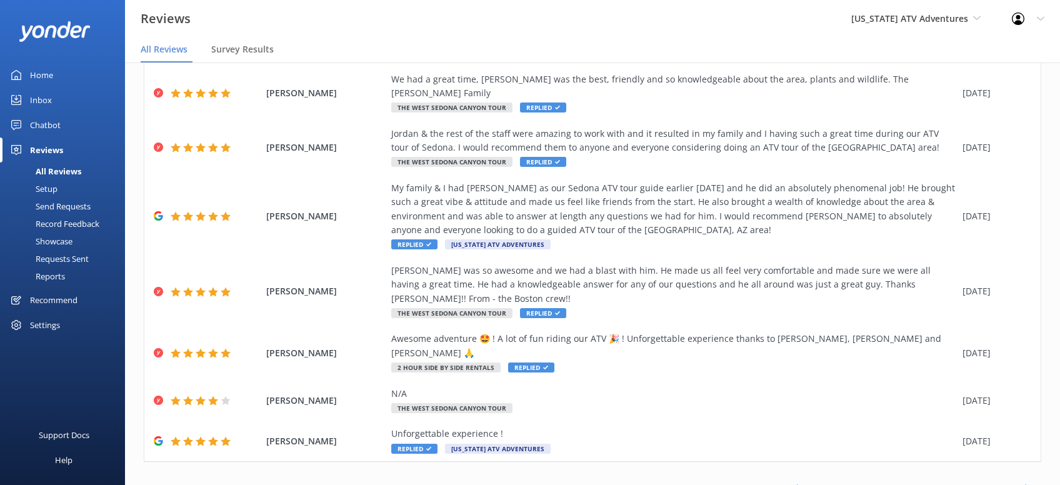
click at [1023, 481] on icon at bounding box center [1027, 488] width 15 height 15
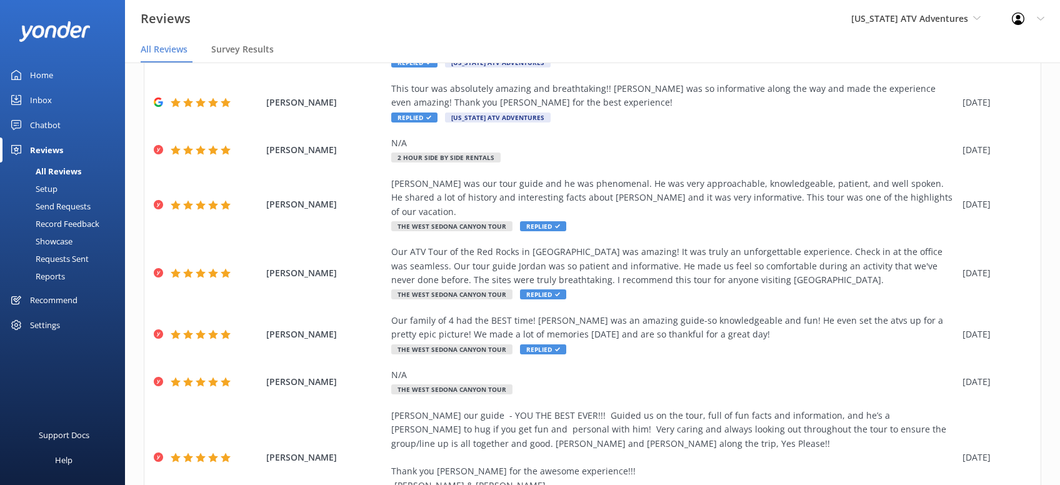
scroll to position [324, 0]
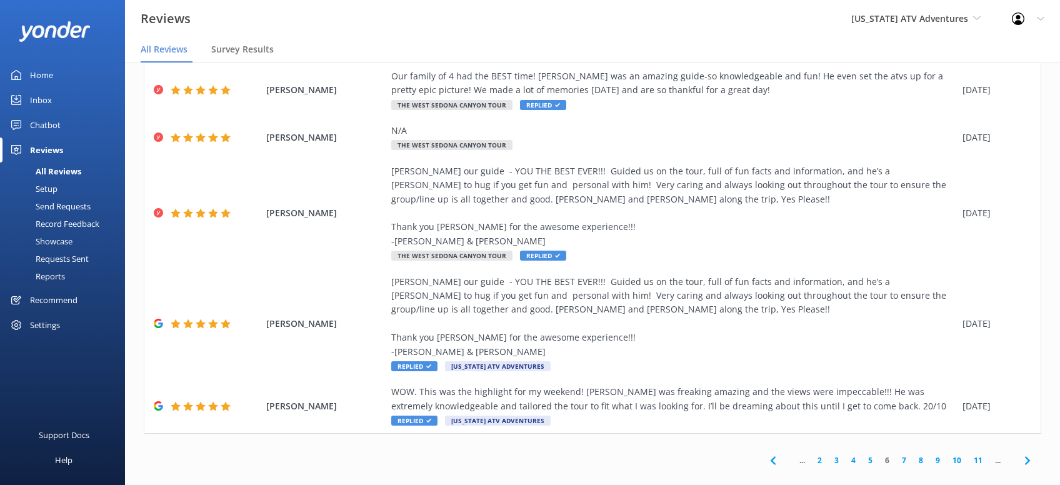
click at [1025, 453] on icon at bounding box center [1027, 460] width 15 height 15
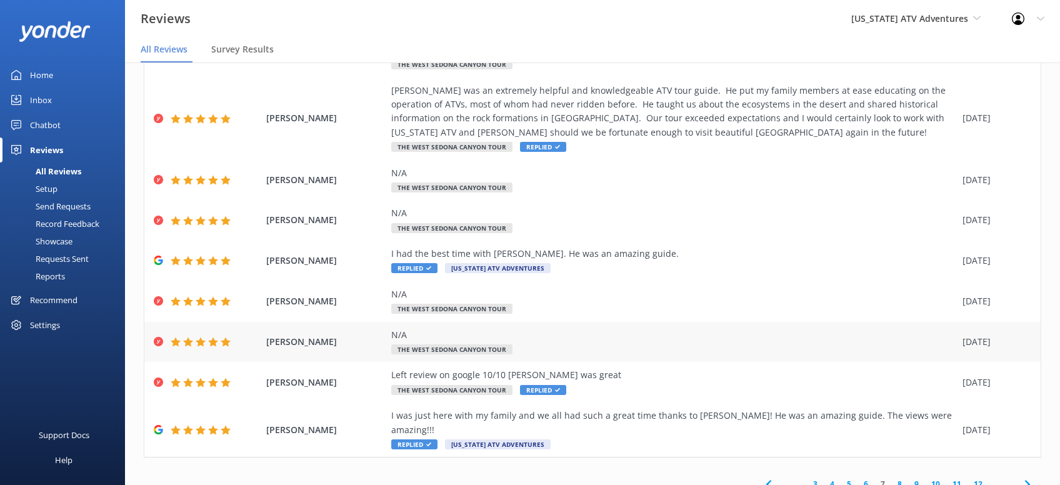
scroll to position [142, 0]
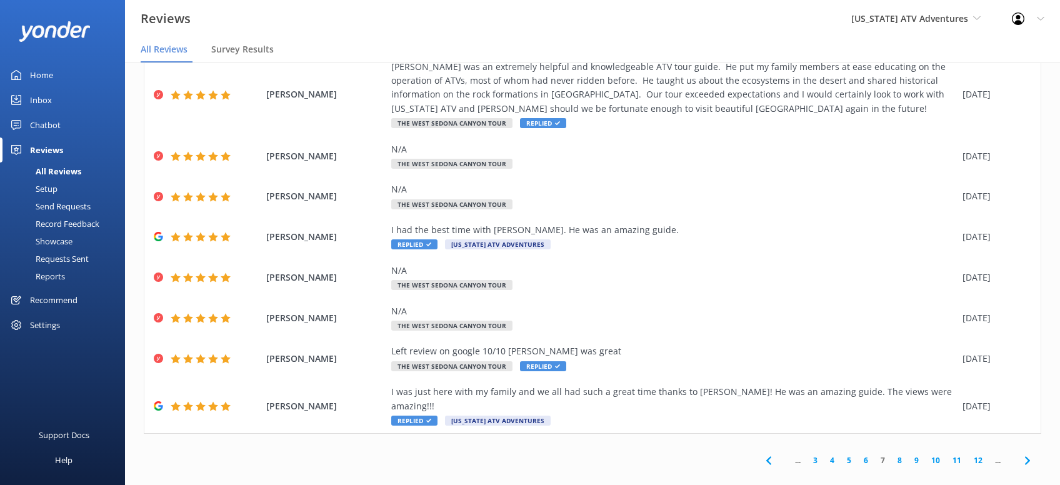
drag, startPoint x: 1028, startPoint y: 445, endPoint x: 1037, endPoint y: 444, distance: 8.8
click at [1029, 456] on use at bounding box center [1026, 460] width 5 height 8
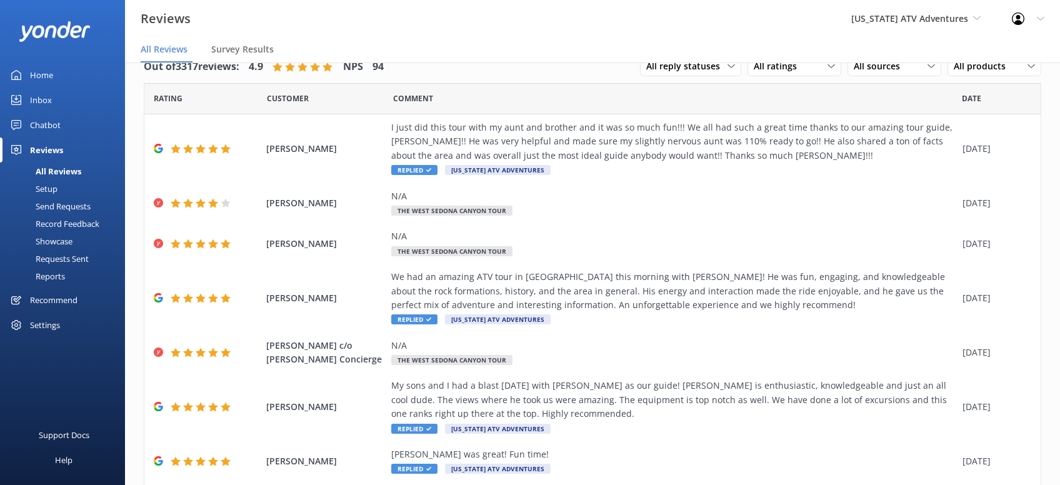
scroll to position [197, 0]
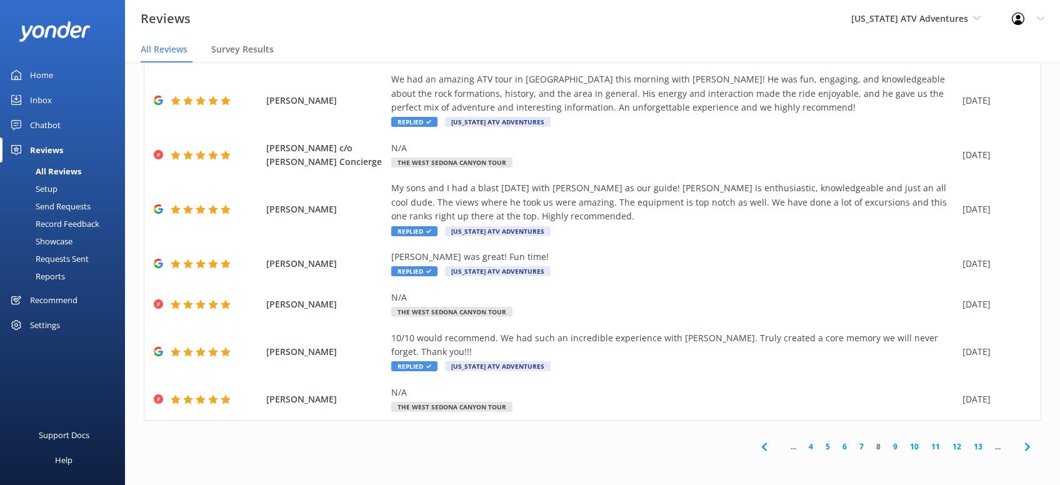
click at [1025, 445] on icon at bounding box center [1027, 446] width 15 height 15
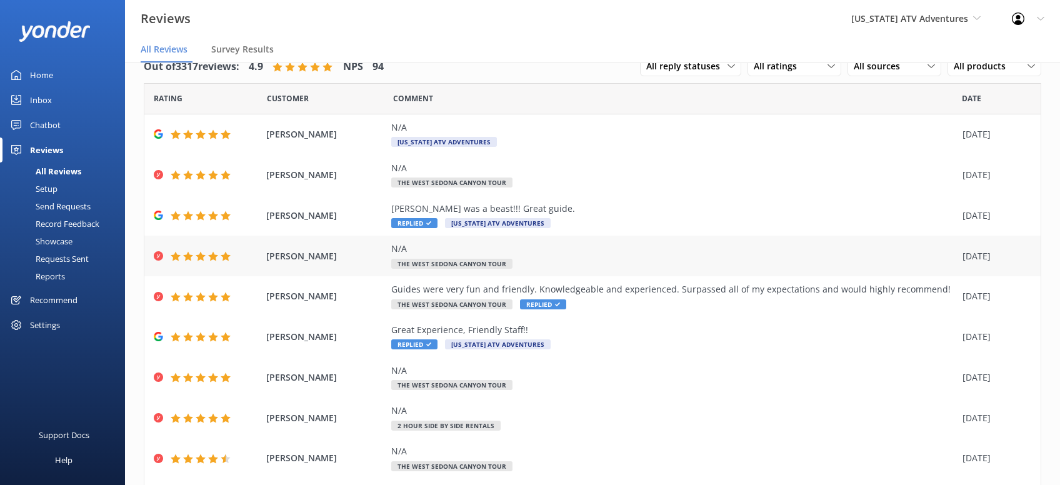
scroll to position [99, 0]
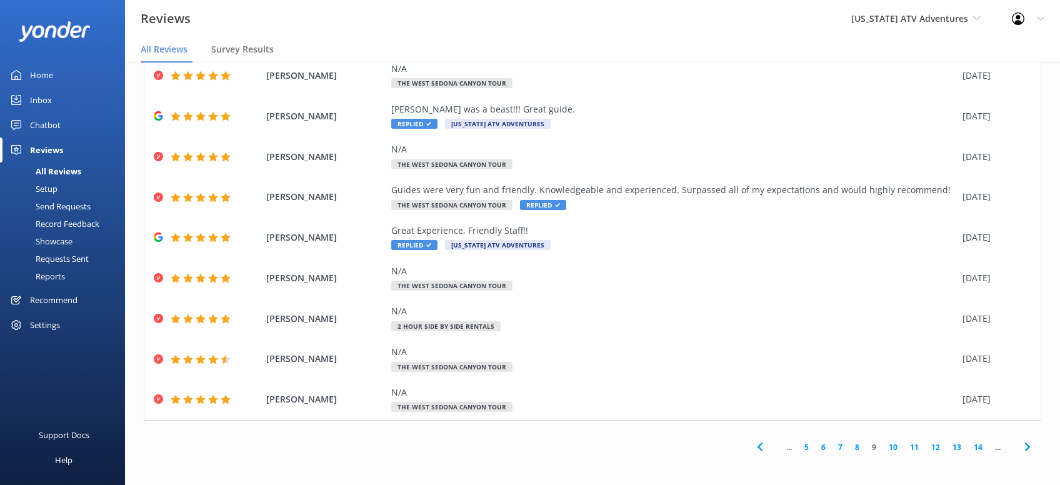
drag, startPoint x: 1027, startPoint y: 447, endPoint x: 1035, endPoint y: 445, distance: 9.1
click at [1027, 447] on use at bounding box center [1026, 447] width 5 height 8
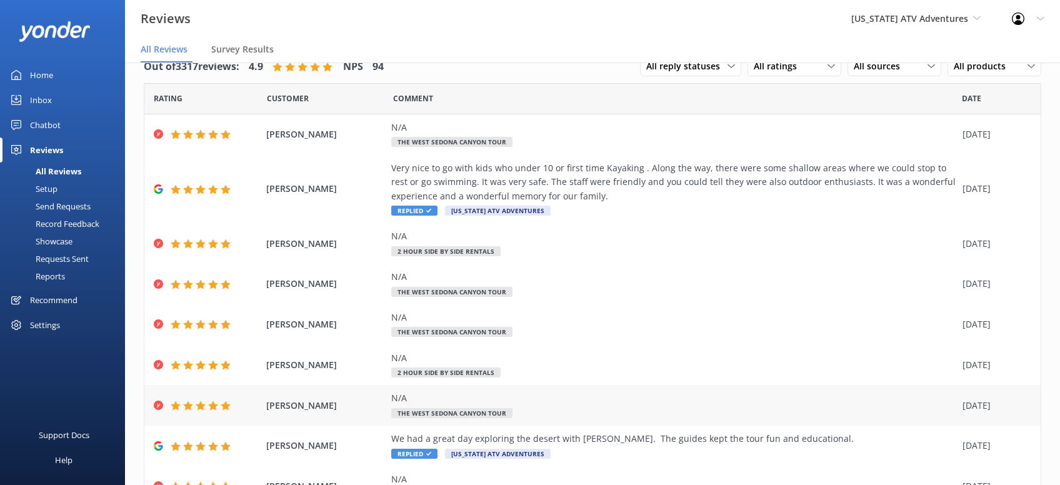
scroll to position [142, 0]
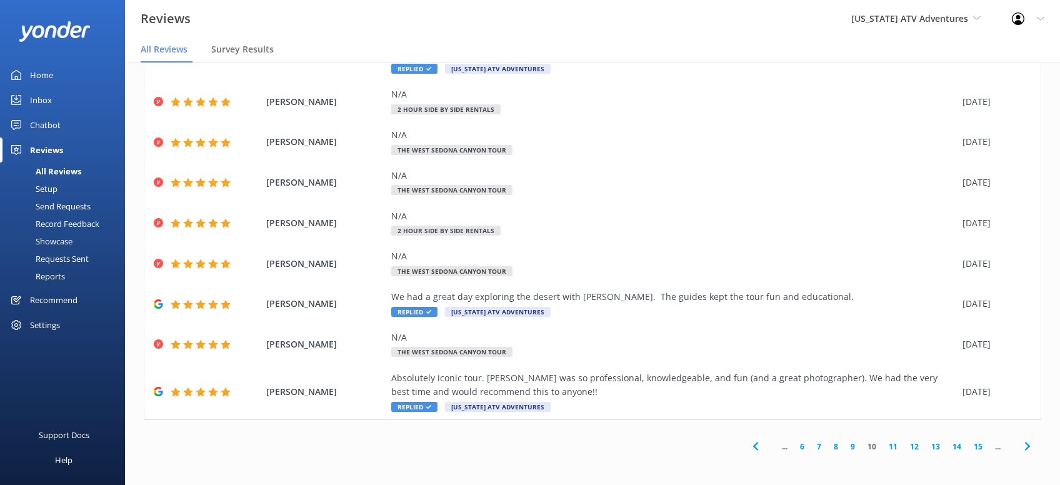
click at [1028, 446] on use at bounding box center [1026, 446] width 5 height 8
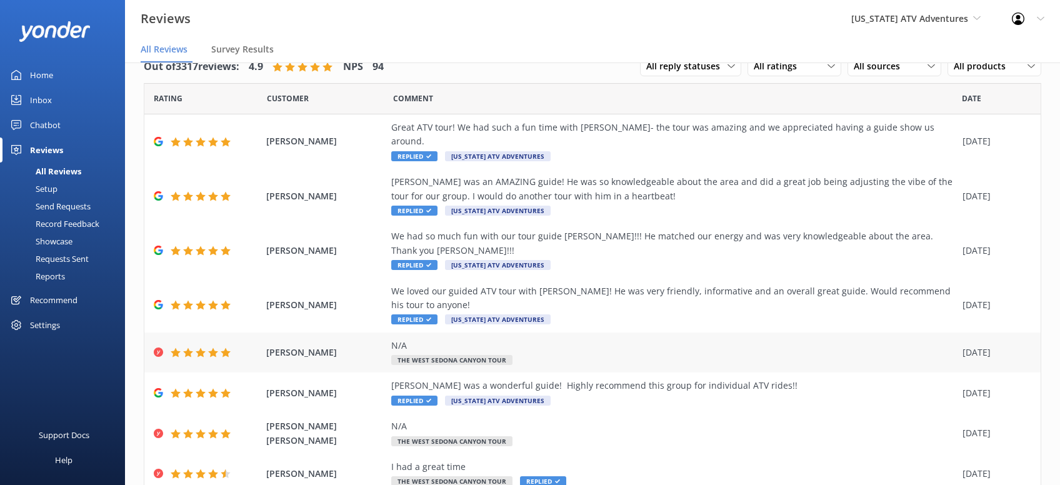
scroll to position [127, 0]
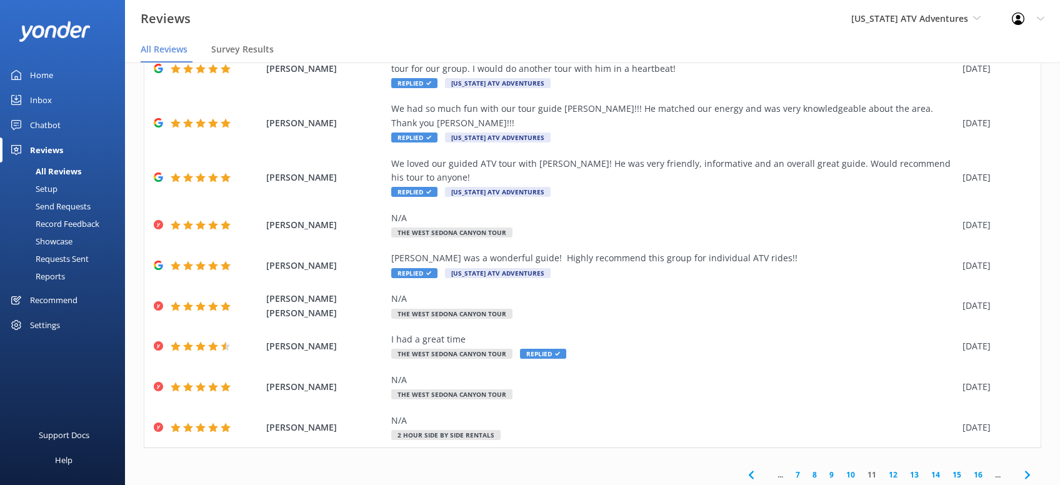
click at [1028, 467] on icon at bounding box center [1027, 474] width 15 height 15
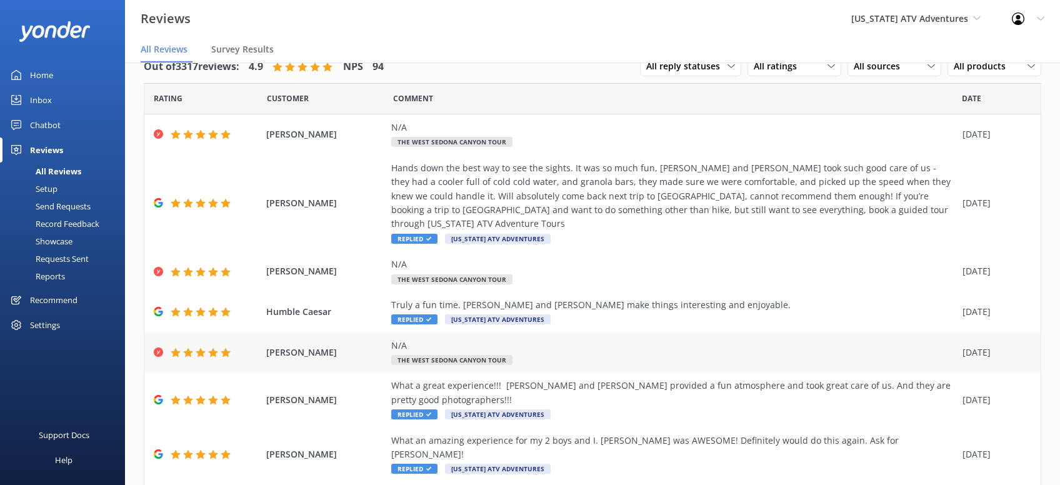
scroll to position [184, 0]
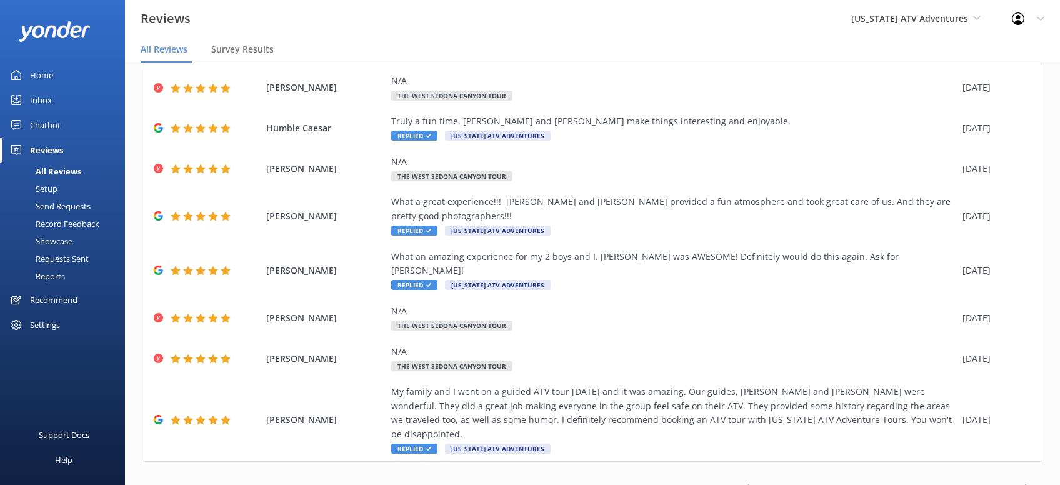
click at [1027, 484] on use at bounding box center [1026, 488] width 5 height 8
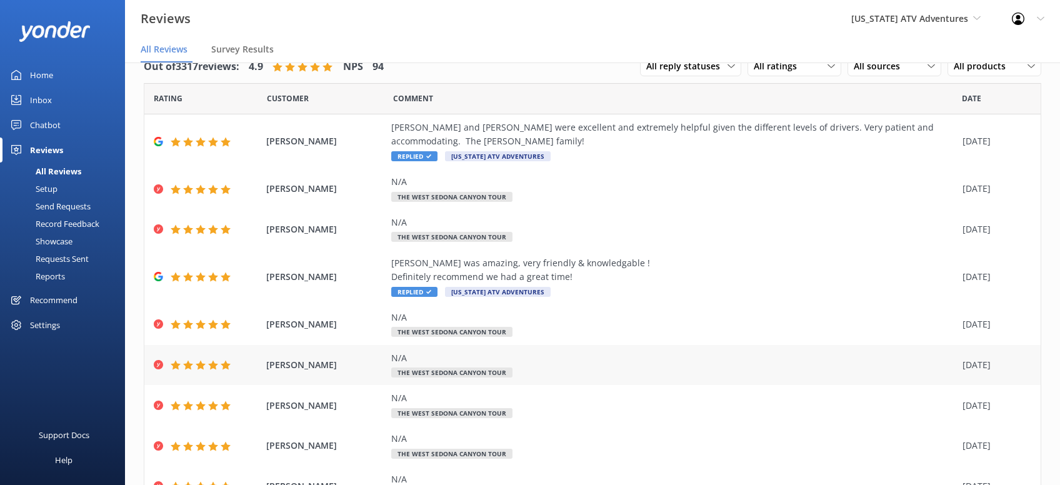
scroll to position [156, 0]
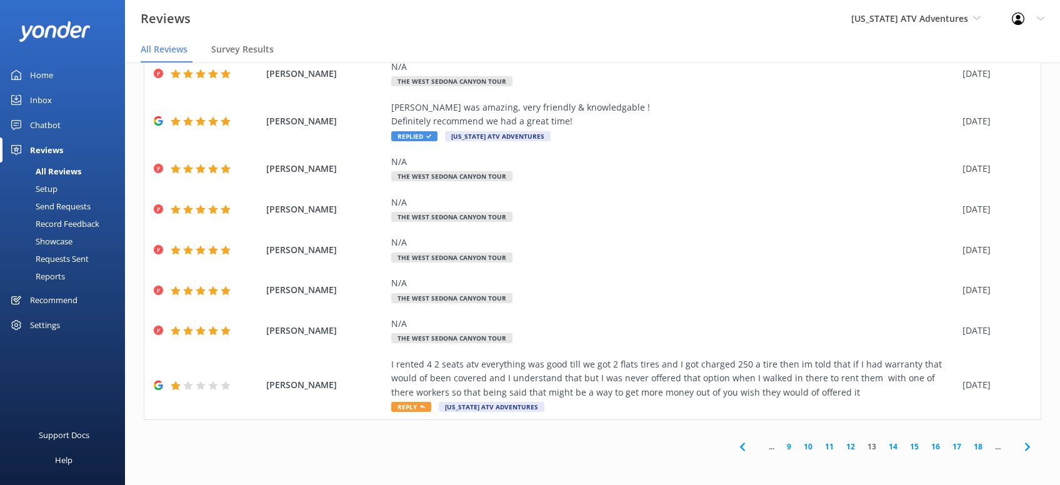
click at [1028, 444] on icon at bounding box center [1027, 446] width 15 height 15
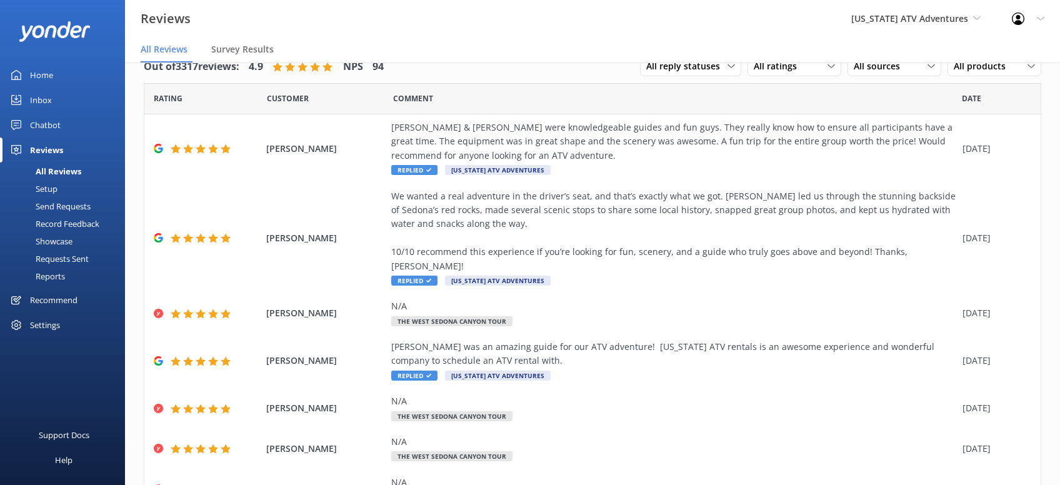
scroll to position [309, 0]
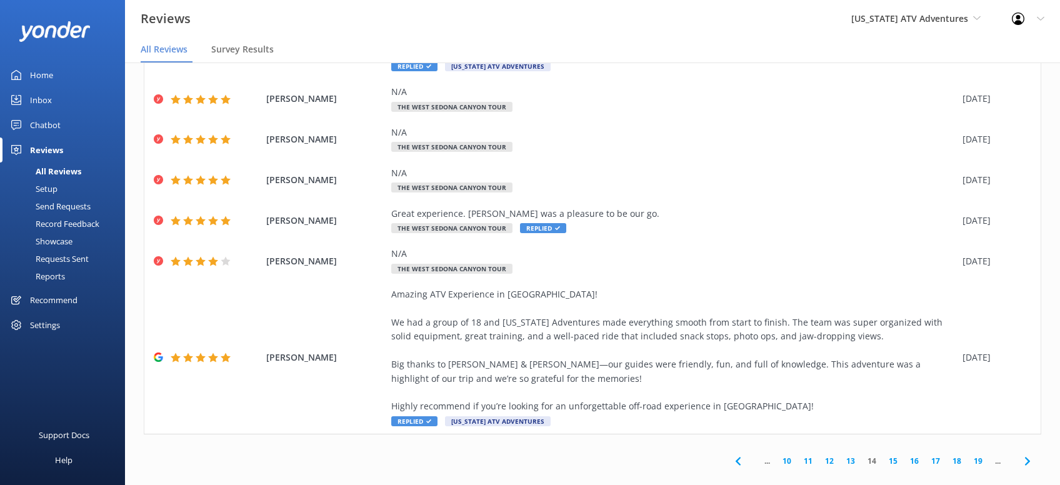
click at [1023, 454] on icon at bounding box center [1027, 461] width 15 height 15
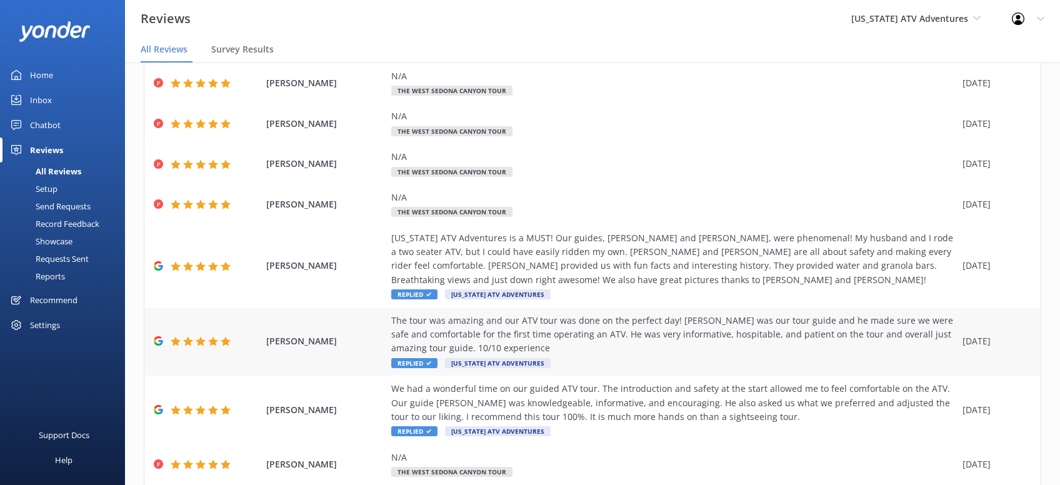
scroll to position [197, 0]
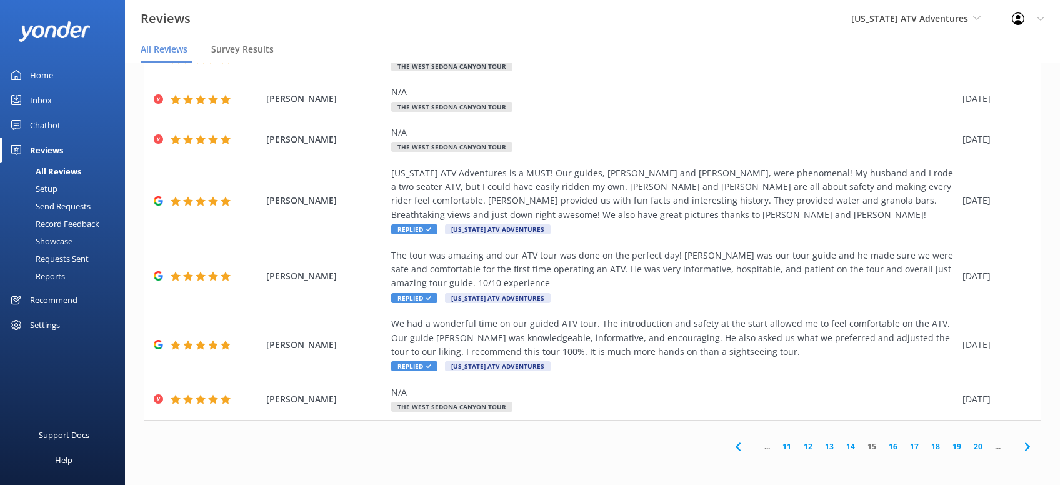
click at [1029, 443] on icon at bounding box center [1027, 446] width 15 height 15
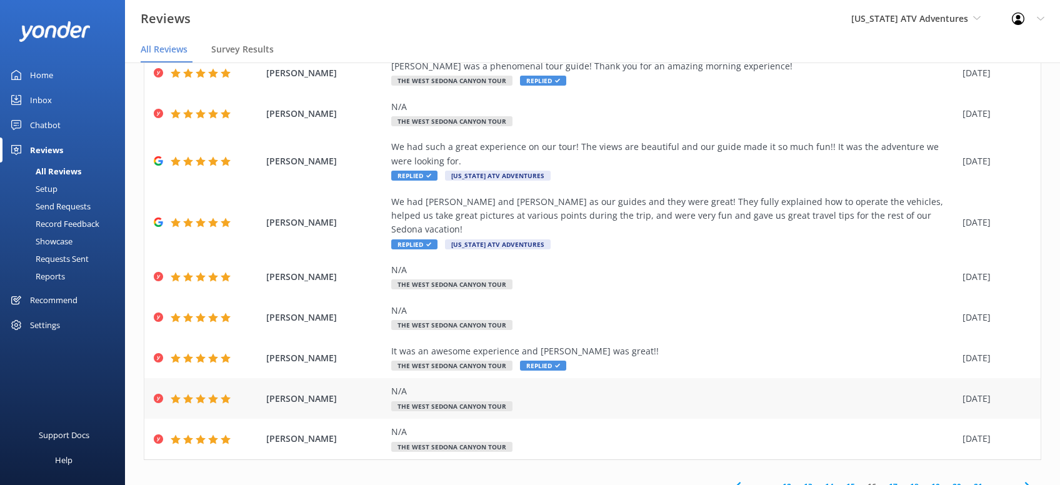
scroll to position [127, 0]
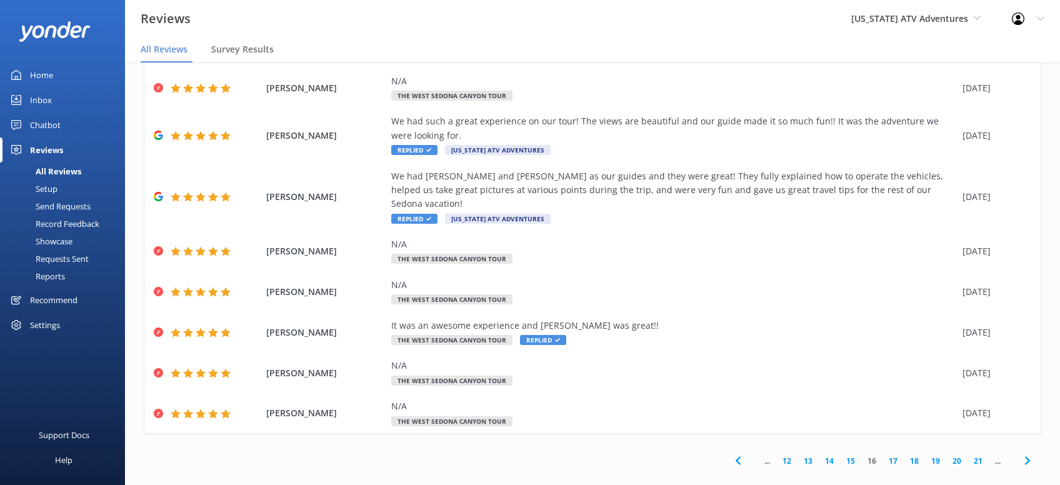
drag, startPoint x: 1027, startPoint y: 442, endPoint x: 1047, endPoint y: 444, distance: 19.5
click at [1030, 453] on icon at bounding box center [1027, 460] width 15 height 15
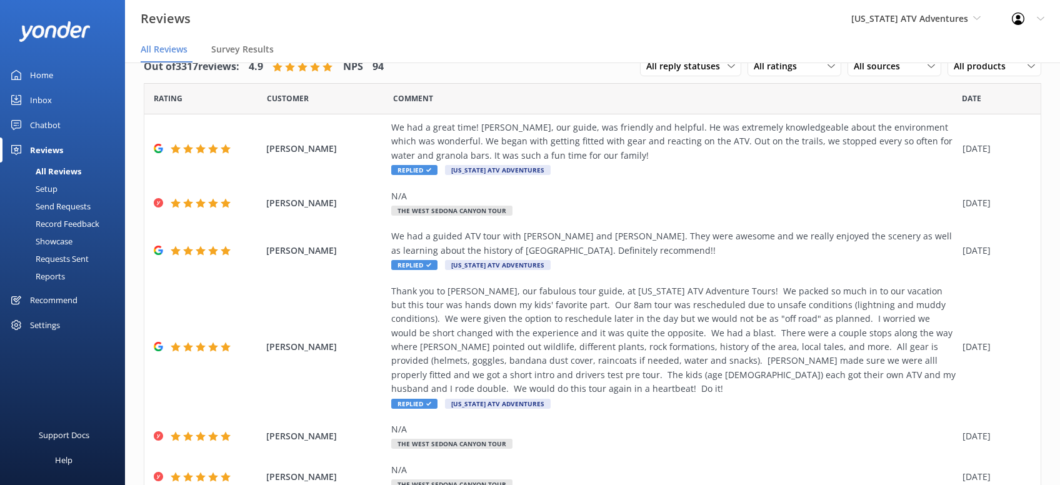
scroll to position [296, 0]
